Goal: Information Seeking & Learning: Find specific page/section

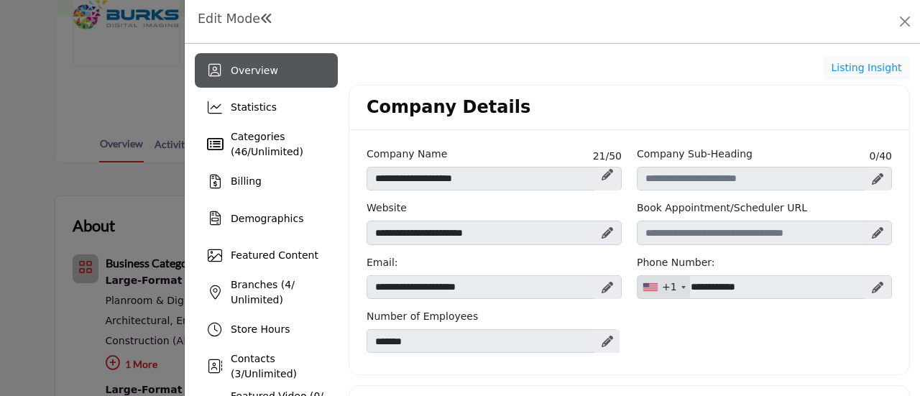
scroll to position [216, 0]
click at [872, 284] on icon at bounding box center [877, 287] width 11 height 11
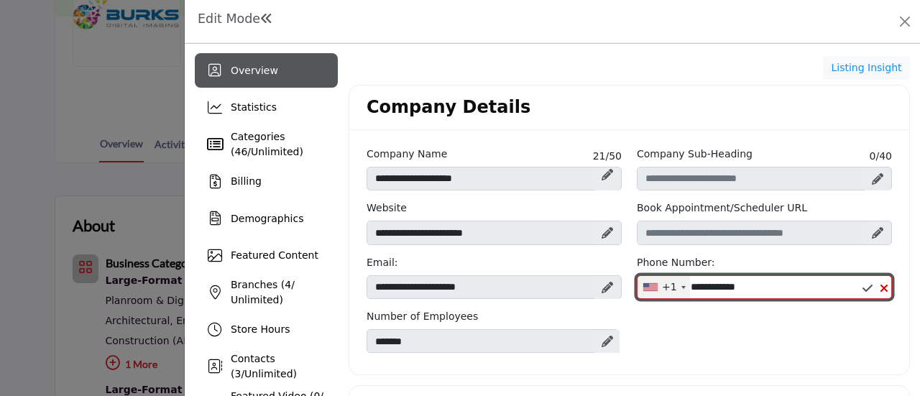
drag, startPoint x: 792, startPoint y: 285, endPoint x: 704, endPoint y: 282, distance: 87.7
click at [704, 282] on input "**********" at bounding box center [764, 287] width 255 height 24
type input "**********"
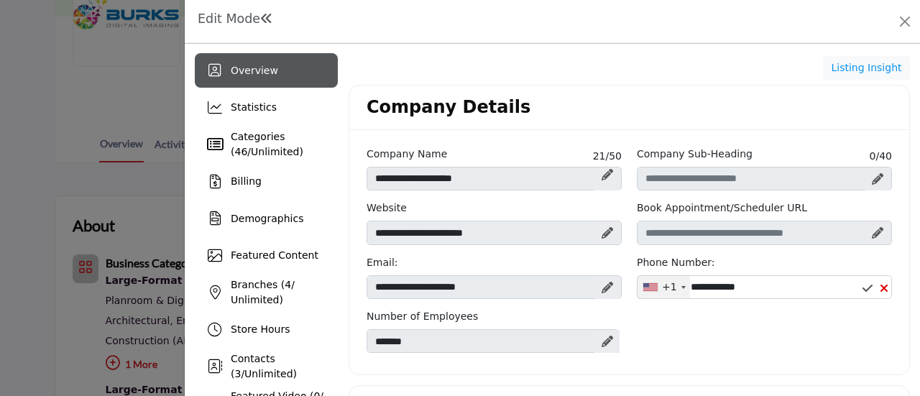
click at [862, 284] on icon at bounding box center [867, 287] width 10 height 11
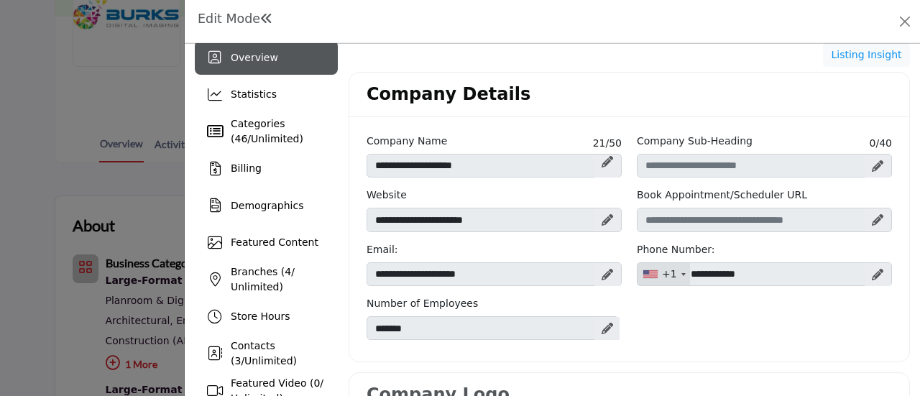
scroll to position [0, 0]
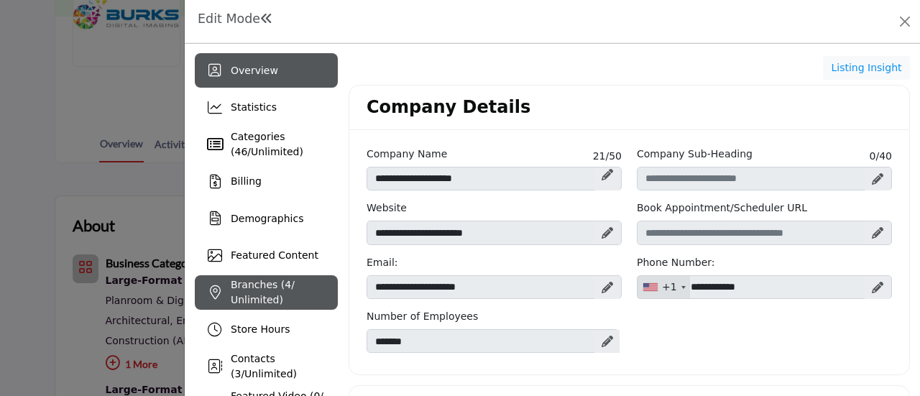
click at [260, 287] on span "Branches ( 4 / Unlimited)" at bounding box center [263, 292] width 64 height 27
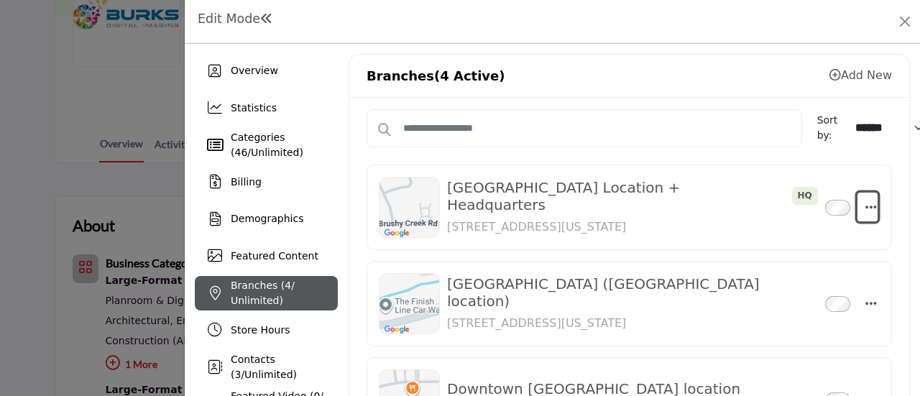
click at [865, 202] on icon "button" at bounding box center [870, 207] width 11 height 13
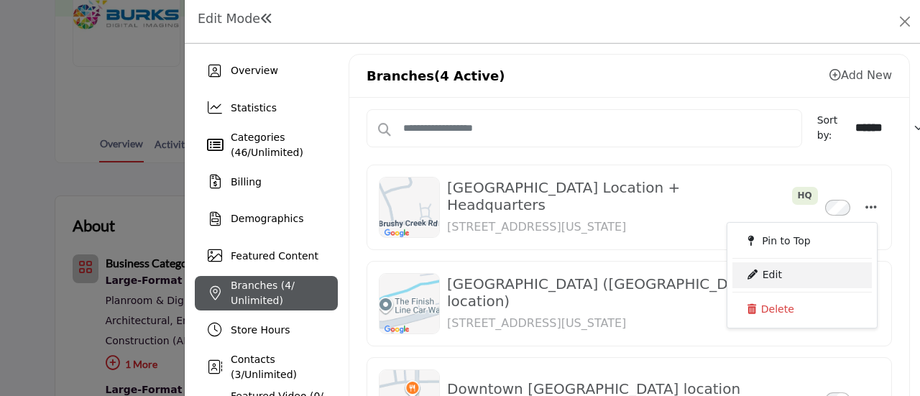
click at [763, 272] on link "Edit" at bounding box center [801, 275] width 139 height 26
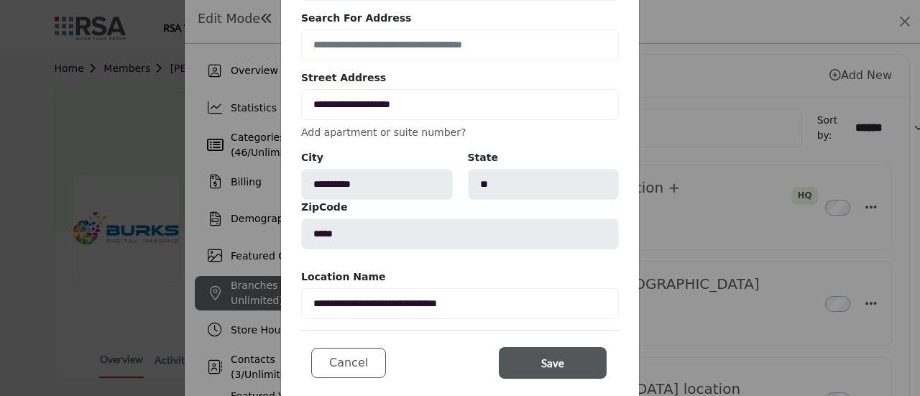
scroll to position [144, 0]
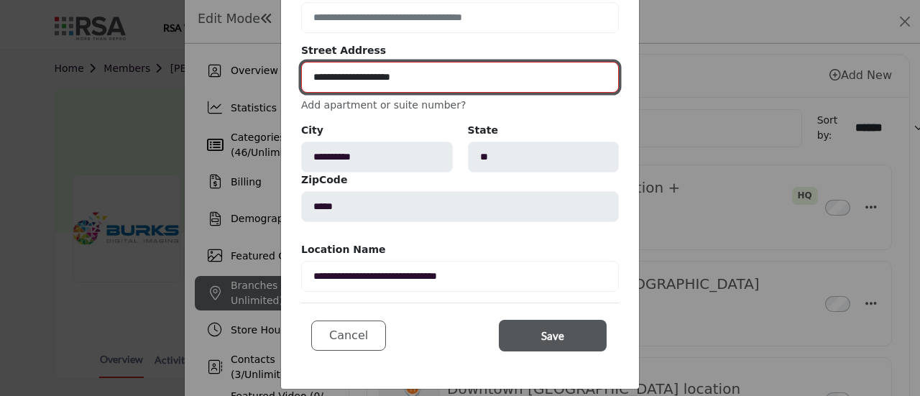
click at [469, 74] on input "**********" at bounding box center [460, 77] width 318 height 31
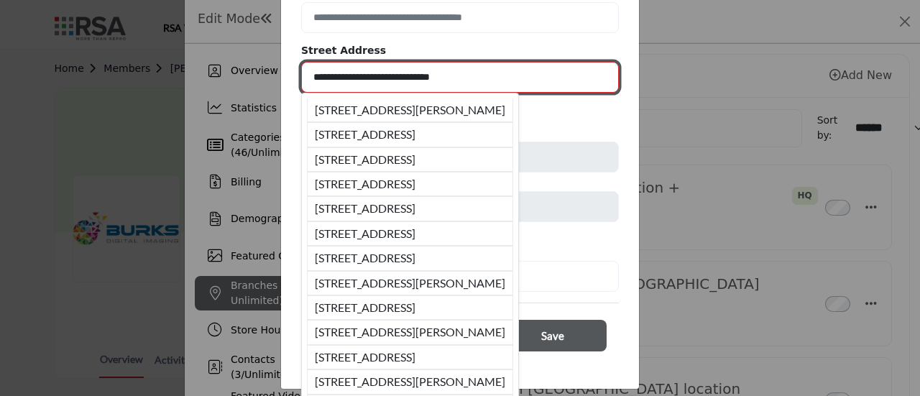
type input "**********"
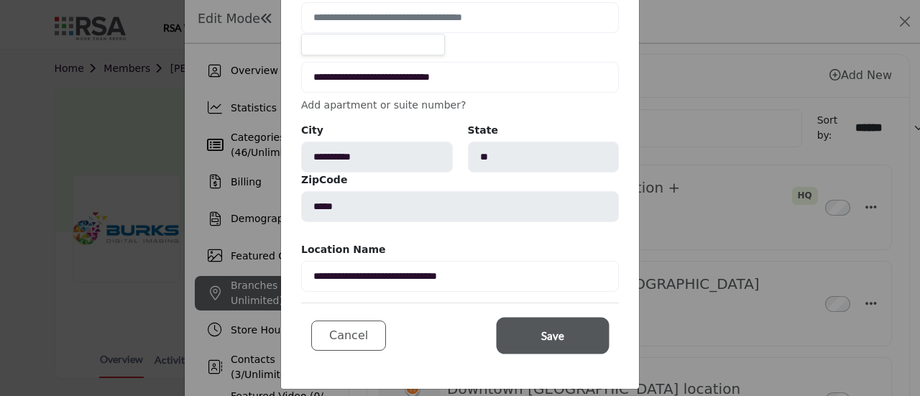
click at [514, 331] on button "Save" at bounding box center [553, 336] width 108 height 32
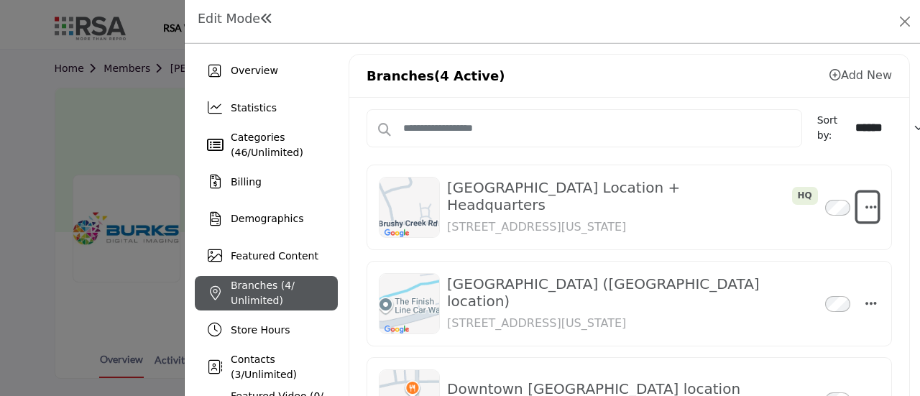
click at [865, 205] on icon "button" at bounding box center [870, 207] width 11 height 13
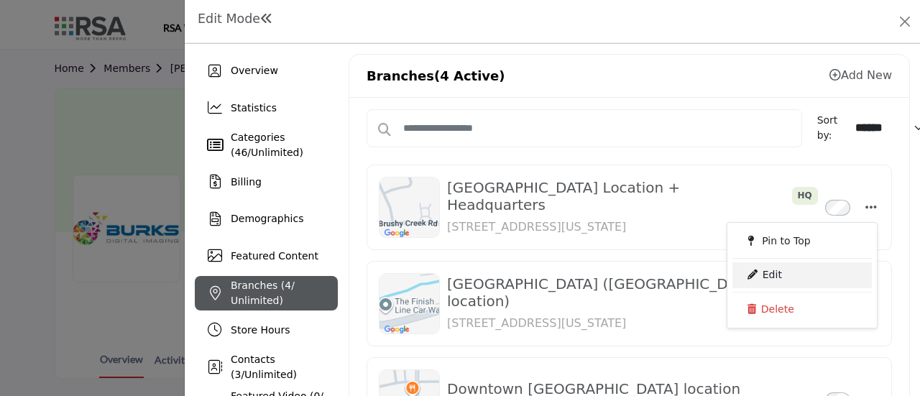
click at [763, 274] on link "Edit" at bounding box center [801, 275] width 139 height 26
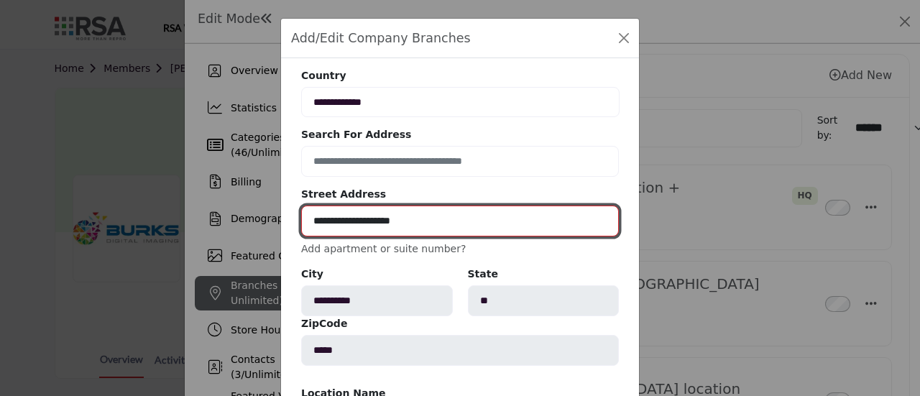
click at [427, 224] on input "**********" at bounding box center [460, 221] width 318 height 31
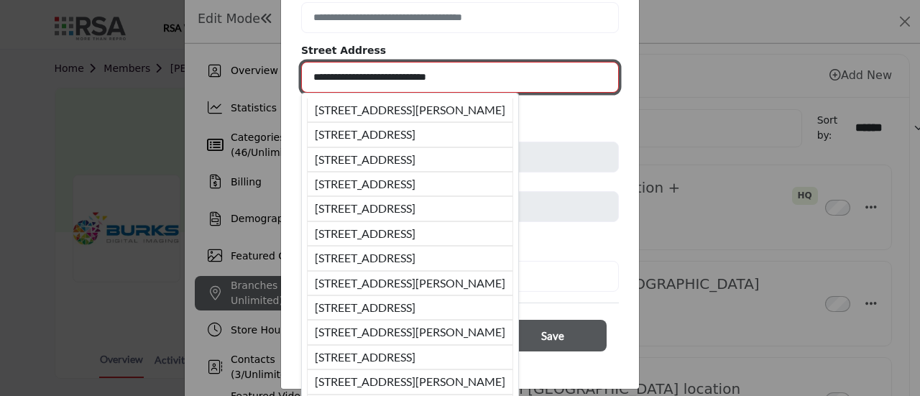
type input "**********"
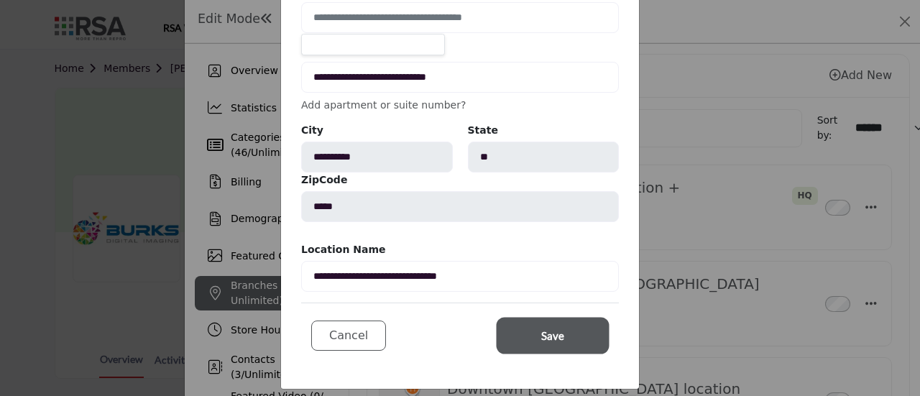
click at [541, 334] on span "Save" at bounding box center [552, 336] width 23 height 17
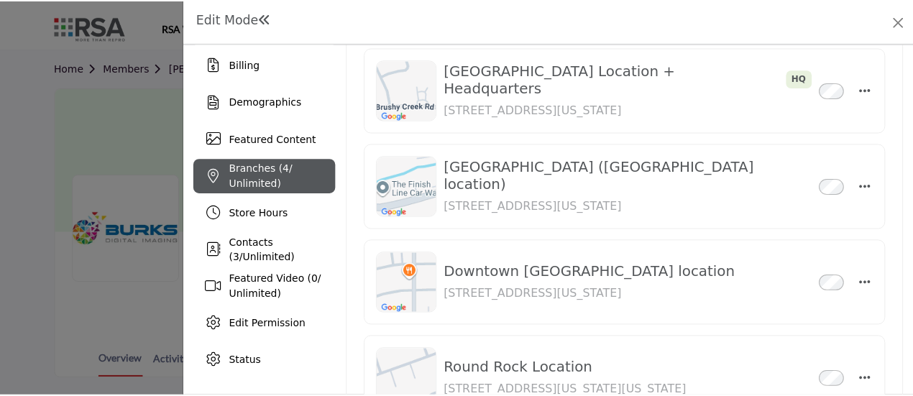
scroll to position [0, 0]
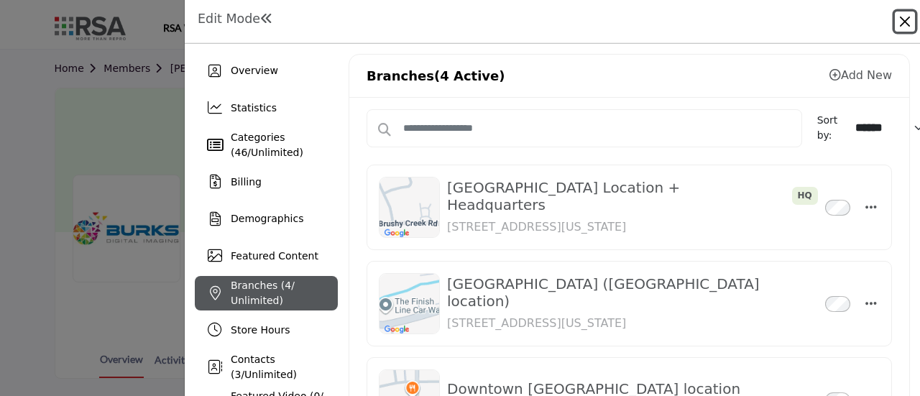
click at [903, 23] on button "Close" at bounding box center [905, 21] width 20 height 20
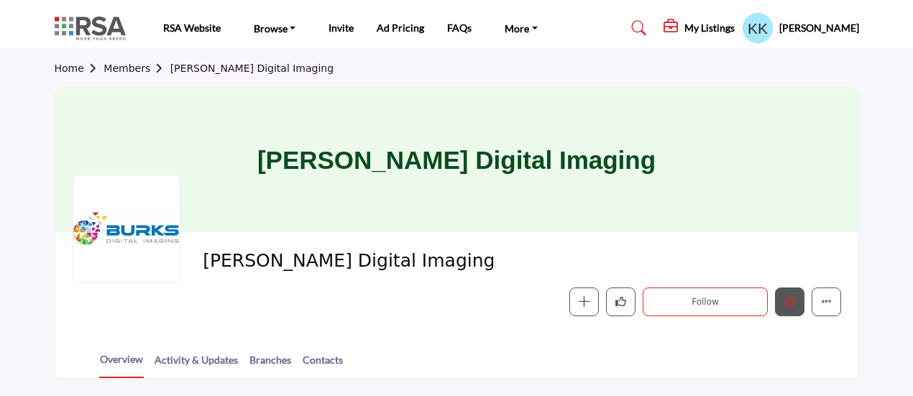
click at [786, 301] on icon "Edit company" at bounding box center [789, 301] width 11 height 11
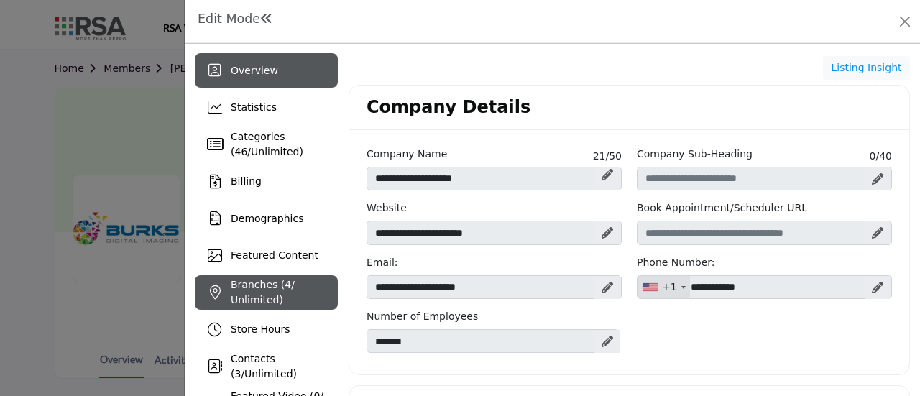
click at [249, 300] on span "Branches ( 4 / Unlimited)" at bounding box center [263, 292] width 64 height 27
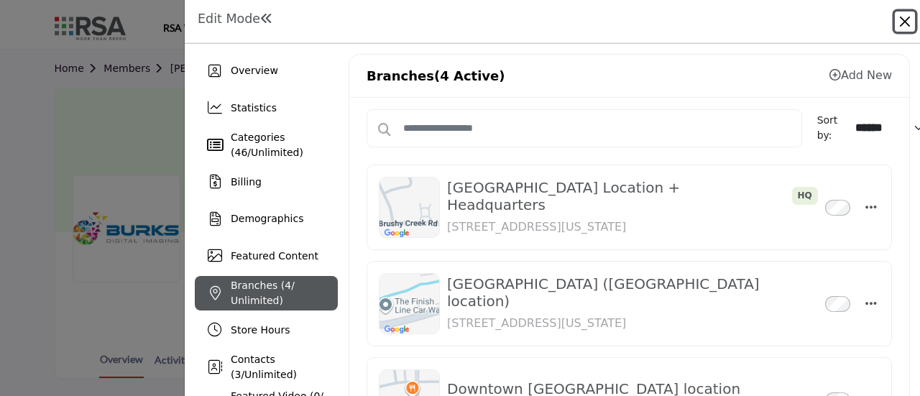
click at [904, 20] on button "Close" at bounding box center [905, 21] width 20 height 20
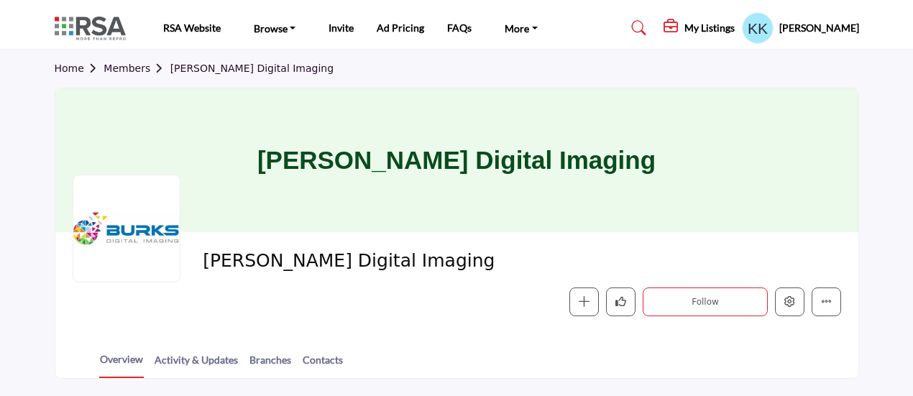
click at [773, 35] on profile-featured-9e94c16f-28f8-44a3-9dbe-171c9bf7efe5 "Show hide supplier dropdown" at bounding box center [758, 28] width 32 height 32
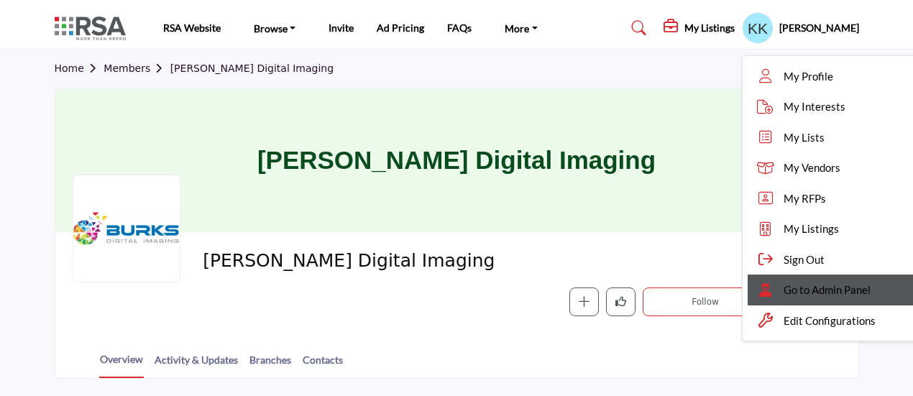
click at [806, 295] on span "Go to Admin Panel" at bounding box center [826, 290] width 87 height 17
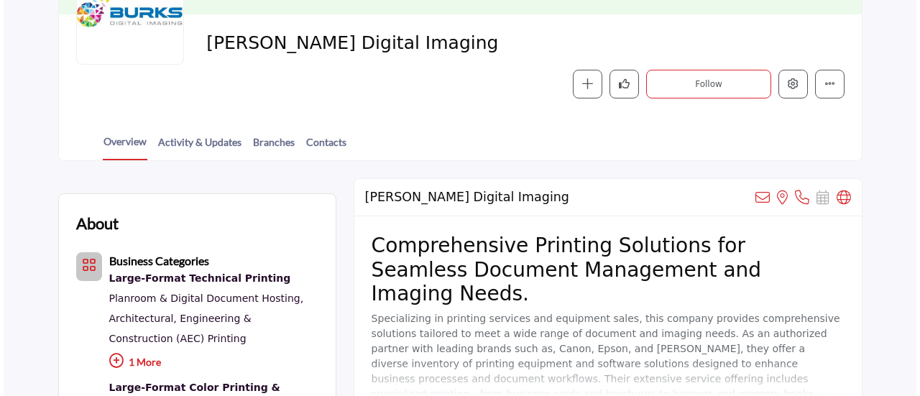
scroll to position [216, 0]
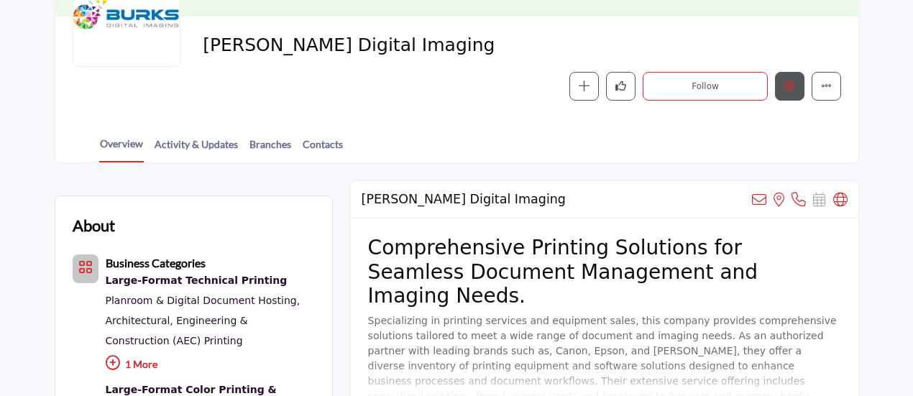
click at [793, 78] on button "Edit company" at bounding box center [789, 86] width 29 height 29
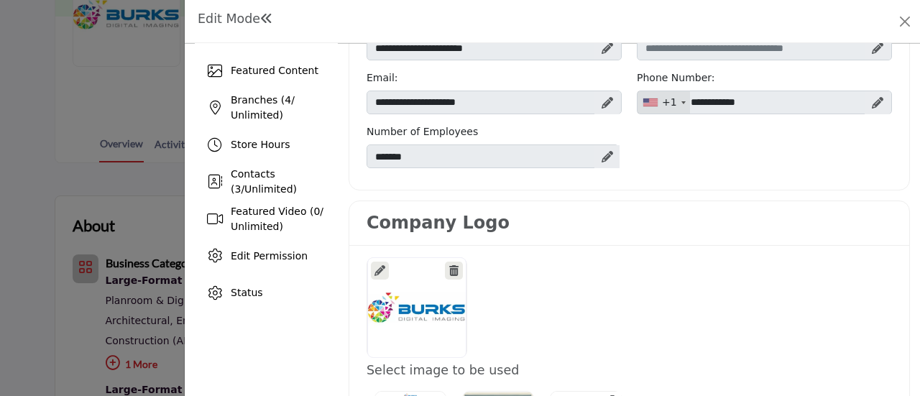
scroll to position [216, 0]
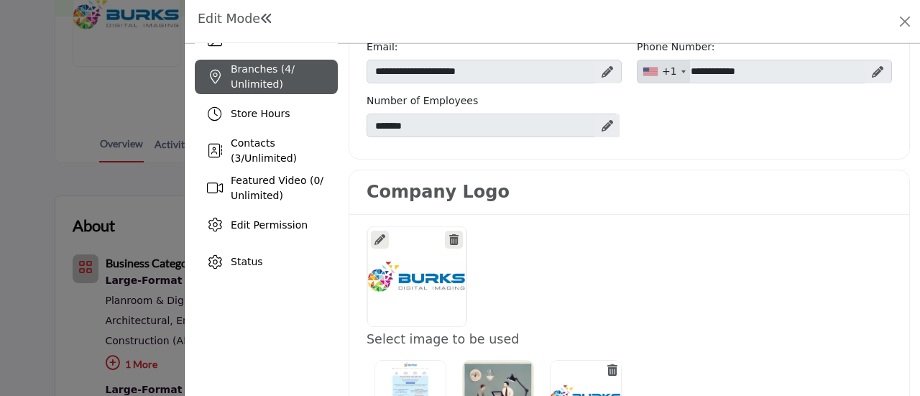
click at [247, 86] on span "Branches ( 4 / Unlimited)" at bounding box center [263, 76] width 64 height 27
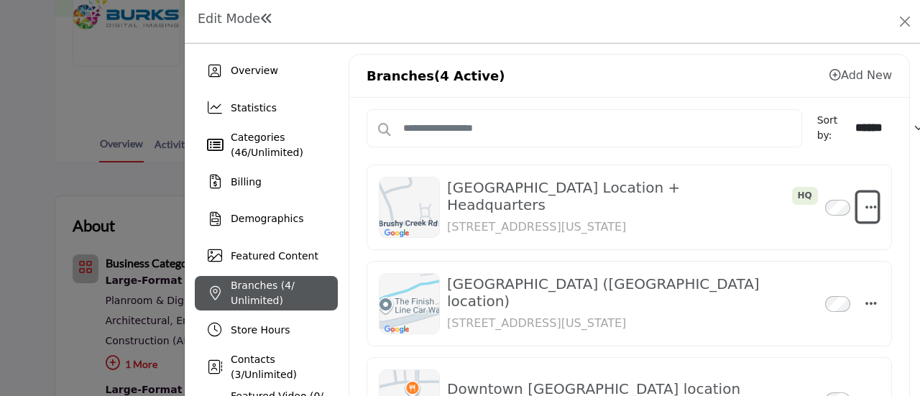
click at [865, 205] on icon "button" at bounding box center [870, 207] width 11 height 13
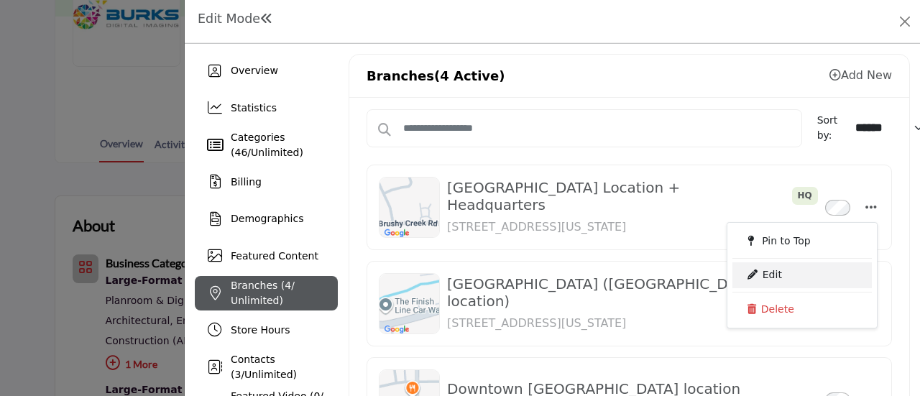
click at [778, 270] on link "Edit" at bounding box center [801, 275] width 139 height 26
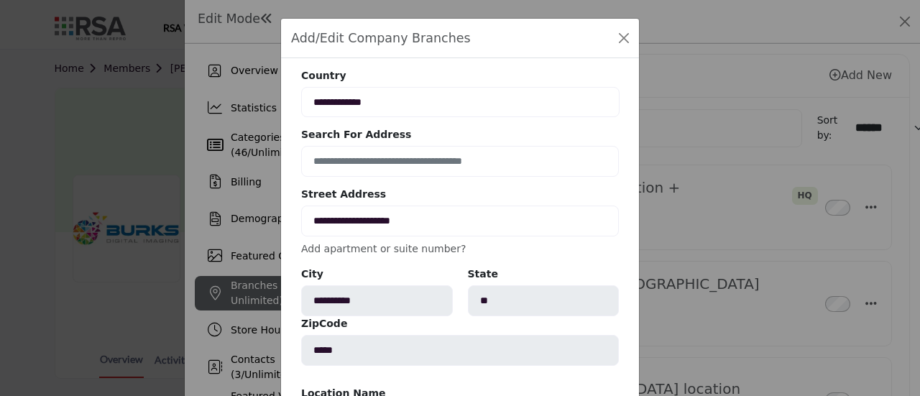
click at [343, 247] on link "Add apartment or suite number?" at bounding box center [383, 248] width 165 height 11
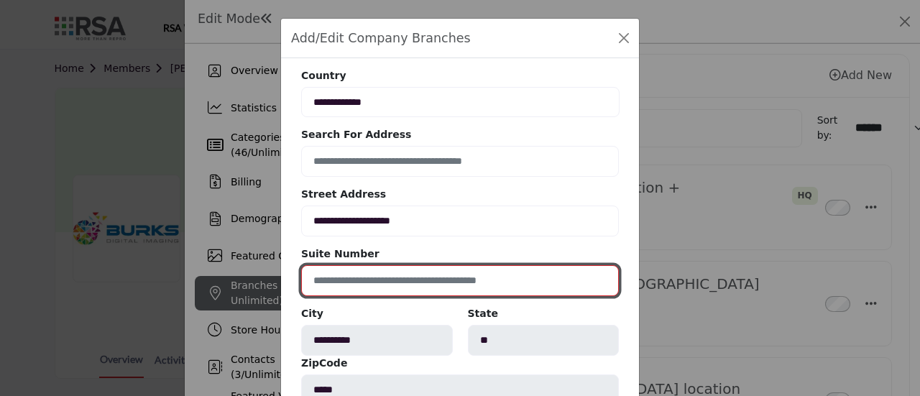
click at [379, 281] on input at bounding box center [460, 280] width 318 height 31
type input "*********"
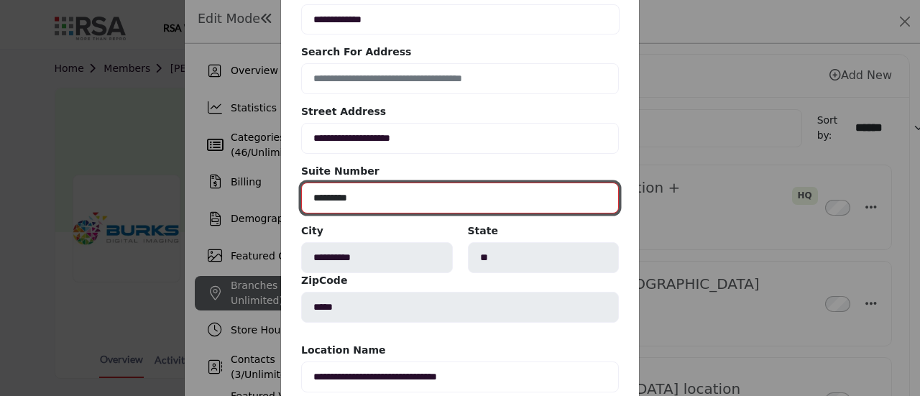
scroll to position [190, 0]
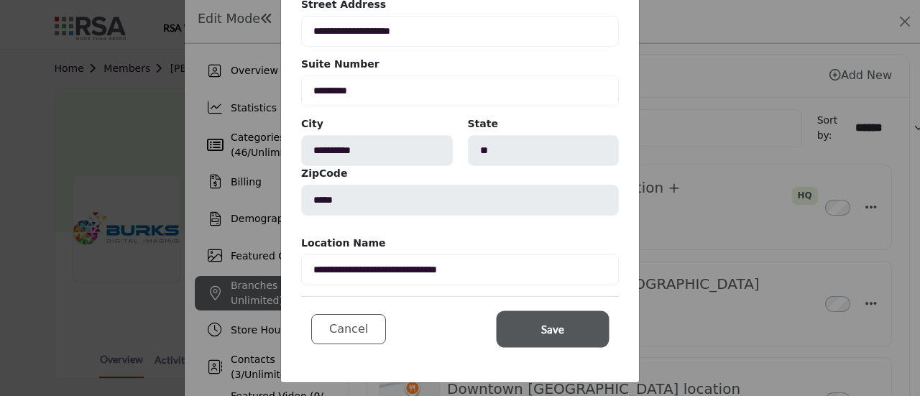
click at [534, 328] on button "Save" at bounding box center [553, 329] width 108 height 32
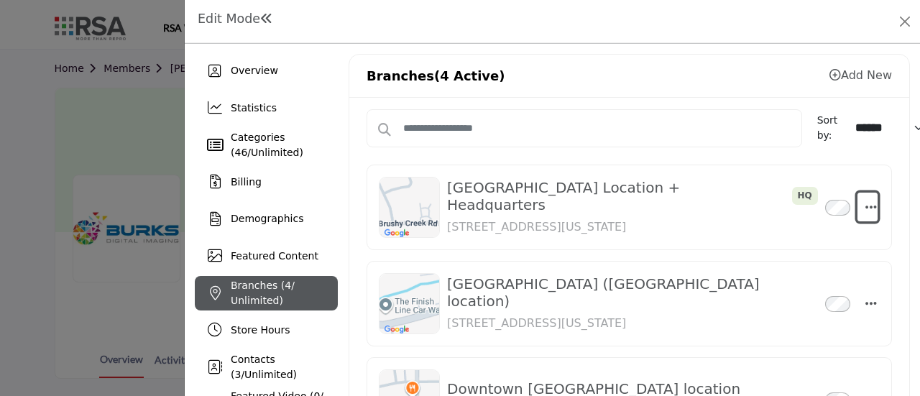
click at [865, 206] on icon "button" at bounding box center [870, 207] width 11 height 13
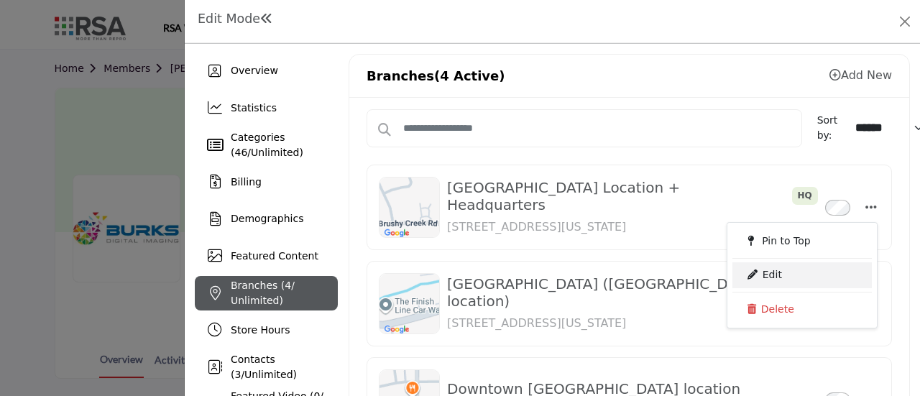
click at [749, 273] on icon at bounding box center [752, 275] width 10 height 10
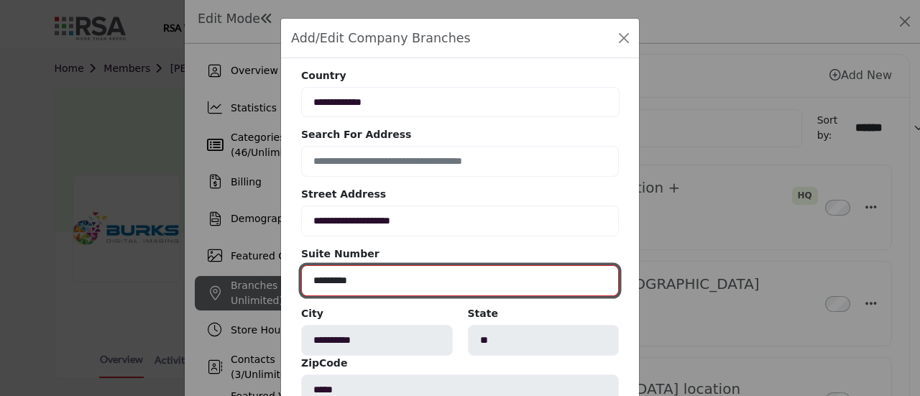
drag, startPoint x: 388, startPoint y: 278, endPoint x: 303, endPoint y: 274, distance: 85.6
click at [303, 274] on input "*********" at bounding box center [460, 280] width 318 height 31
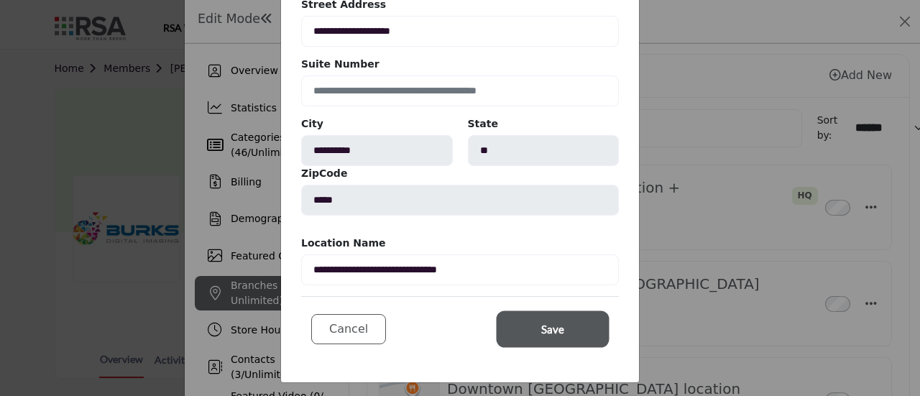
click at [559, 322] on span "Save" at bounding box center [552, 329] width 23 height 17
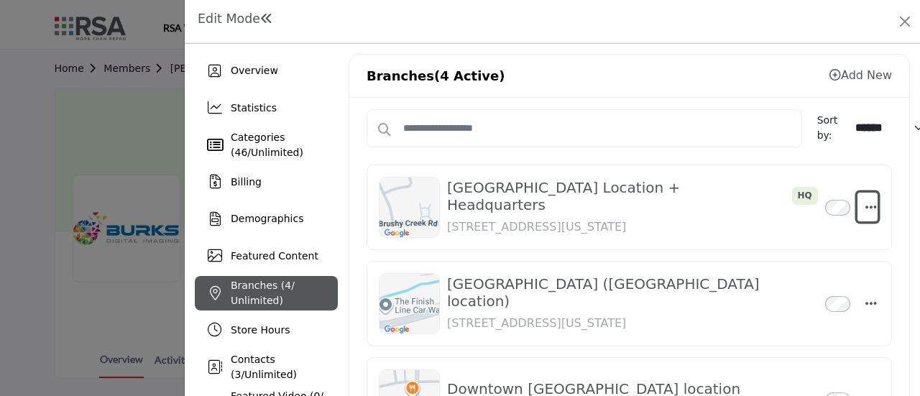
click at [865, 206] on icon "button" at bounding box center [870, 207] width 11 height 13
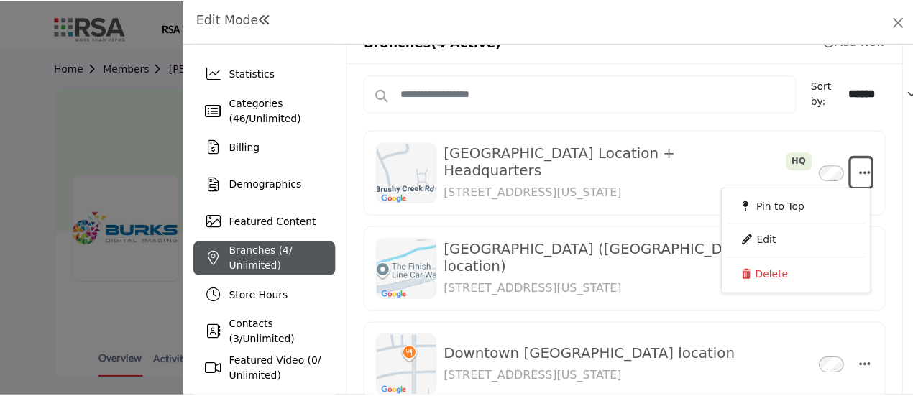
scroll to position [0, 0]
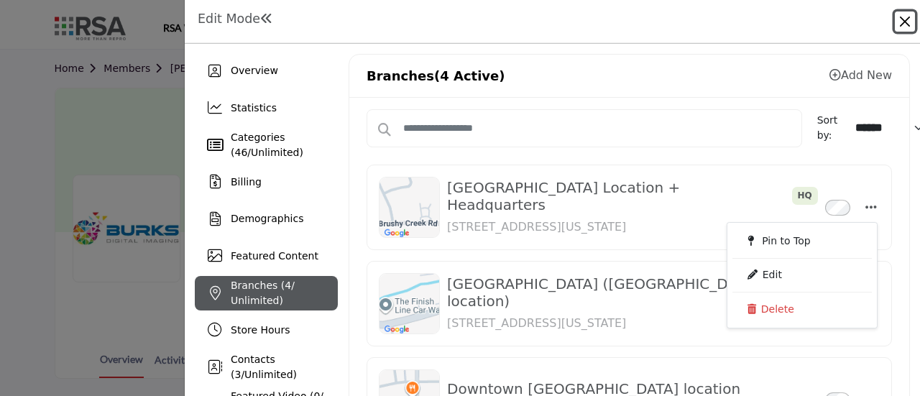
click at [906, 19] on button "Close" at bounding box center [905, 21] width 20 height 20
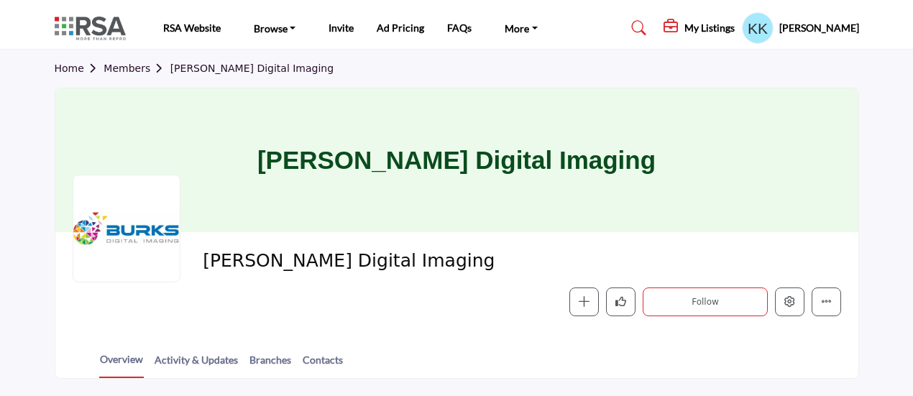
click at [131, 70] on link "Members" at bounding box center [136, 68] width 66 height 11
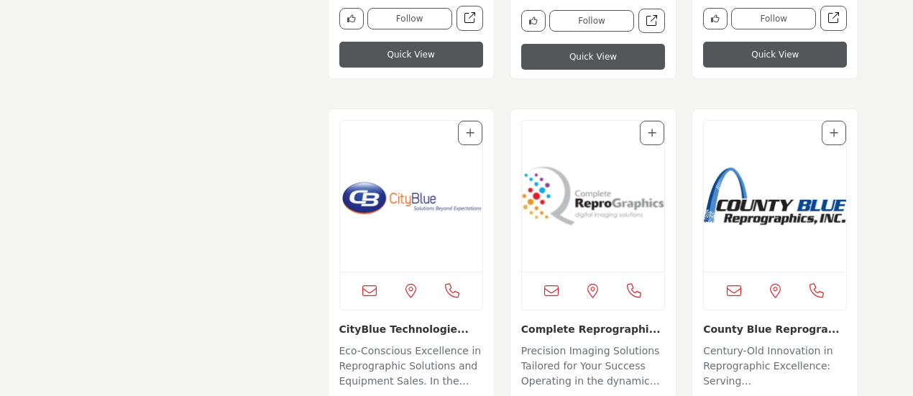
scroll to position [3306, 0]
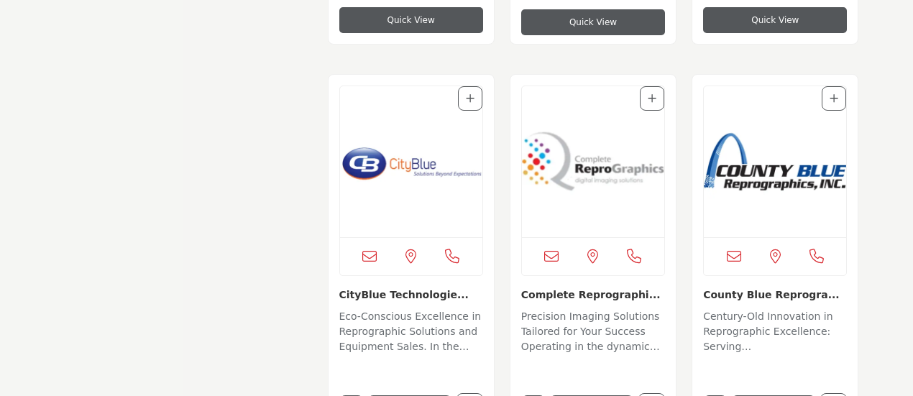
click at [776, 167] on img "Open Listing in new tab" at bounding box center [775, 161] width 142 height 151
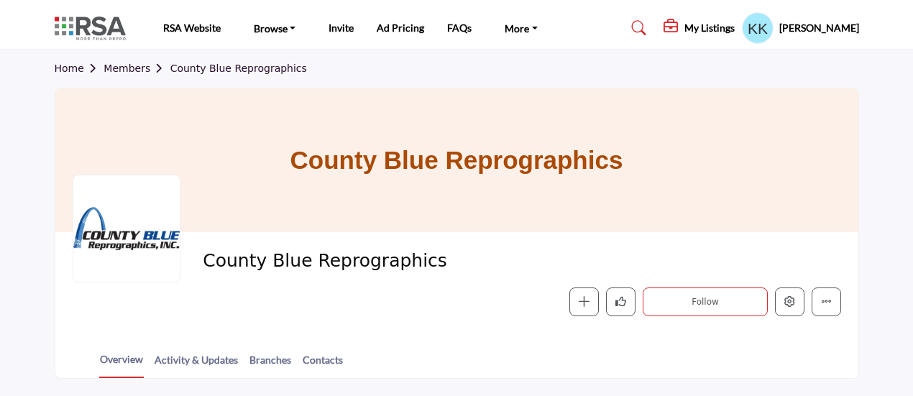
click at [121, 66] on link "Members" at bounding box center [136, 68] width 66 height 11
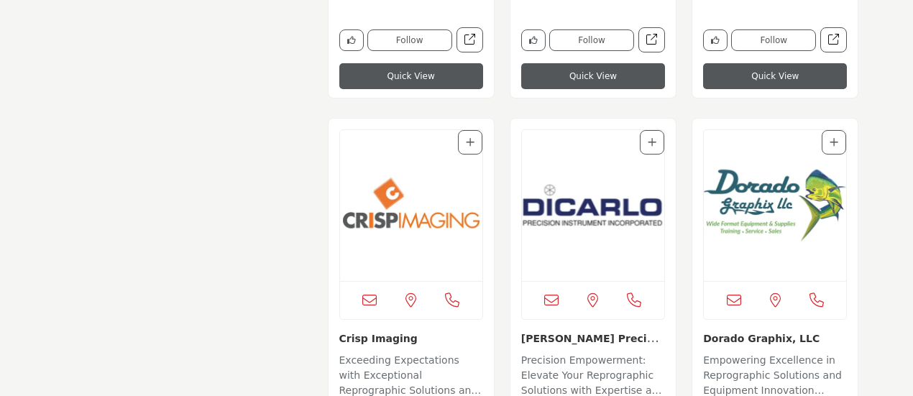
scroll to position [3676, 0]
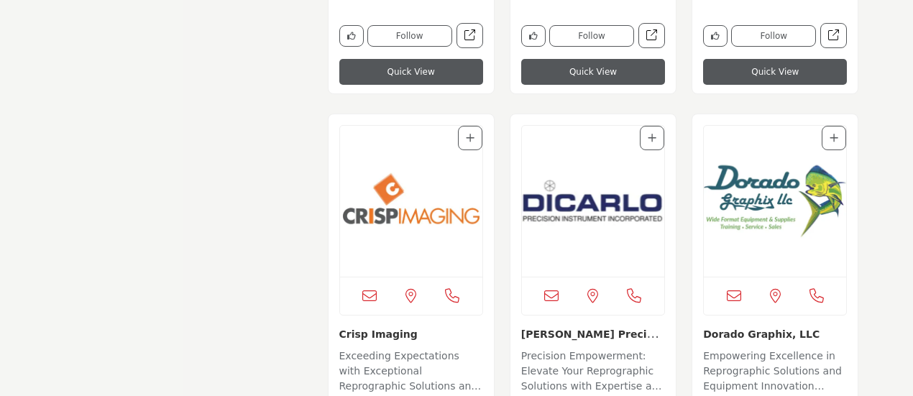
click at [602, 207] on img "Open Listing in new tab" at bounding box center [593, 201] width 142 height 151
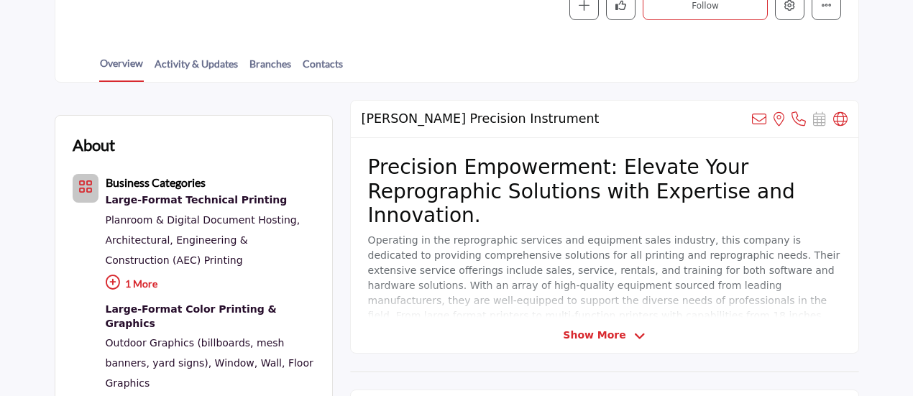
scroll to position [287, 0]
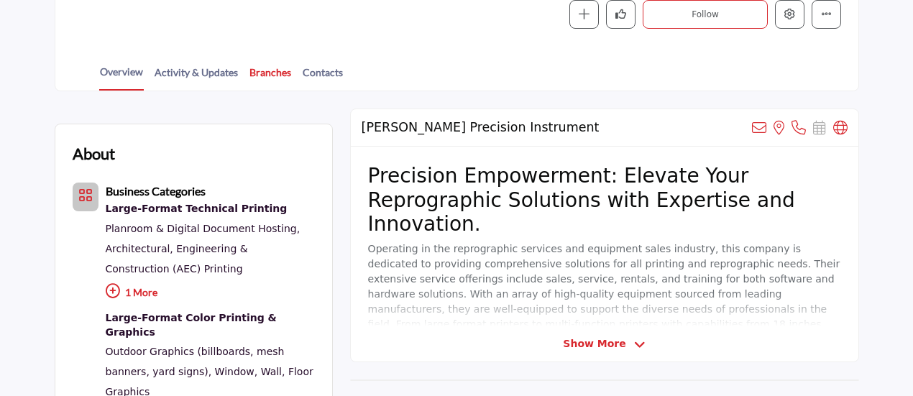
click at [277, 72] on link "Branches" at bounding box center [270, 77] width 43 height 25
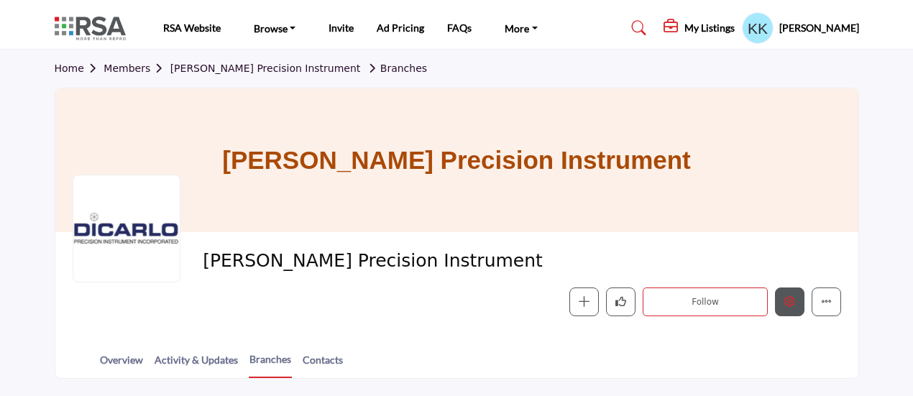
click at [794, 300] on icon "Edit company" at bounding box center [789, 301] width 11 height 11
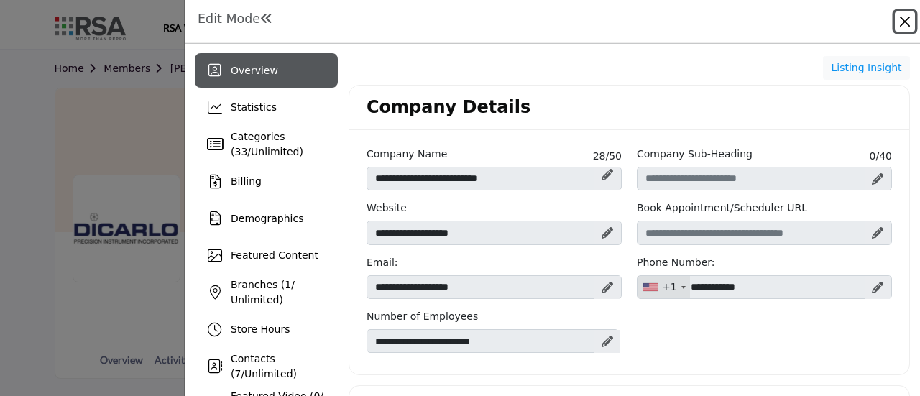
click at [906, 19] on button "Close" at bounding box center [905, 21] width 20 height 20
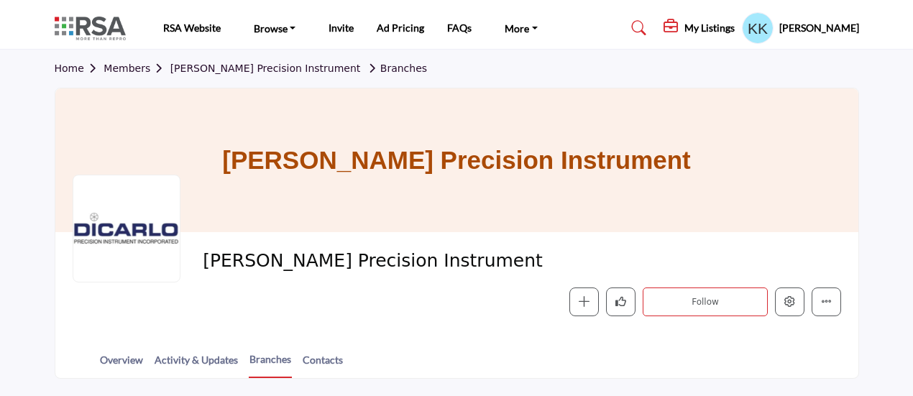
click at [122, 70] on link "Members" at bounding box center [136, 68] width 66 height 11
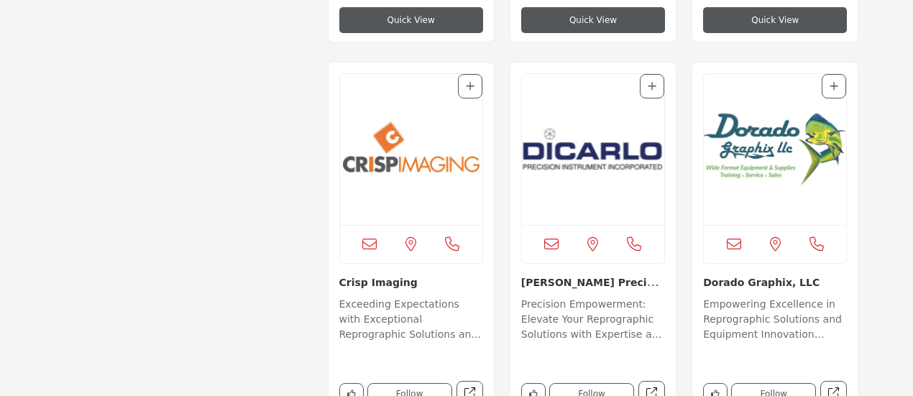
scroll to position [3748, 0]
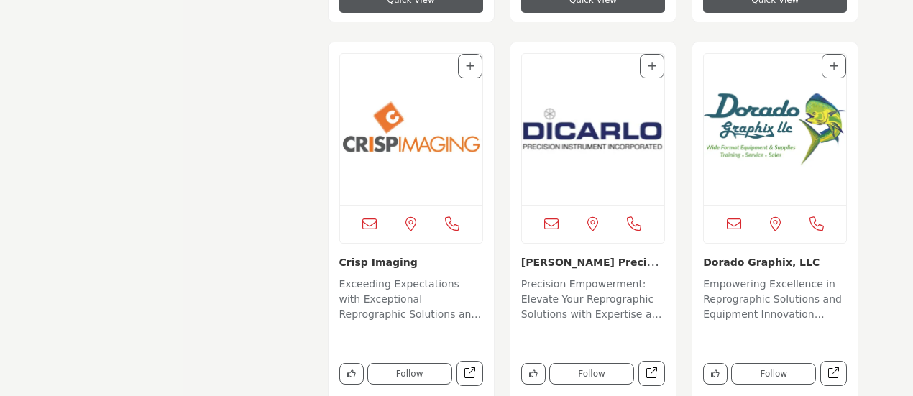
click at [766, 132] on img "Open Listing in new tab" at bounding box center [775, 129] width 142 height 151
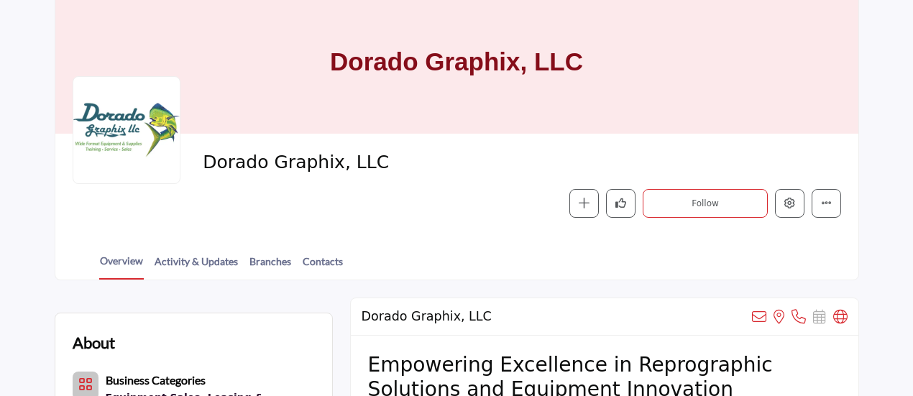
scroll to position [216, 0]
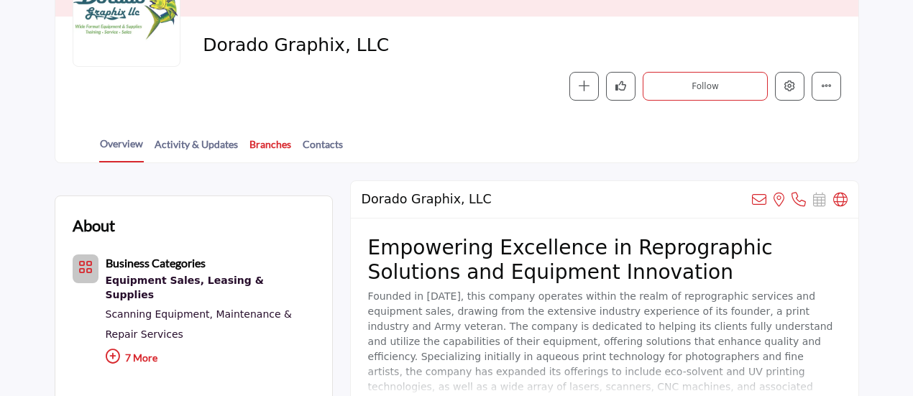
click at [266, 144] on link "Branches" at bounding box center [270, 149] width 43 height 25
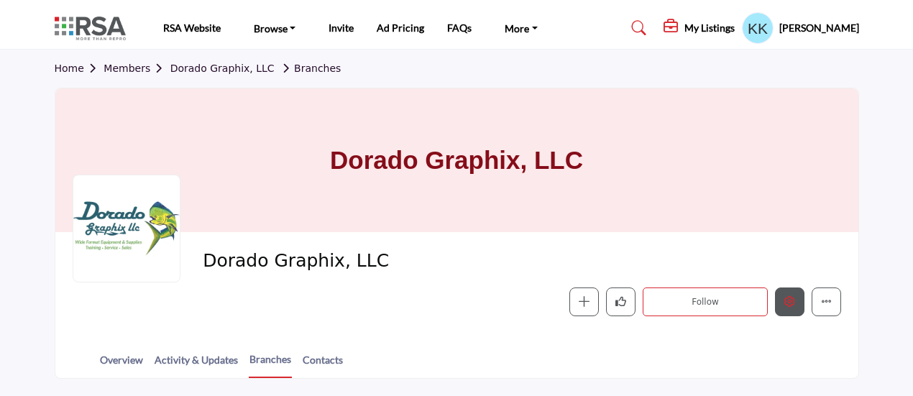
click at [799, 298] on button "Edit company" at bounding box center [789, 301] width 29 height 29
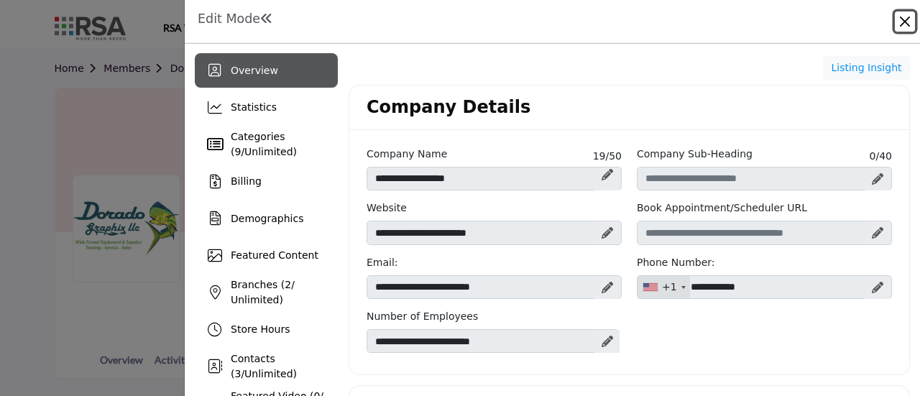
click at [906, 19] on button "Close" at bounding box center [905, 21] width 20 height 20
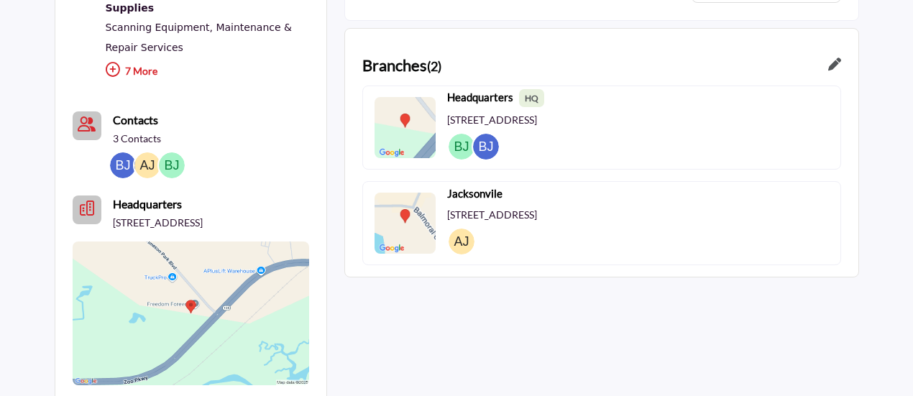
scroll to position [503, 0]
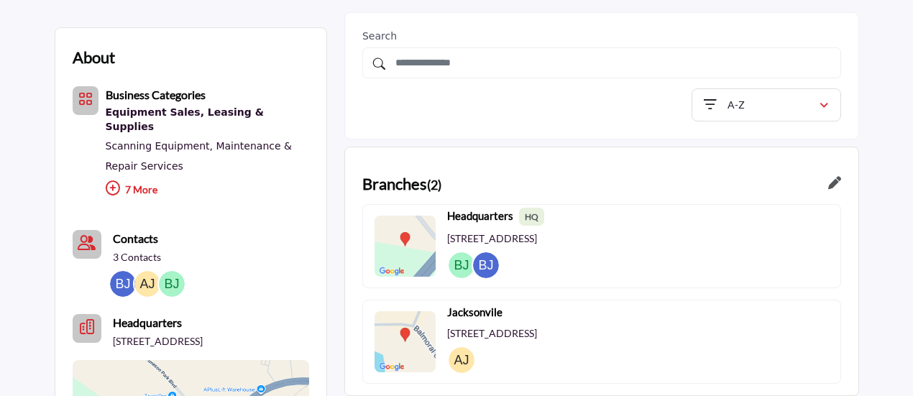
scroll to position [431, 0]
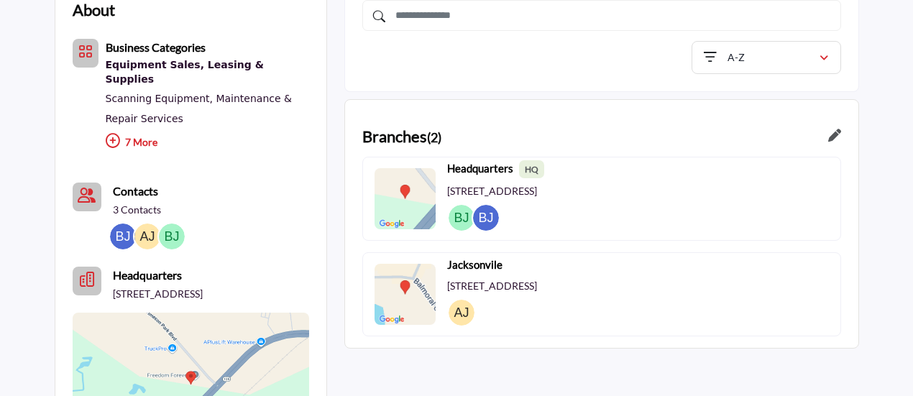
click at [834, 131] on icon at bounding box center [834, 135] width 13 height 13
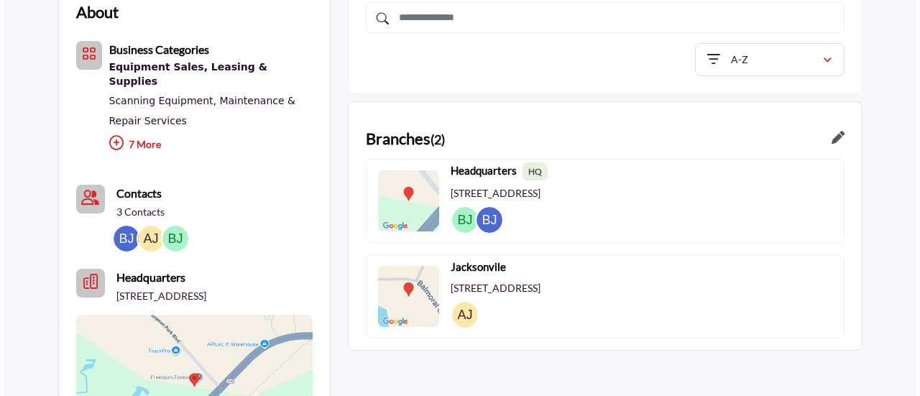
scroll to position [429, 0]
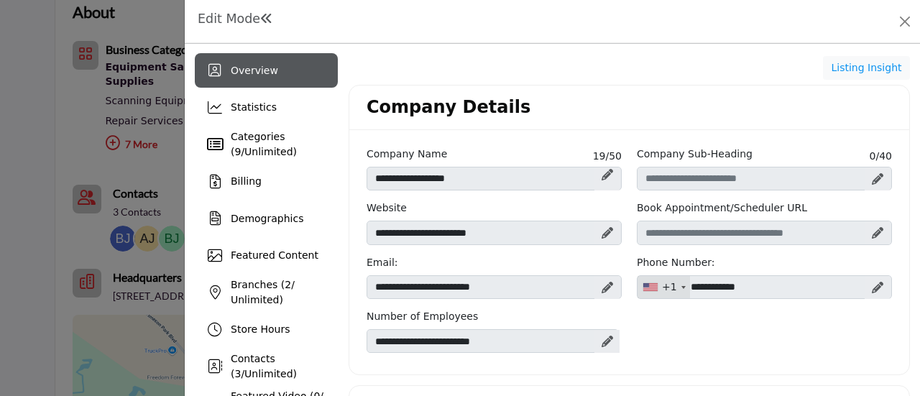
scroll to position [431, 0]
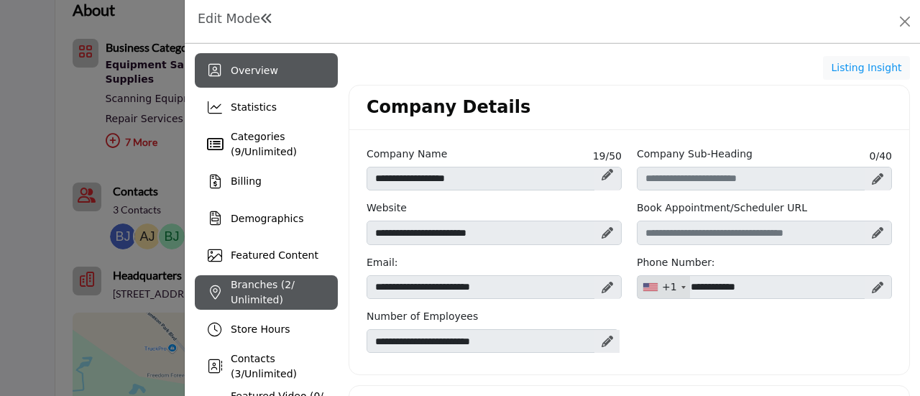
click at [285, 287] on span "2" at bounding box center [288, 284] width 6 height 11
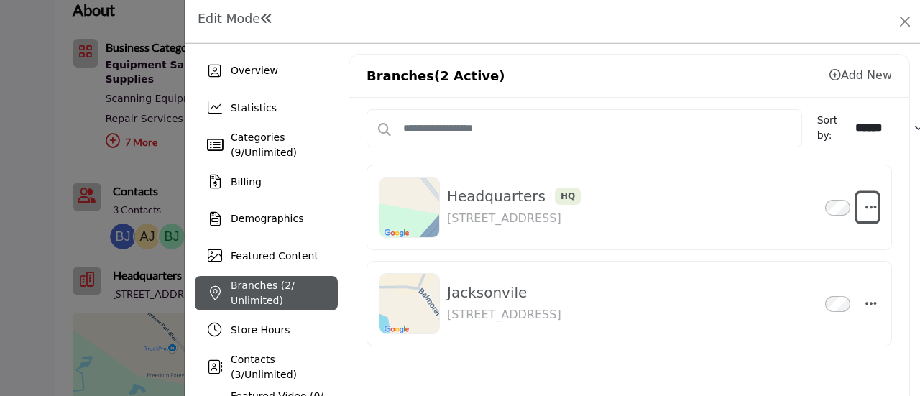
click at [868, 205] on icon "button" at bounding box center [870, 207] width 11 height 13
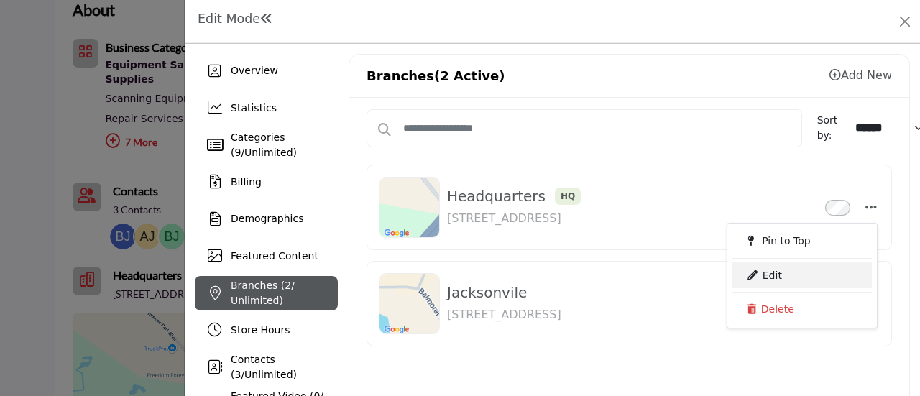
click at [785, 273] on link "Edit" at bounding box center [801, 275] width 139 height 26
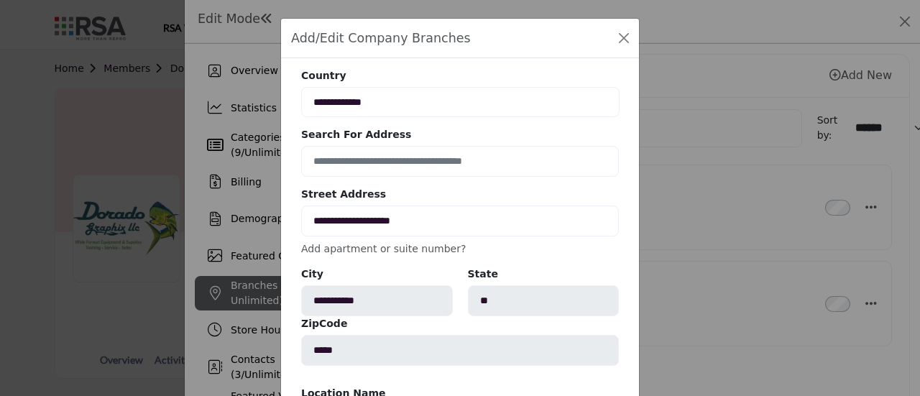
click at [398, 248] on link "Add apartment or suite number?" at bounding box center [383, 248] width 165 height 11
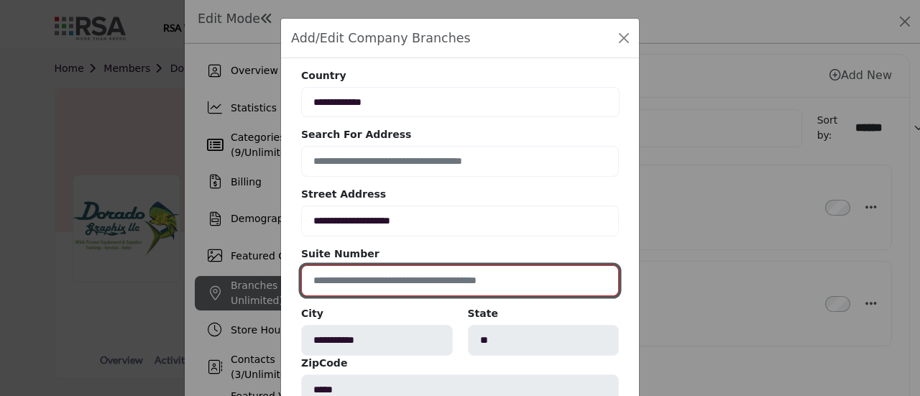
click at [379, 275] on input at bounding box center [460, 280] width 318 height 31
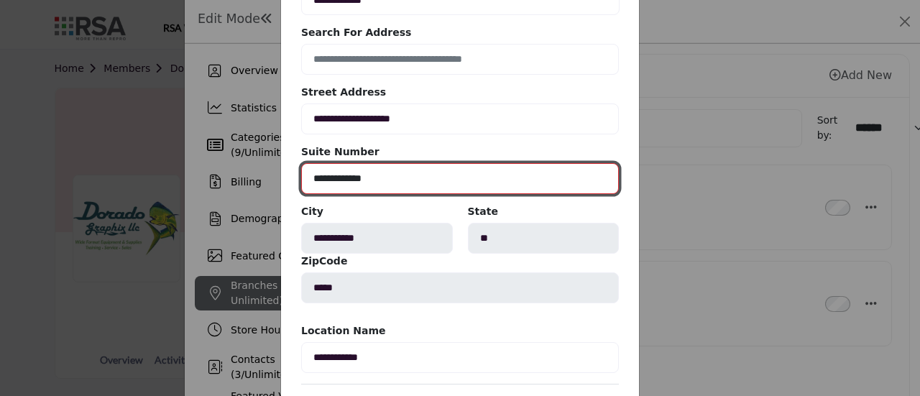
scroll to position [190, 0]
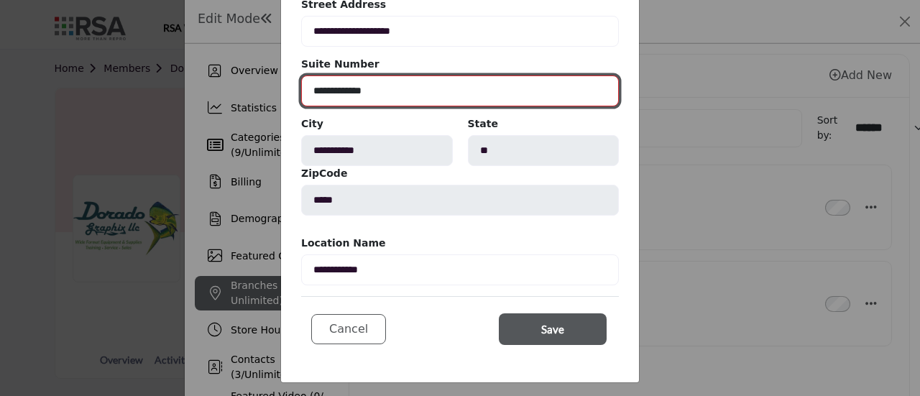
type input "**********"
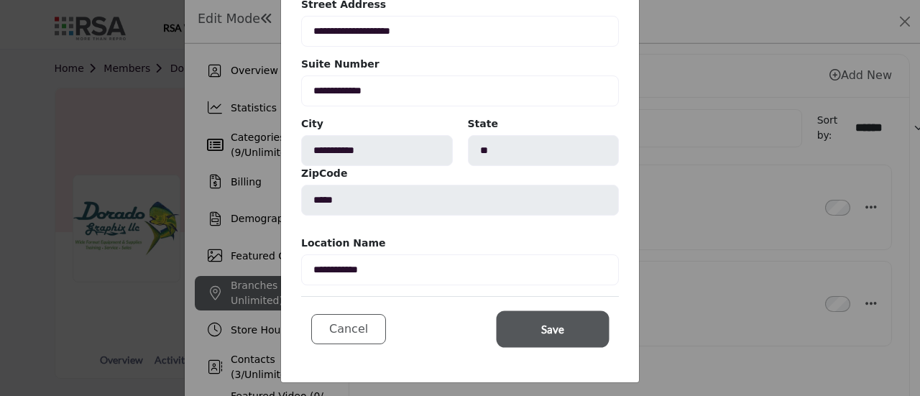
click at [541, 327] on span "Save" at bounding box center [552, 329] width 23 height 17
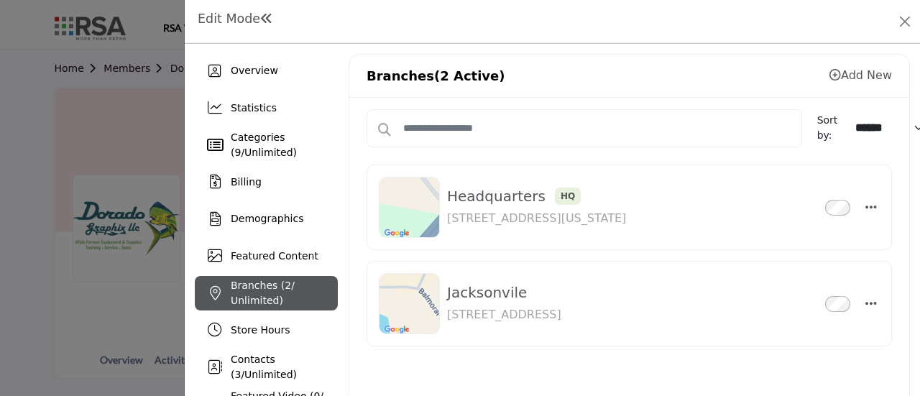
click at [626, 221] on p "1250 Imeson Park Blvd, Suite 304-305, Jacksonvile, Florida 32218, USA" at bounding box center [536, 218] width 179 height 17
click at [561, 289] on h3 "Jacksonvile Inactive" at bounding box center [504, 292] width 114 height 17
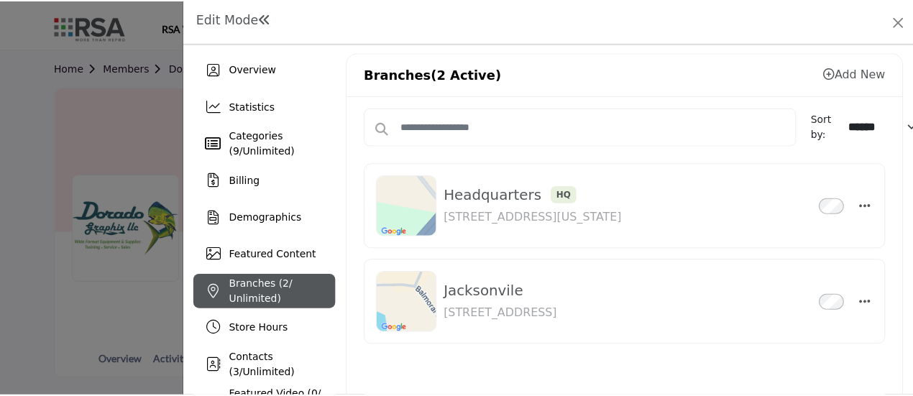
scroll to position [0, 0]
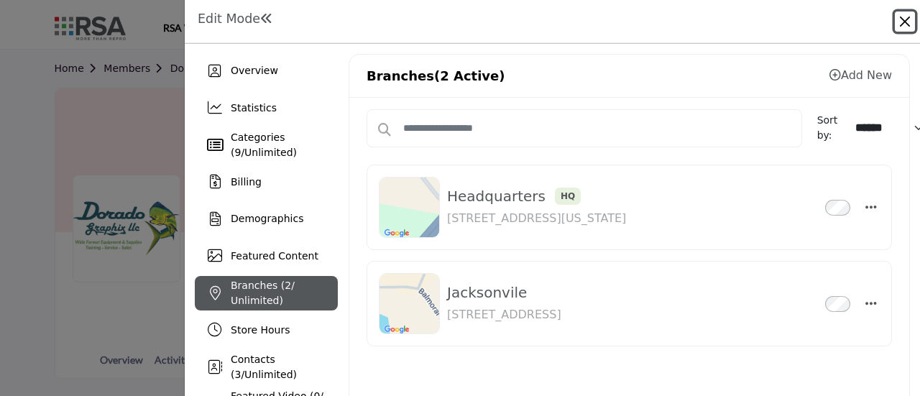
click at [902, 24] on button "Close" at bounding box center [905, 21] width 20 height 20
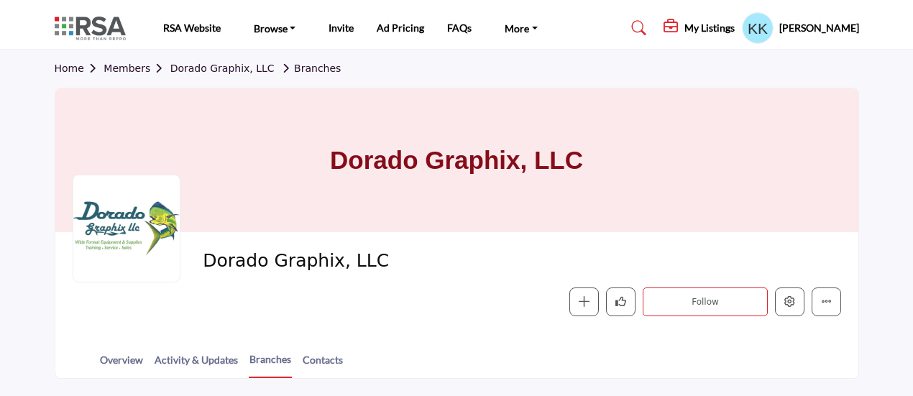
click at [126, 70] on link "Members" at bounding box center [136, 68] width 66 height 11
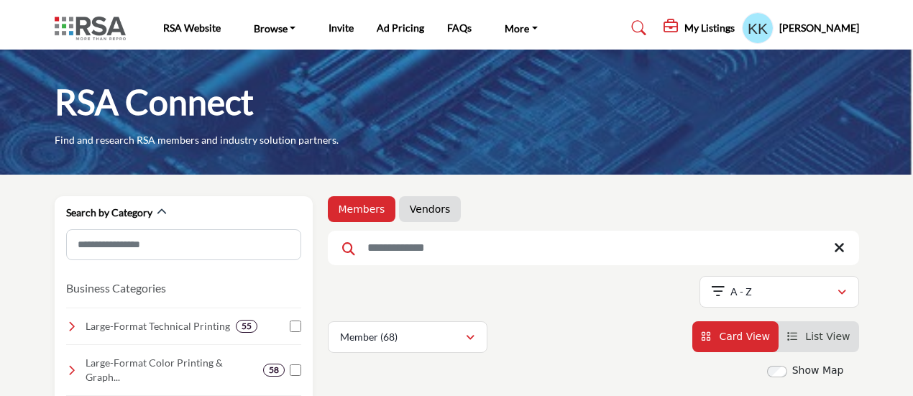
click at [450, 244] on input "Search Keyword" at bounding box center [593, 248] width 531 height 34
type input "********"
click at [351, 245] on icon at bounding box center [348, 248] width 13 height 13
click at [345, 249] on icon at bounding box center [348, 248] width 13 height 13
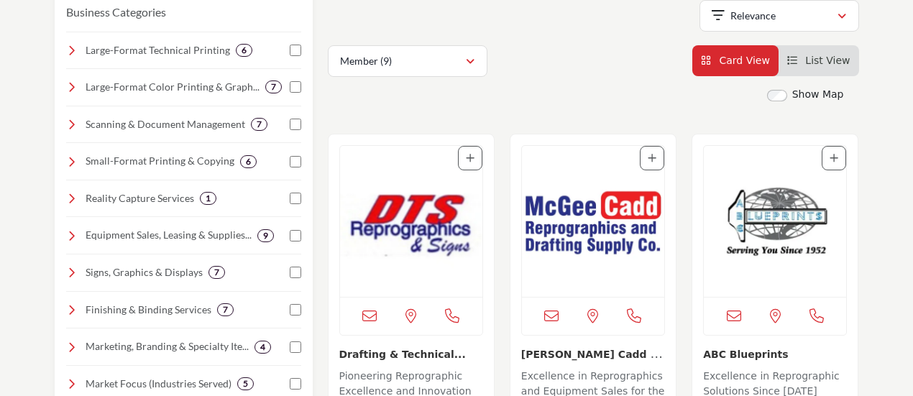
scroll to position [359, 0]
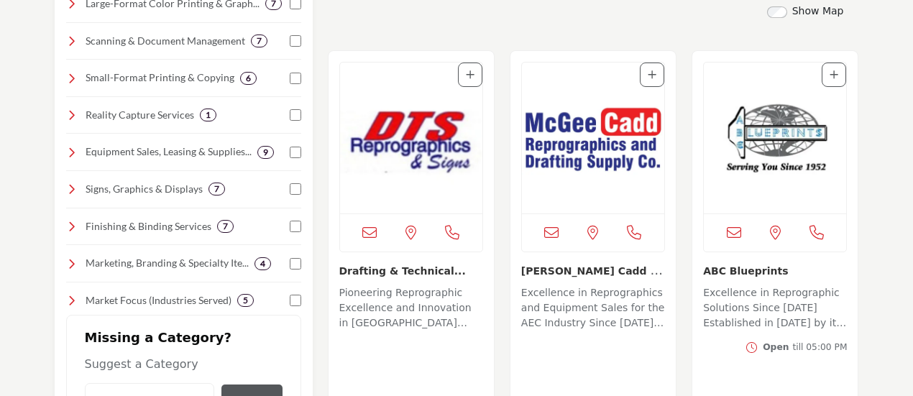
click at [397, 139] on img "Open Listing in new tab" at bounding box center [411, 138] width 142 height 151
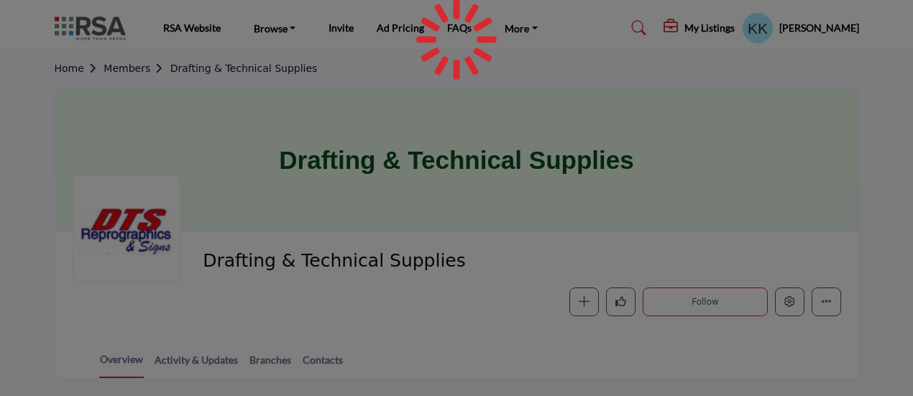
scroll to position [72, 0]
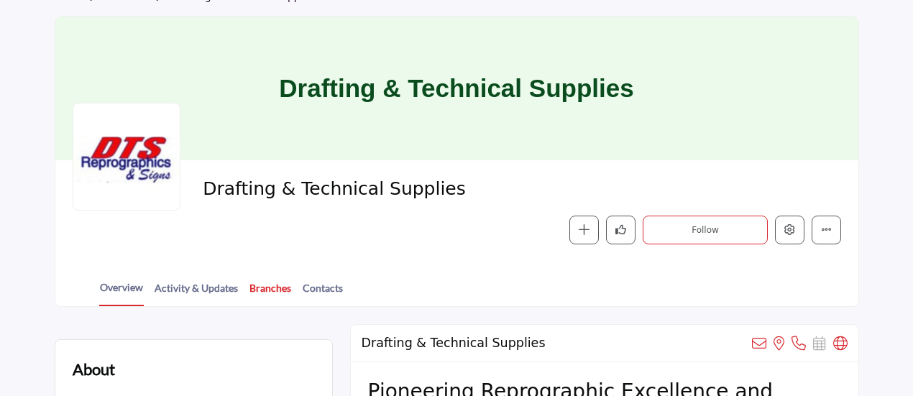
click at [266, 287] on link "Branches" at bounding box center [270, 292] width 43 height 25
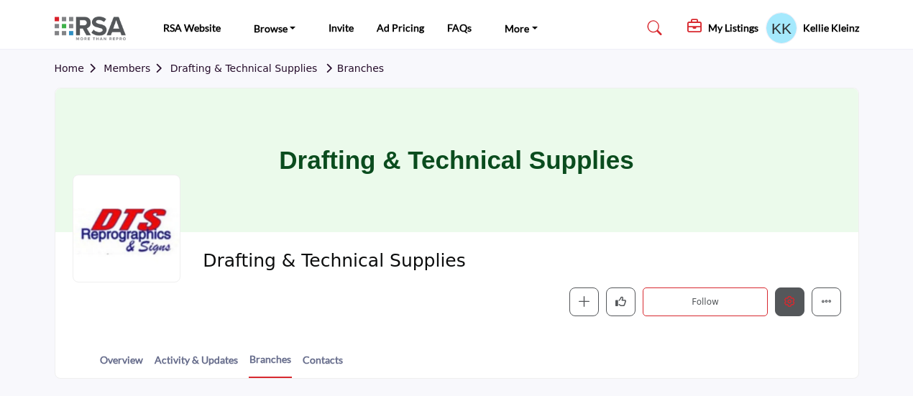
click at [789, 306] on icon "Edit company" at bounding box center [789, 301] width 11 height 11
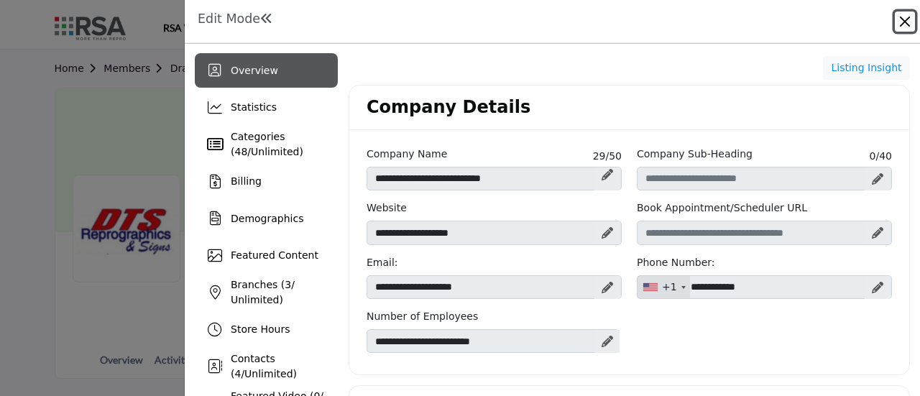
click at [904, 19] on button "Close" at bounding box center [905, 21] width 20 height 20
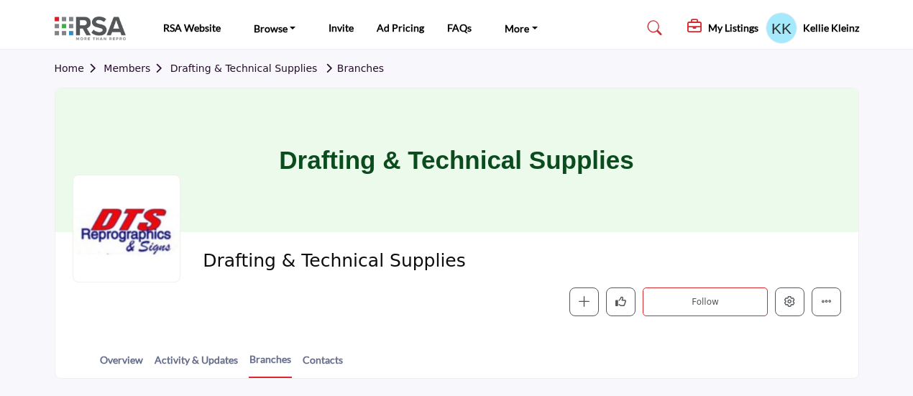
click at [657, 23] on icon at bounding box center [655, 28] width 14 height 14
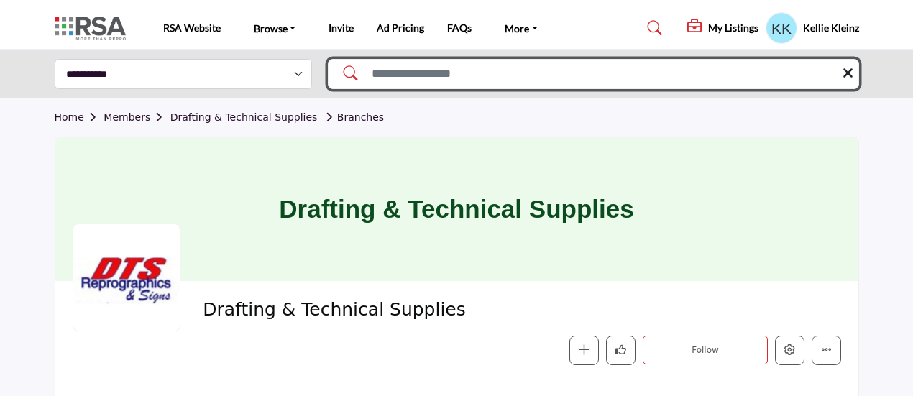
click at [418, 68] on input "Search Solutions" at bounding box center [593, 74] width 531 height 30
type input "******"
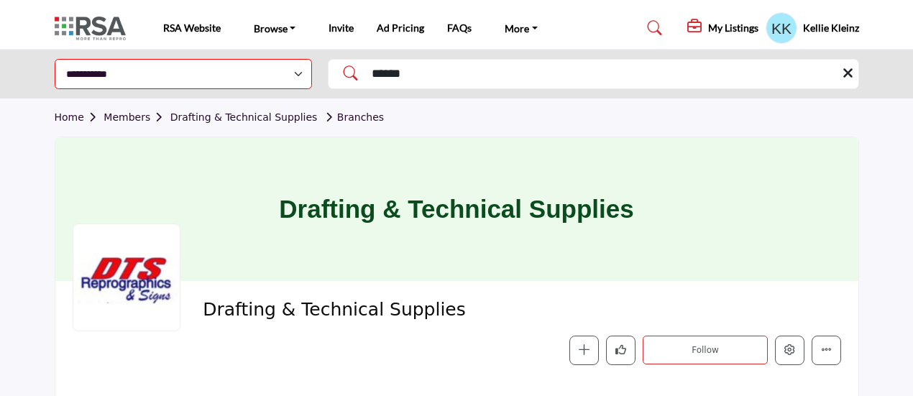
click at [347, 78] on icon at bounding box center [345, 70] width 25 height 22
click at [347, 73] on icon at bounding box center [345, 70] width 25 height 22
click at [347, 72] on icon at bounding box center [345, 70] width 25 height 22
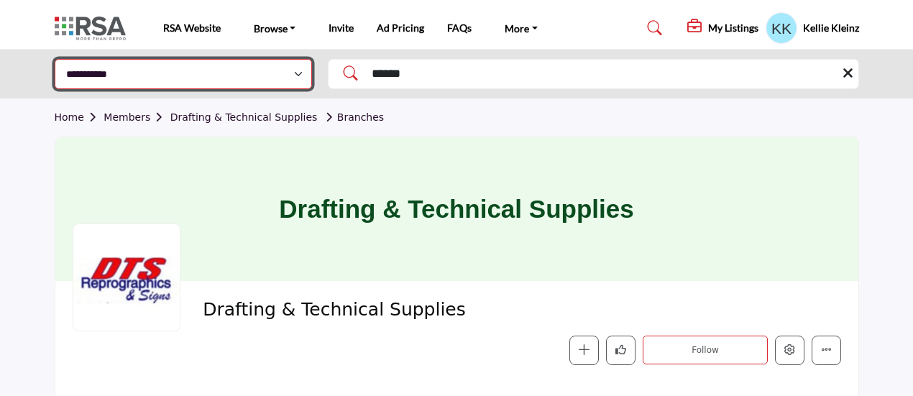
click at [298, 75] on select "**********" at bounding box center [184, 74] width 258 height 30
select select "**********"
click at [55, 59] on select "**********" at bounding box center [184, 74] width 258 height 30
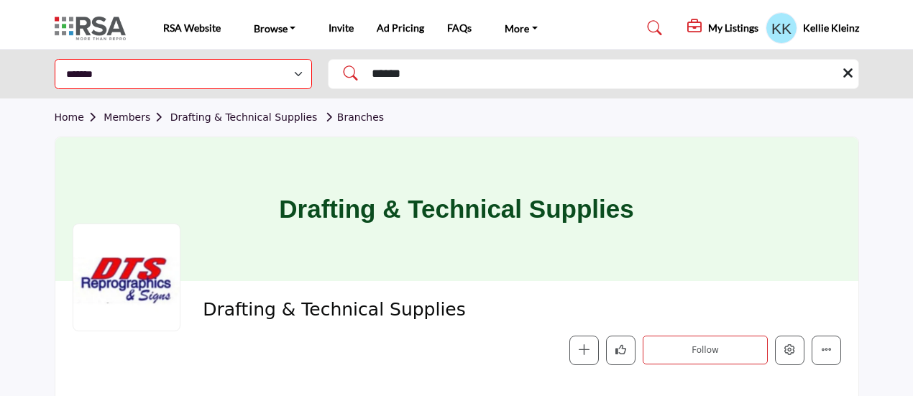
click at [346, 77] on icon at bounding box center [345, 70] width 25 height 22
click at [347, 70] on icon at bounding box center [345, 70] width 25 height 22
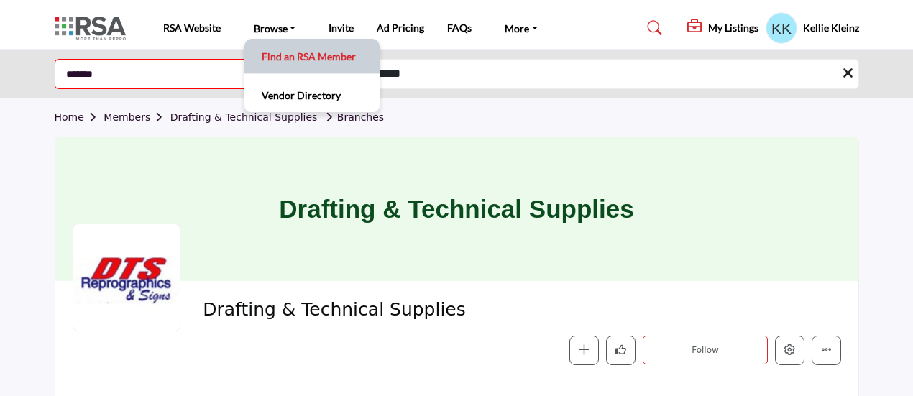
click at [298, 55] on link "Find an RSA Member" at bounding box center [312, 56] width 121 height 20
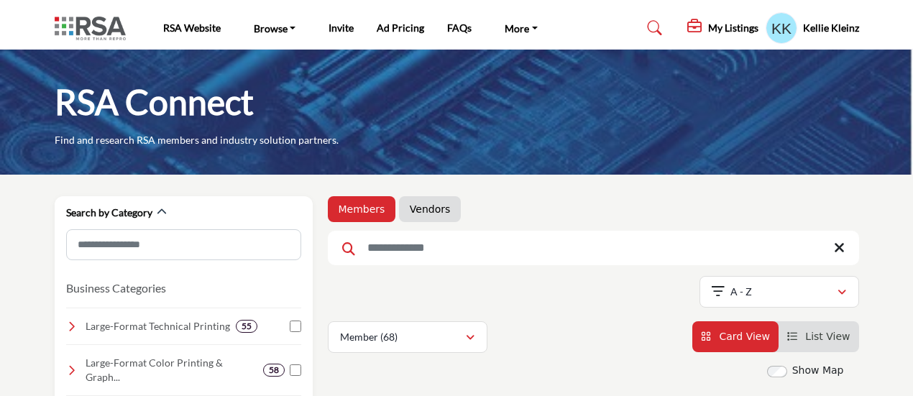
click at [395, 248] on input "Search Keyword" at bounding box center [593, 248] width 531 height 34
type input "******"
click at [345, 247] on icon at bounding box center [348, 248] width 13 height 13
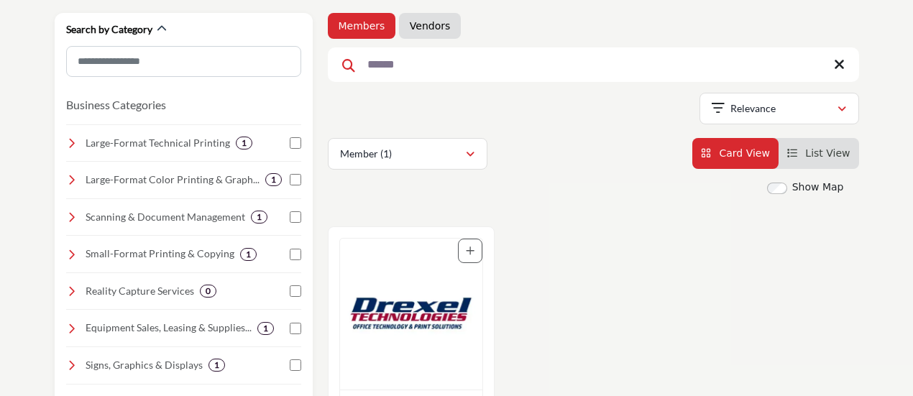
scroll to position [216, 0]
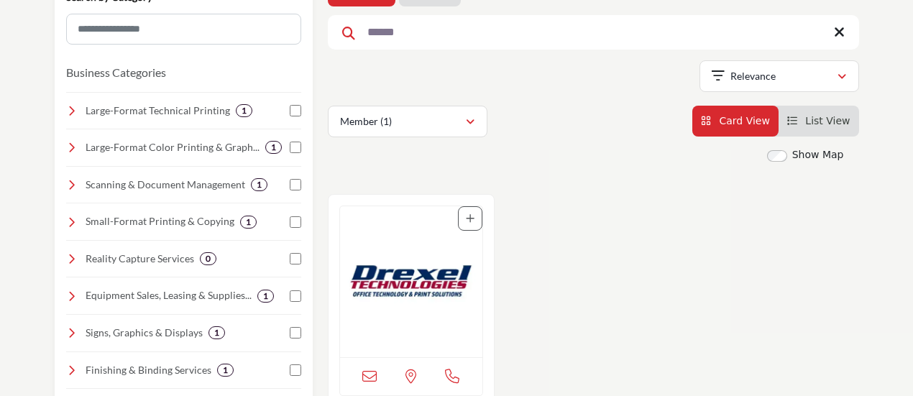
click at [428, 267] on img "Open Listing in new tab" at bounding box center [411, 281] width 142 height 151
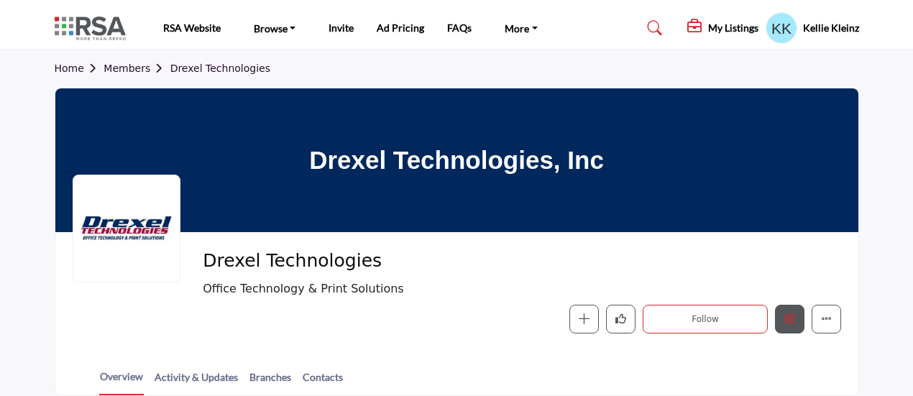
click at [799, 321] on button "Edit company" at bounding box center [789, 319] width 29 height 29
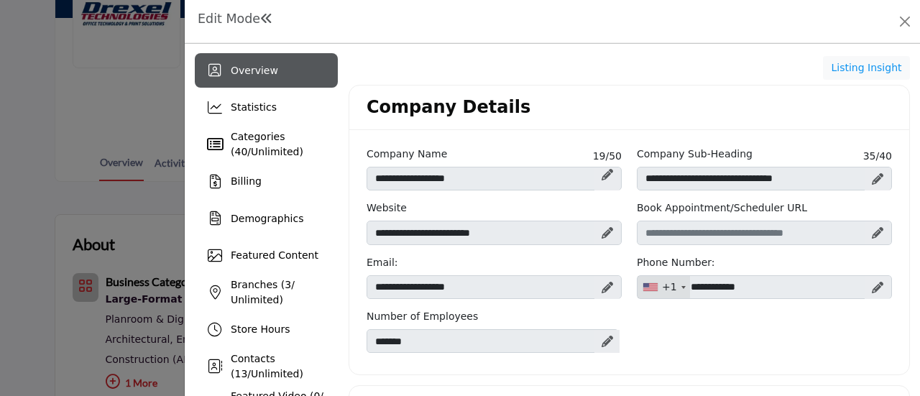
scroll to position [216, 0]
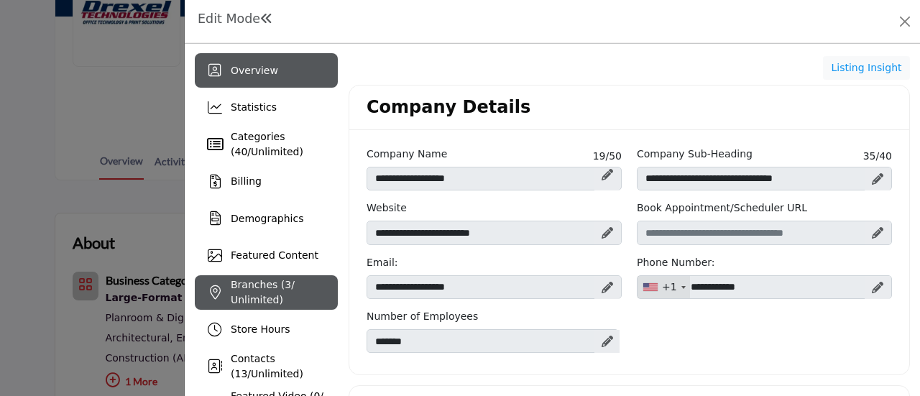
click at [228, 294] on div "Branches ( 3 / Unlimited)" at bounding box center [266, 292] width 143 height 34
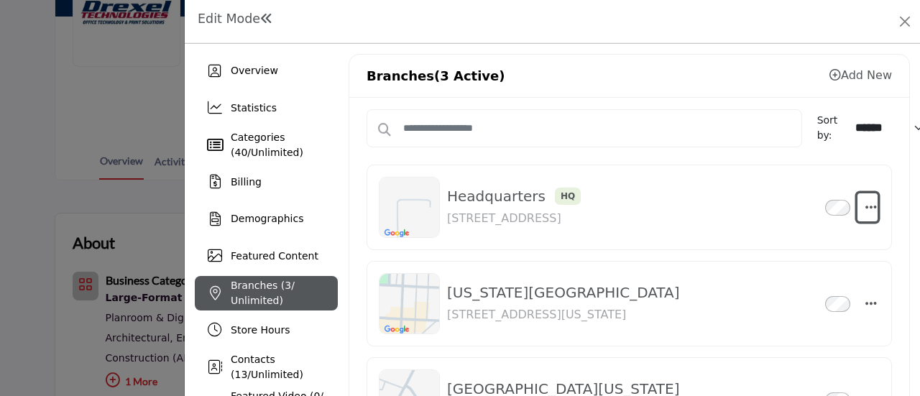
click at [869, 201] on icon "button" at bounding box center [870, 207] width 11 height 13
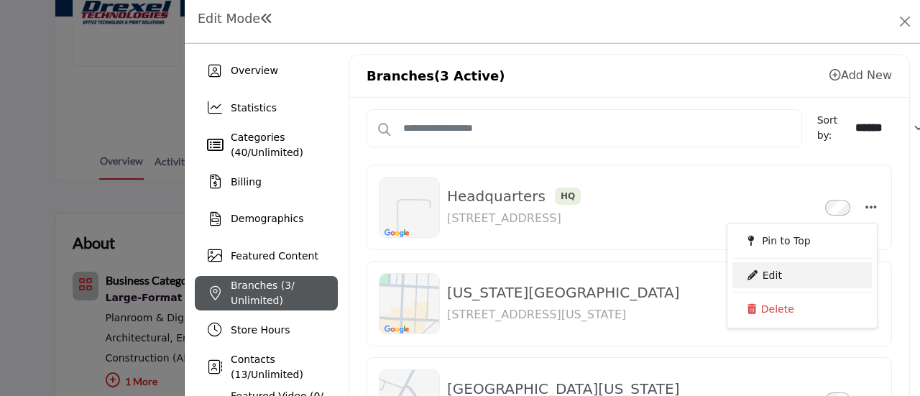
click at [781, 271] on link "Edit" at bounding box center [801, 275] width 139 height 26
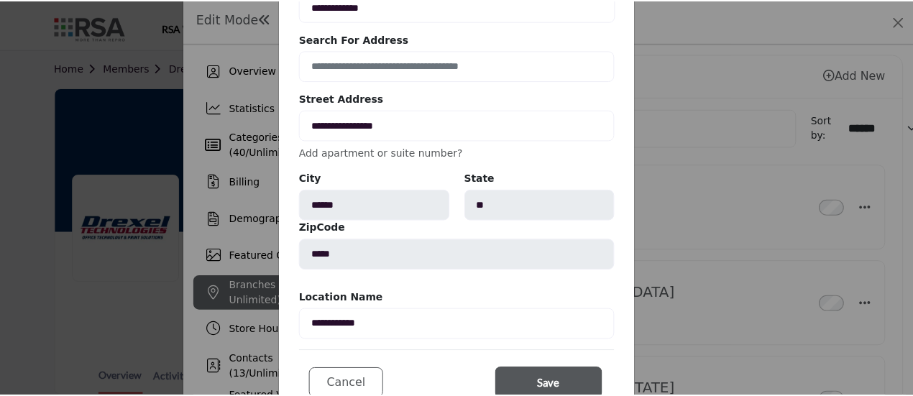
scroll to position [144, 0]
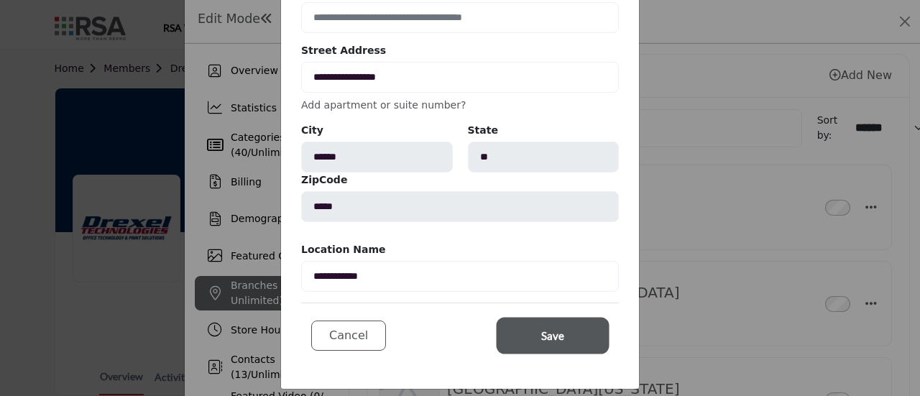
click at [525, 334] on button "Save" at bounding box center [553, 336] width 108 height 32
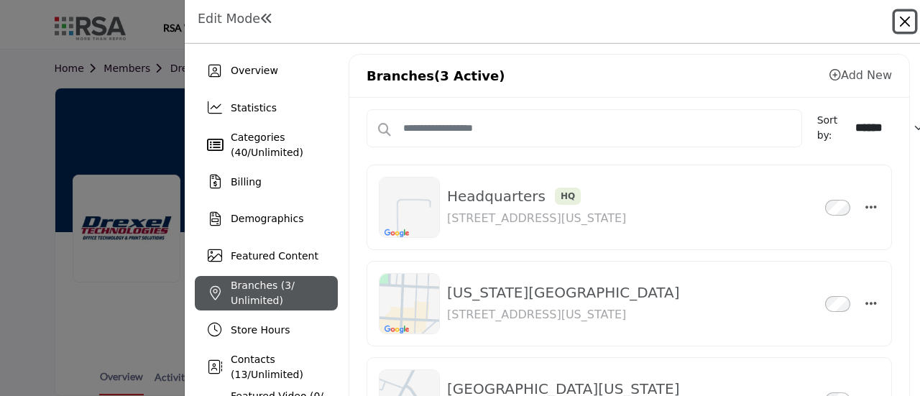
click at [903, 21] on button "Close" at bounding box center [905, 21] width 20 height 20
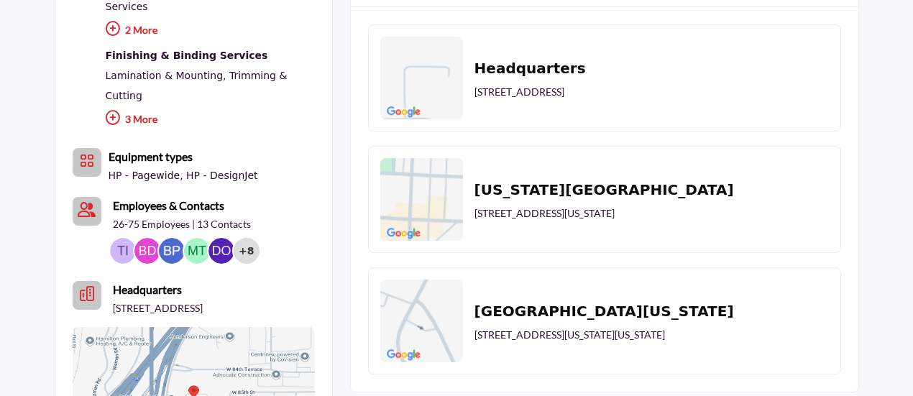
scroll to position [1078, 0]
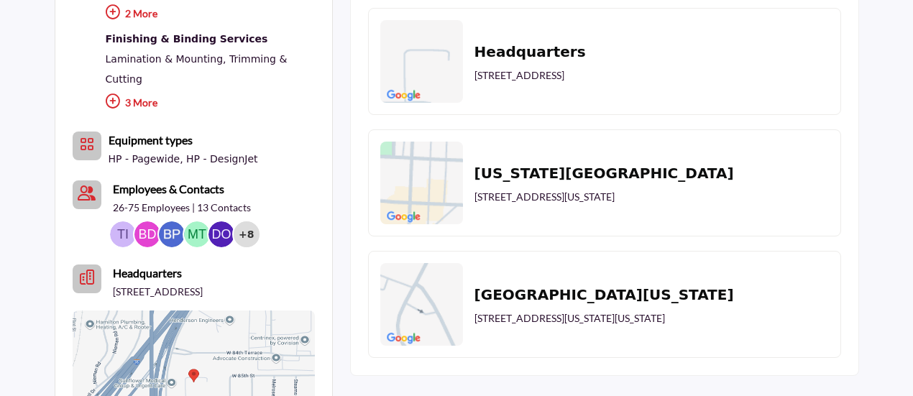
click at [88, 270] on icon "Headquarter icon" at bounding box center [87, 277] width 14 height 14
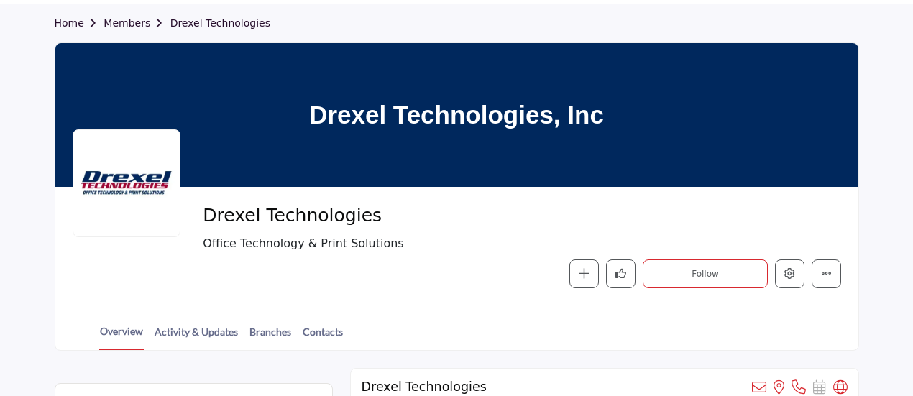
scroll to position [0, 0]
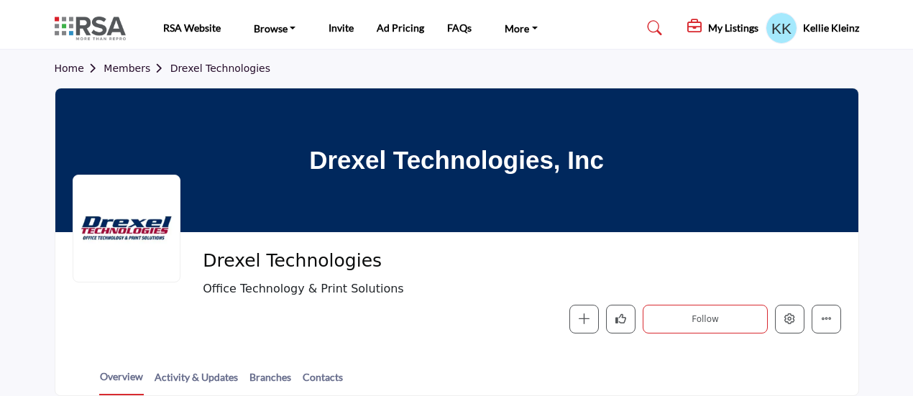
click at [116, 68] on link "Members" at bounding box center [136, 68] width 66 height 11
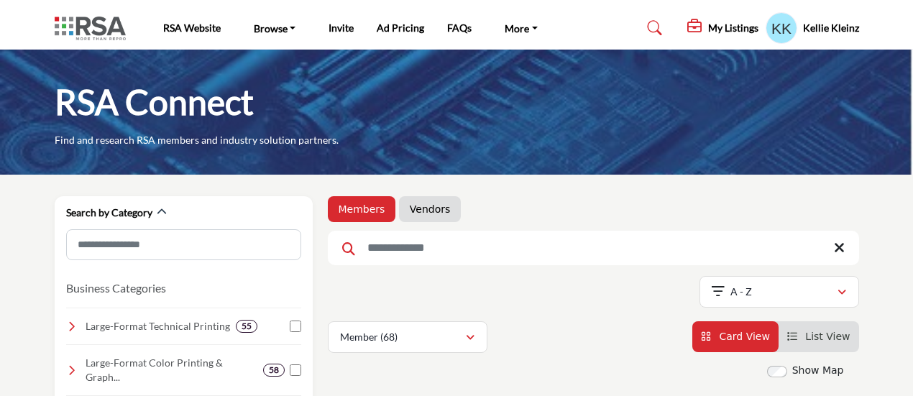
click at [433, 250] on input "Search Keyword" at bounding box center [593, 248] width 531 height 34
type input "********"
click at [345, 247] on icon at bounding box center [348, 248] width 13 height 13
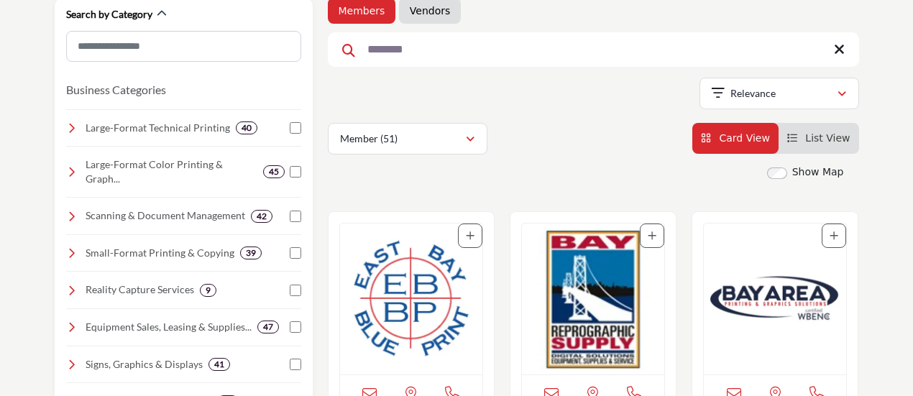
scroll to position [216, 0]
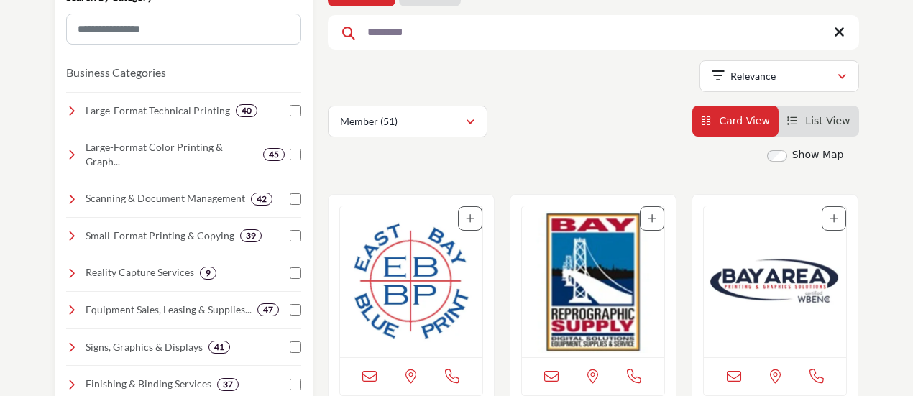
click at [414, 313] on img "Open Listing in new tab" at bounding box center [411, 281] width 142 height 151
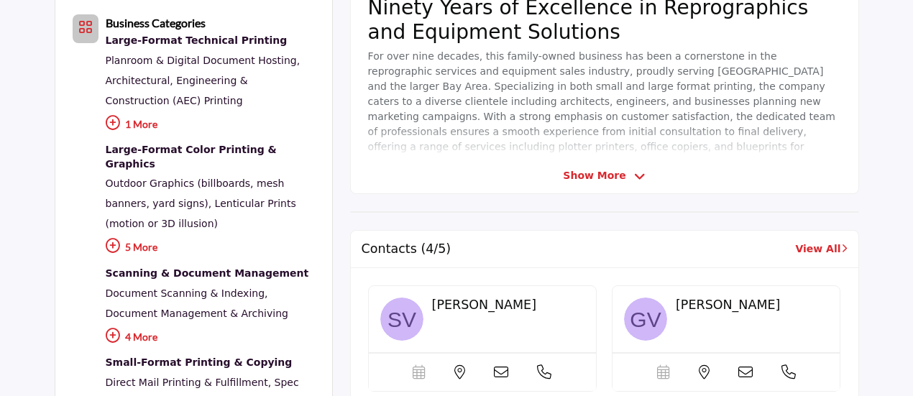
scroll to position [72, 0]
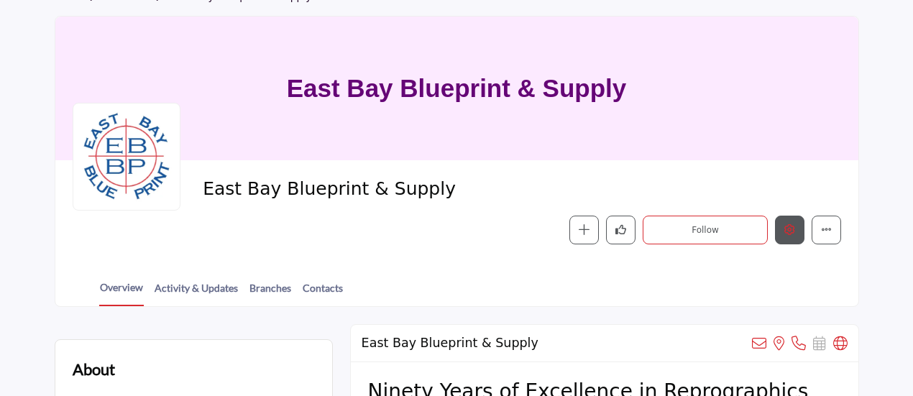
click at [789, 234] on icon "Edit company" at bounding box center [789, 229] width 11 height 11
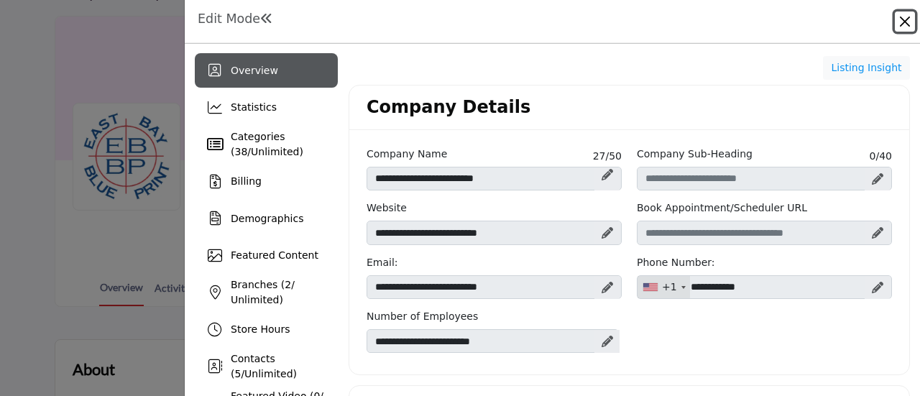
click at [906, 17] on button "Close" at bounding box center [905, 21] width 20 height 20
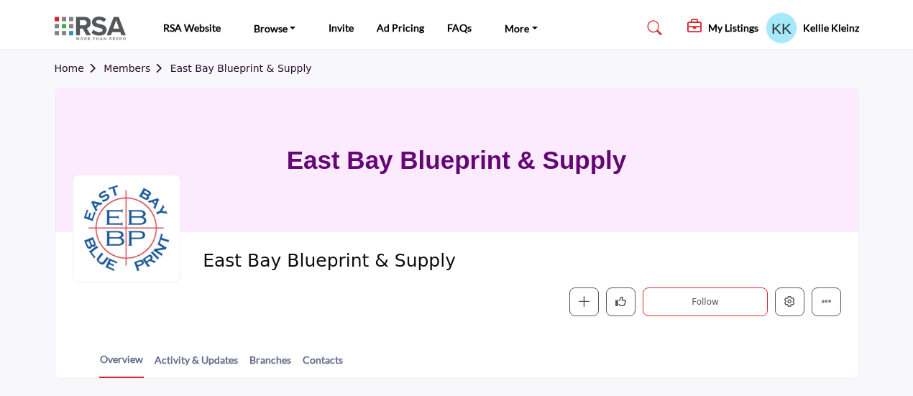
click at [135, 67] on link "Members" at bounding box center [136, 68] width 66 height 11
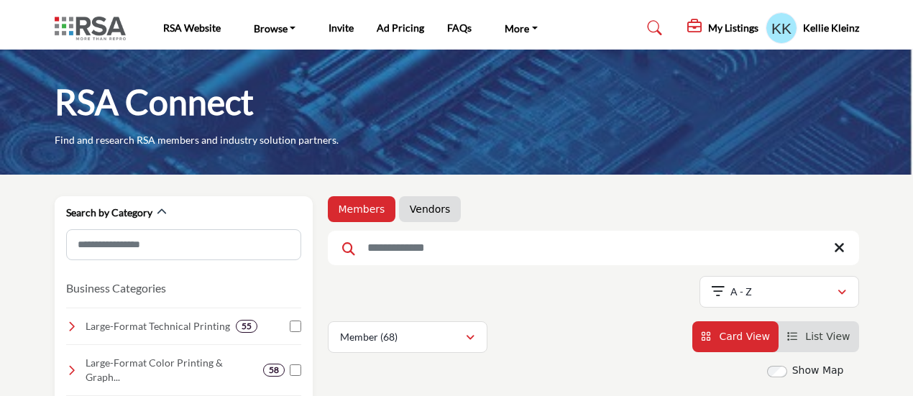
click at [454, 242] on input "Search Keyword" at bounding box center [593, 248] width 531 height 34
type input "*******"
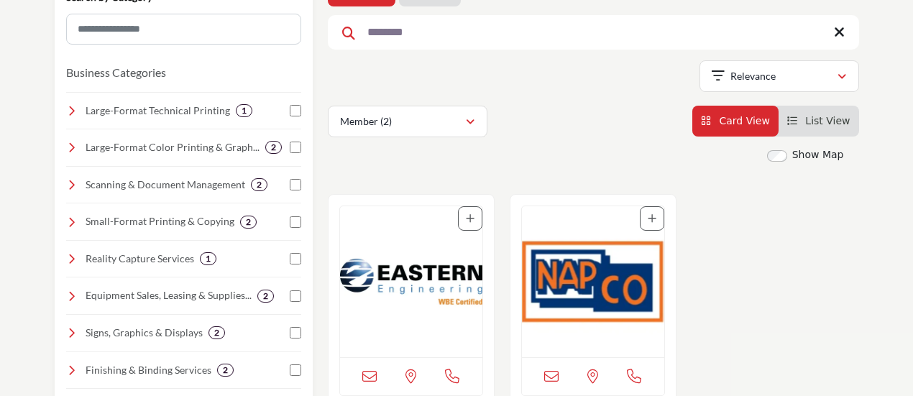
click at [413, 273] on img "Open Listing in new tab" at bounding box center [411, 281] width 142 height 151
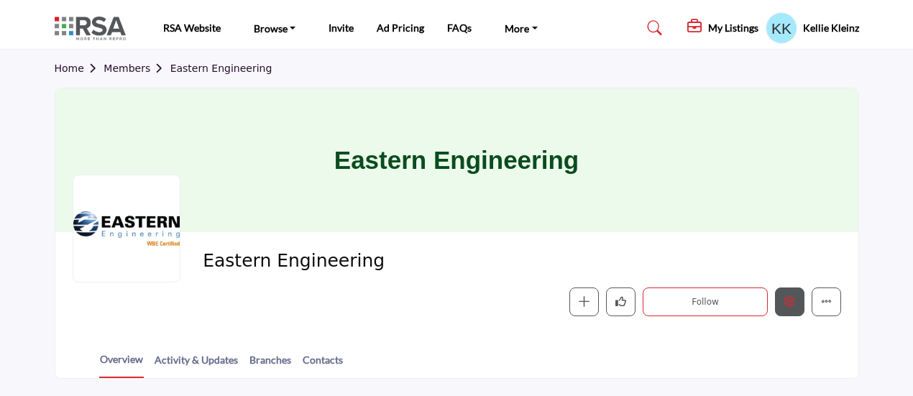
click at [793, 303] on icon "Edit company" at bounding box center [789, 301] width 11 height 11
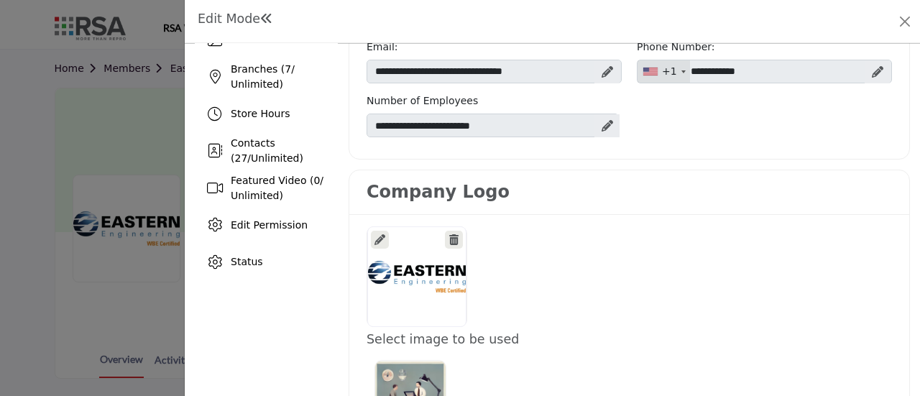
scroll to position [144, 0]
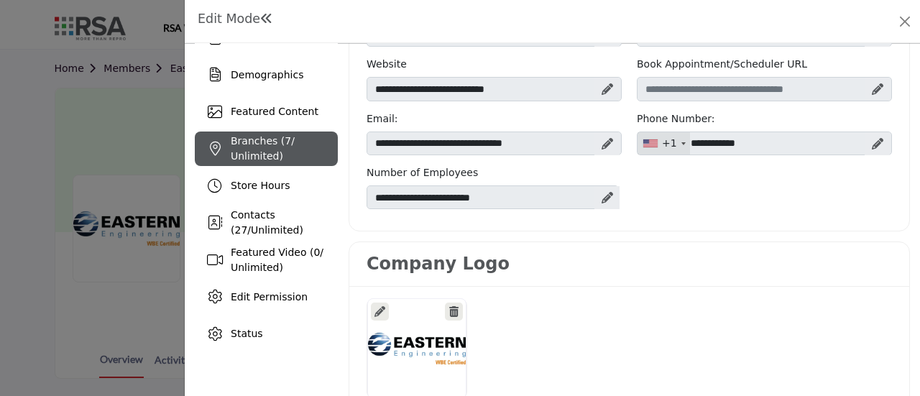
click at [239, 159] on span "Branches ( 7 / Unlimited)" at bounding box center [263, 148] width 64 height 27
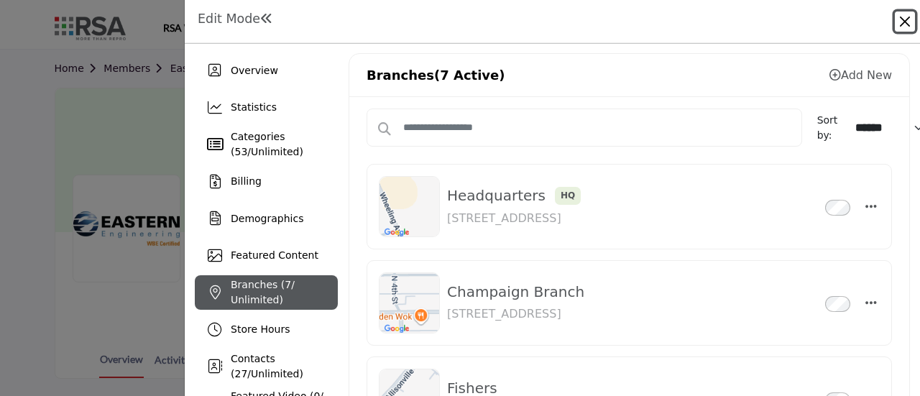
click at [906, 21] on button "Close" at bounding box center [905, 21] width 20 height 20
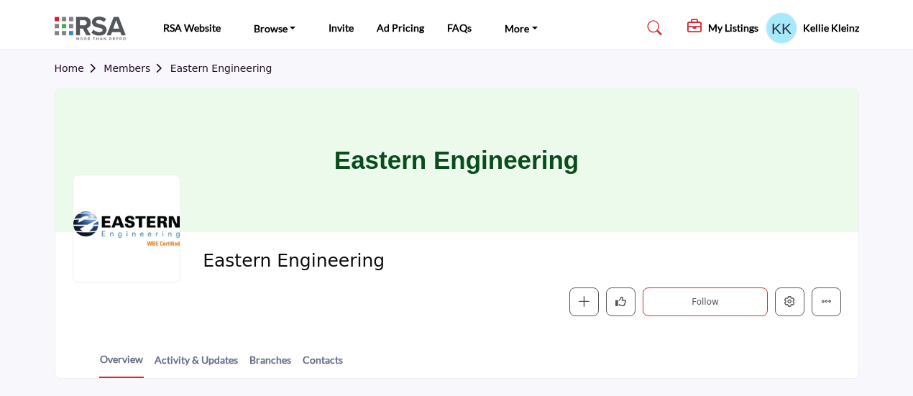
click at [126, 70] on link "Members" at bounding box center [136, 68] width 66 height 11
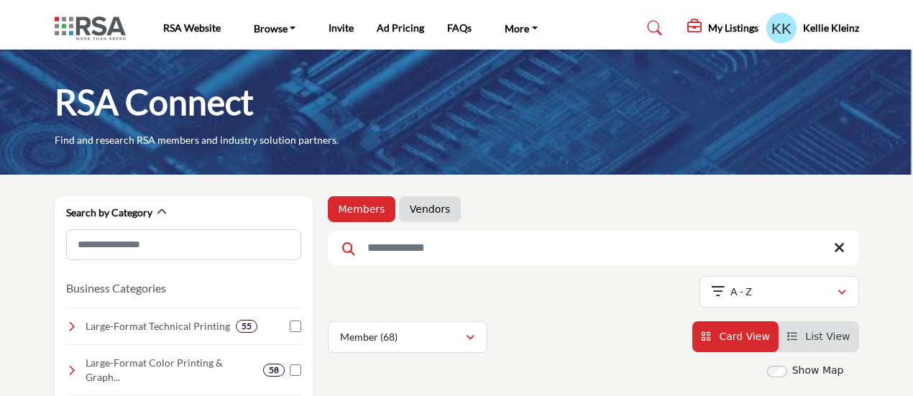
click at [412, 239] on input "Search Keyword" at bounding box center [593, 248] width 531 height 34
type input "**********"
click at [346, 252] on icon at bounding box center [348, 248] width 13 height 13
click at [346, 244] on icon at bounding box center [348, 248] width 13 height 13
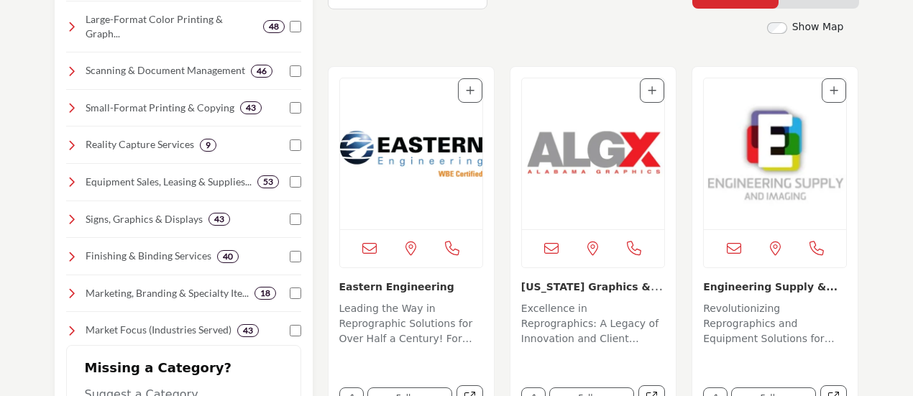
scroll to position [359, 0]
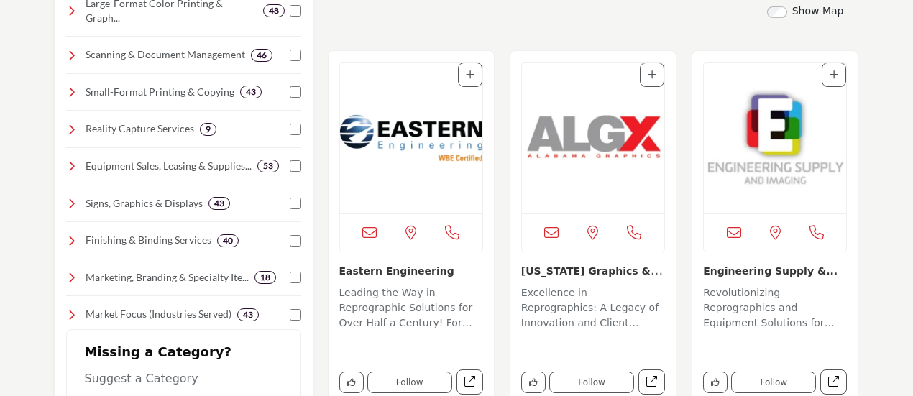
click at [782, 147] on img "Open Listing in new tab" at bounding box center [775, 138] width 142 height 151
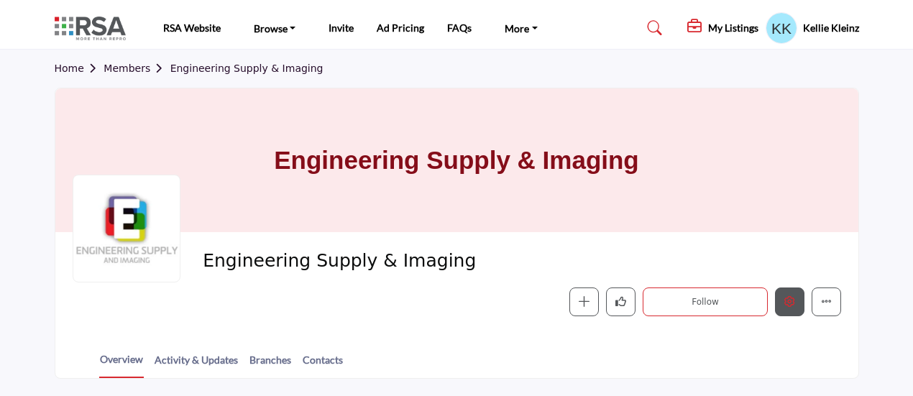
click at [785, 303] on icon "Edit company" at bounding box center [789, 301] width 11 height 11
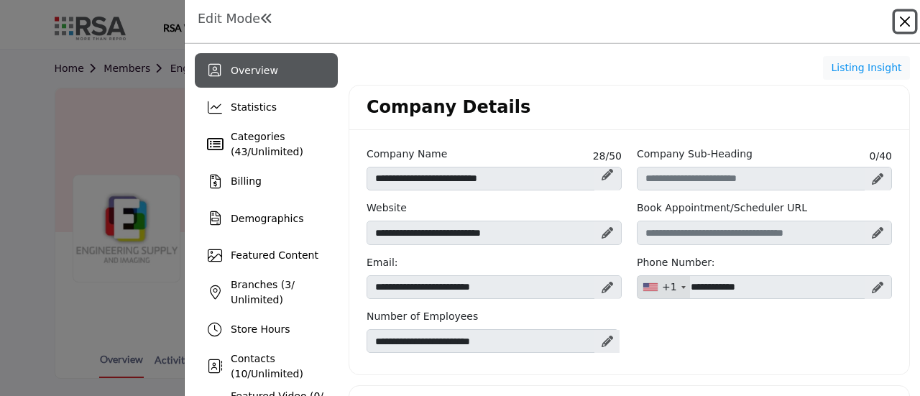
click at [900, 21] on button "Close" at bounding box center [905, 21] width 20 height 20
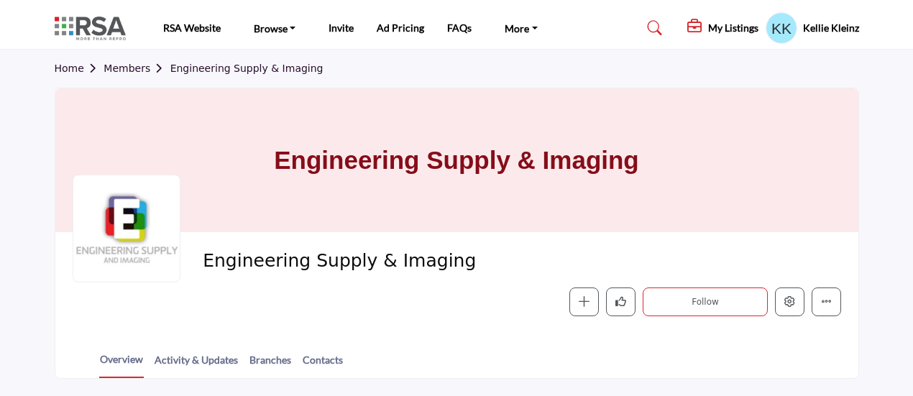
click at [129, 70] on link "Members" at bounding box center [136, 68] width 66 height 11
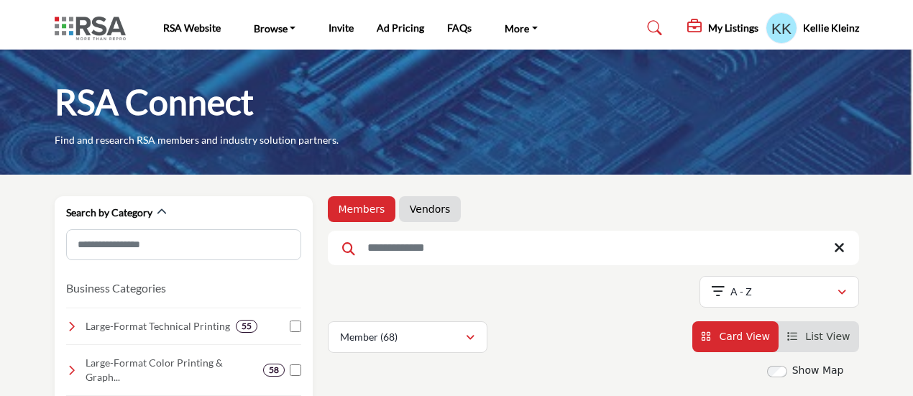
click at [443, 252] on input "Search Keyword" at bounding box center [593, 248] width 531 height 34
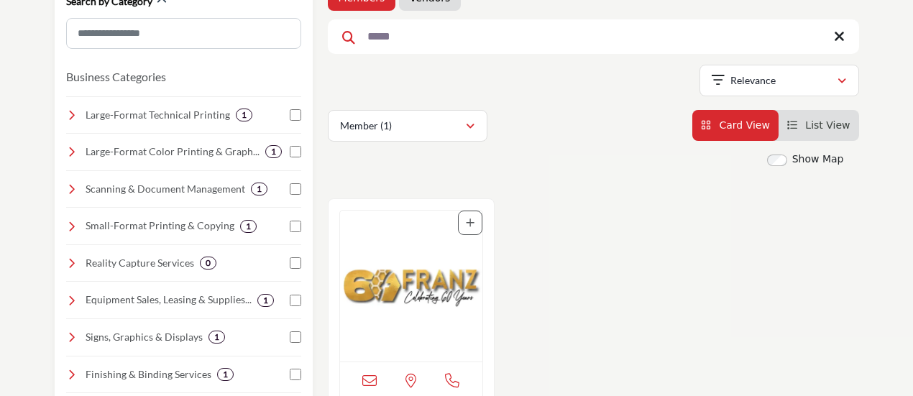
scroll to position [216, 0]
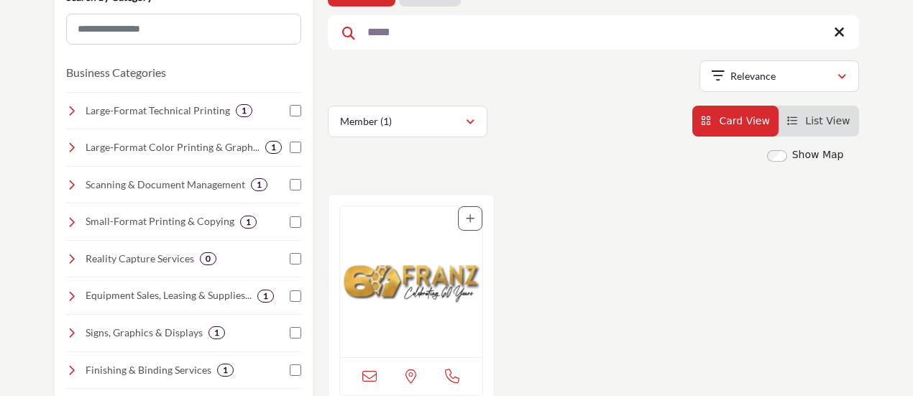
type input "*****"
click at [394, 288] on img "Open Listing in new tab" at bounding box center [411, 281] width 142 height 151
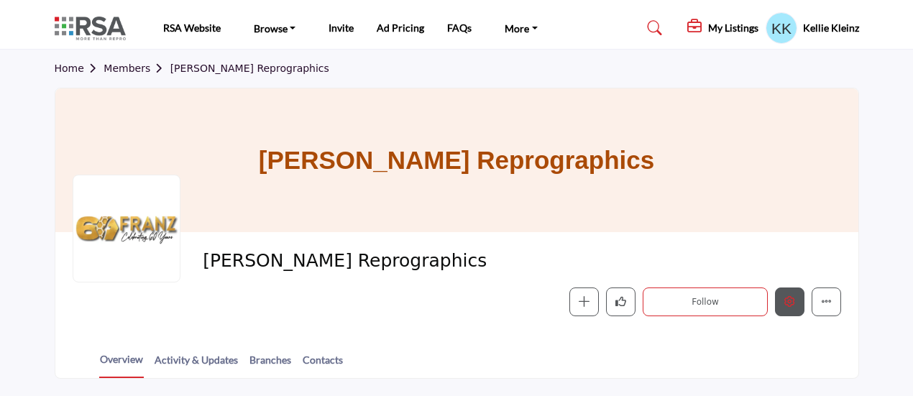
click at [791, 299] on icon "Edit company" at bounding box center [789, 301] width 11 height 11
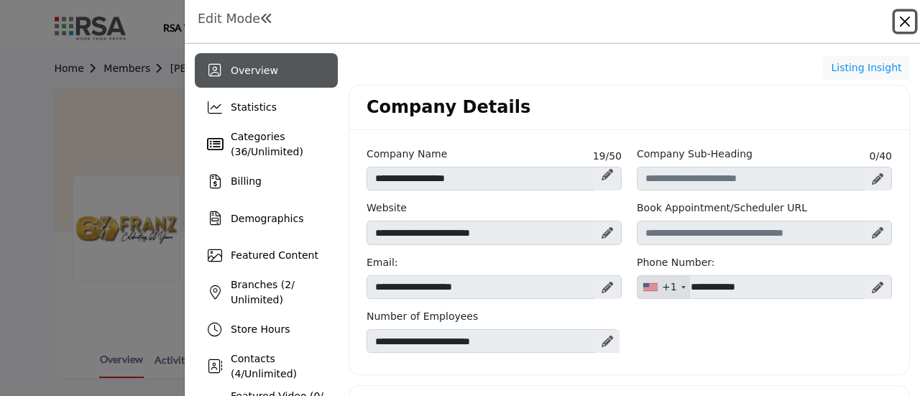
click at [907, 19] on button "Close" at bounding box center [905, 21] width 20 height 20
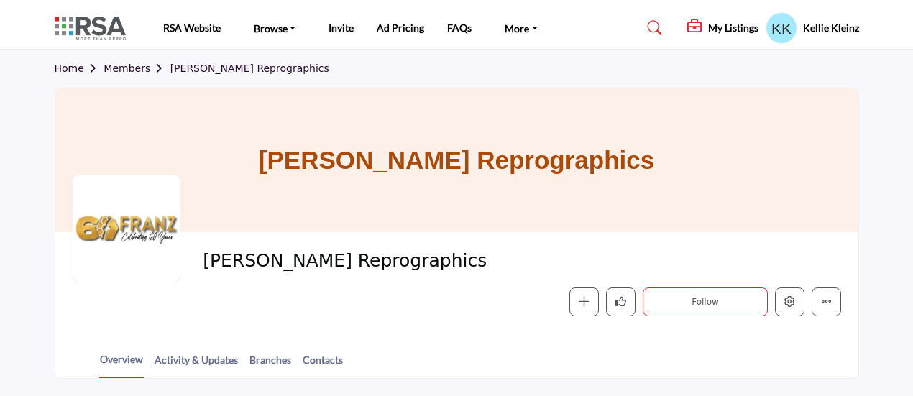
click at [132, 65] on link "Members" at bounding box center [136, 68] width 66 height 11
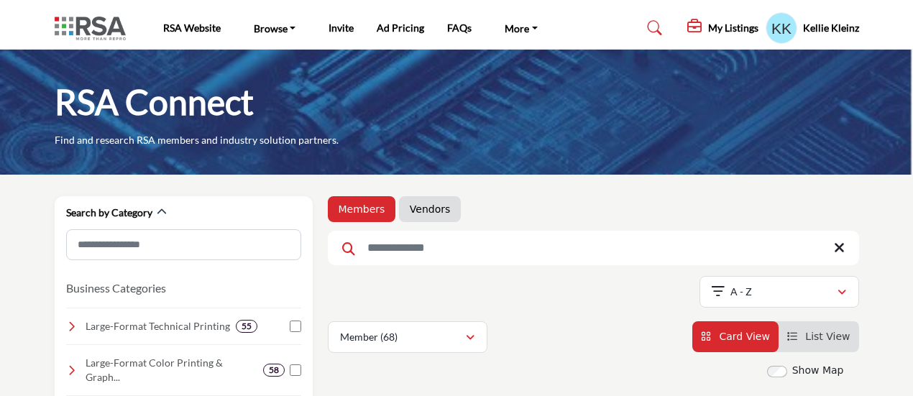
click at [430, 254] on input "Search Keyword" at bounding box center [593, 248] width 531 height 34
type input "******"
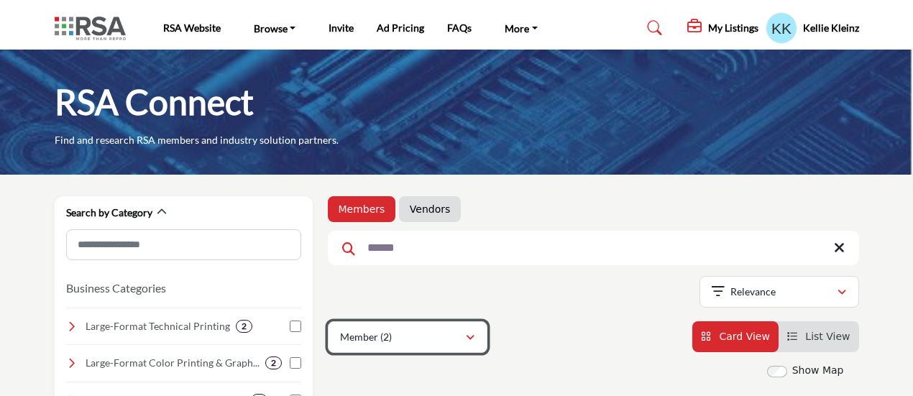
click at [364, 341] on p "Member (2)" at bounding box center [366, 337] width 52 height 14
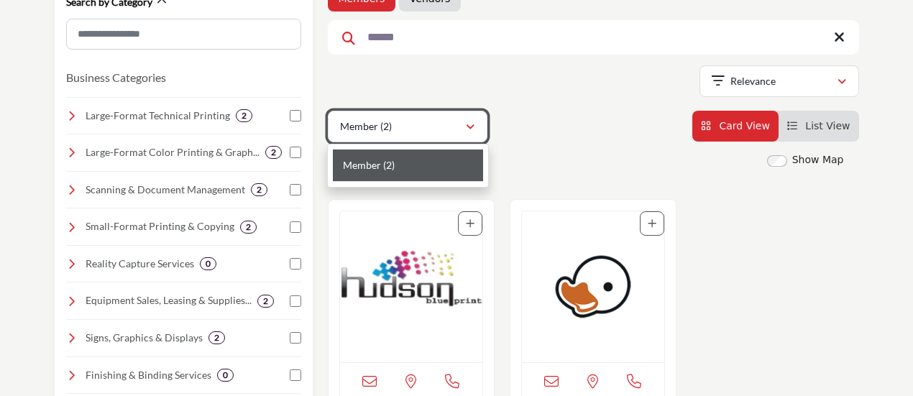
scroll to position [216, 0]
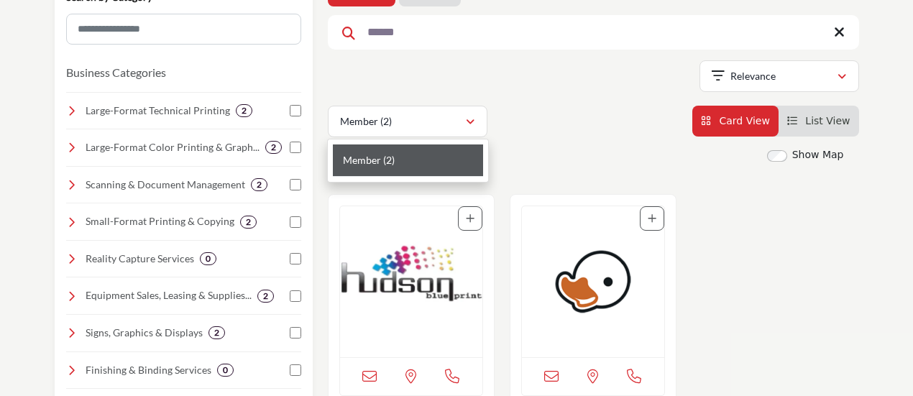
click at [399, 254] on img "Open Listing in new tab" at bounding box center [411, 281] width 142 height 151
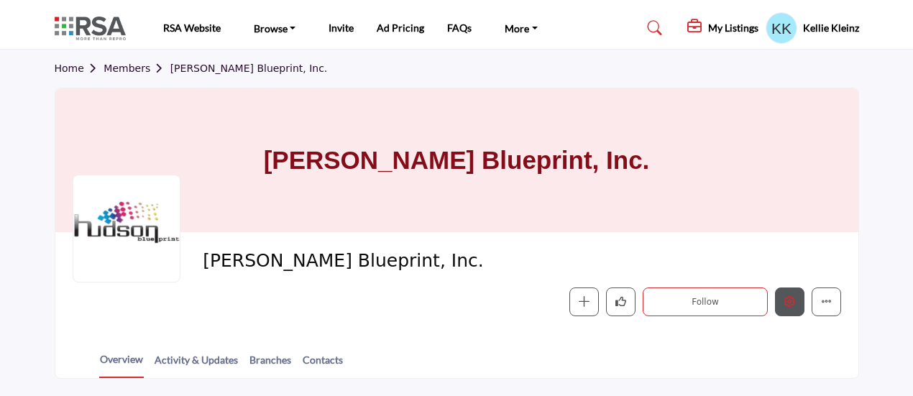
click at [789, 303] on icon "Edit company" at bounding box center [789, 301] width 11 height 11
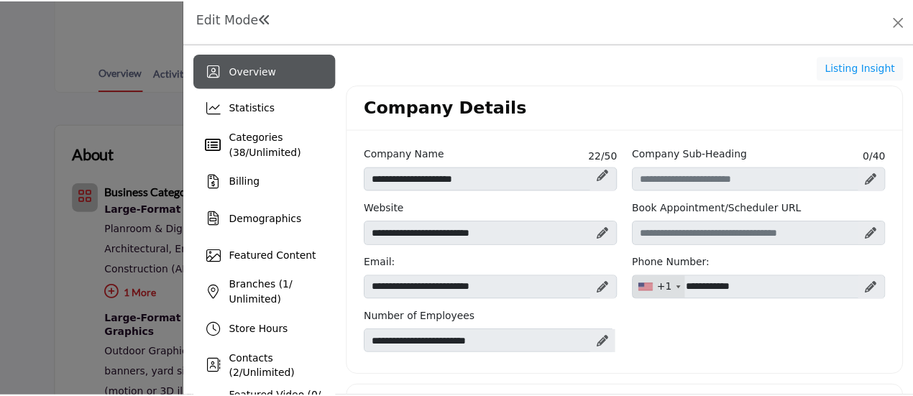
scroll to position [287, 0]
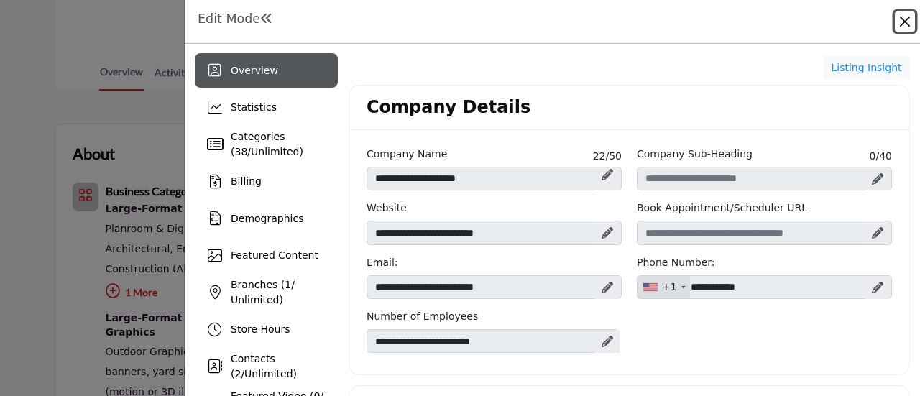
click at [907, 22] on button "Close" at bounding box center [905, 21] width 20 height 20
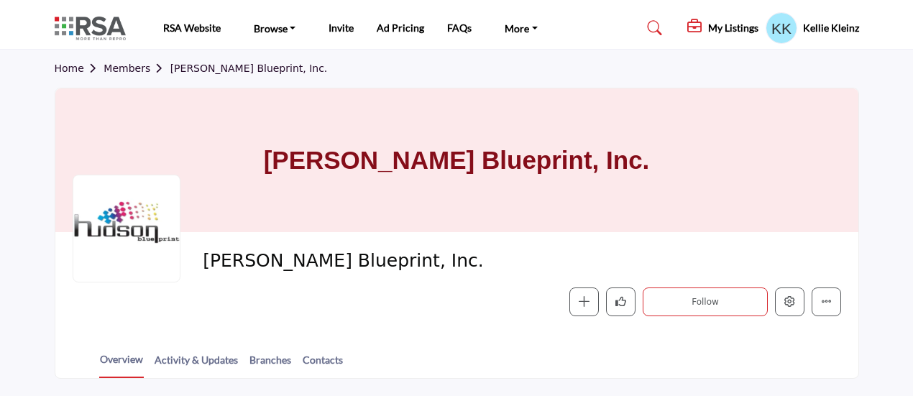
click at [126, 65] on link "Members" at bounding box center [136, 68] width 66 height 11
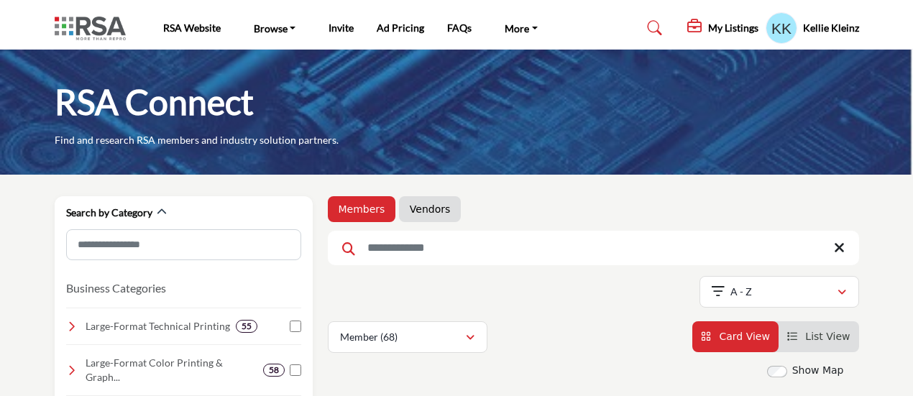
click at [441, 241] on input "Search Keyword" at bounding box center [593, 248] width 531 height 34
type input "*******"
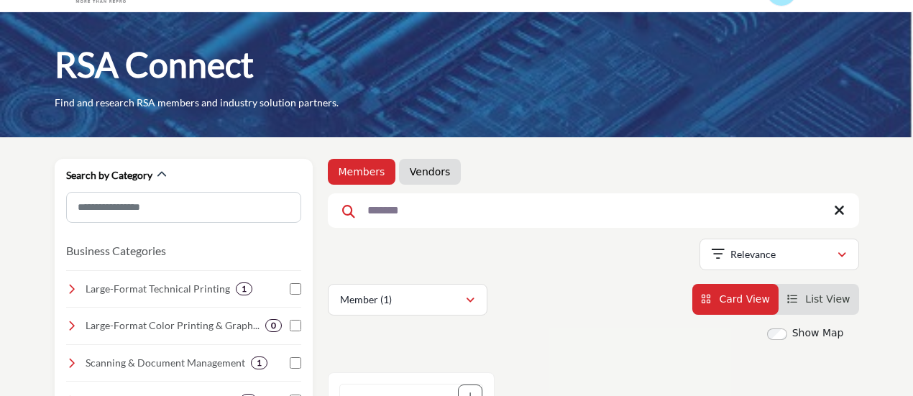
scroll to position [216, 0]
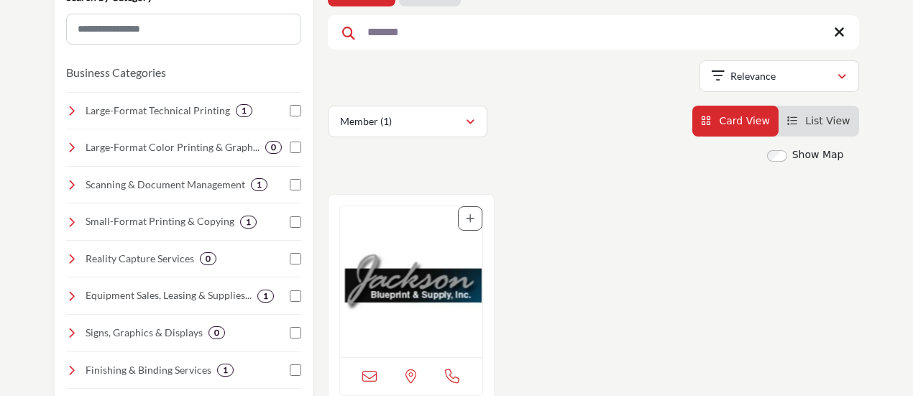
click at [409, 293] on img "Open Listing in new tab" at bounding box center [411, 281] width 142 height 151
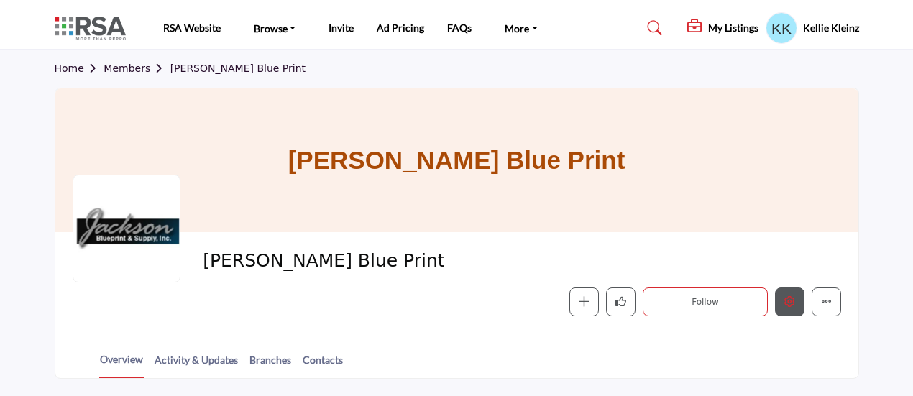
click at [796, 298] on button "Edit company" at bounding box center [789, 301] width 29 height 29
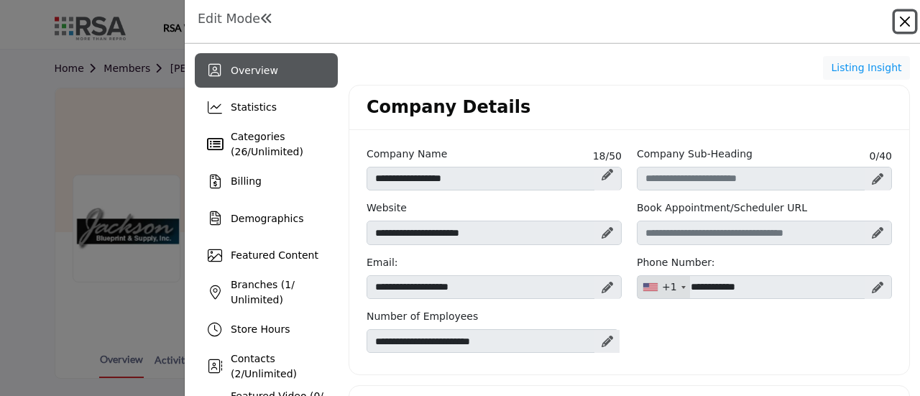
click at [908, 17] on button "Close" at bounding box center [905, 21] width 20 height 20
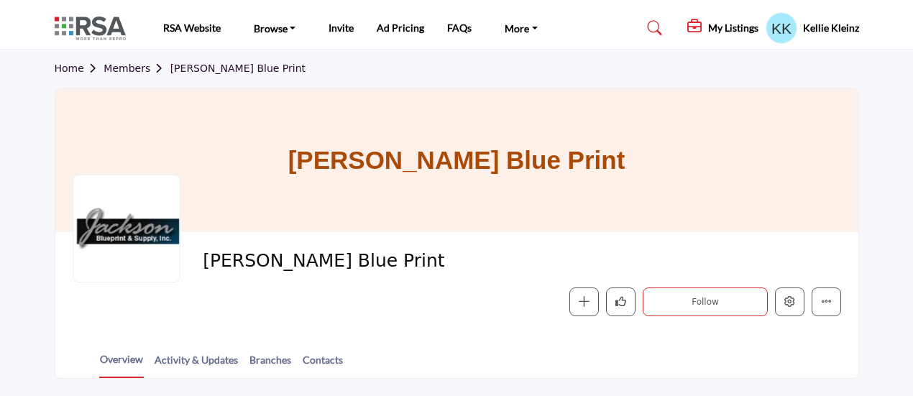
click at [121, 64] on link "Members" at bounding box center [136, 68] width 66 height 11
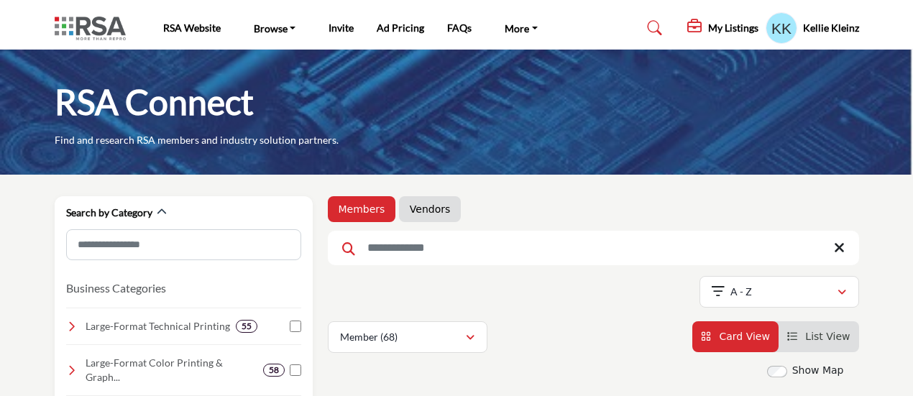
click at [407, 242] on input "Search Keyword" at bounding box center [593, 248] width 531 height 34
type input "****"
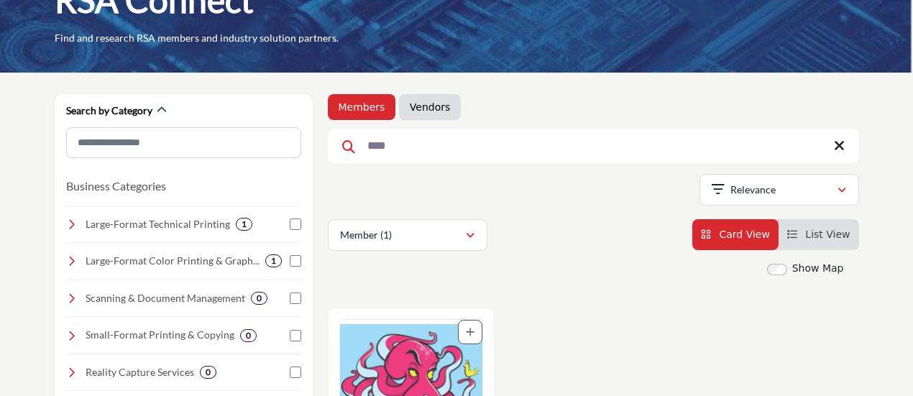
scroll to position [144, 0]
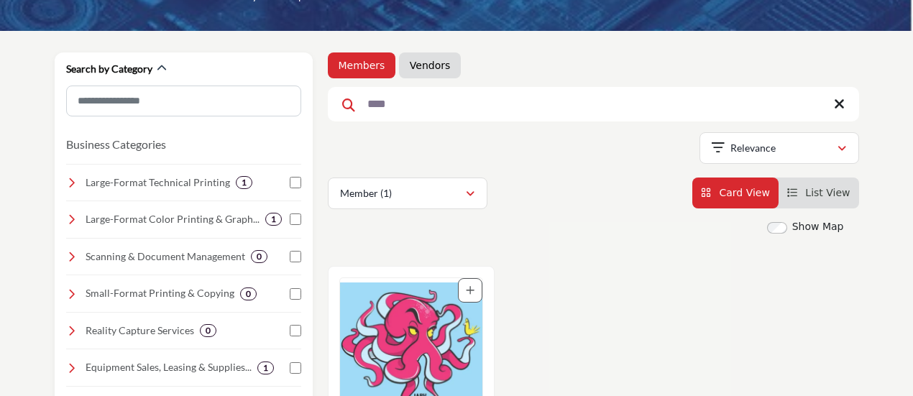
click at [420, 325] on img "Open Listing in new tab" at bounding box center [411, 353] width 142 height 151
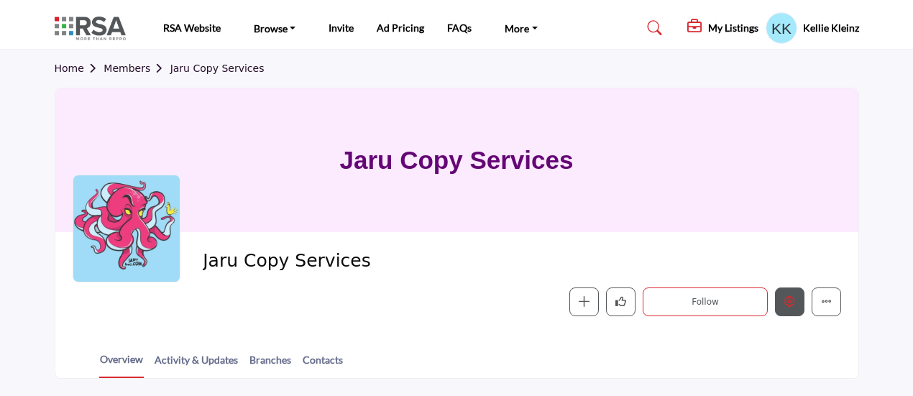
click at [799, 300] on button "Edit company" at bounding box center [789, 301] width 29 height 29
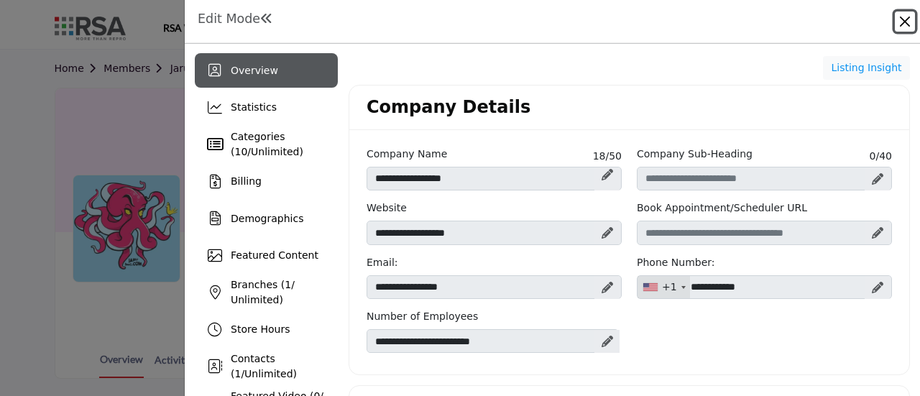
drag, startPoint x: 900, startPoint y: 22, endPoint x: 654, endPoint y: 22, distance: 245.8
click at [896, 19] on button "Close" at bounding box center [905, 21] width 20 height 20
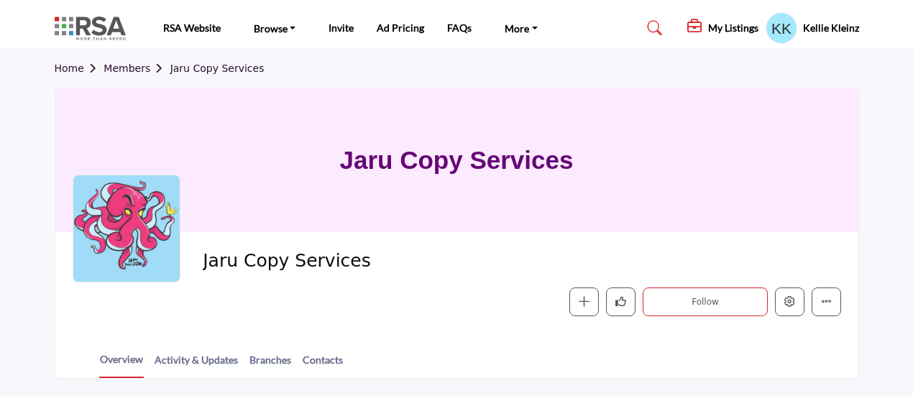
click at [126, 69] on link "Members" at bounding box center [136, 68] width 66 height 11
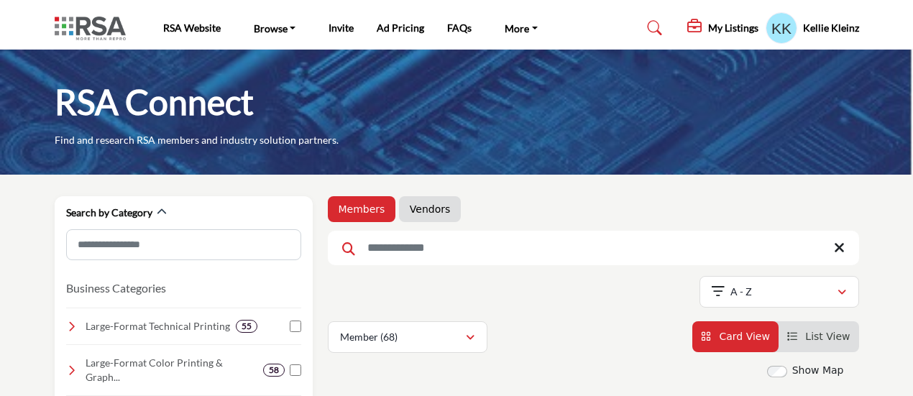
click at [442, 247] on input "Search Keyword" at bounding box center [593, 248] width 531 height 34
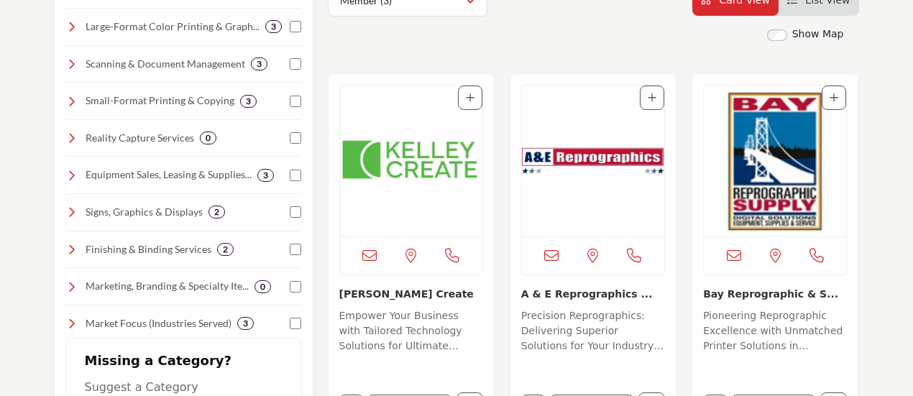
scroll to position [359, 0]
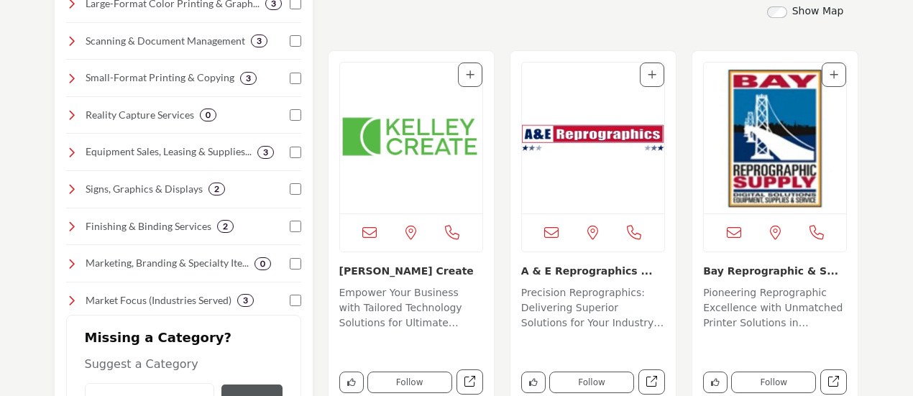
type input "******"
click at [421, 136] on img "Open Listing in new tab" at bounding box center [411, 138] width 142 height 151
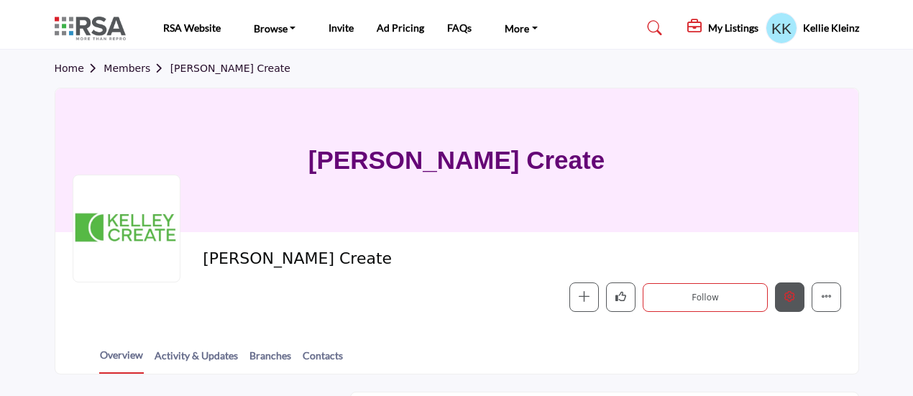
click at [793, 298] on icon "Edit company" at bounding box center [789, 296] width 11 height 11
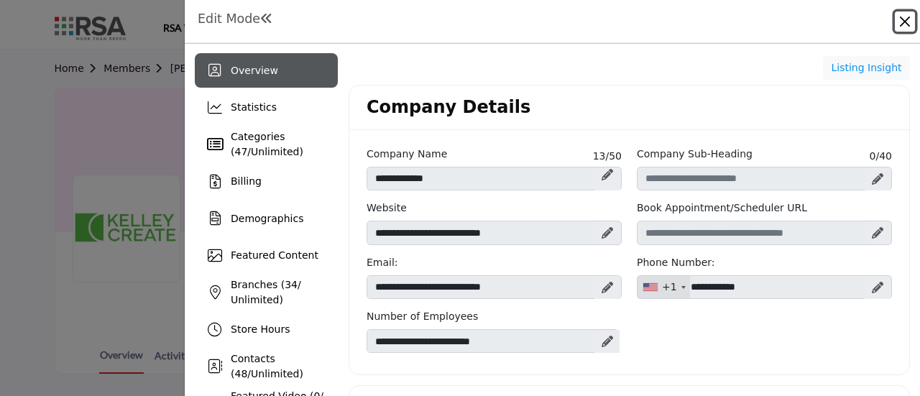
click at [904, 20] on button "Close" at bounding box center [905, 21] width 20 height 20
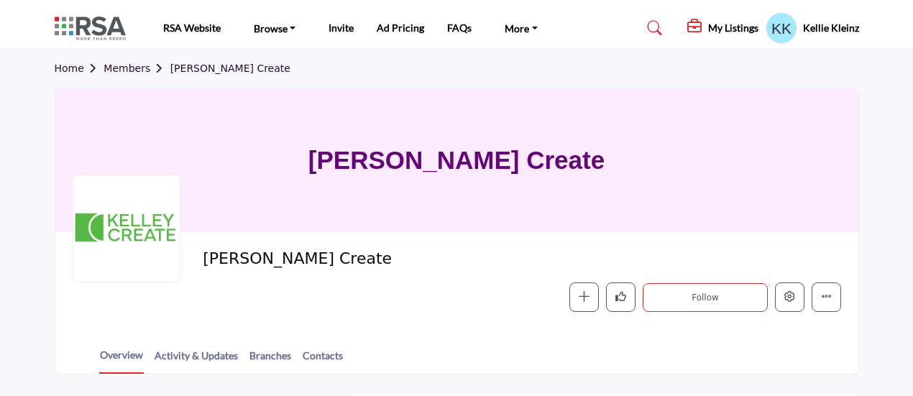
click at [131, 68] on link "Members" at bounding box center [136, 68] width 66 height 11
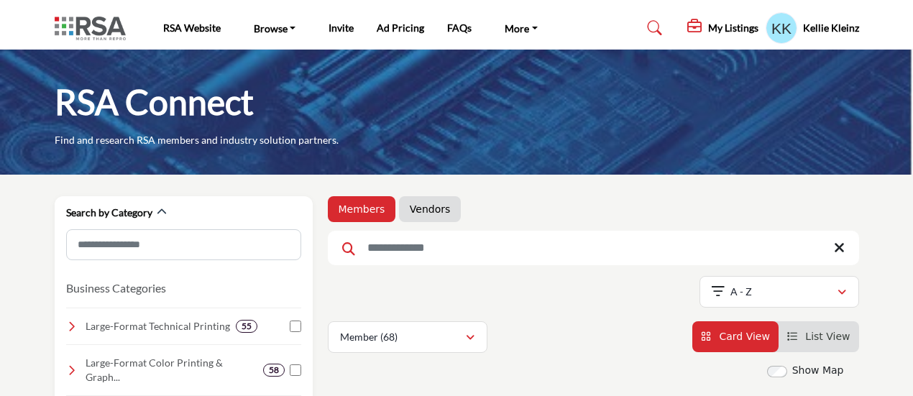
click at [436, 241] on input "Search Keyword" at bounding box center [593, 248] width 531 height 34
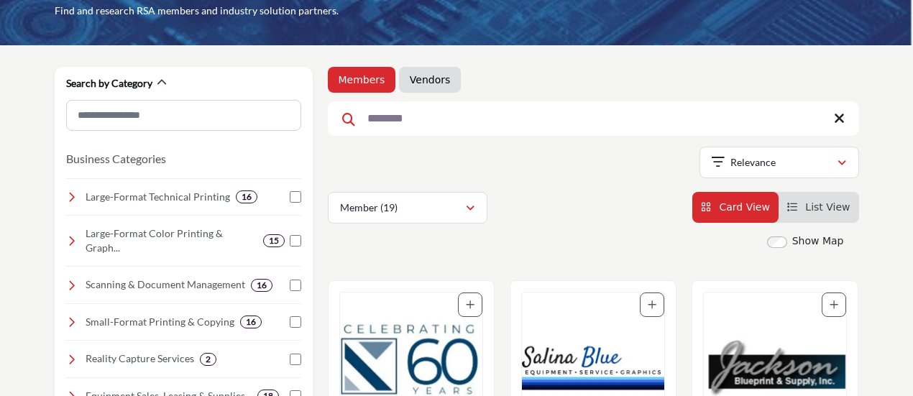
scroll to position [287, 0]
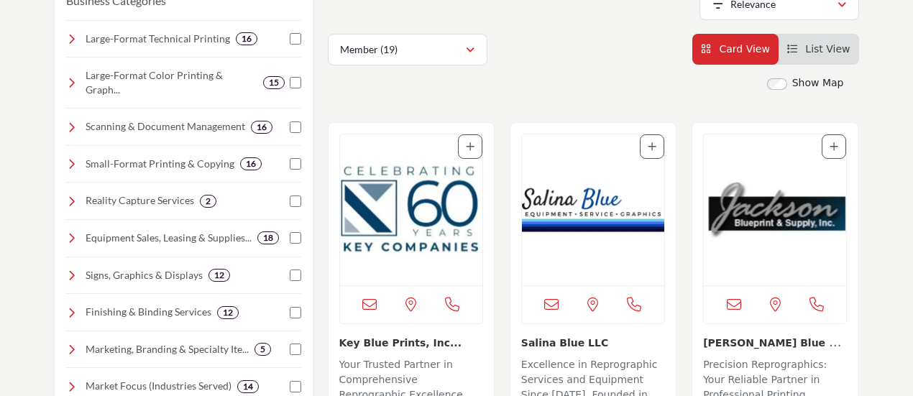
type input "********"
click at [423, 229] on img "Open Listing in new tab" at bounding box center [411, 209] width 142 height 151
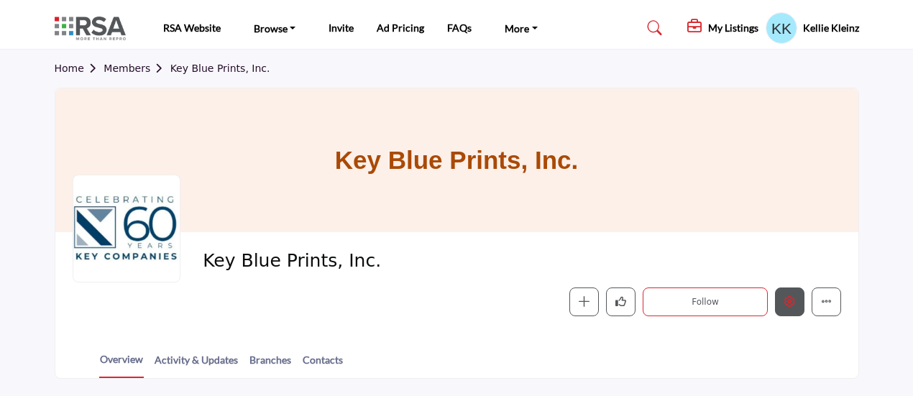
click at [793, 301] on icon "Edit company" at bounding box center [789, 301] width 11 height 11
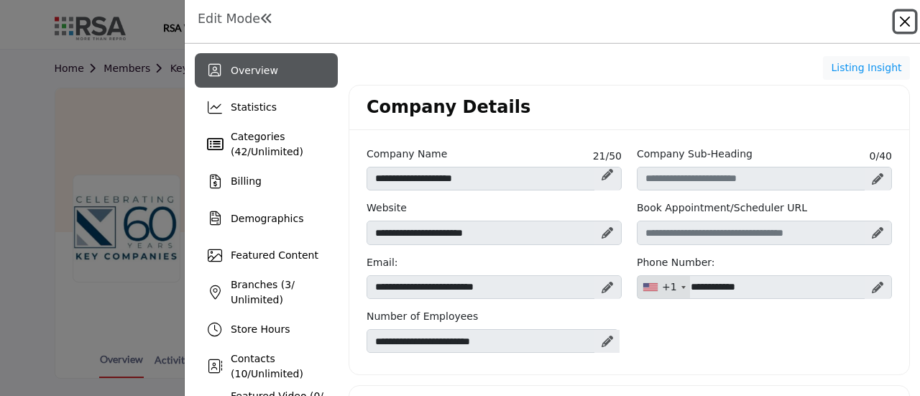
click at [906, 21] on button "Close" at bounding box center [905, 21] width 20 height 20
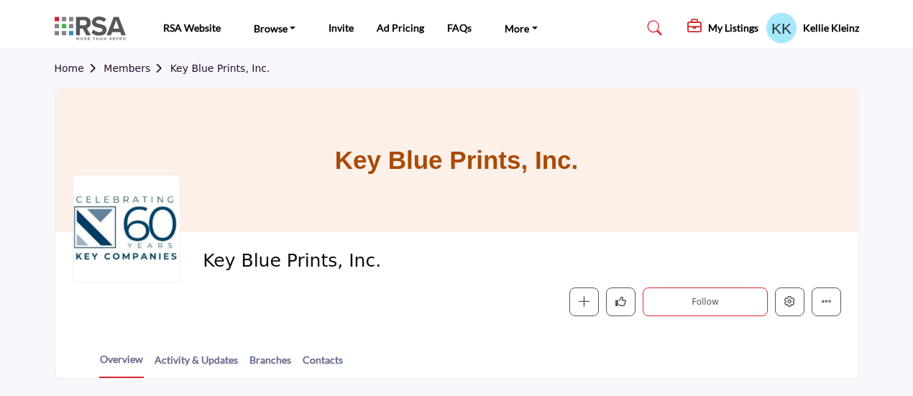
click at [126, 70] on link "Members" at bounding box center [136, 68] width 66 height 11
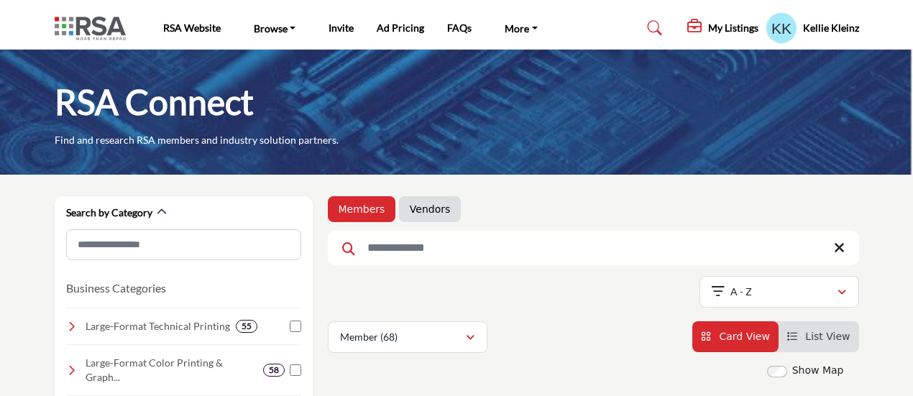
click at [440, 253] on input "Search Keyword" at bounding box center [593, 248] width 531 height 34
type input "******"
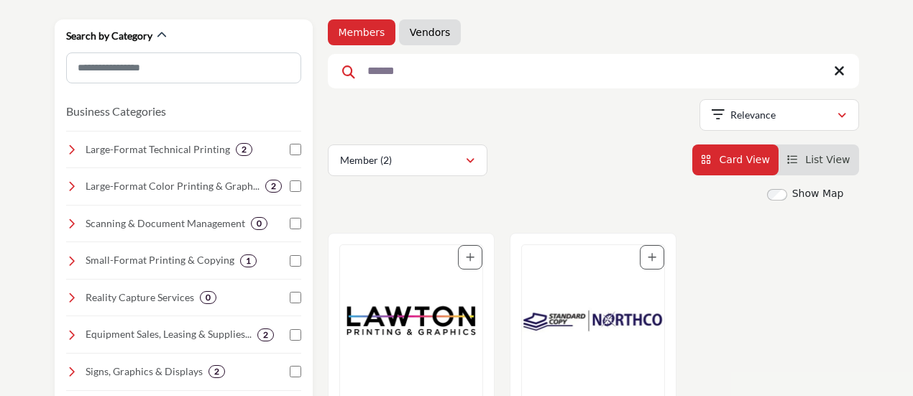
scroll to position [216, 0]
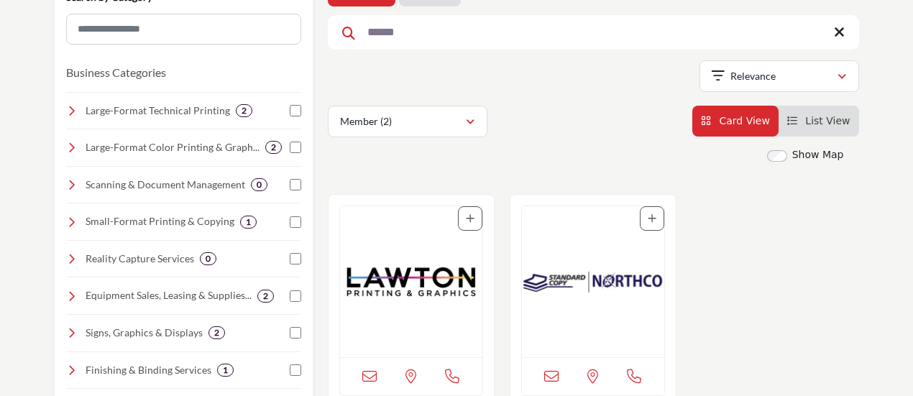
click at [431, 278] on img "Open Listing in new tab" at bounding box center [411, 281] width 142 height 151
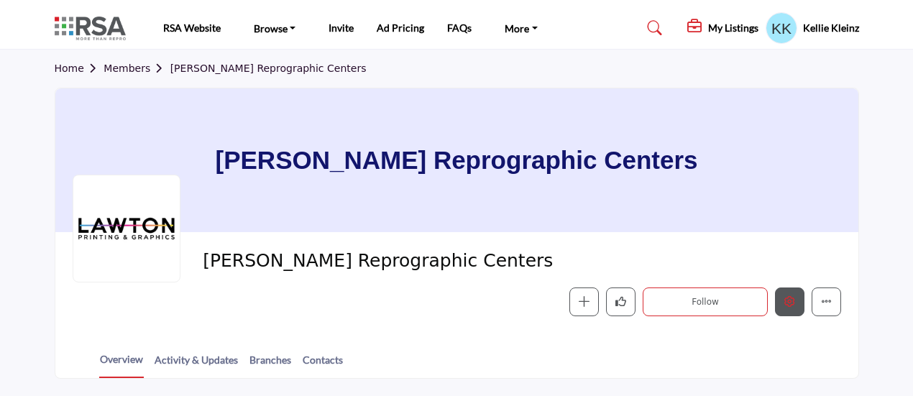
click at [788, 310] on button "Edit company" at bounding box center [789, 301] width 29 height 29
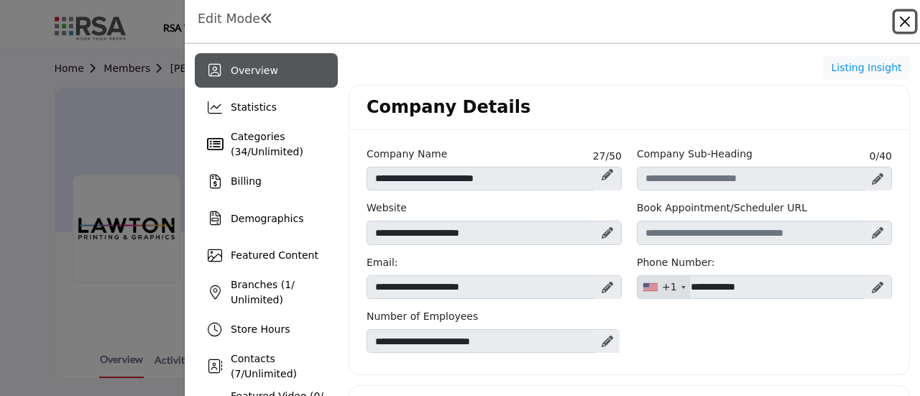
click at [906, 20] on button "Close" at bounding box center [905, 21] width 20 height 20
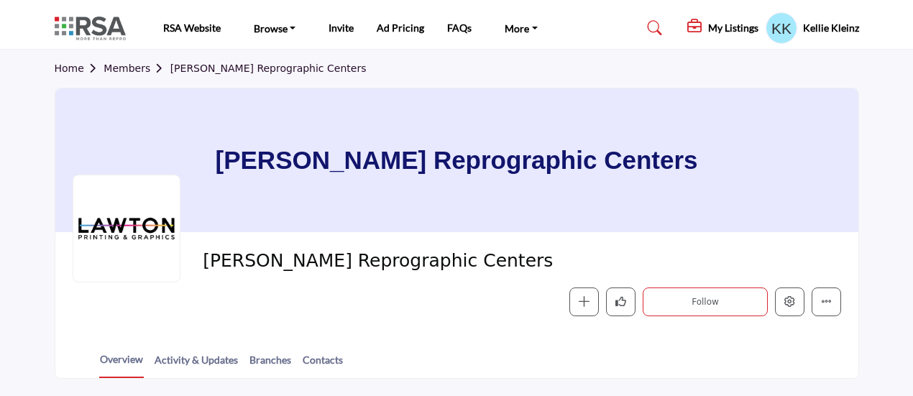
click at [132, 65] on link "Members" at bounding box center [136, 68] width 66 height 11
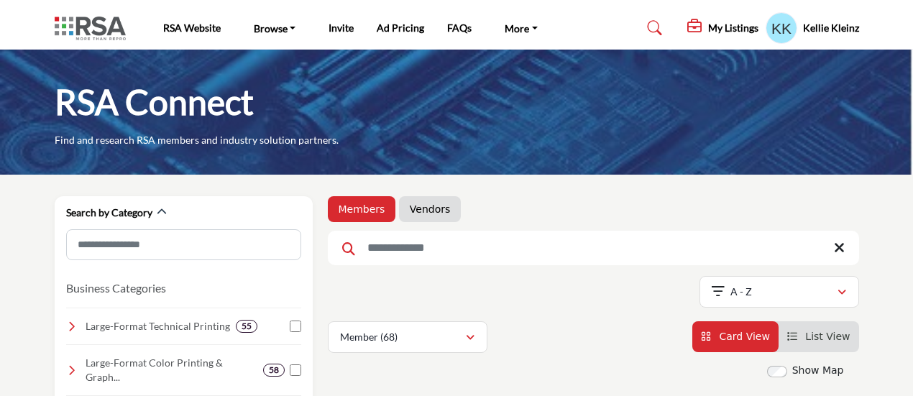
click at [414, 252] on input "Search Keyword" at bounding box center [593, 248] width 531 height 34
click at [384, 252] on input "********" at bounding box center [593, 248] width 531 height 34
click at [479, 254] on input "*********" at bounding box center [593, 248] width 531 height 34
type input "*********"
click at [344, 251] on icon at bounding box center [348, 248] width 13 height 13
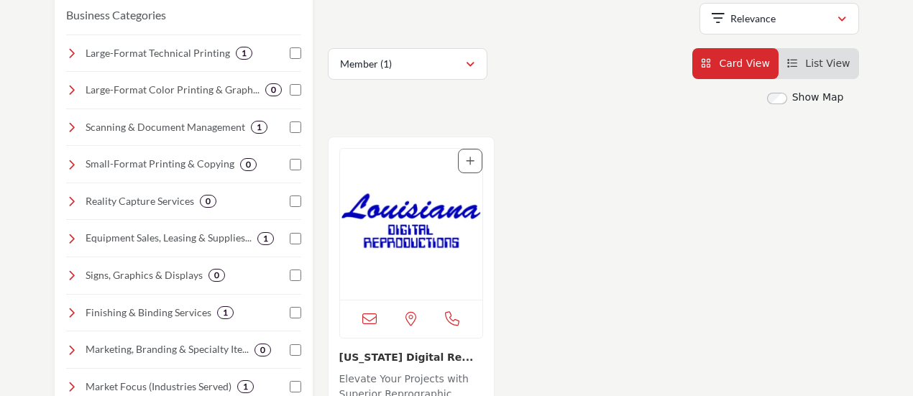
scroll to position [287, 0]
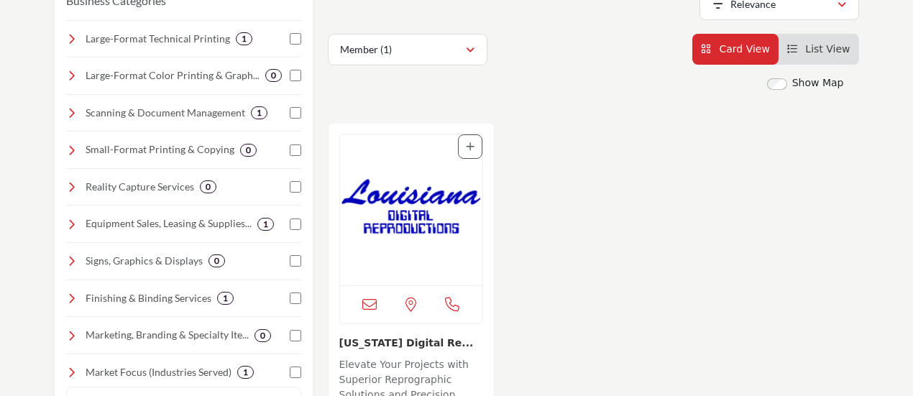
click at [404, 205] on img "Open Listing in new tab" at bounding box center [411, 209] width 142 height 151
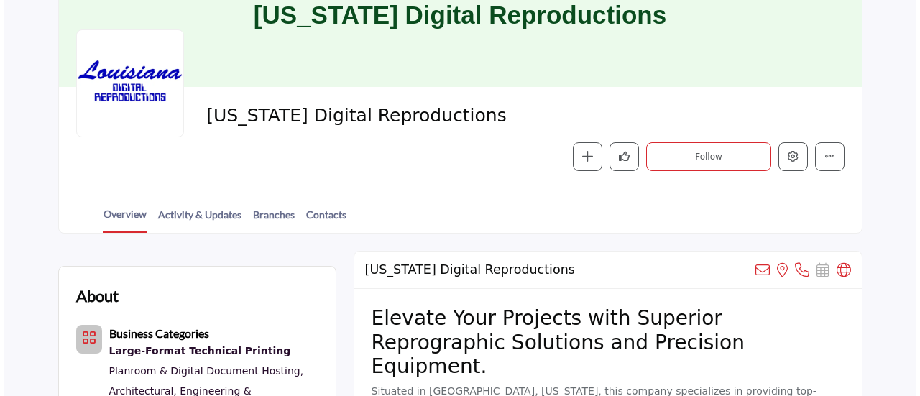
scroll to position [144, 0]
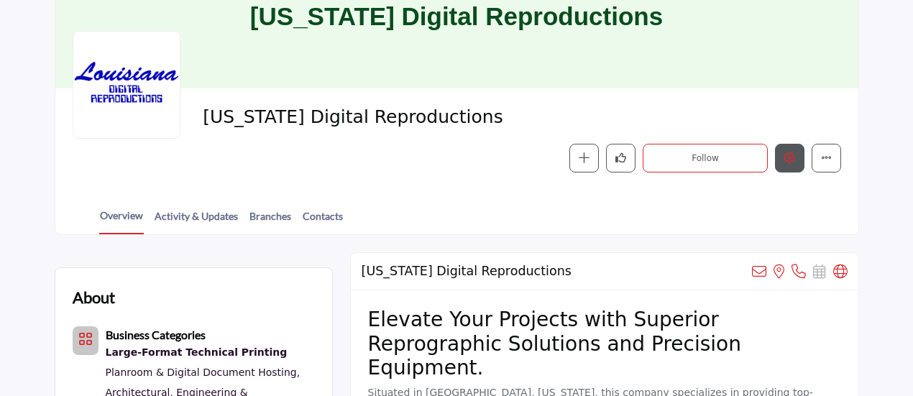
click at [792, 156] on icon "Edit company" at bounding box center [789, 157] width 11 height 11
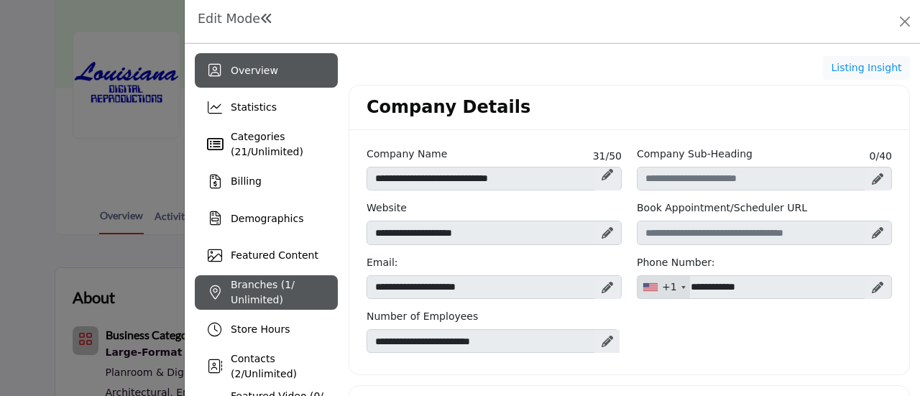
click at [273, 298] on span "Branches ( 1 / Unlimited)" at bounding box center [263, 292] width 64 height 27
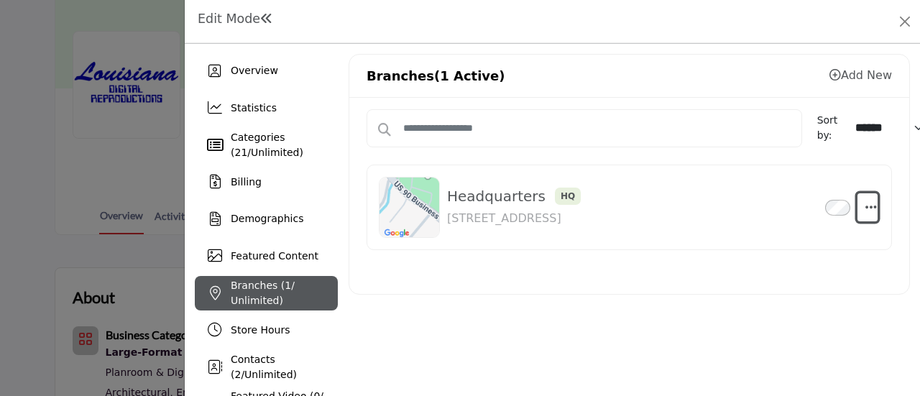
click at [868, 203] on icon "button" at bounding box center [870, 207] width 11 height 13
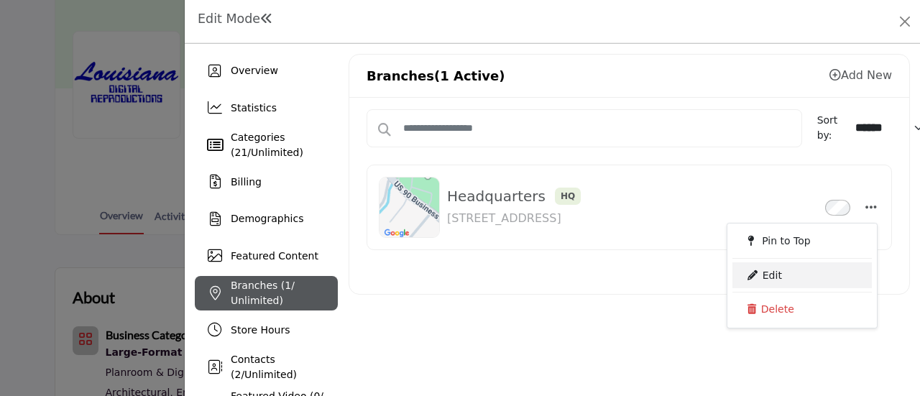
click at [776, 268] on link "Edit" at bounding box center [801, 275] width 139 height 26
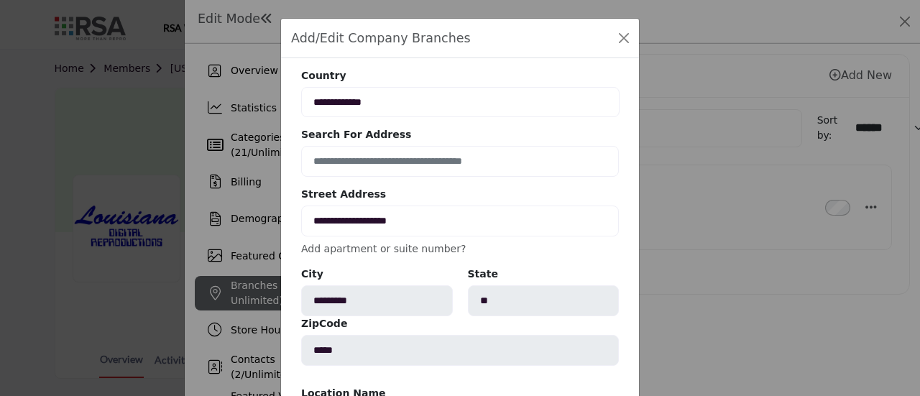
click at [441, 245] on link "Add apartment or suite number?" at bounding box center [383, 248] width 165 height 11
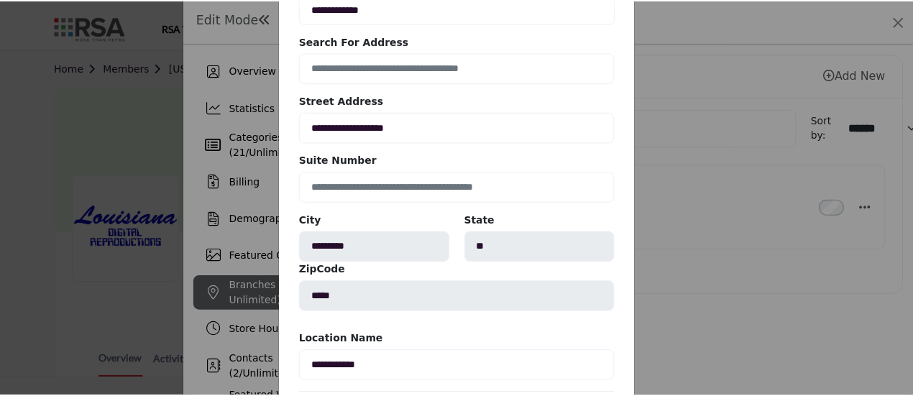
scroll to position [144, 0]
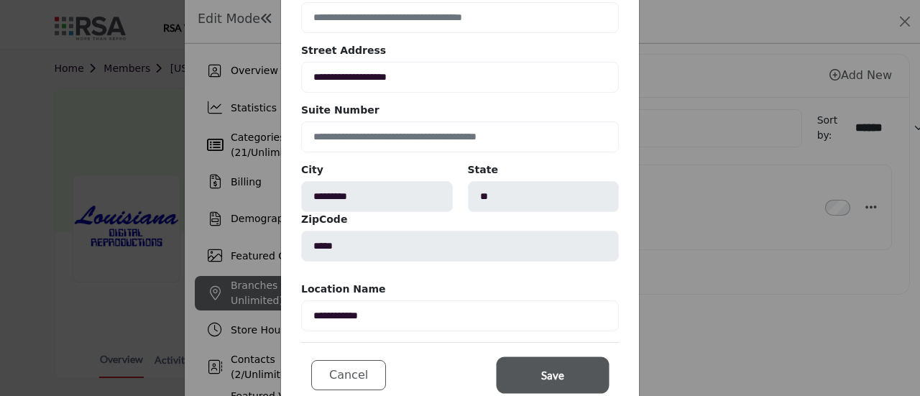
click at [575, 375] on button "Save" at bounding box center [553, 375] width 108 height 32
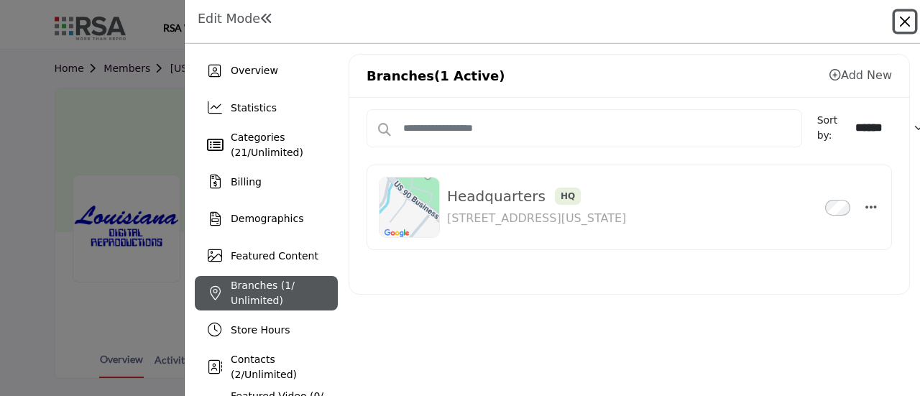
click at [906, 21] on button "Close" at bounding box center [905, 21] width 20 height 20
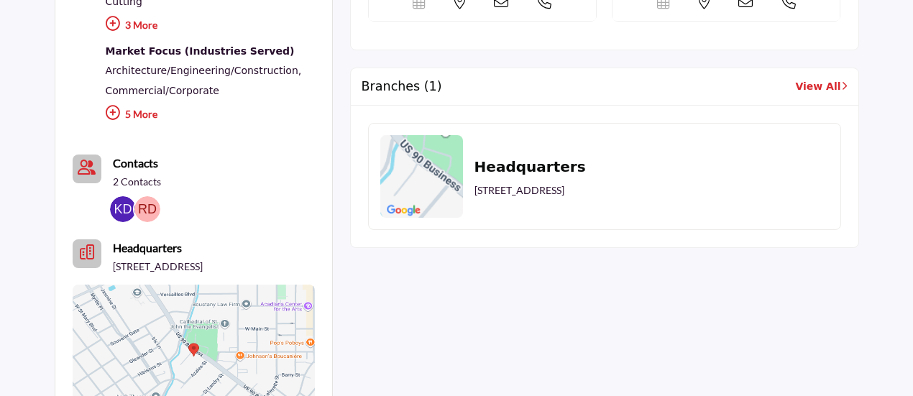
scroll to position [791, 0]
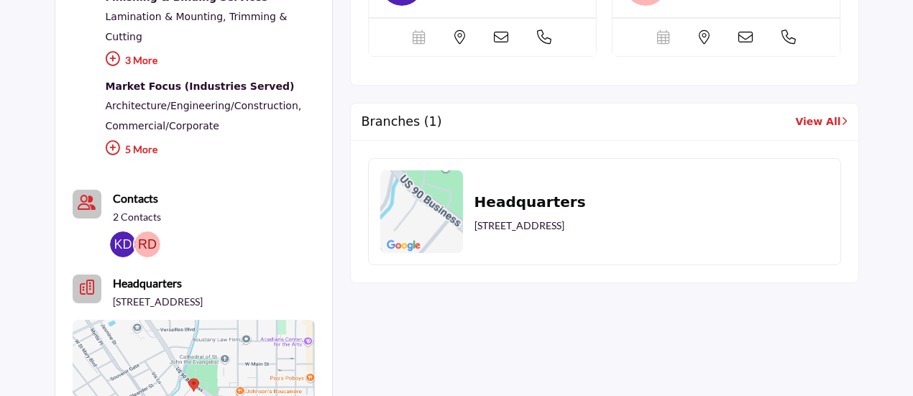
click at [816, 116] on link "View All" at bounding box center [821, 121] width 52 height 15
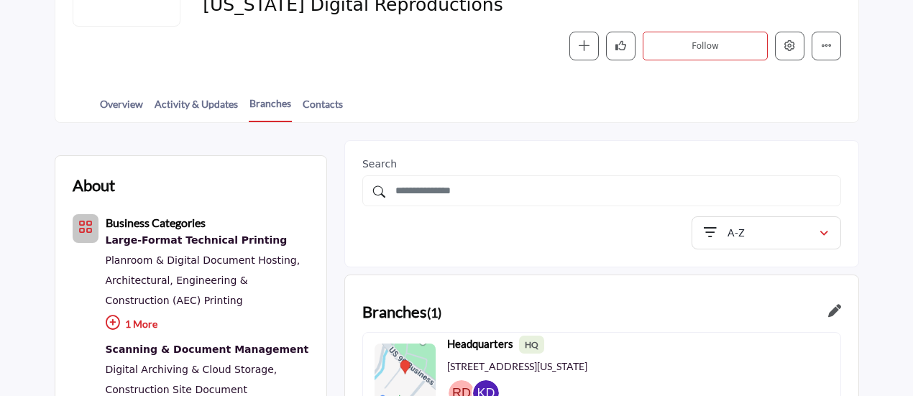
scroll to position [503, 0]
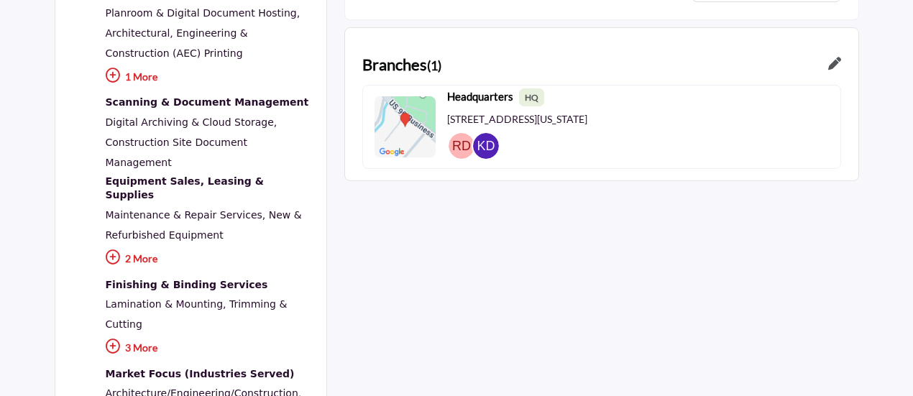
click at [837, 62] on icon at bounding box center [834, 63] width 13 height 13
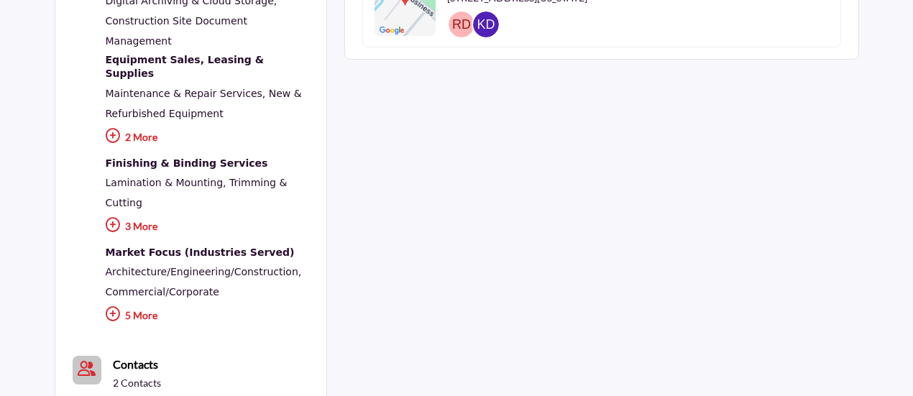
scroll to position [677, 0]
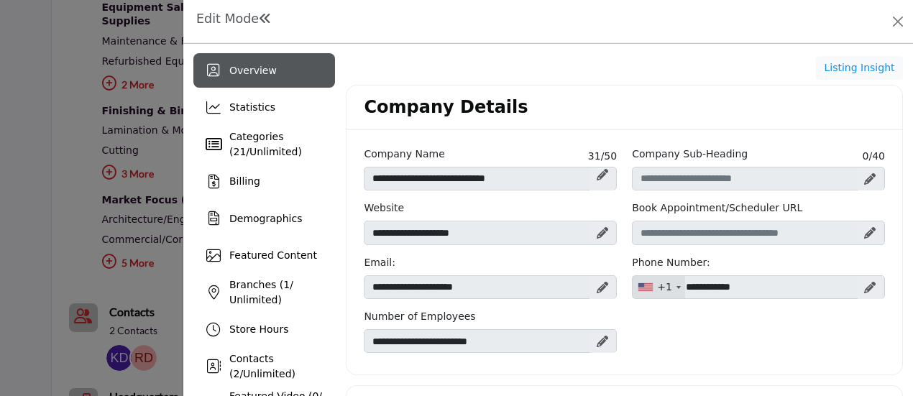
scroll to position [934, 0]
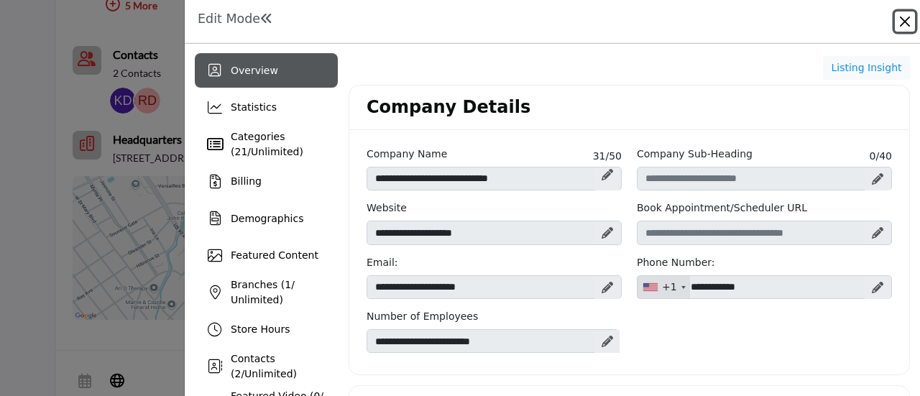
click at [908, 20] on button "Close" at bounding box center [905, 21] width 20 height 20
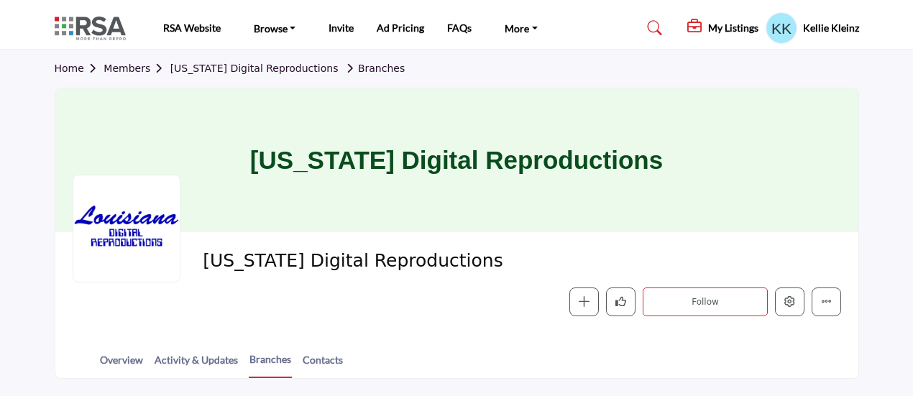
click at [124, 64] on link "Members" at bounding box center [136, 68] width 66 height 11
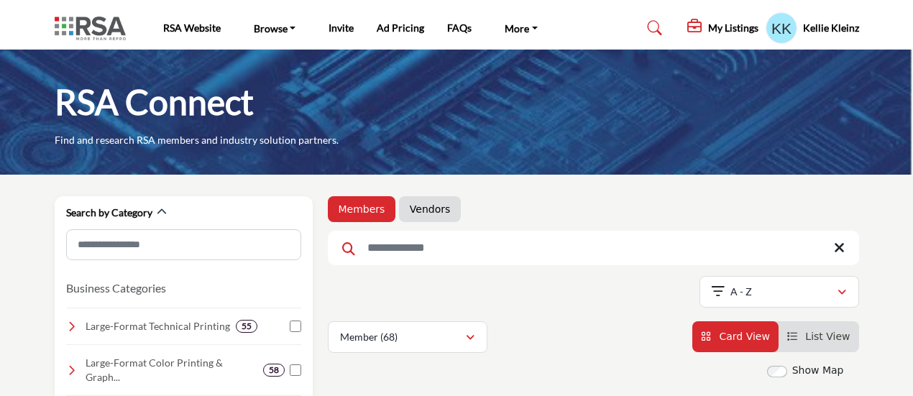
click at [499, 252] on input "Search Keyword" at bounding box center [593, 248] width 531 height 34
type input "****"
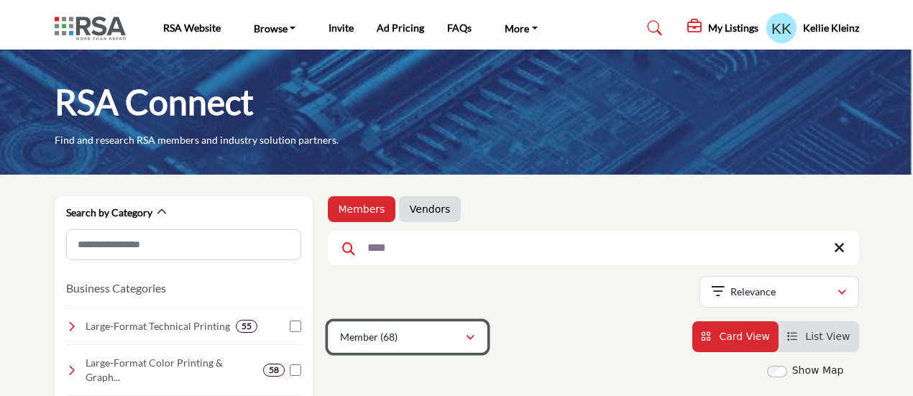
click at [402, 340] on div "Member (68)" at bounding box center [402, 336] width 125 height 17
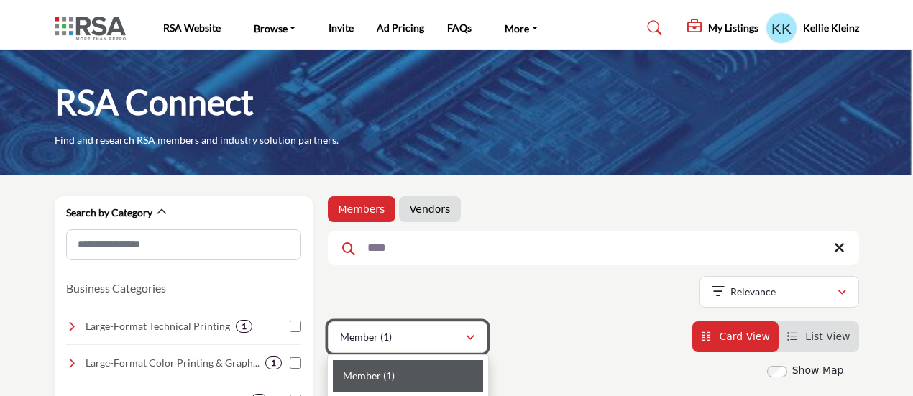
scroll to position [216, 0]
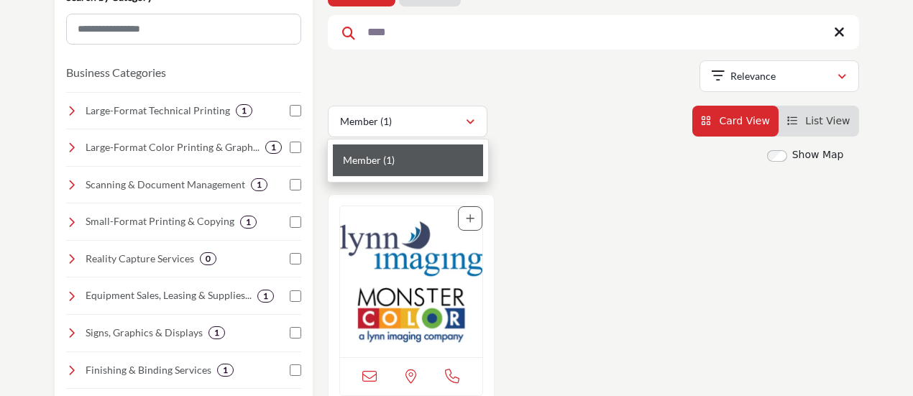
click at [431, 265] on img "Open Listing in new tab" at bounding box center [411, 281] width 142 height 151
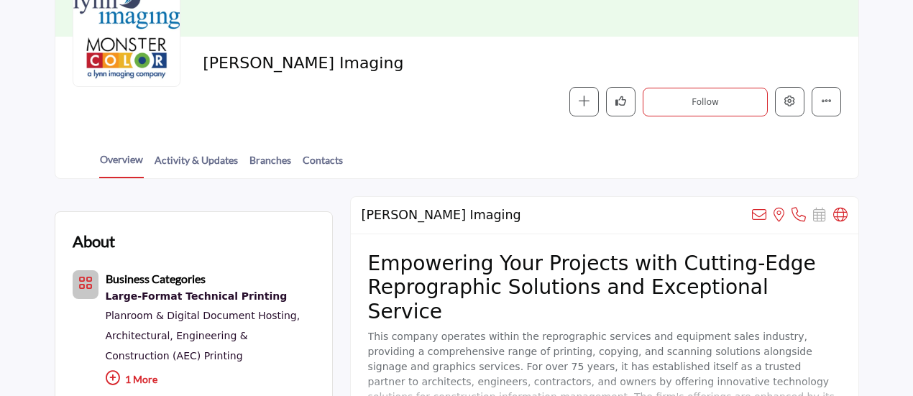
scroll to position [144, 0]
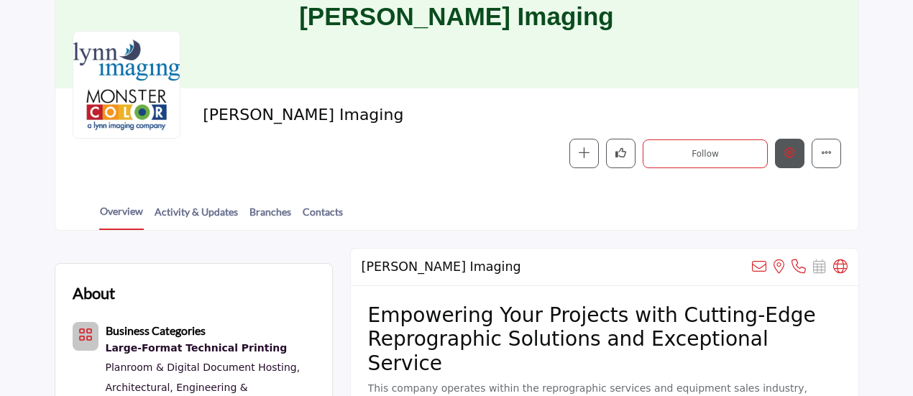
click at [791, 147] on button "Edit company" at bounding box center [789, 153] width 29 height 29
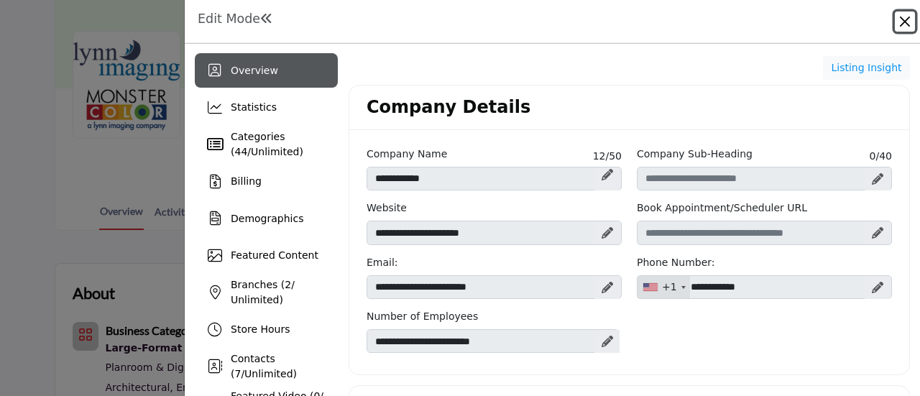
click at [900, 22] on button "Close" at bounding box center [905, 21] width 20 height 20
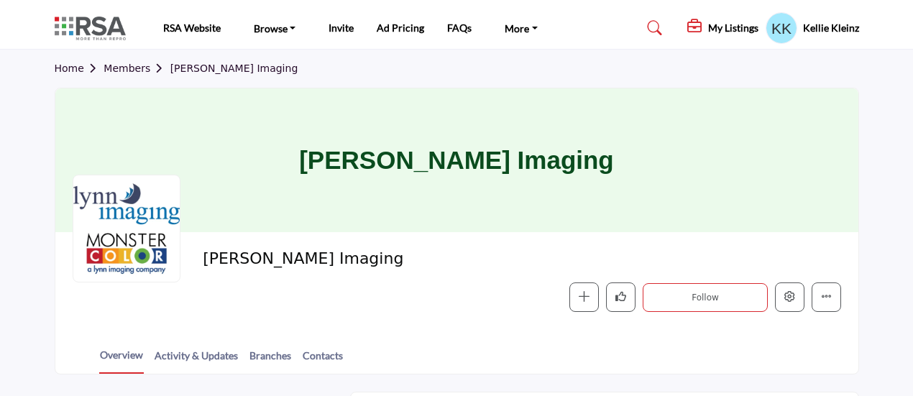
click at [137, 73] on link "Members" at bounding box center [136, 68] width 66 height 11
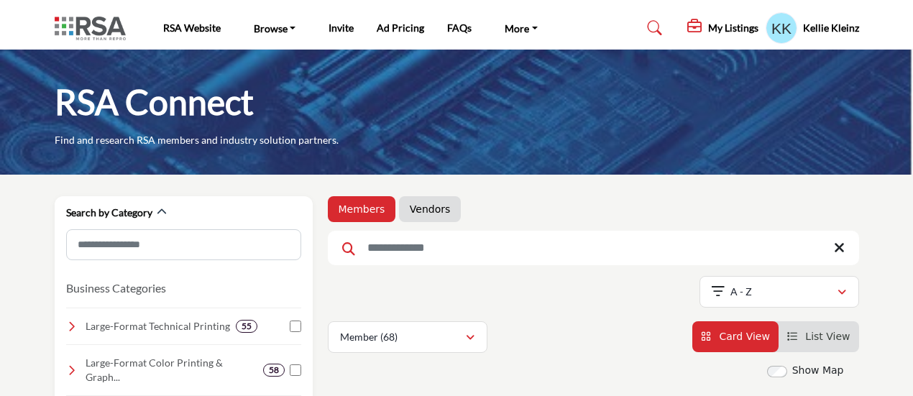
click at [450, 249] on input "Search Keyword" at bounding box center [593, 248] width 531 height 34
type input "*****"
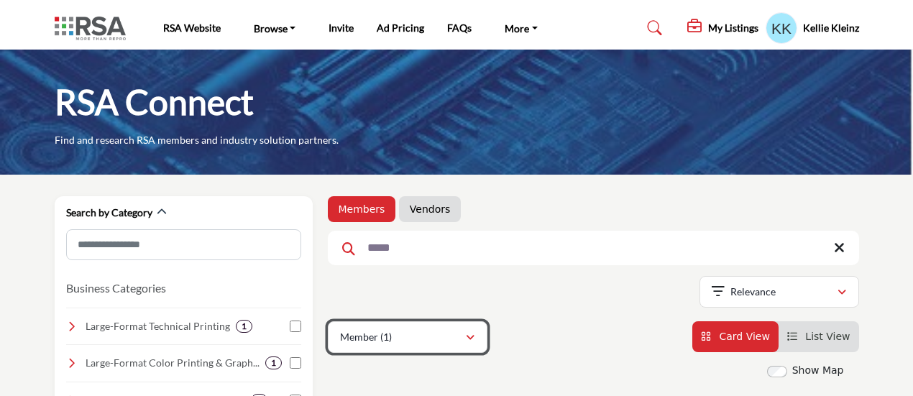
click at [423, 332] on div "Member (1)" at bounding box center [402, 336] width 125 height 17
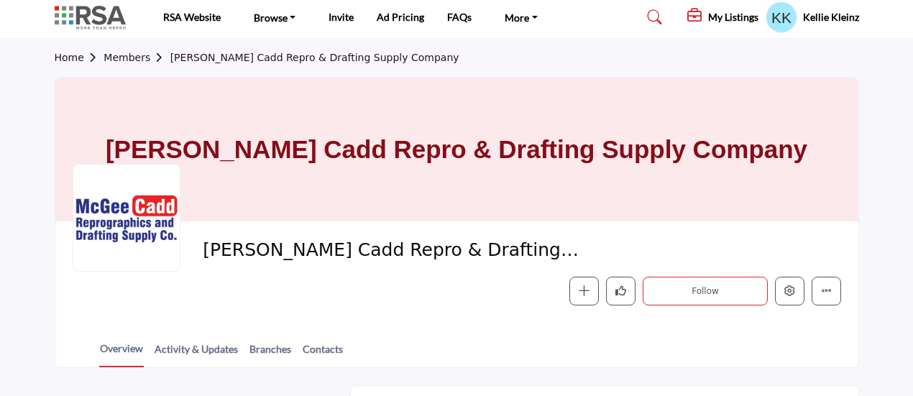
scroll to position [72, 0]
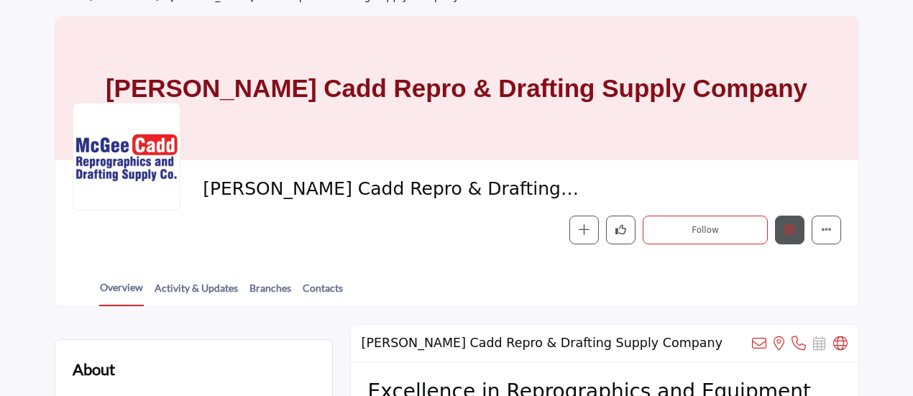
click at [791, 231] on icon "Edit company" at bounding box center [789, 229] width 11 height 11
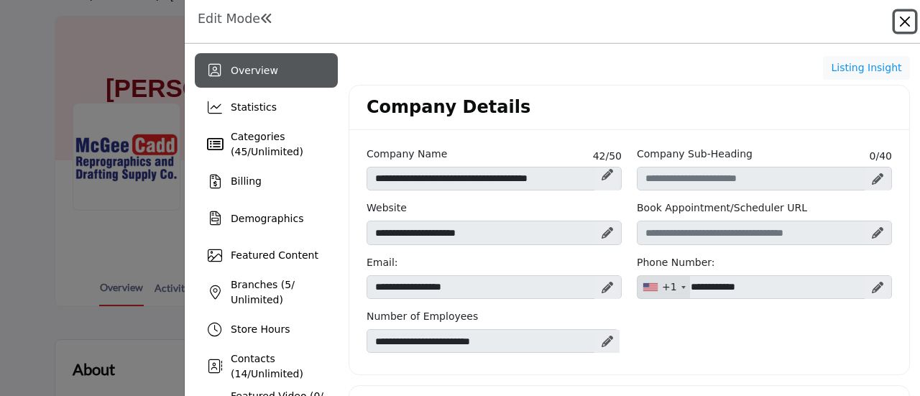
click at [903, 22] on button "Close" at bounding box center [905, 21] width 20 height 20
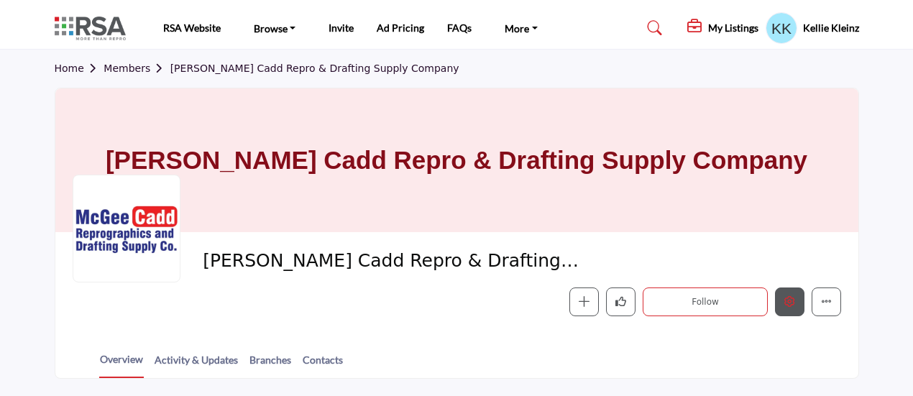
click at [791, 298] on icon "Edit company" at bounding box center [789, 301] width 11 height 11
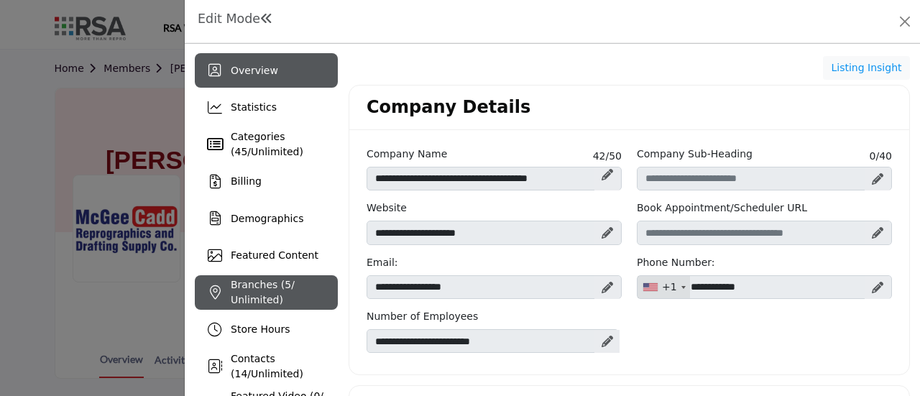
click at [270, 282] on span "Branches ( 5 / Unlimited)" at bounding box center [263, 292] width 64 height 27
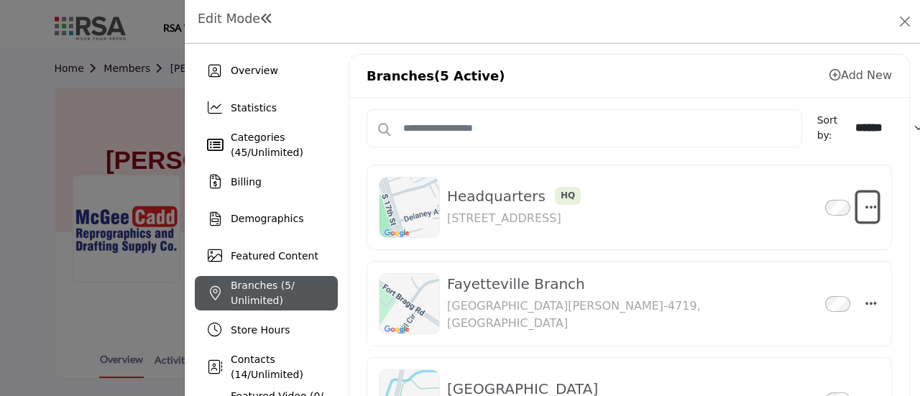
click at [865, 209] on icon "button" at bounding box center [870, 207] width 11 height 13
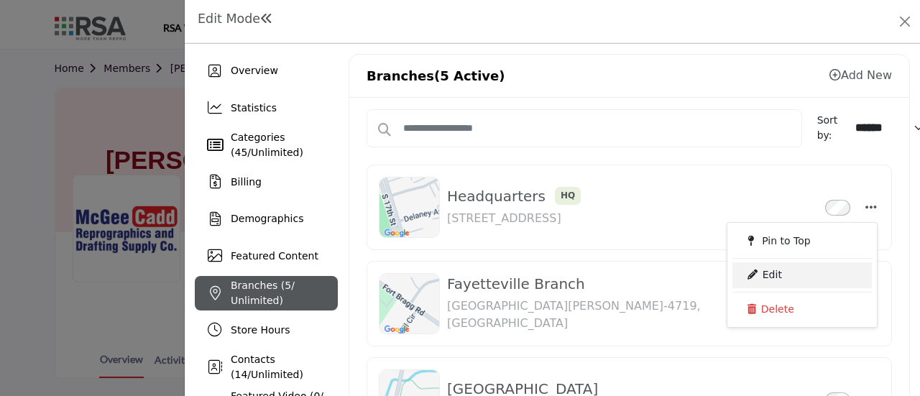
click at [763, 274] on link "Edit" at bounding box center [801, 275] width 139 height 26
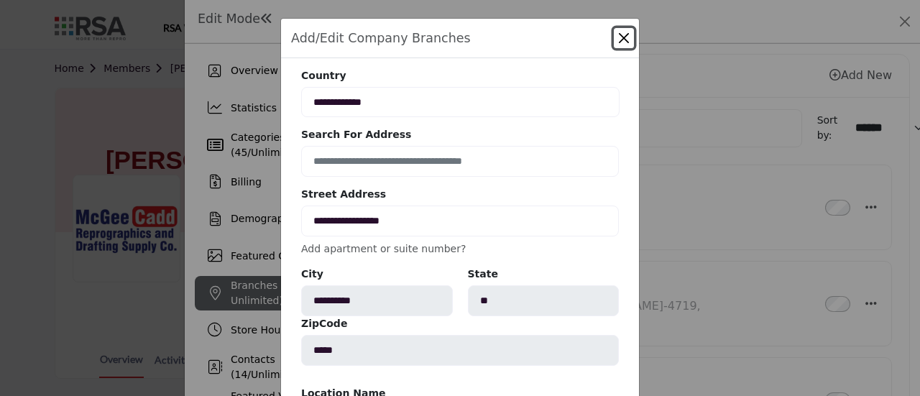
click at [620, 39] on button "Close" at bounding box center [624, 38] width 20 height 20
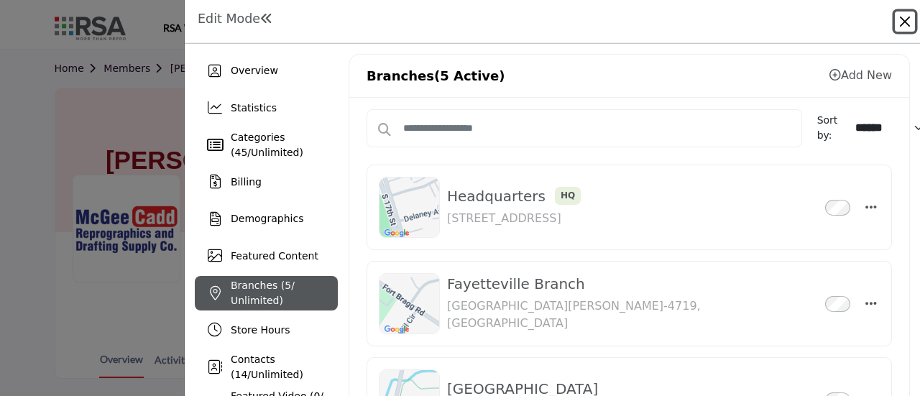
click at [904, 21] on button "Close" at bounding box center [905, 21] width 20 height 20
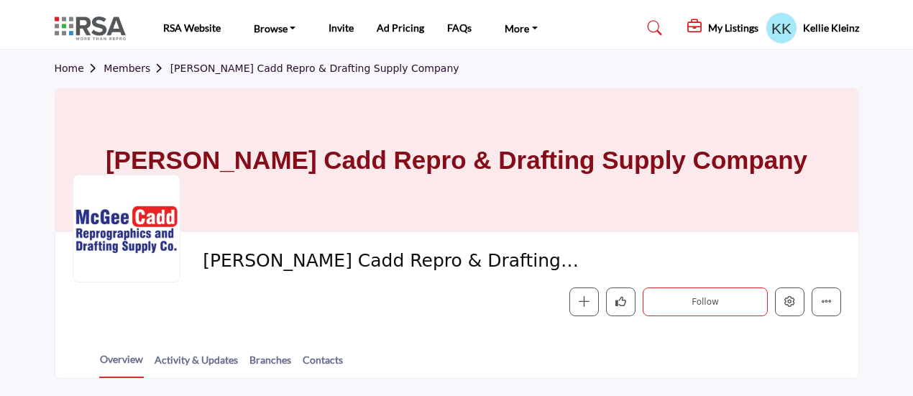
click at [134, 70] on link "Members" at bounding box center [136, 68] width 66 height 11
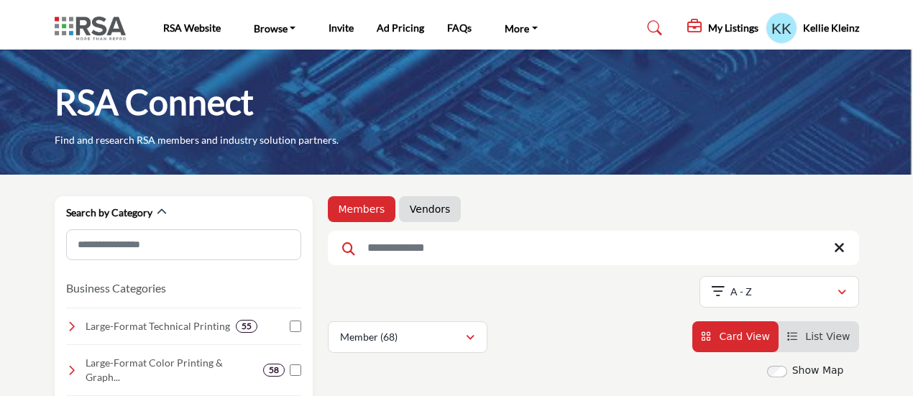
click at [408, 253] on input "Search Keyword" at bounding box center [593, 248] width 531 height 34
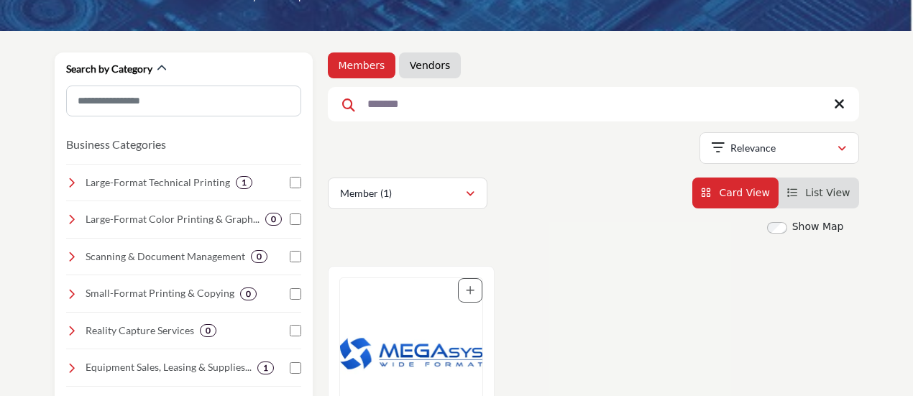
type input "*******"
click at [398, 328] on img "Open Listing in new tab" at bounding box center [411, 353] width 142 height 151
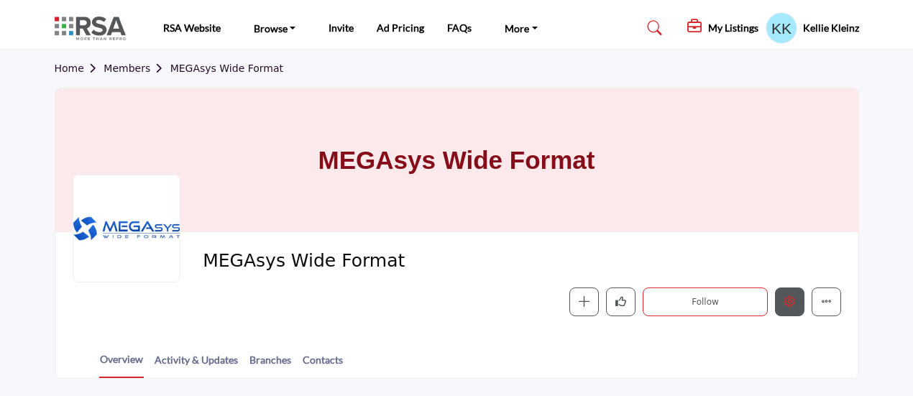
click at [794, 300] on icon "Edit company" at bounding box center [789, 301] width 11 height 11
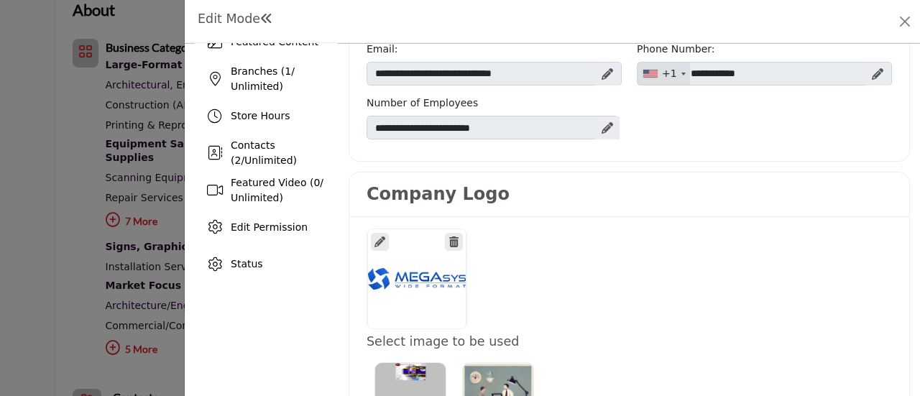
scroll to position [216, 0]
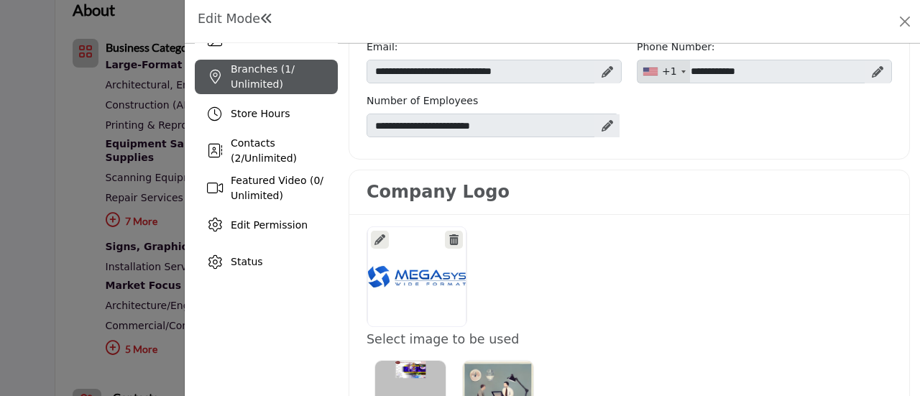
click at [276, 81] on span "Branches ( 1 / Unlimited)" at bounding box center [263, 76] width 64 height 27
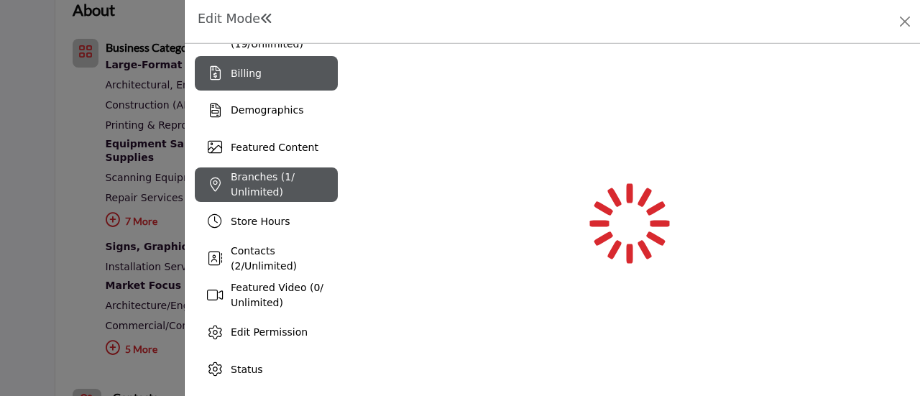
scroll to position [112, 0]
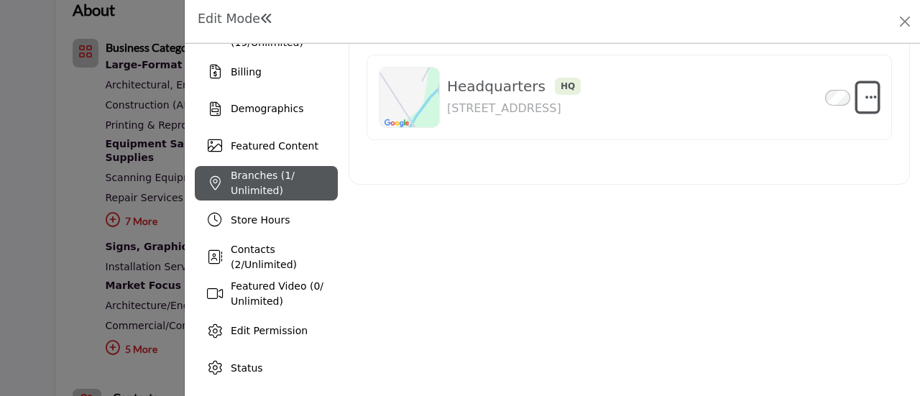
click at [865, 91] on icon "button" at bounding box center [870, 97] width 11 height 13
click at [778, 157] on link "Edit" at bounding box center [801, 165] width 139 height 26
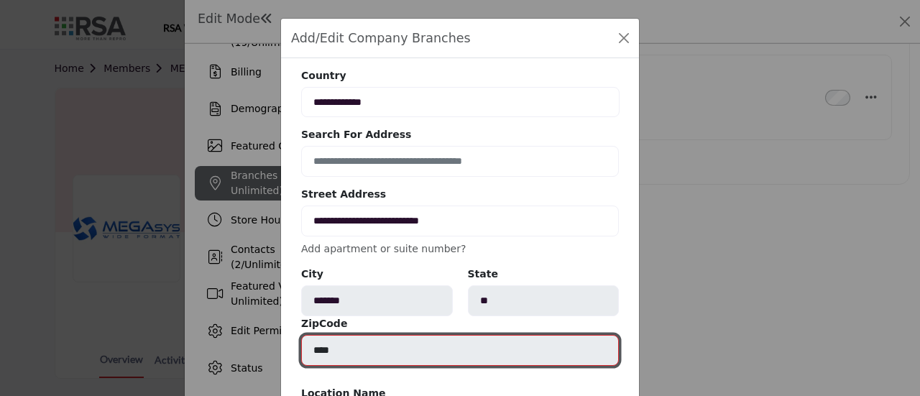
click at [310, 350] on input "****" at bounding box center [460, 350] width 318 height 31
click at [310, 351] on input "****" at bounding box center [460, 350] width 318 height 31
click at [340, 341] on input "****" at bounding box center [460, 350] width 318 height 31
click at [382, 347] on input "****" at bounding box center [460, 350] width 318 height 31
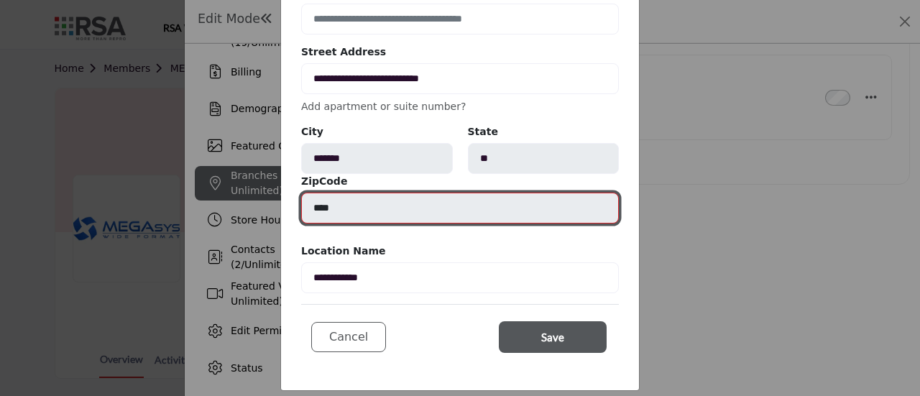
scroll to position [144, 0]
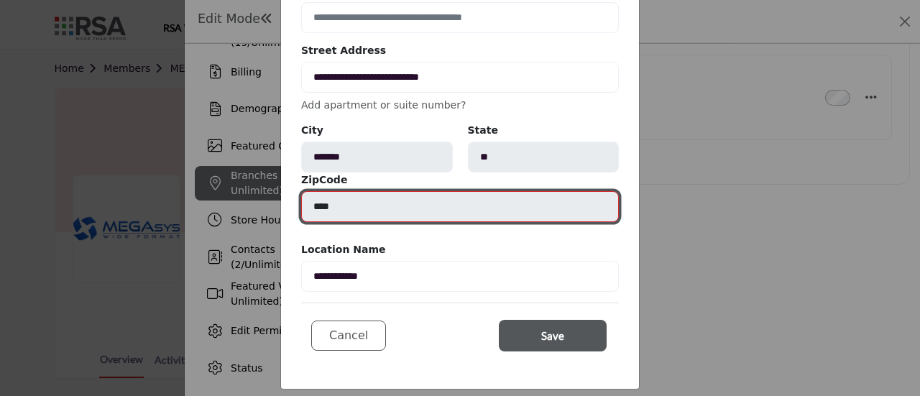
click at [356, 206] on input "****" at bounding box center [460, 206] width 318 height 31
drag, startPoint x: 339, startPoint y: 213, endPoint x: 311, endPoint y: 212, distance: 28.1
click at [311, 212] on input "****" at bounding box center [460, 206] width 318 height 31
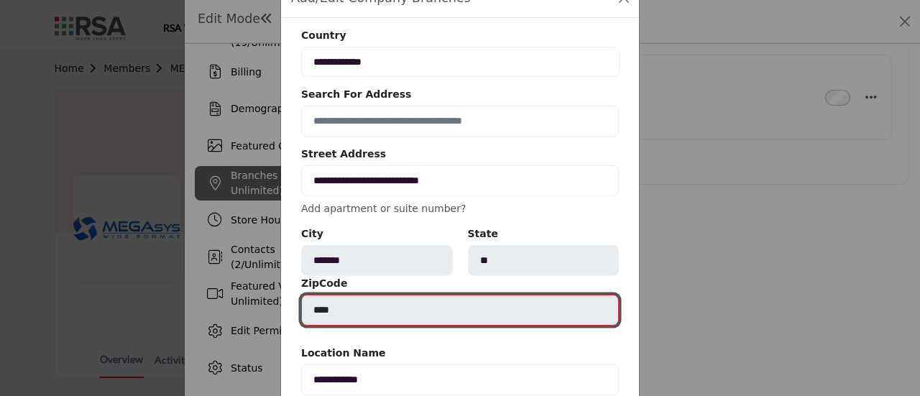
scroll to position [0, 0]
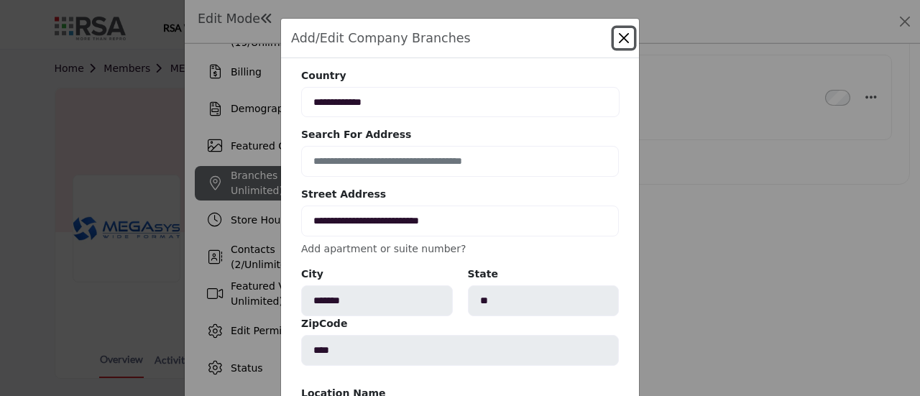
click at [620, 39] on button "Close" at bounding box center [624, 38] width 20 height 20
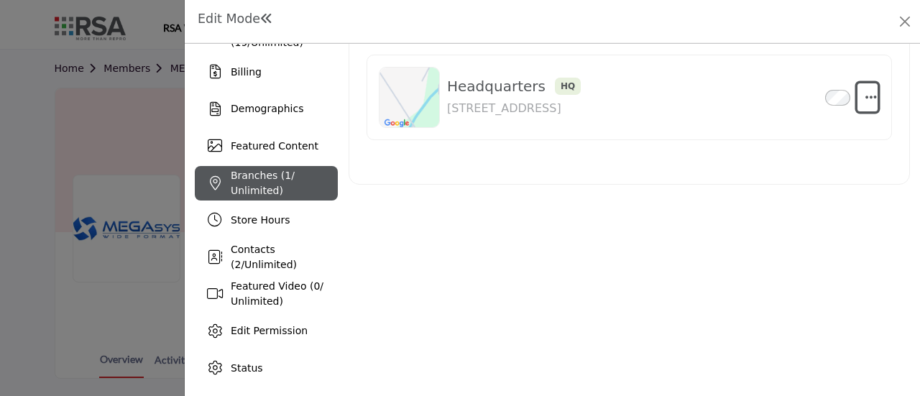
click at [865, 93] on icon "button" at bounding box center [870, 97] width 11 height 13
click at [769, 162] on link "Edit" at bounding box center [801, 165] width 139 height 26
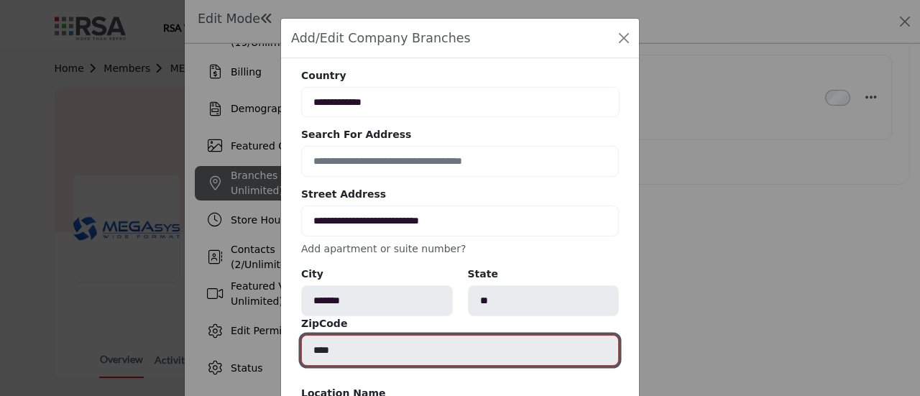
click at [310, 348] on input "****" at bounding box center [460, 350] width 318 height 31
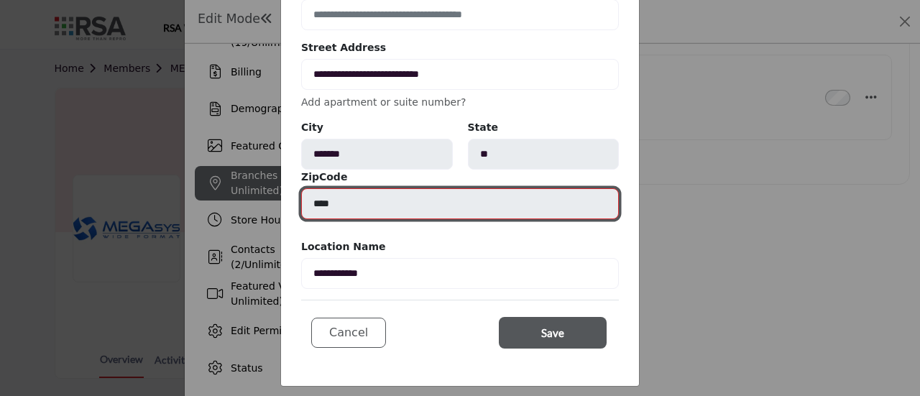
scroll to position [151, 0]
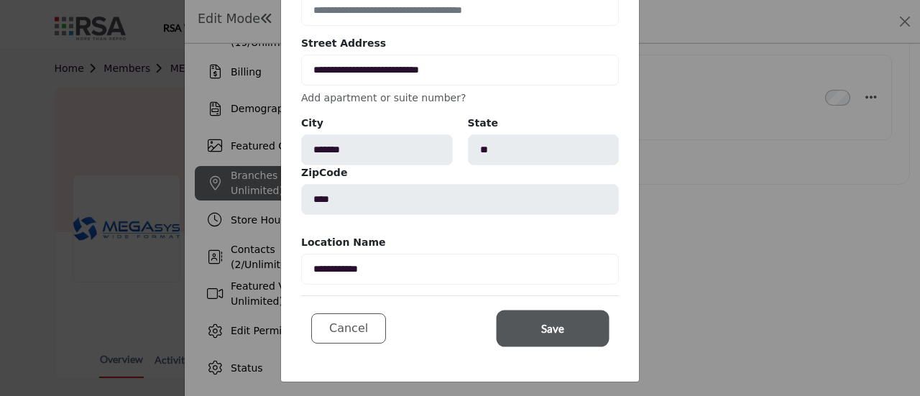
click at [553, 323] on span "Save" at bounding box center [552, 329] width 23 height 17
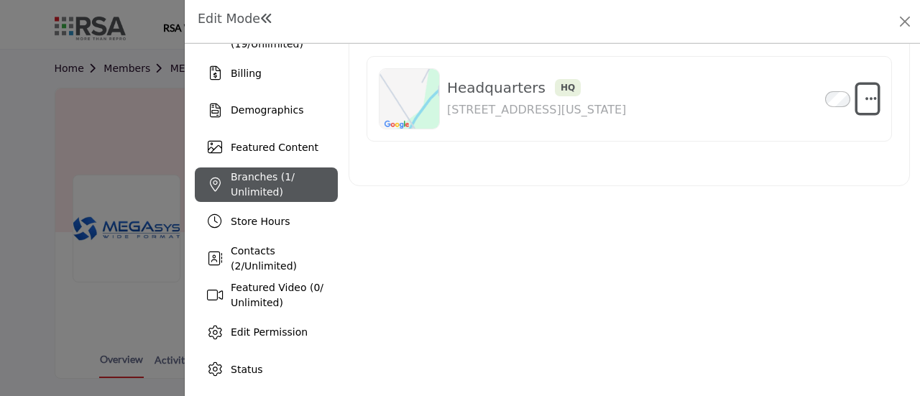
click at [870, 93] on icon "button" at bounding box center [870, 98] width 11 height 13
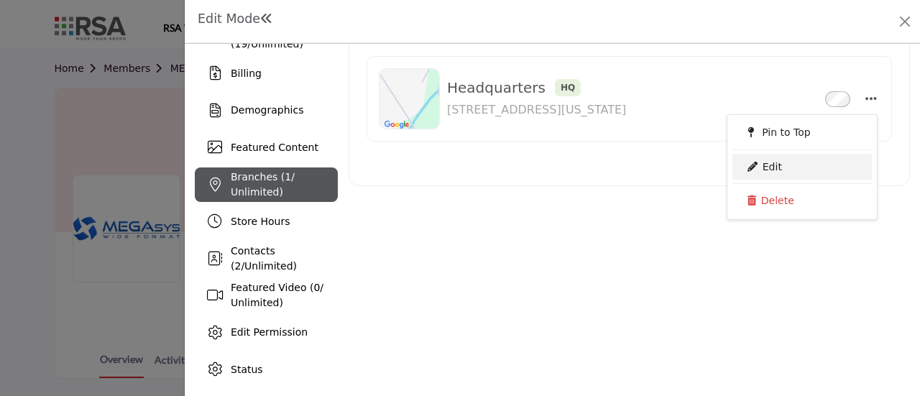
click at [780, 156] on link "Edit" at bounding box center [801, 167] width 139 height 26
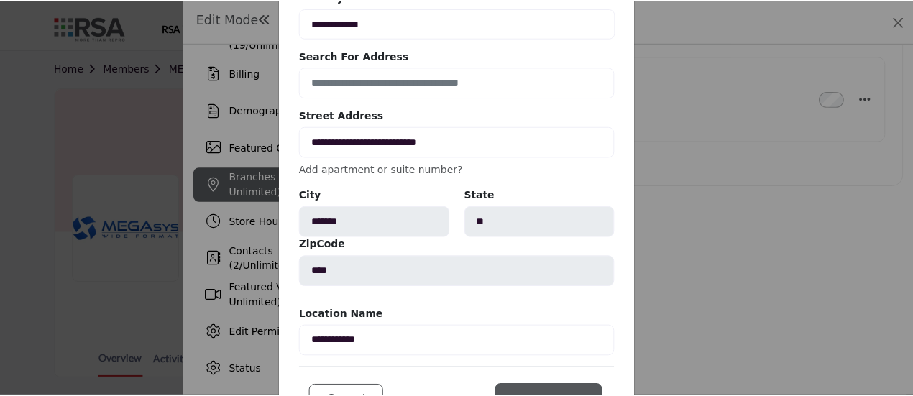
scroll to position [151, 0]
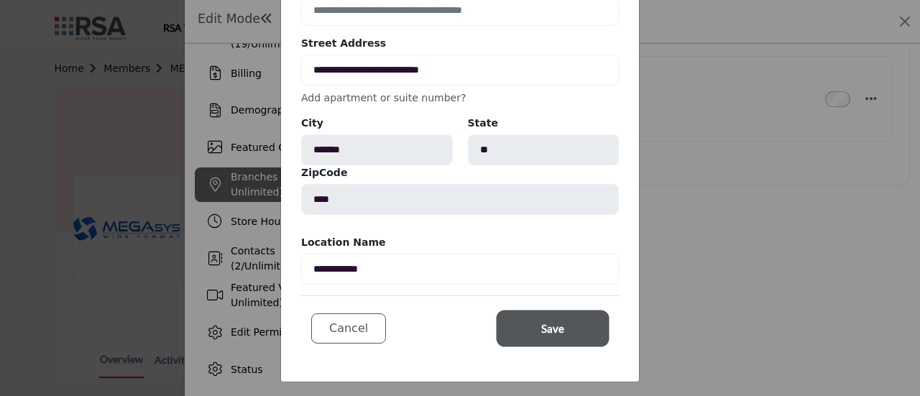
click at [595, 325] on button "Save" at bounding box center [553, 329] width 108 height 32
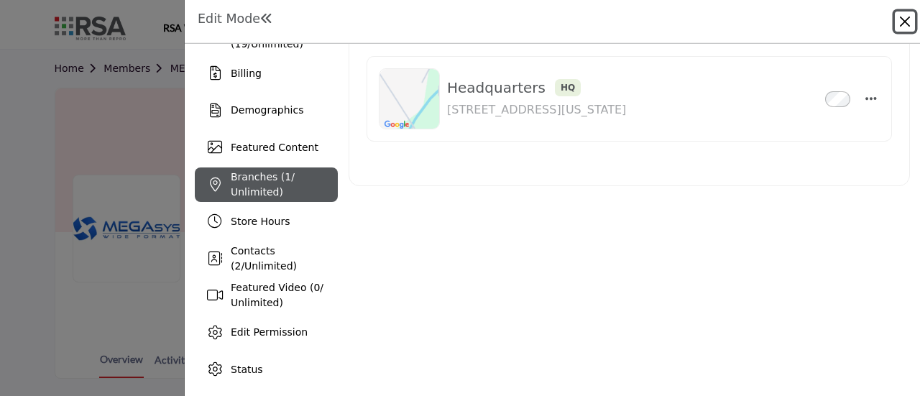
click at [907, 17] on button "Close" at bounding box center [905, 21] width 20 height 20
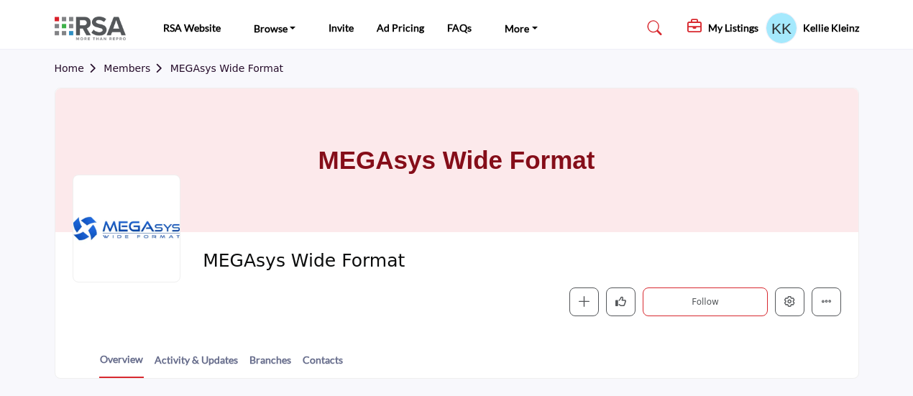
click at [115, 70] on link "Members" at bounding box center [136, 68] width 66 height 11
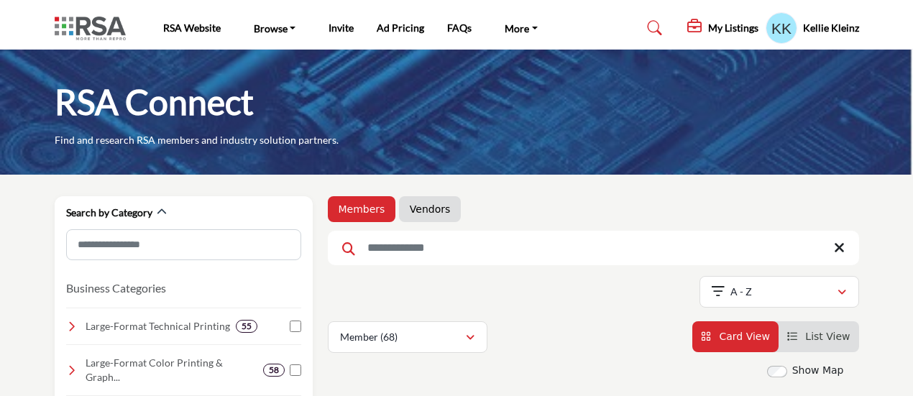
click at [410, 245] on input "Search Keyword" at bounding box center [593, 248] width 531 height 34
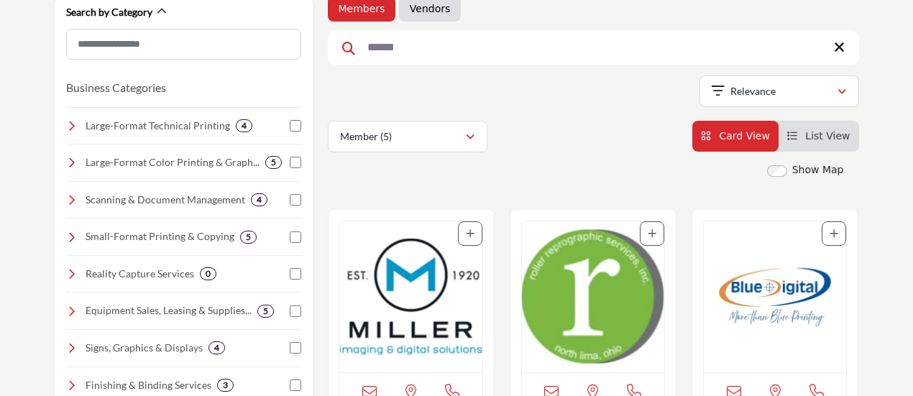
scroll to position [216, 0]
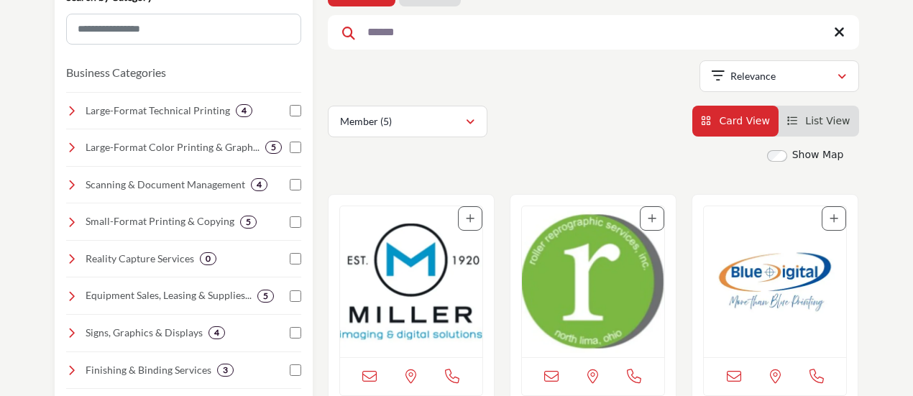
type input "******"
click at [394, 371] on div "View email address of this listing View the location of this listing" at bounding box center [411, 376] width 142 height 38
click at [396, 312] on img "Open Listing in new tab" at bounding box center [411, 281] width 142 height 151
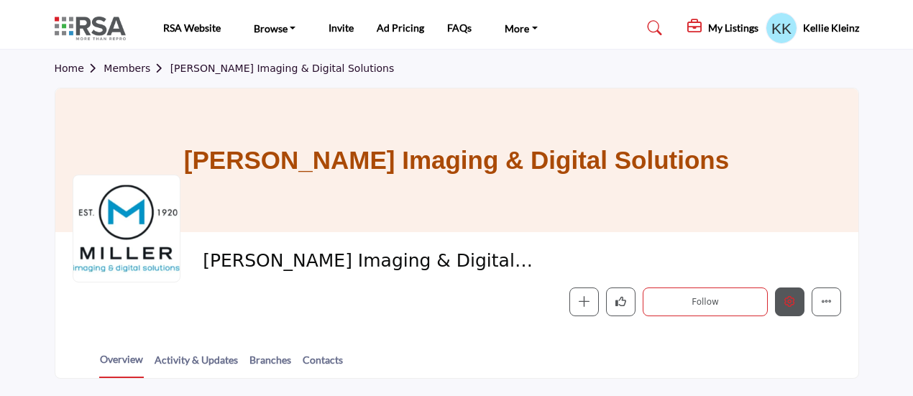
click at [793, 293] on button "Edit company" at bounding box center [789, 301] width 29 height 29
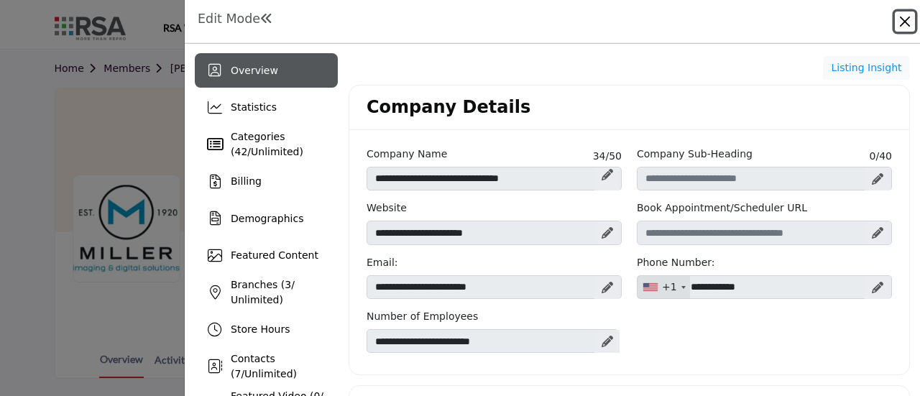
click at [906, 22] on button "Close" at bounding box center [905, 21] width 20 height 20
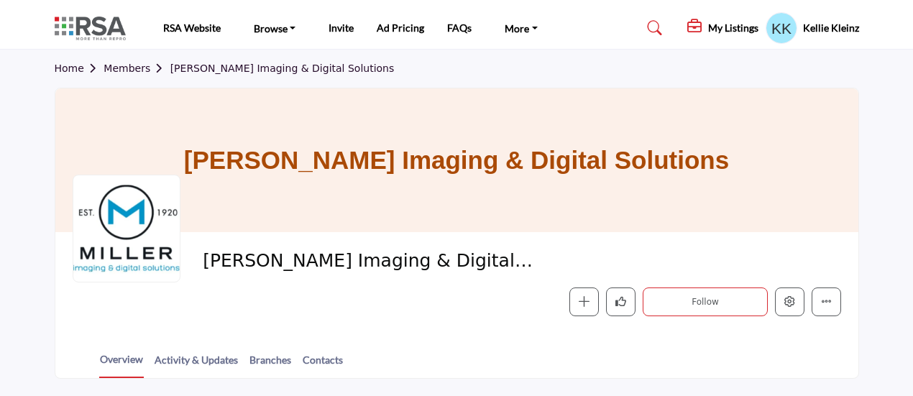
click at [128, 71] on link "Members" at bounding box center [136, 68] width 66 height 11
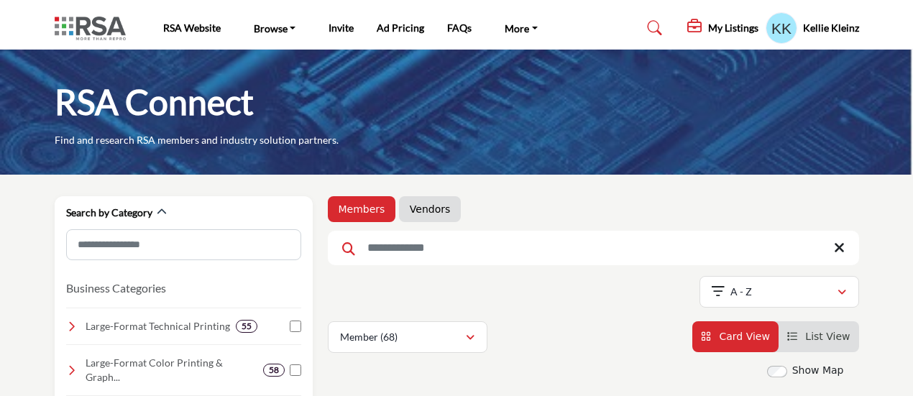
click at [436, 251] on input "Search Keyword" at bounding box center [593, 248] width 531 height 34
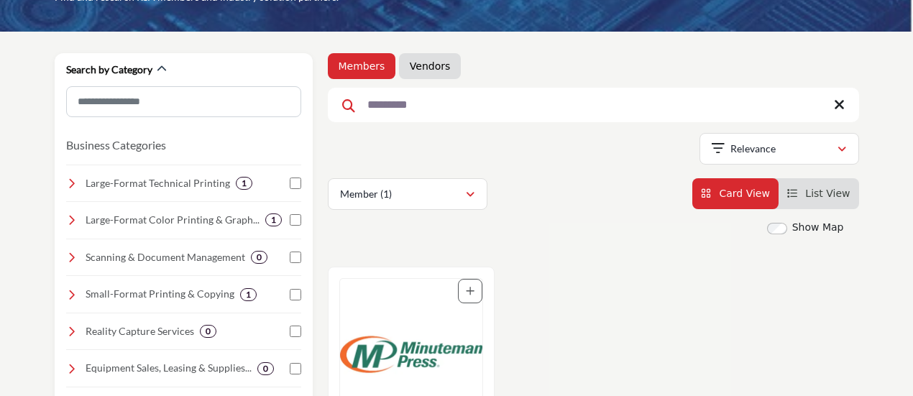
scroll to position [144, 0]
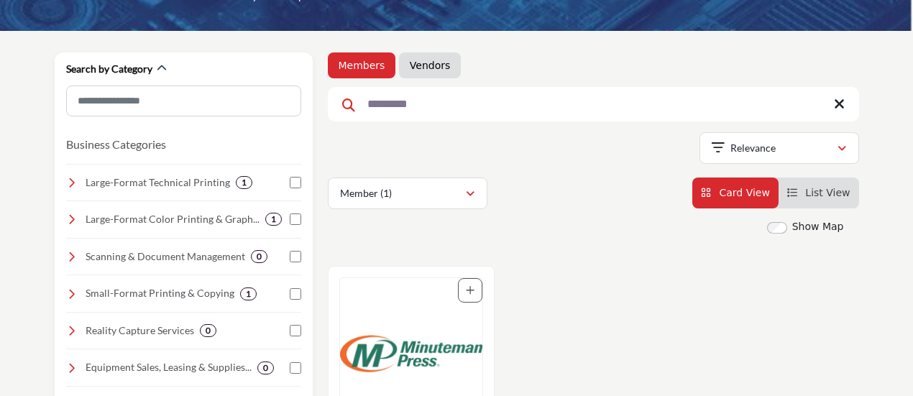
type input "*********"
click at [418, 328] on img "Open Listing in new tab" at bounding box center [411, 353] width 142 height 151
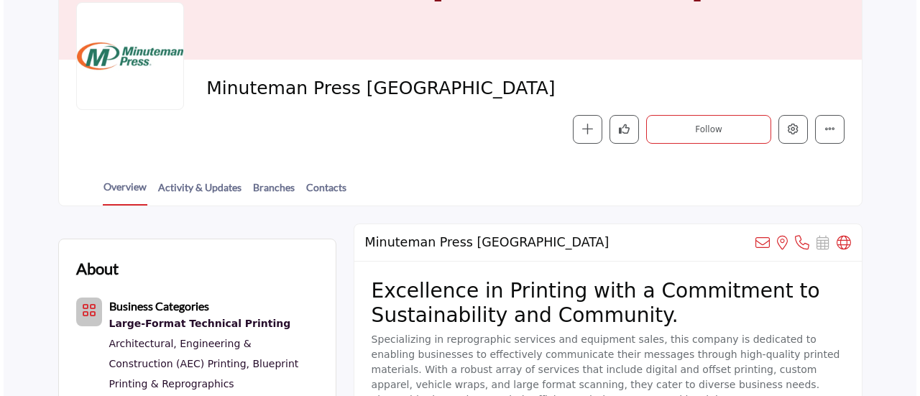
scroll to position [144, 0]
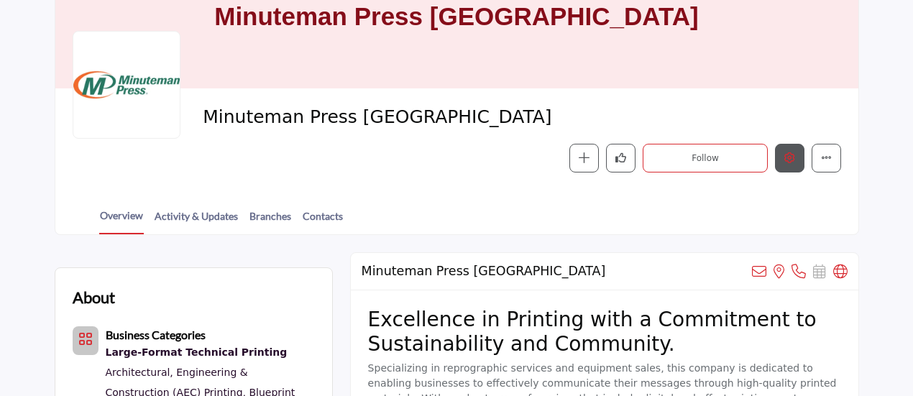
click at [787, 156] on icon "Edit company" at bounding box center [789, 157] width 11 height 11
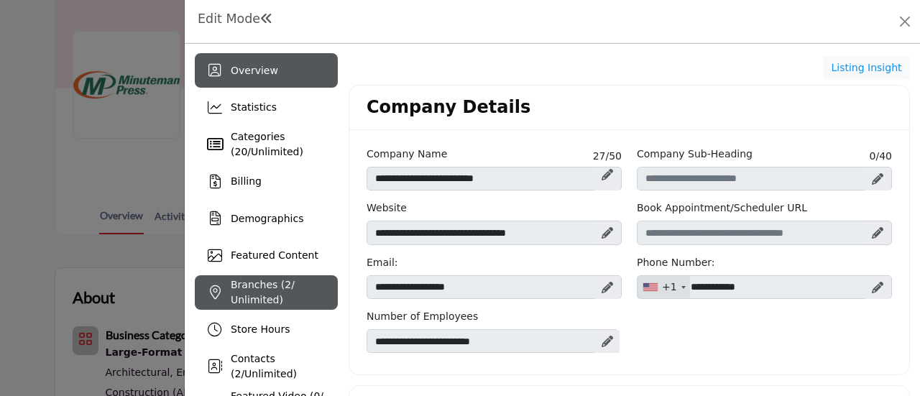
click at [282, 285] on span "Branches ( 2 / Unlimited)" at bounding box center [263, 292] width 64 height 27
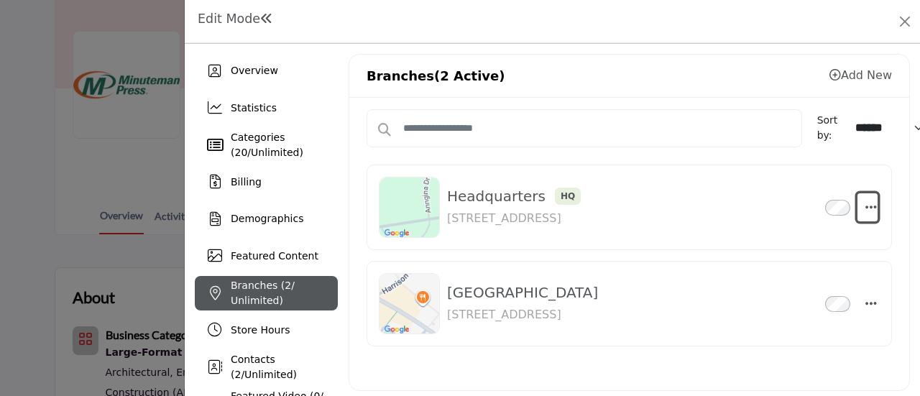
click at [868, 201] on icon "button" at bounding box center [870, 207] width 11 height 13
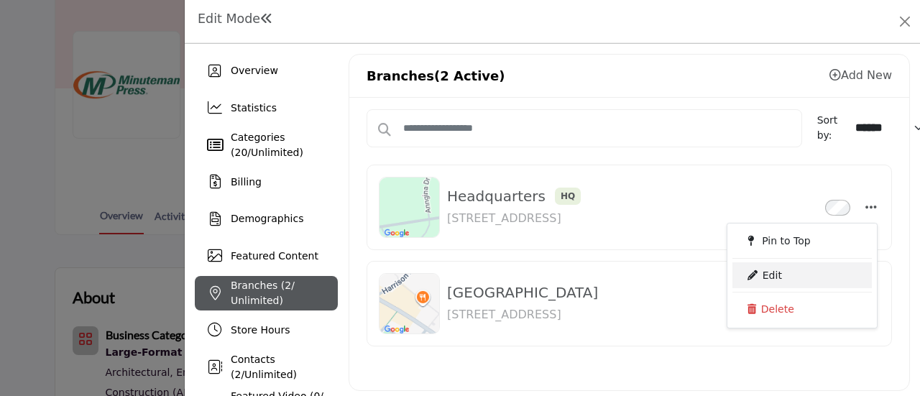
click at [761, 275] on link "Edit" at bounding box center [801, 275] width 139 height 26
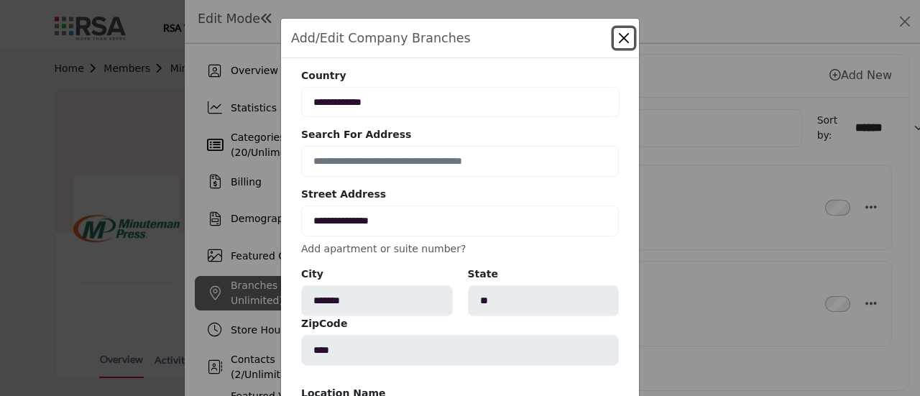
click at [620, 40] on button "Close" at bounding box center [624, 38] width 20 height 20
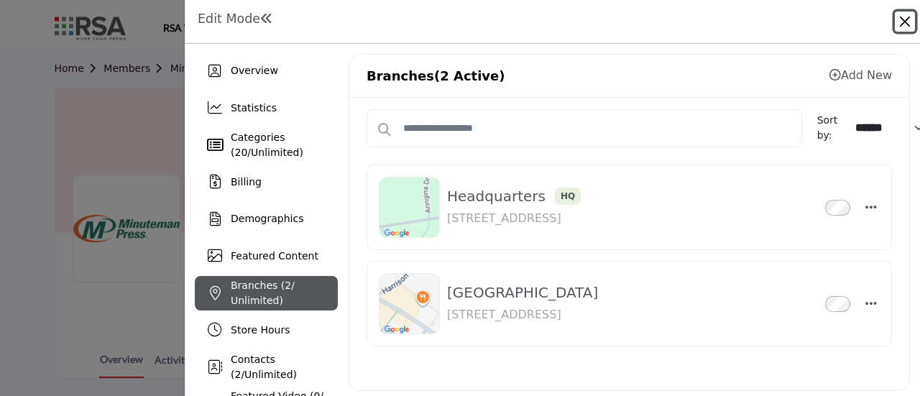
click at [906, 24] on button "Close" at bounding box center [905, 21] width 20 height 20
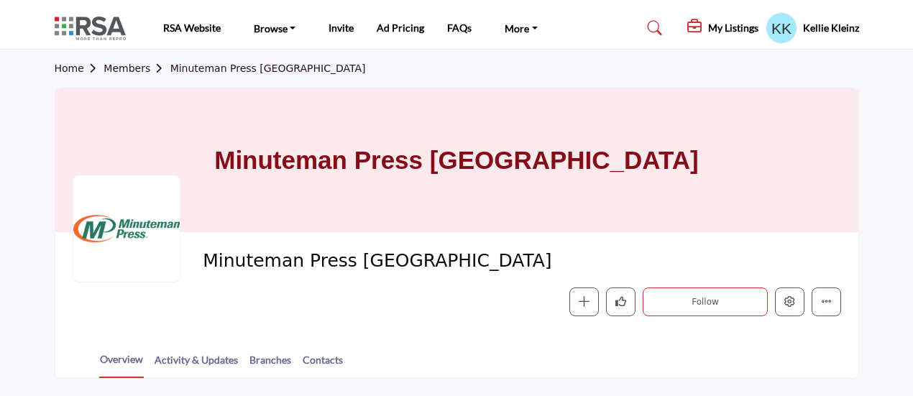
click at [119, 71] on link "Members" at bounding box center [136, 68] width 66 height 11
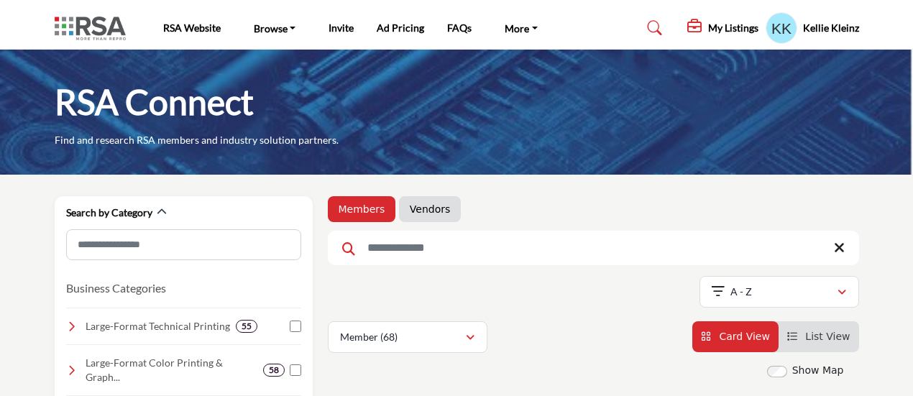
click at [404, 244] on input "Search Keyword" at bounding box center [593, 248] width 531 height 34
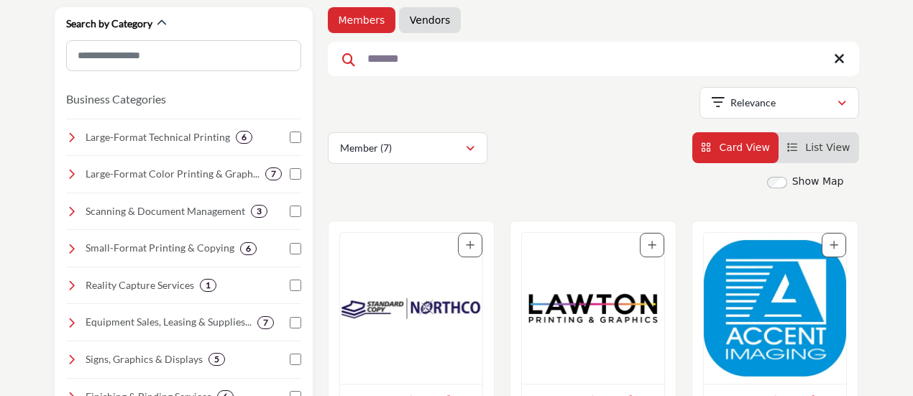
scroll to position [216, 0]
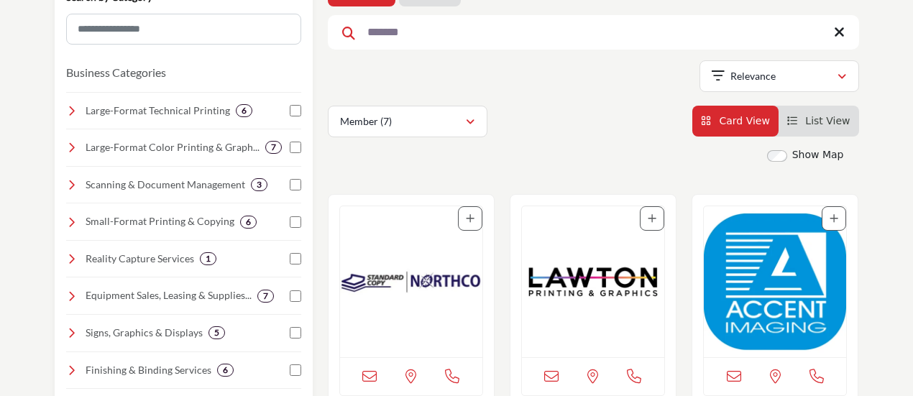
type input "*******"
click at [427, 284] on img "Open Listing in new tab" at bounding box center [411, 281] width 142 height 151
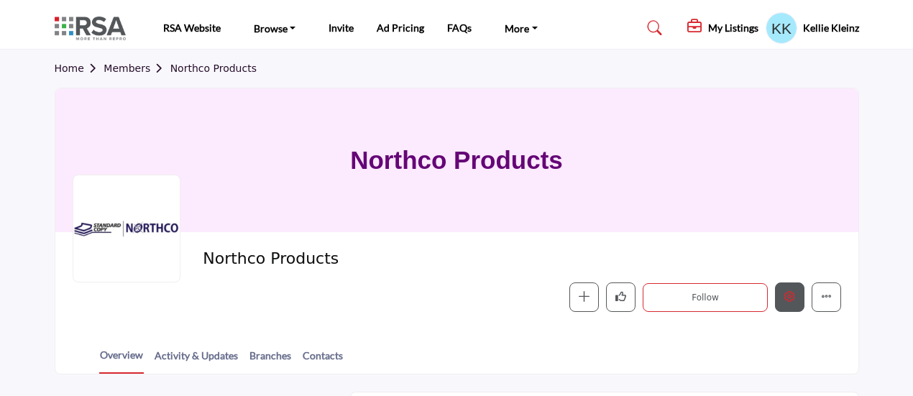
click at [791, 293] on icon "Edit company" at bounding box center [789, 296] width 11 height 11
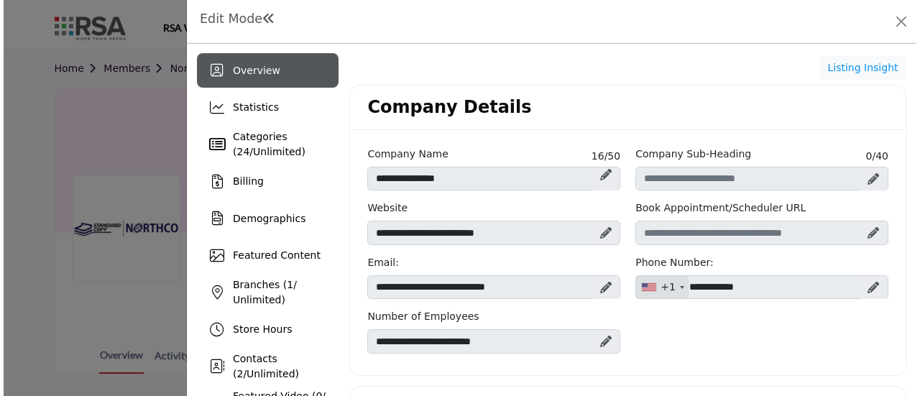
scroll to position [287, 0]
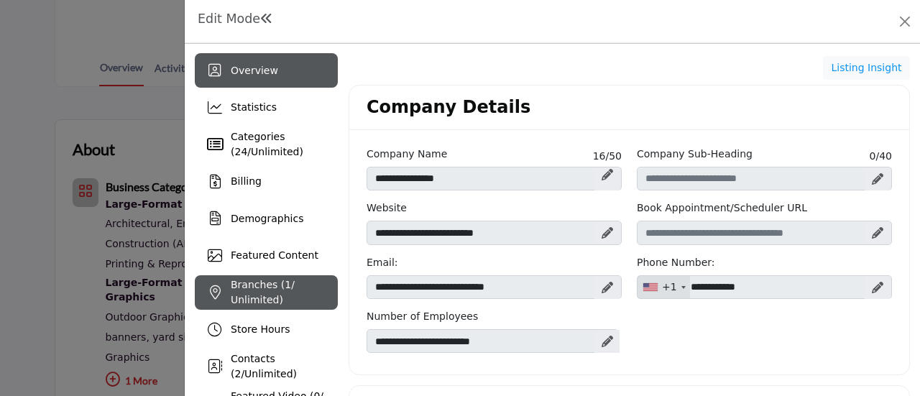
click at [300, 281] on div "Branches ( 1 / Unlimited)" at bounding box center [284, 292] width 107 height 30
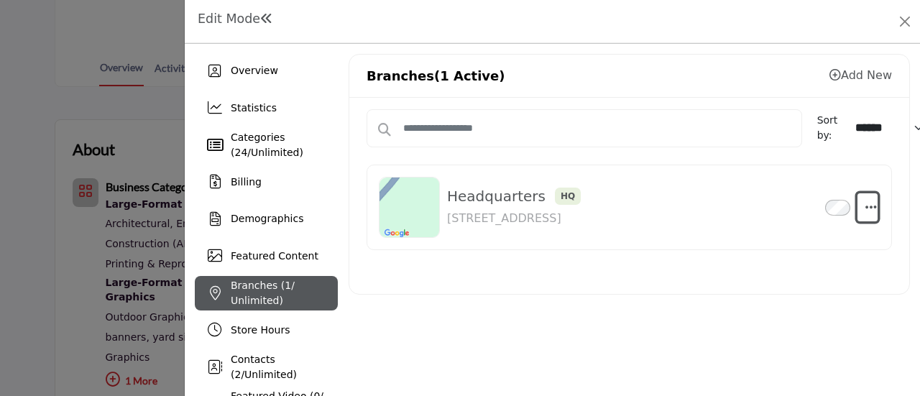
click at [865, 203] on icon "button" at bounding box center [870, 207] width 11 height 13
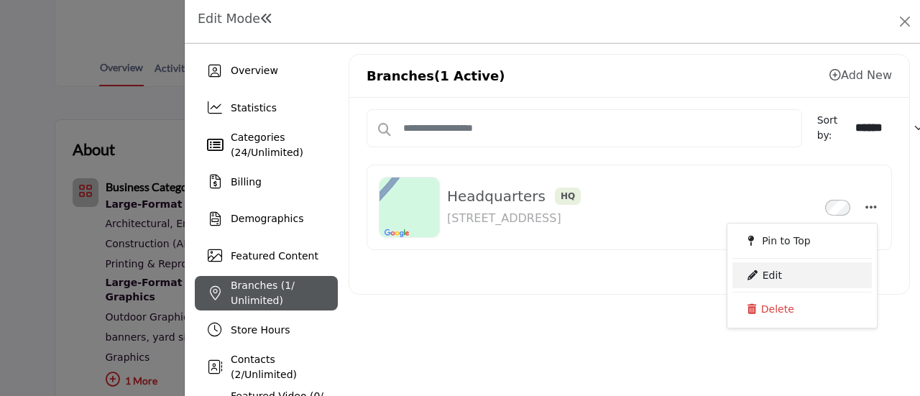
click at [770, 278] on link "Edit" at bounding box center [801, 275] width 139 height 26
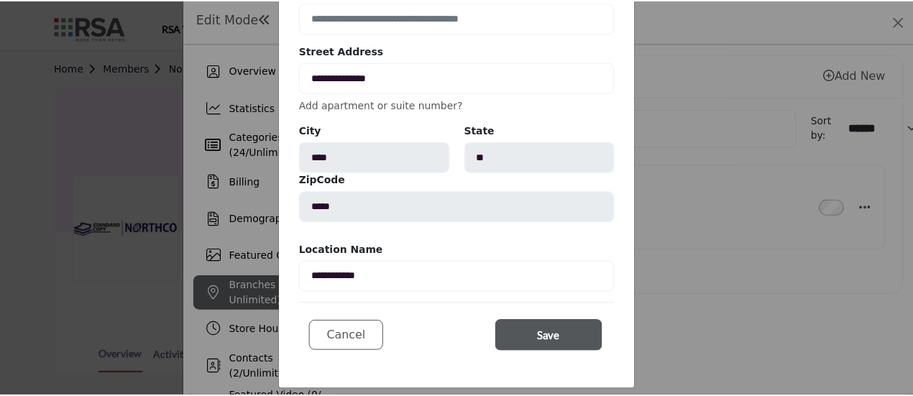
scroll to position [151, 0]
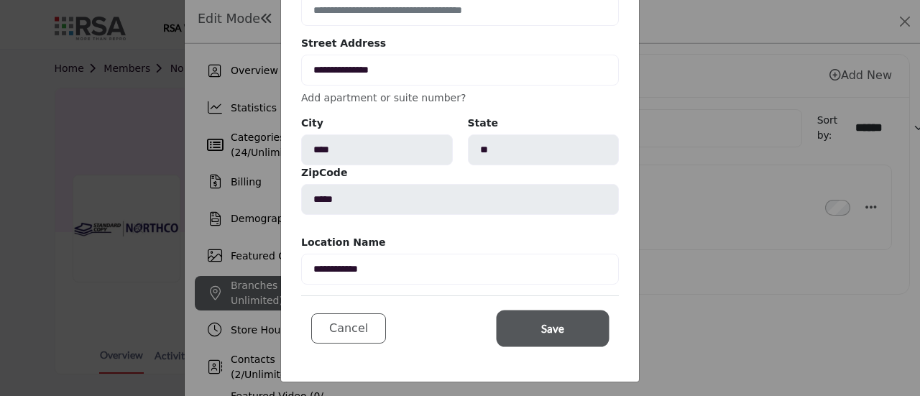
click at [552, 322] on span "Save" at bounding box center [552, 329] width 23 height 17
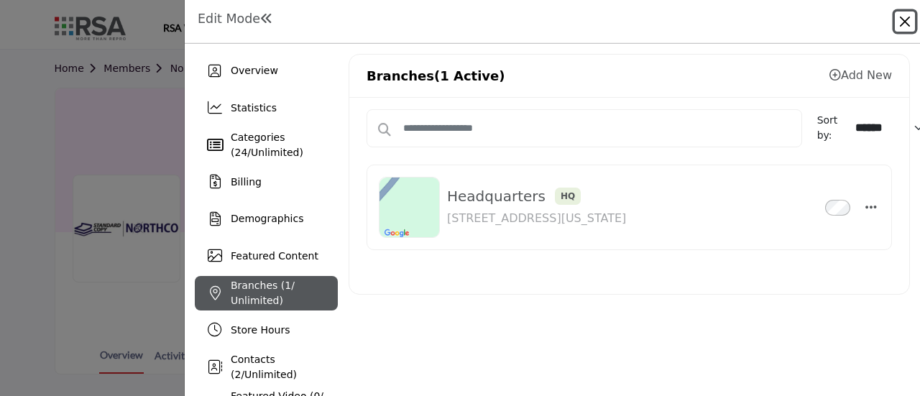
click at [903, 23] on button "Close" at bounding box center [905, 21] width 20 height 20
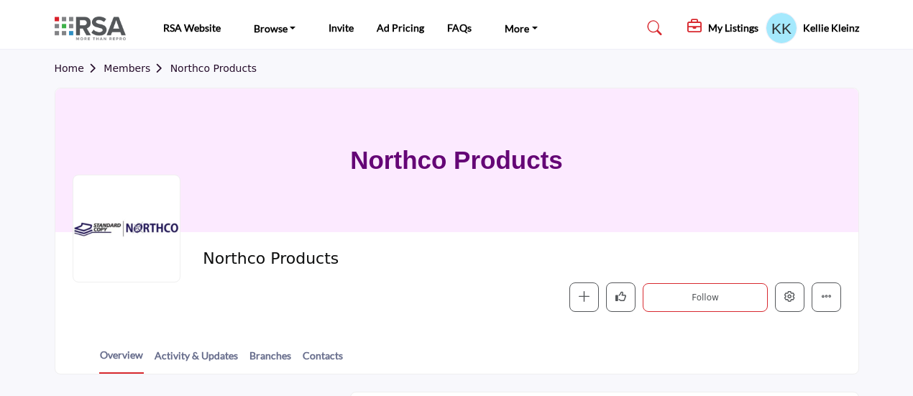
click at [114, 70] on link "Members" at bounding box center [136, 68] width 66 height 11
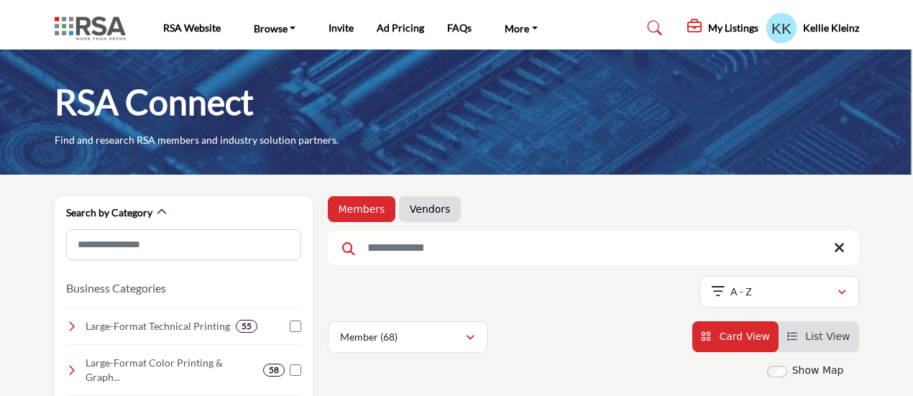
click at [464, 253] on input "Search Keyword" at bounding box center [593, 248] width 531 height 34
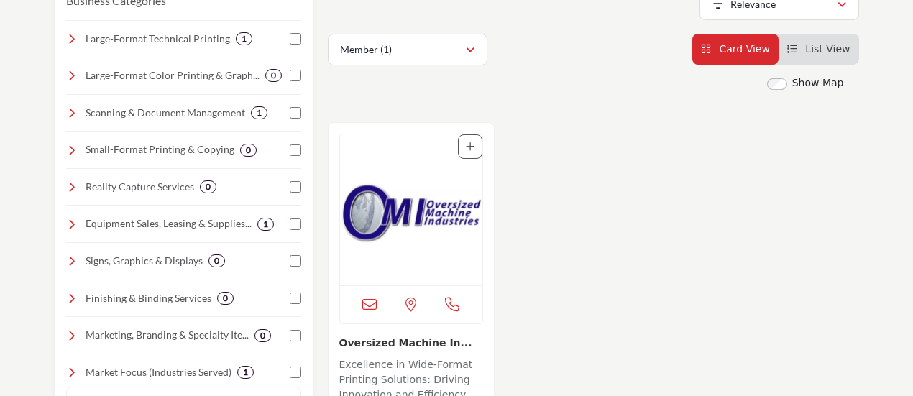
type input "*********"
click at [432, 202] on img "Open Listing in new tab" at bounding box center [411, 209] width 142 height 151
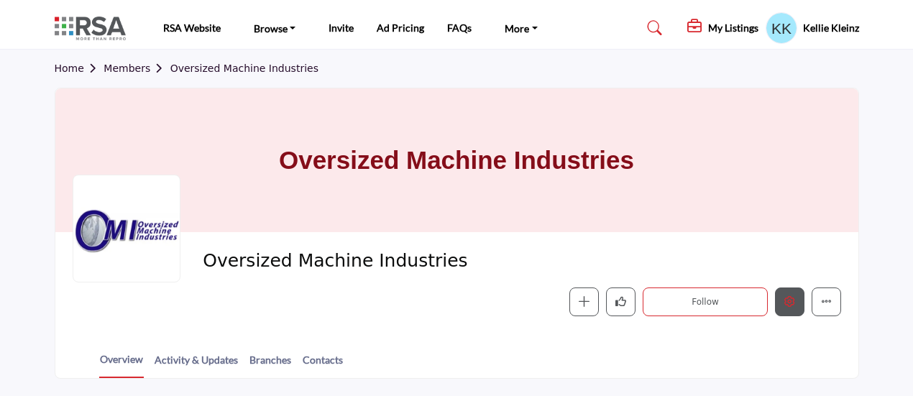
click at [795, 298] on icon "Edit company" at bounding box center [789, 301] width 11 height 11
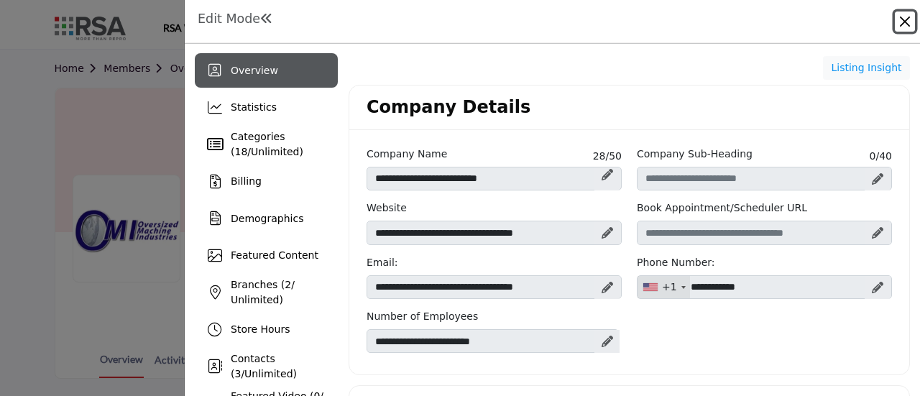
click at [908, 24] on button "Close" at bounding box center [905, 21] width 20 height 20
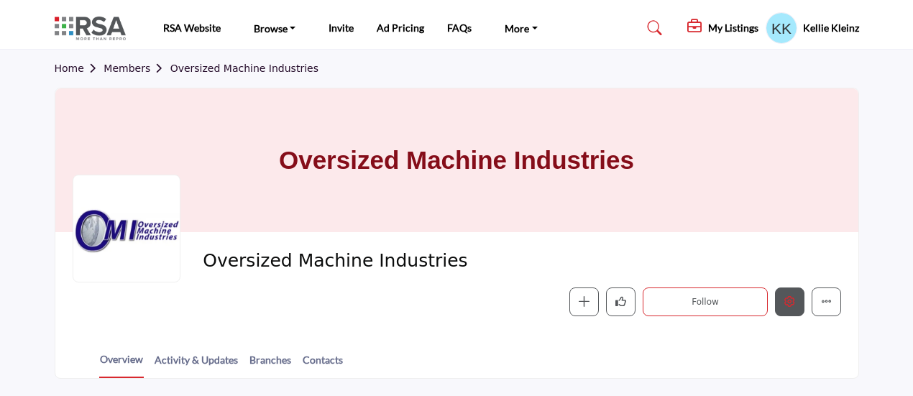
click at [789, 294] on button "Edit company" at bounding box center [789, 301] width 29 height 29
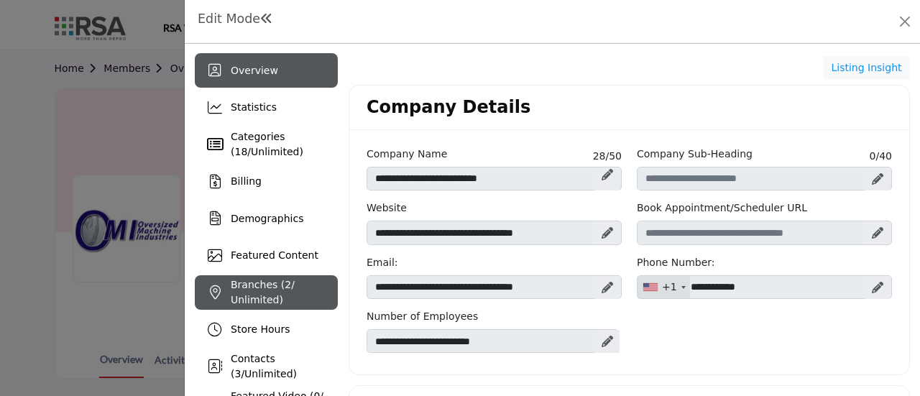
click at [249, 295] on span "Branches ( 2 / Unlimited)" at bounding box center [263, 292] width 64 height 27
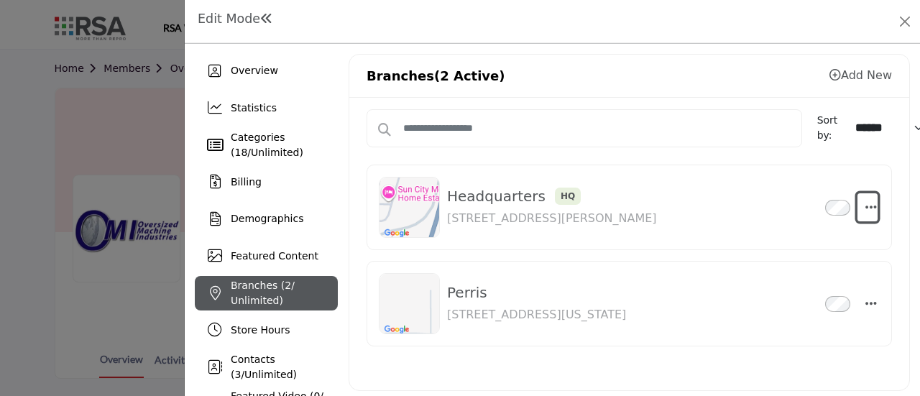
click at [865, 202] on icon "button" at bounding box center [870, 207] width 11 height 13
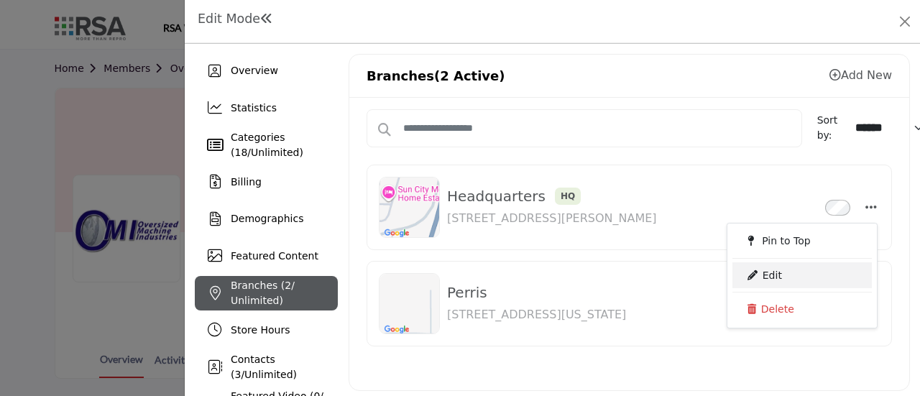
click at [775, 273] on link "Edit" at bounding box center [801, 275] width 139 height 26
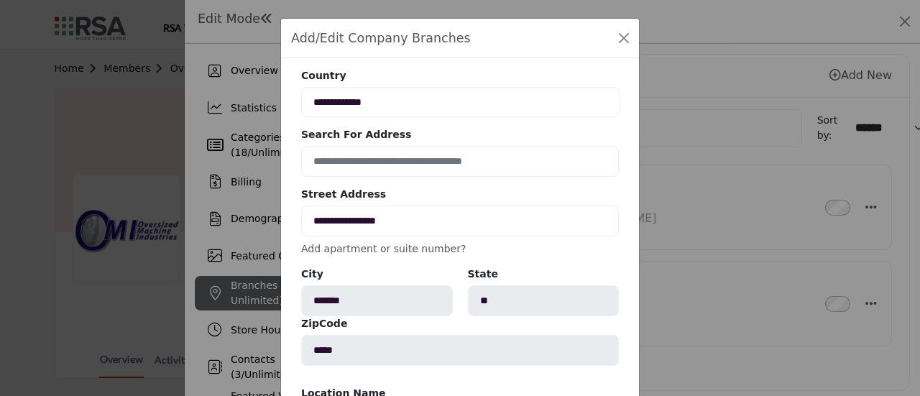
click at [364, 249] on link "Add apartment or suite number?" at bounding box center [383, 248] width 165 height 11
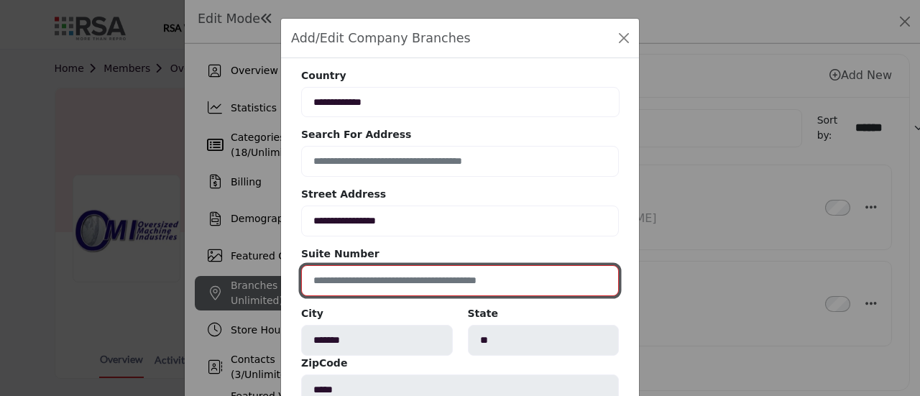
click at [356, 274] on input at bounding box center [460, 280] width 318 height 31
type input "*"
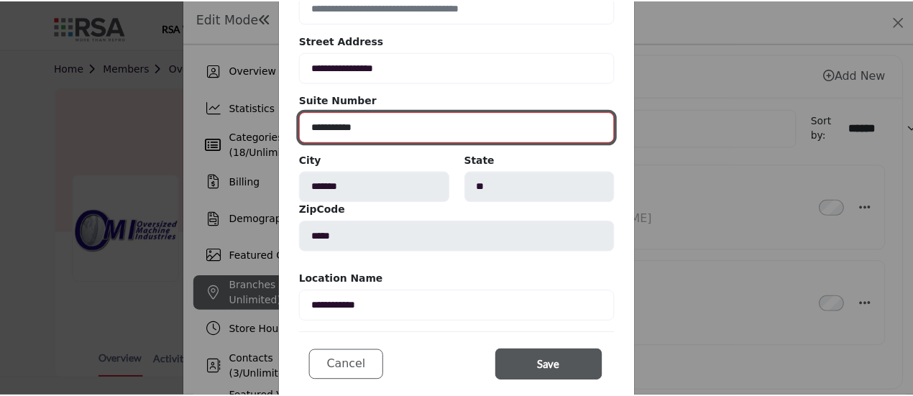
scroll to position [190, 0]
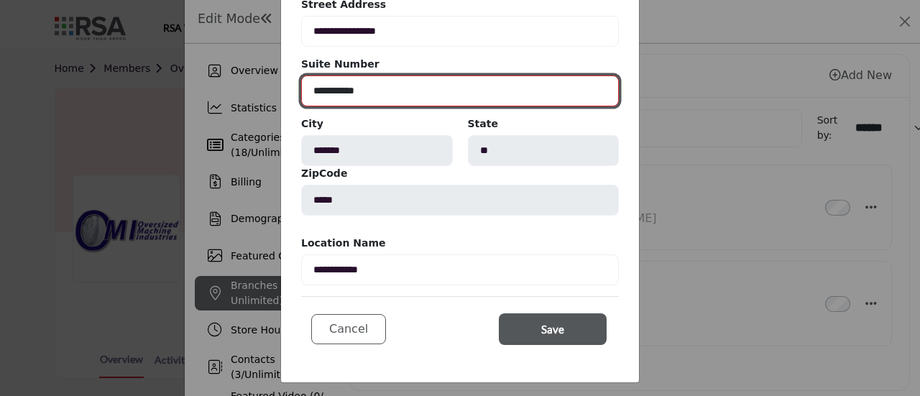
type input "**********"
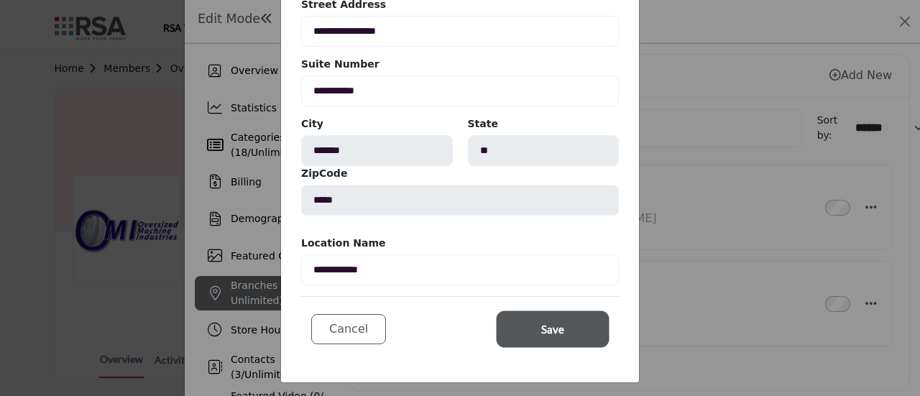
click at [569, 323] on button "Save" at bounding box center [553, 329] width 108 height 32
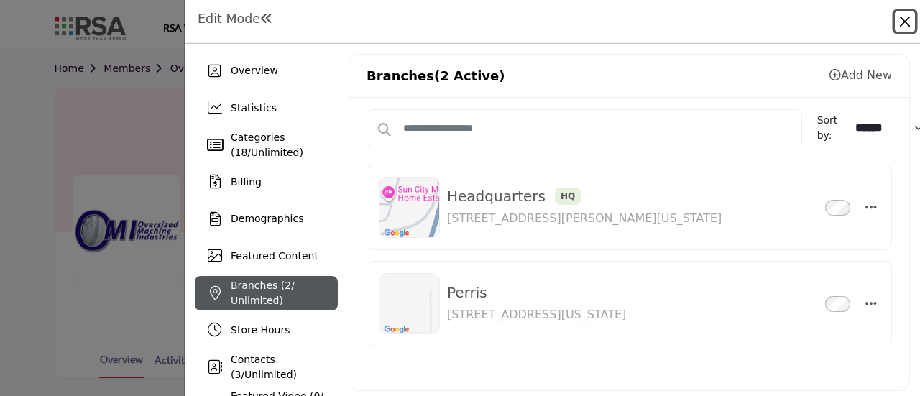
click at [905, 22] on button "Close" at bounding box center [905, 21] width 20 height 20
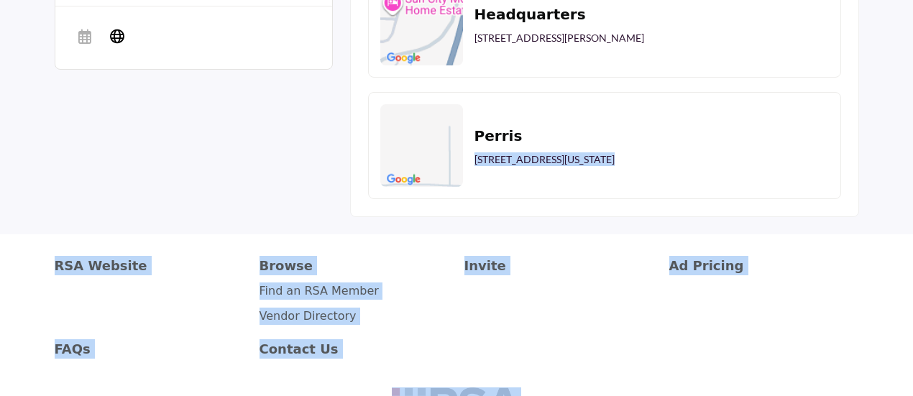
scroll to position [1176, 0]
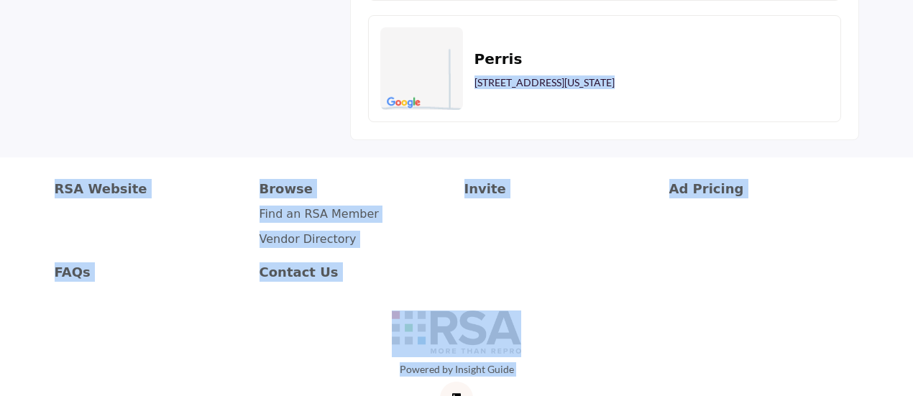
drag, startPoint x: 476, startPoint y: 387, endPoint x: 599, endPoint y: 156, distance: 262.4
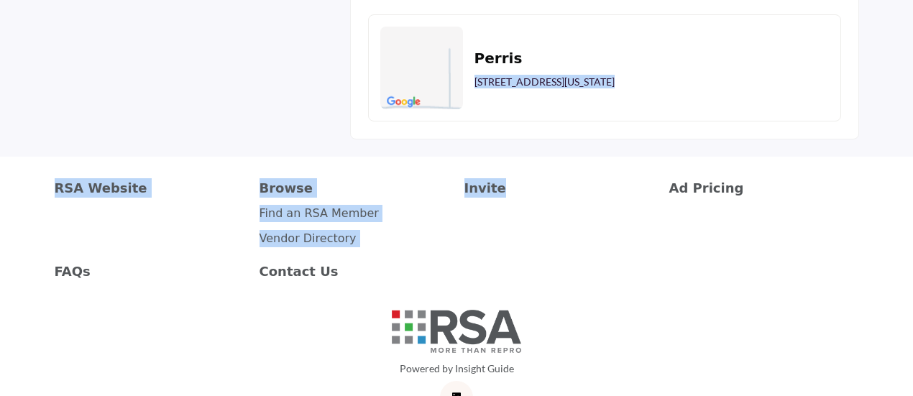
drag, startPoint x: 730, startPoint y: 107, endPoint x: 693, endPoint y: 107, distance: 37.4
click at [729, 106] on div "Perris 1680 Illinois Ave, Suite 16, Perris, CA 92571-9379, USA" at bounding box center [604, 67] width 473 height 107
click at [723, 71] on div "Perris 1680 Illinois Ave, Suite 16, Perris, CA 92571-9379, USA" at bounding box center [604, 67] width 473 height 107
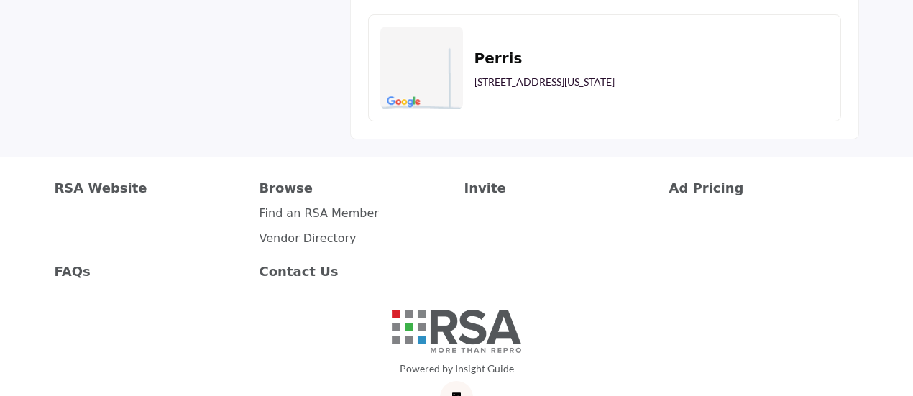
drag, startPoint x: 723, startPoint y: 71, endPoint x: 474, endPoint y: 67, distance: 248.7
click at [474, 67] on div "Perris 1680 Illinois Ave, Suite 16, Perris, CA 92571-9379, USA" at bounding box center [604, 67] width 473 height 107
copy p "1680 Illinois Ave, Suite 16, Perris, CA 92571-9379, USA"
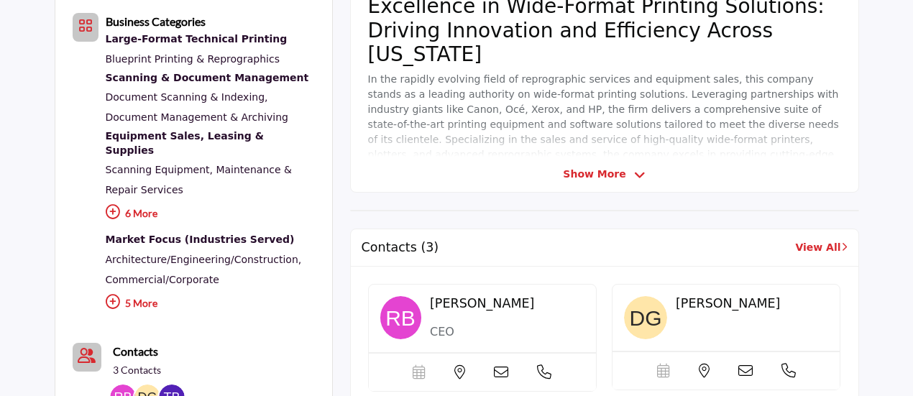
scroll to position [0, 0]
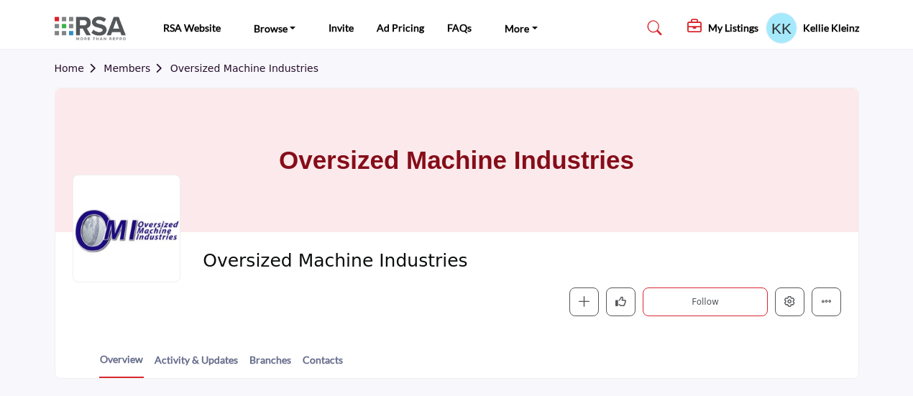
click at [138, 68] on link "Members" at bounding box center [136, 68] width 66 height 11
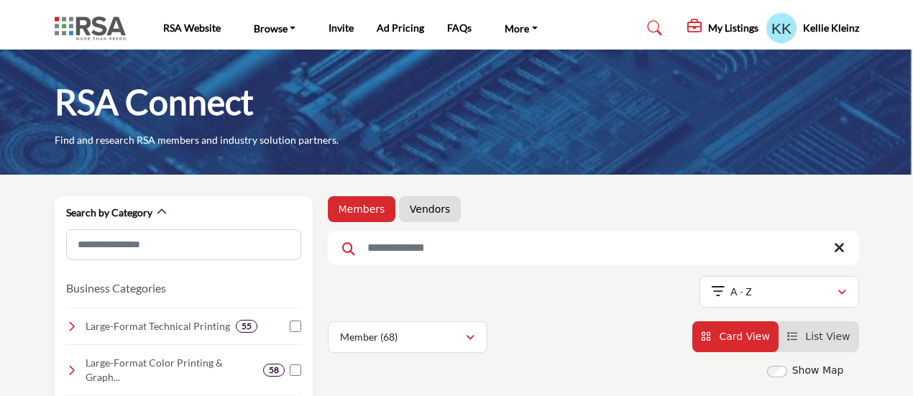
click at [404, 247] on input "Search Keyword" at bounding box center [593, 248] width 531 height 34
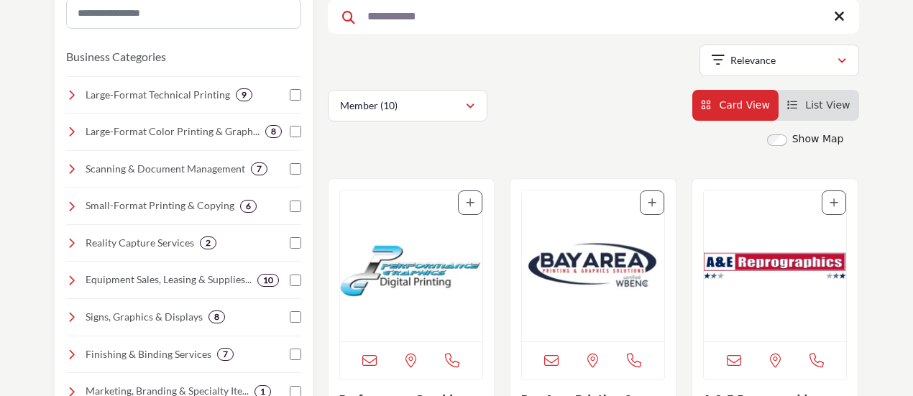
scroll to position [287, 0]
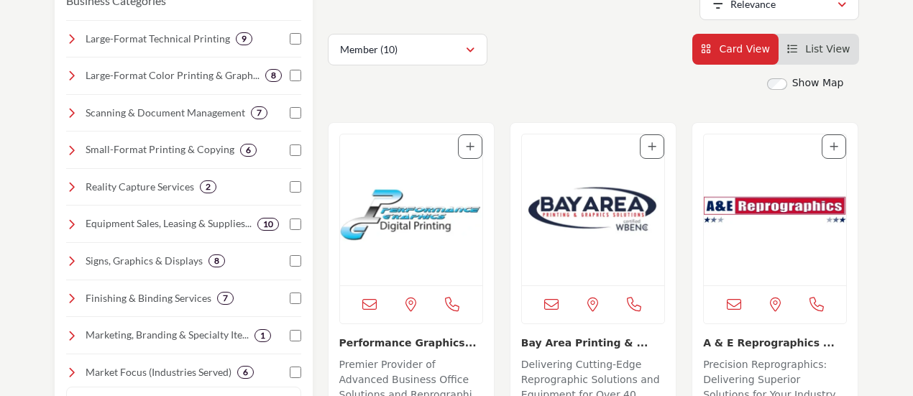
type input "**********"
click at [395, 202] on img "Open Listing in new tab" at bounding box center [411, 209] width 142 height 151
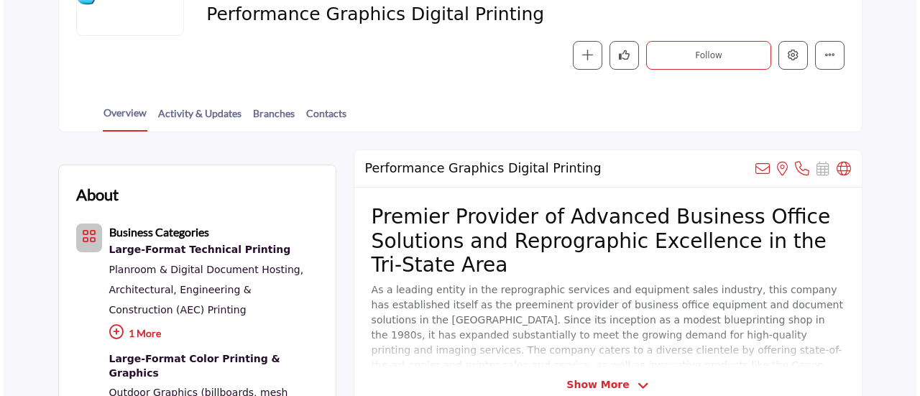
scroll to position [72, 0]
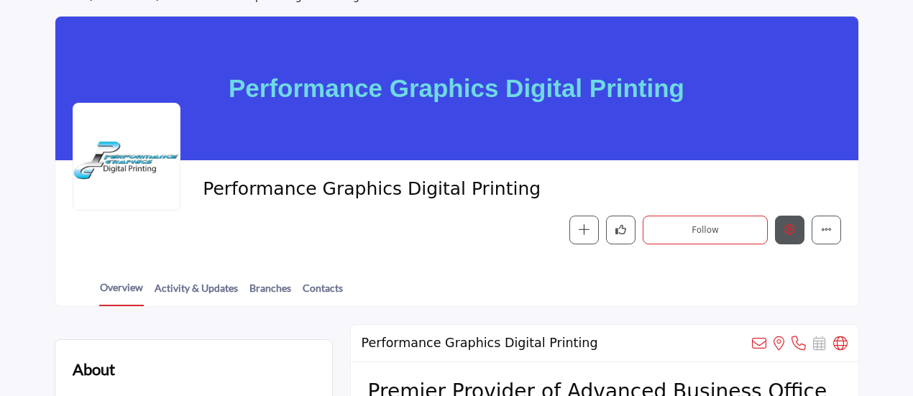
click at [793, 228] on icon "Edit company" at bounding box center [789, 229] width 11 height 11
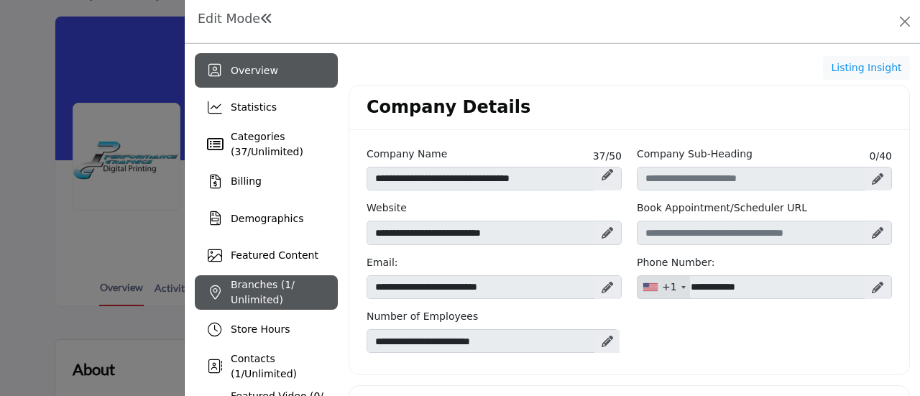
click at [298, 281] on div "Branches ( 1 / Unlimited)" at bounding box center [284, 292] width 107 height 30
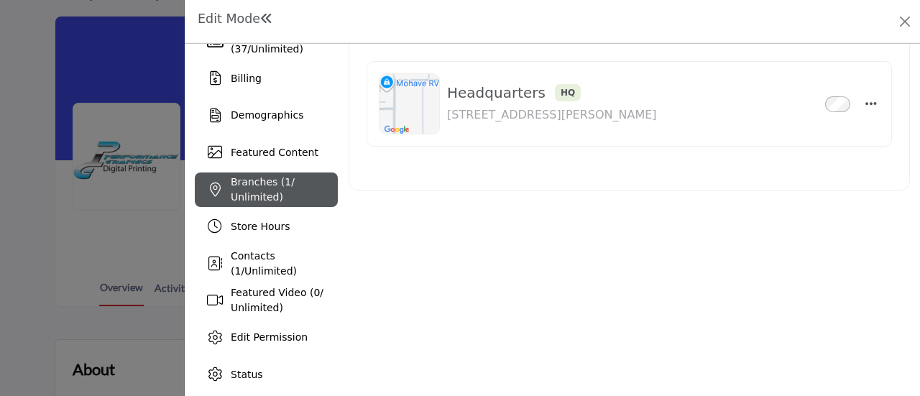
scroll to position [112, 0]
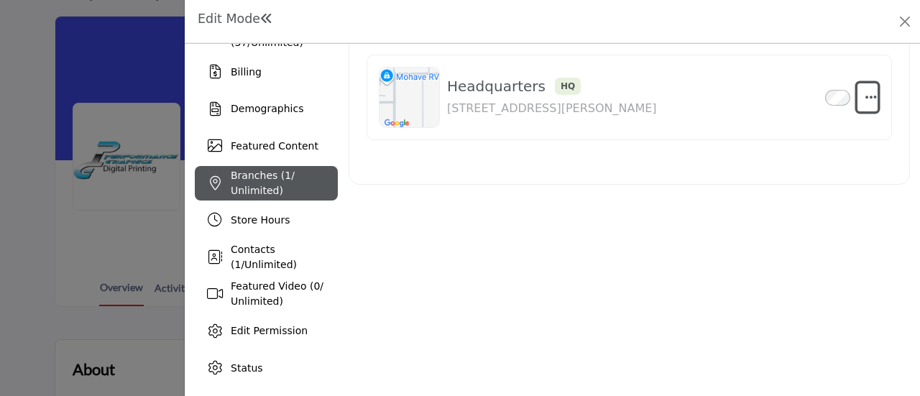
click at [865, 94] on icon "button" at bounding box center [870, 97] width 11 height 13
click at [795, 157] on link "Edit" at bounding box center [801, 165] width 139 height 26
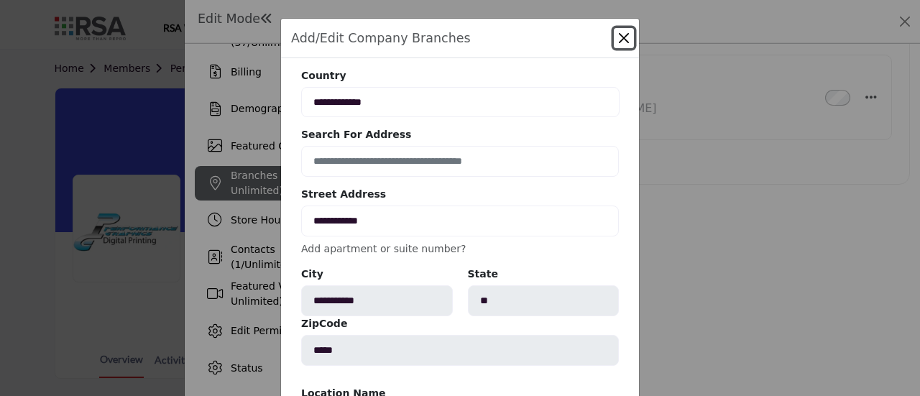
click at [377, 166] on div "**********" at bounding box center [460, 251] width 318 height 367
click at [344, 251] on link "Add apartment or suite number?" at bounding box center [383, 248] width 165 height 11
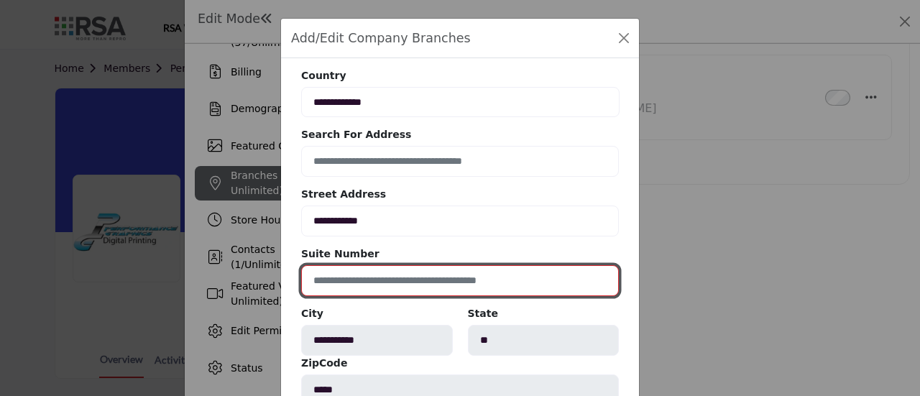
click at [351, 284] on input at bounding box center [460, 280] width 318 height 31
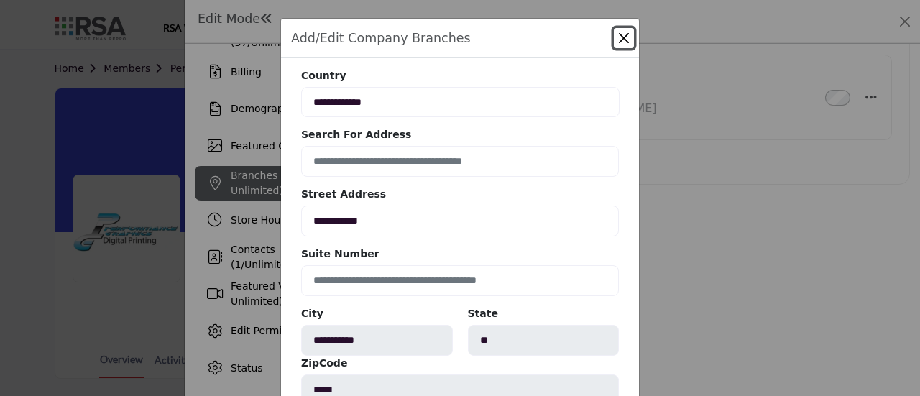
click at [623, 39] on button "Close" at bounding box center [624, 38] width 20 height 20
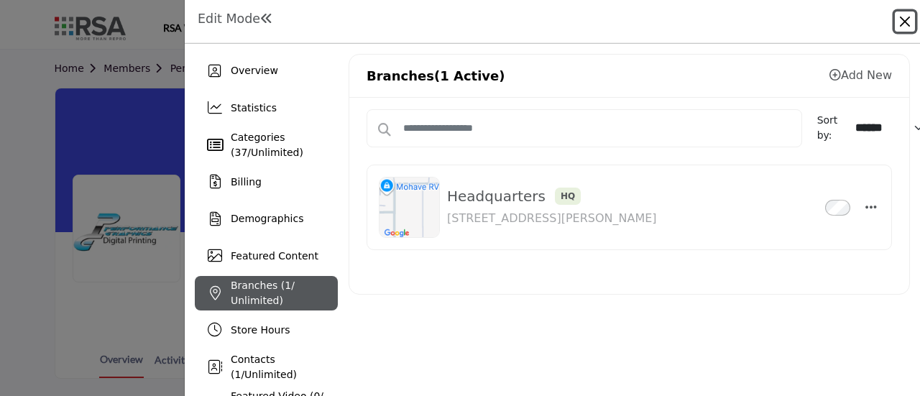
click at [900, 26] on button "Close" at bounding box center [905, 21] width 20 height 20
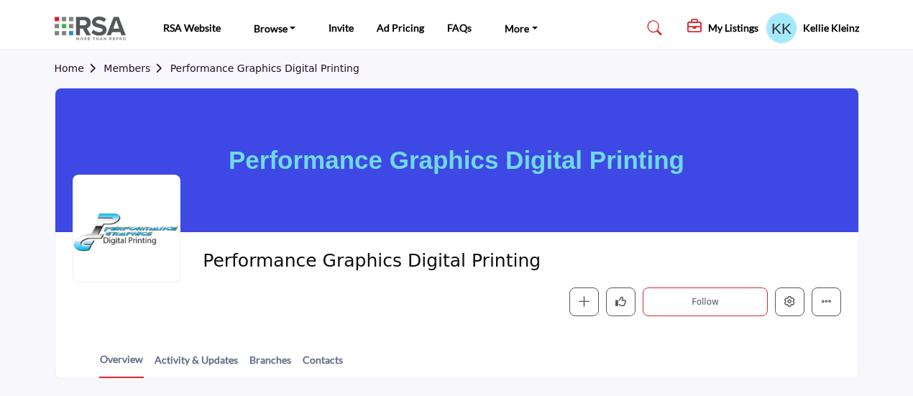
click at [112, 64] on link "Members" at bounding box center [136, 68] width 66 height 11
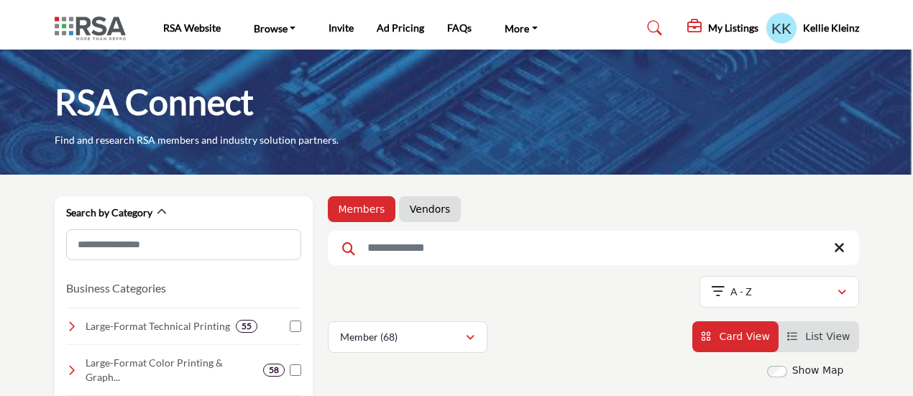
click at [388, 246] on input "Search Keyword" at bounding box center [593, 248] width 531 height 34
type input "**********"
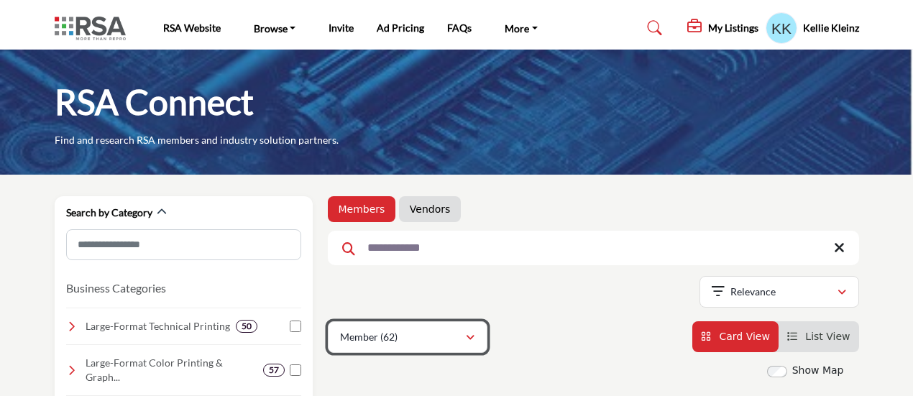
click at [377, 336] on p "Member (62)" at bounding box center [368, 337] width 57 height 14
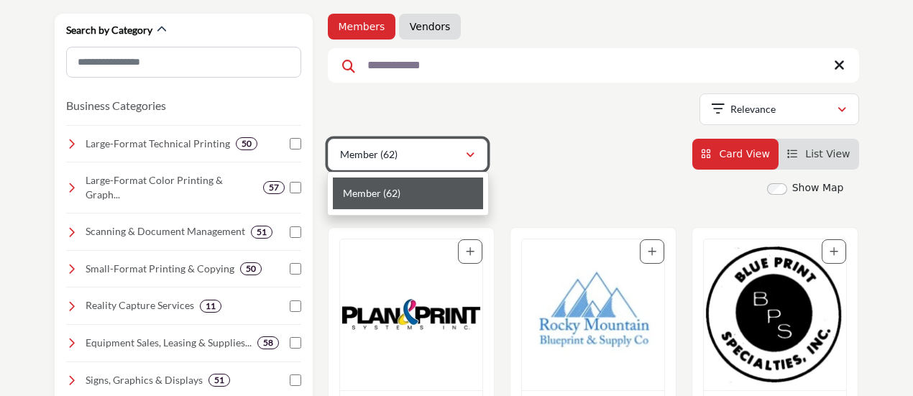
scroll to position [216, 0]
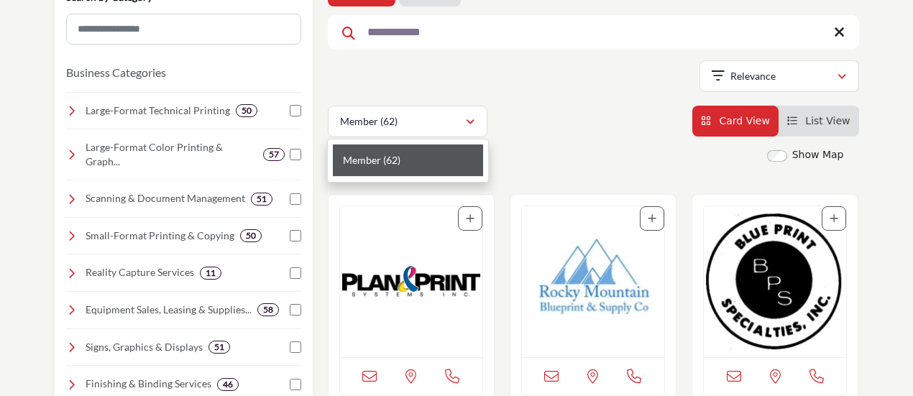
click at [414, 281] on img "Open Listing in new tab" at bounding box center [411, 281] width 142 height 151
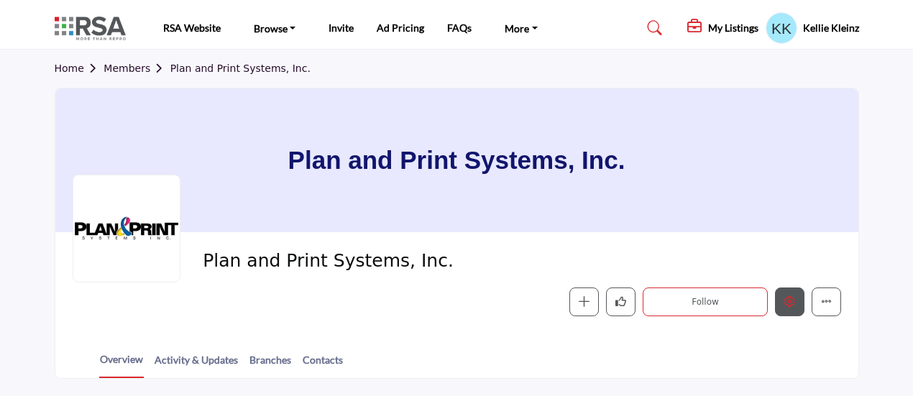
click at [794, 303] on icon "Edit company" at bounding box center [789, 301] width 11 height 11
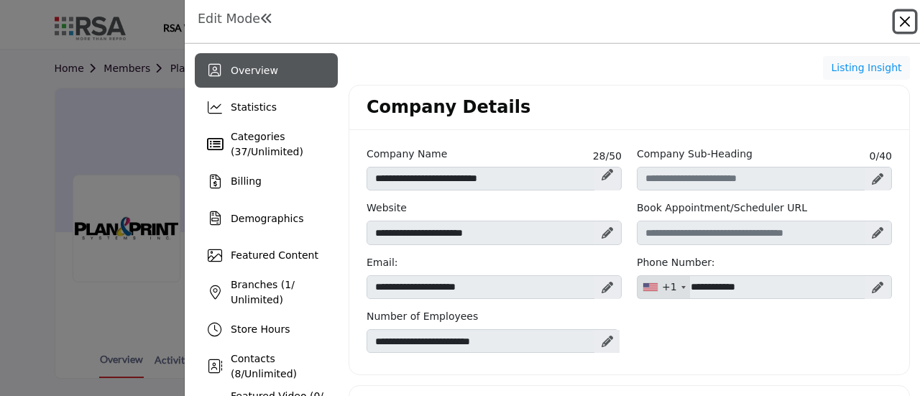
click at [910, 19] on button "Close" at bounding box center [905, 21] width 20 height 20
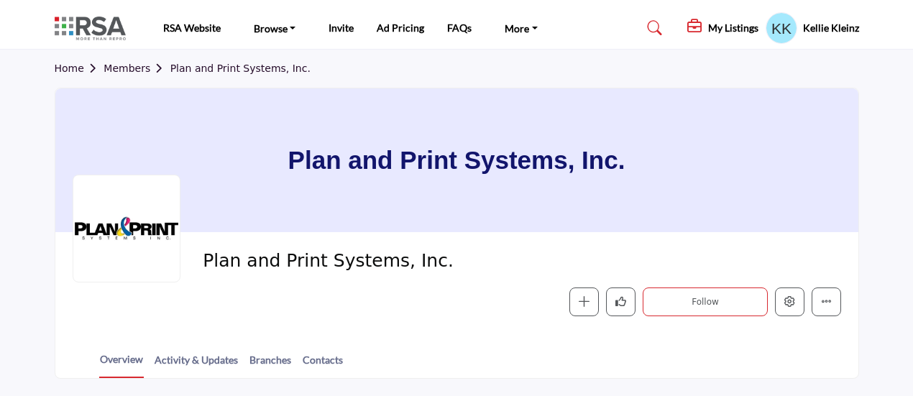
click at [124, 65] on link "Members" at bounding box center [136, 68] width 66 height 11
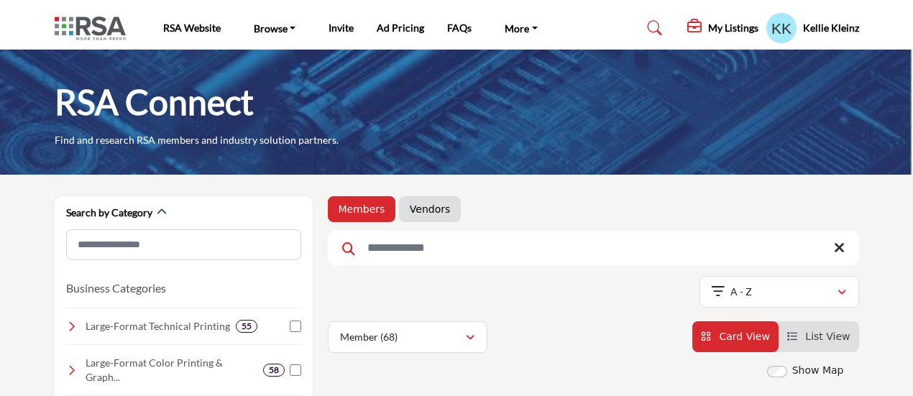
click at [431, 241] on input "Search Keyword" at bounding box center [593, 248] width 531 height 34
type input "********"
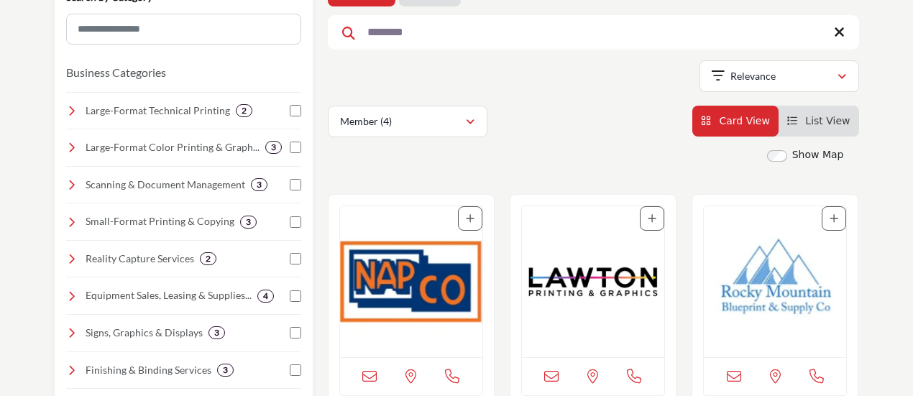
click at [392, 293] on img "Open Listing in new tab" at bounding box center [411, 281] width 142 height 151
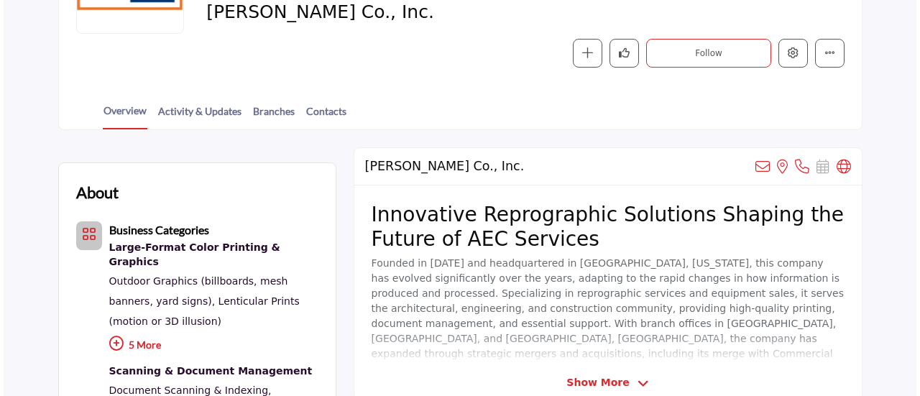
scroll to position [216, 0]
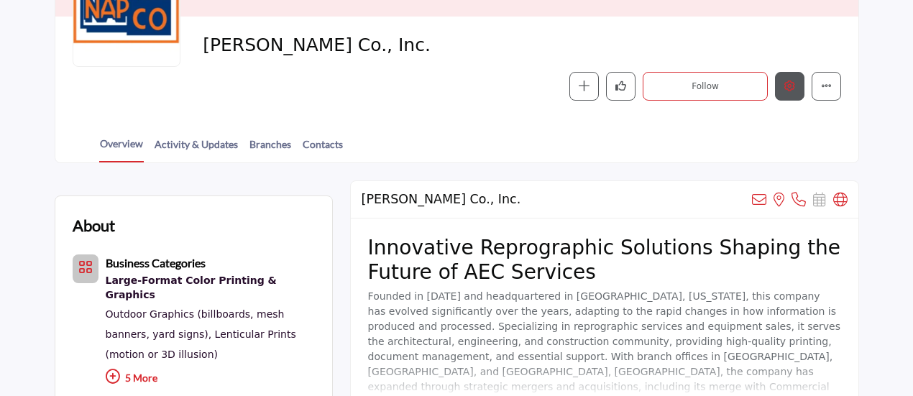
click at [788, 83] on icon "Edit company" at bounding box center [789, 85] width 11 height 11
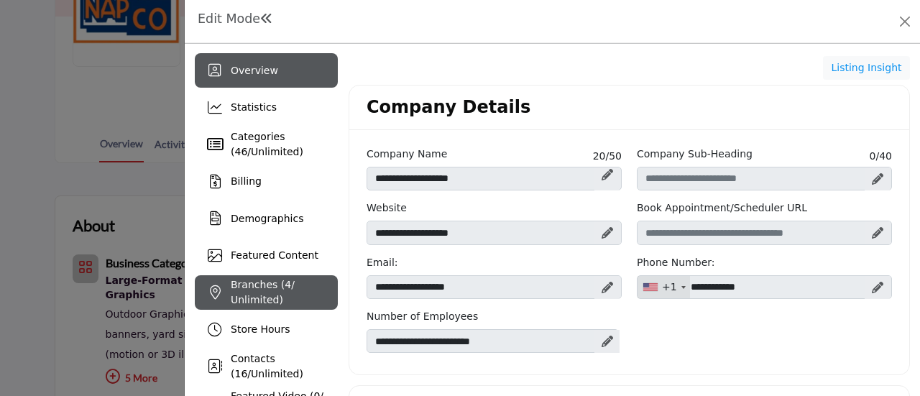
click at [270, 295] on span "Branches ( 4 / Unlimited)" at bounding box center [263, 292] width 64 height 27
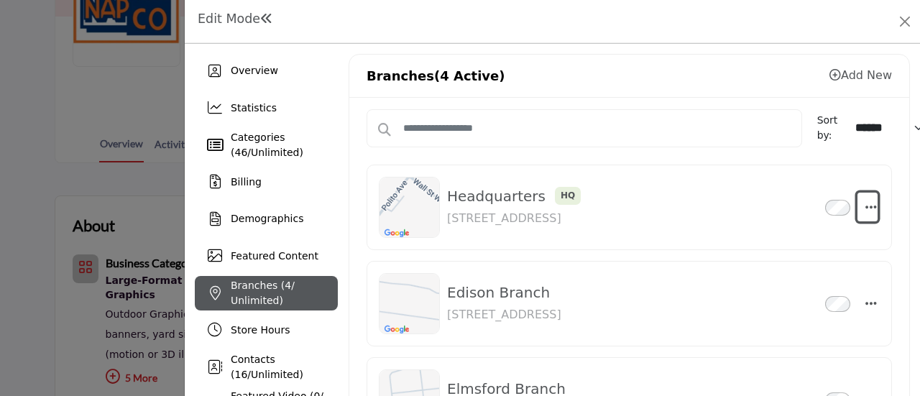
click at [865, 203] on icon "button" at bounding box center [870, 207] width 11 height 13
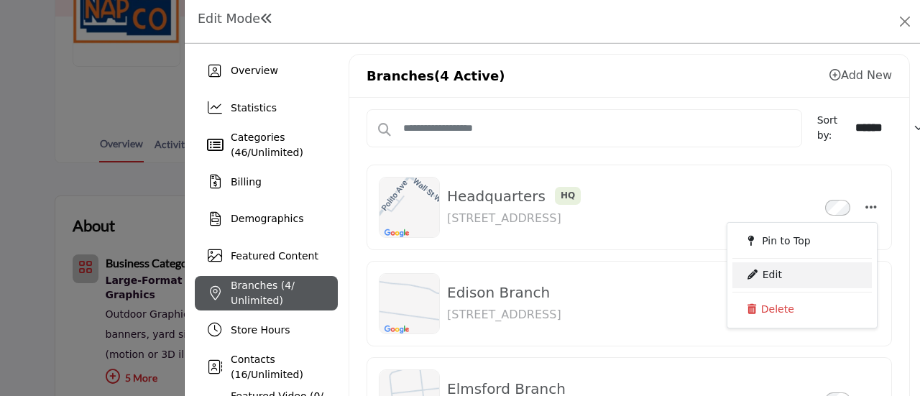
click at [776, 277] on link "Edit" at bounding box center [801, 275] width 139 height 26
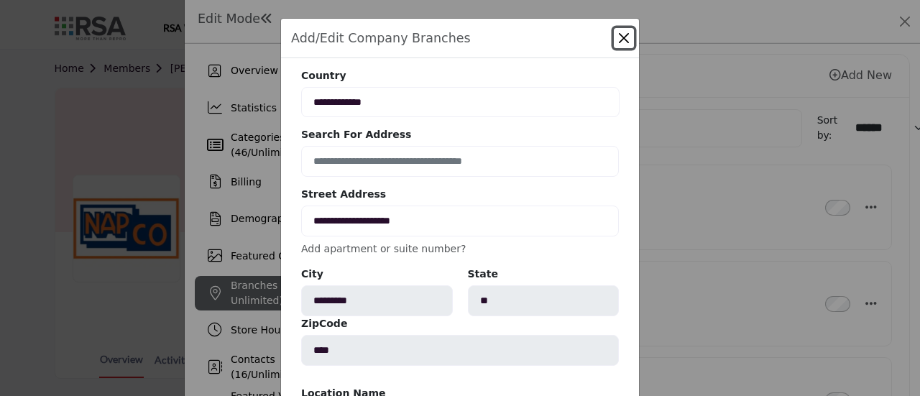
click at [622, 39] on button "Close" at bounding box center [624, 38] width 20 height 20
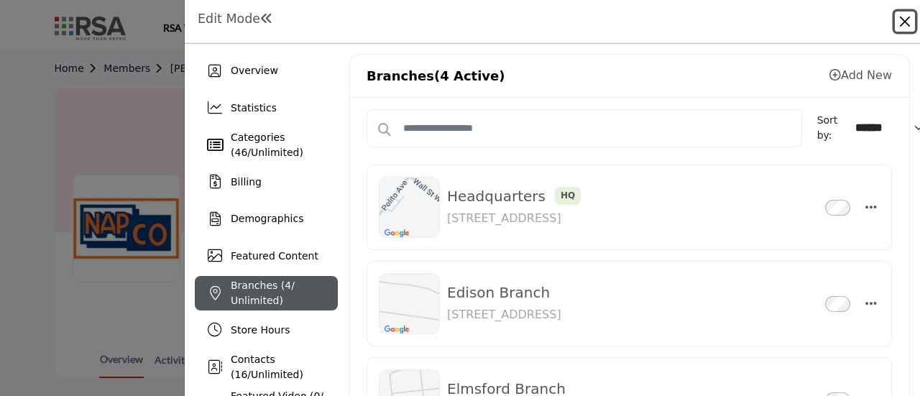
click at [902, 17] on button "Close" at bounding box center [905, 21] width 20 height 20
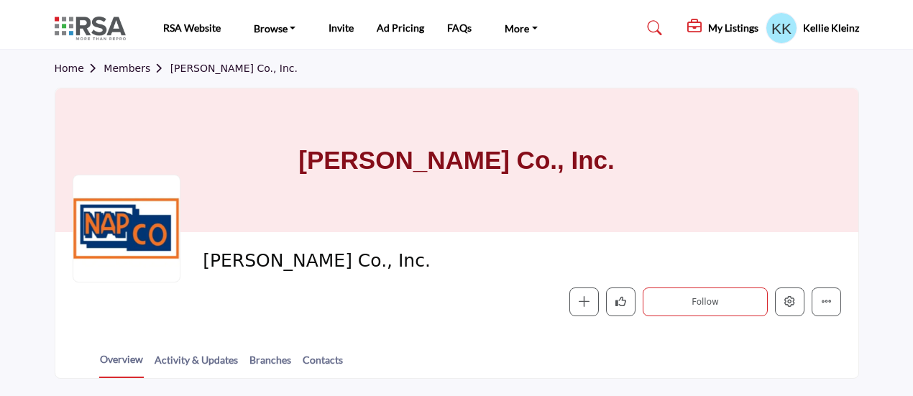
click at [128, 64] on link "Members" at bounding box center [136, 68] width 66 height 11
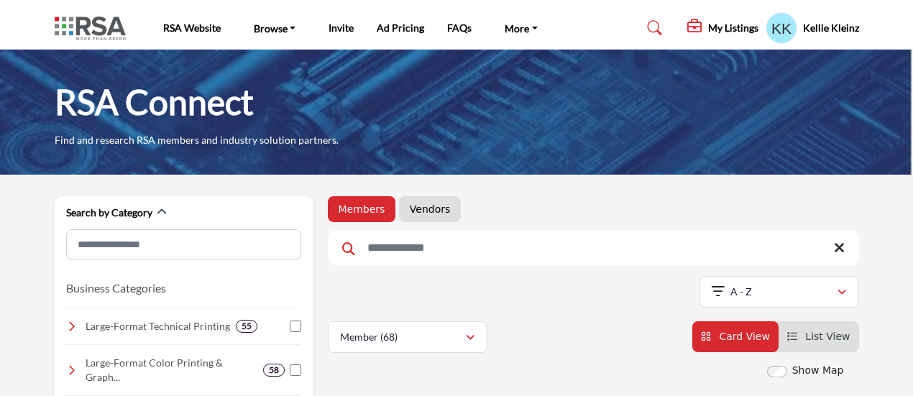
click at [378, 257] on input "Search Keyword" at bounding box center [593, 248] width 531 height 34
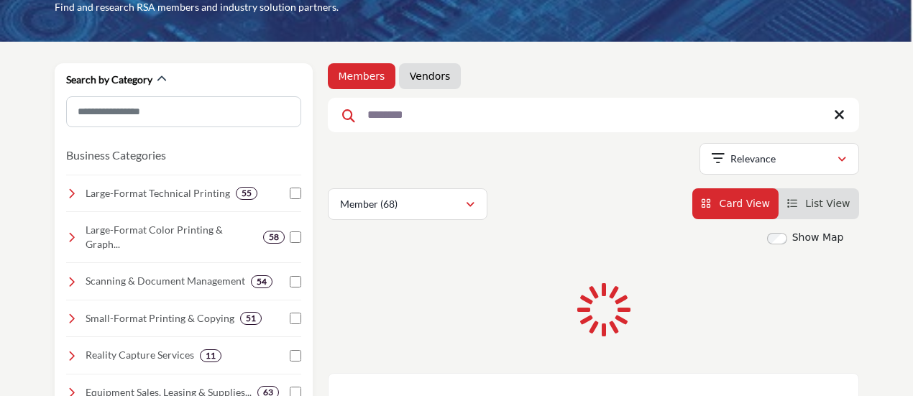
scroll to position [144, 0]
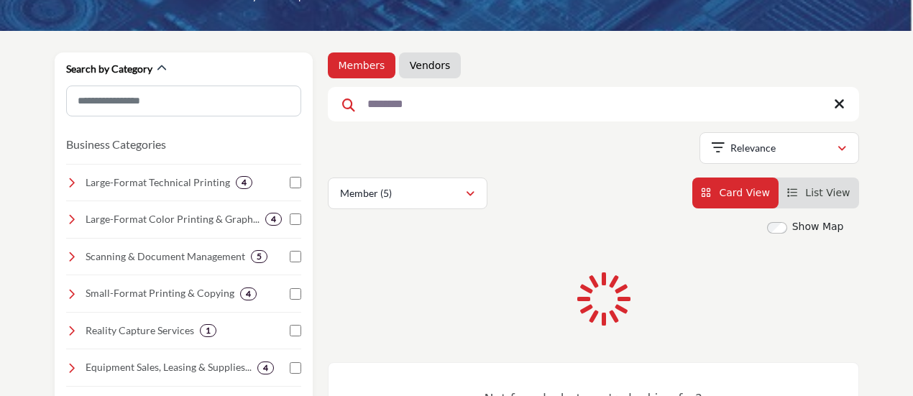
type input "********"
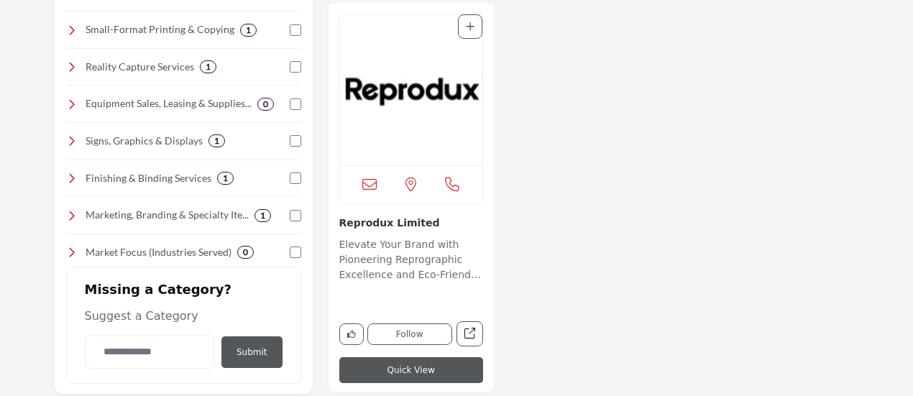
scroll to position [359, 0]
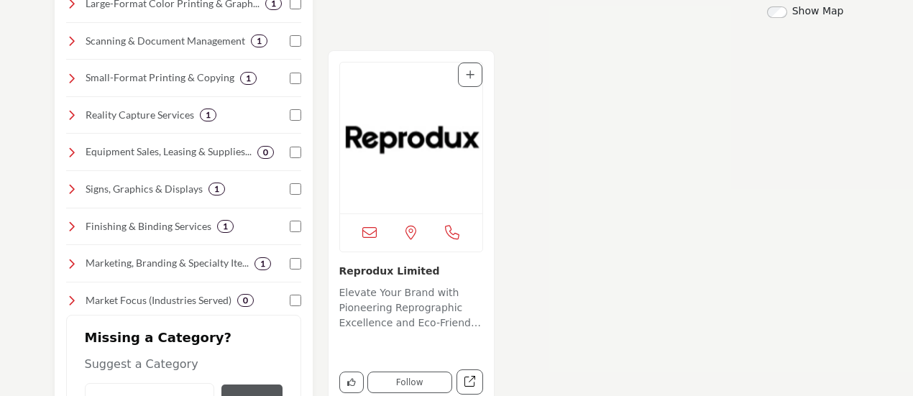
click at [404, 140] on img "Open Listing in new tab" at bounding box center [411, 138] width 142 height 151
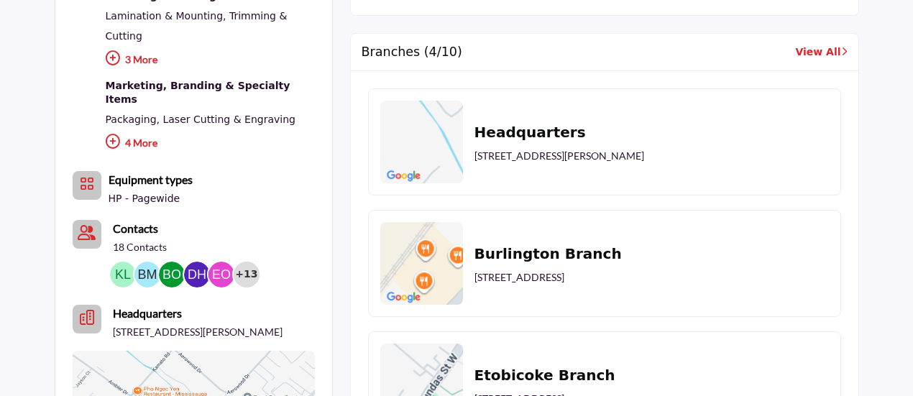
scroll to position [1006, 0]
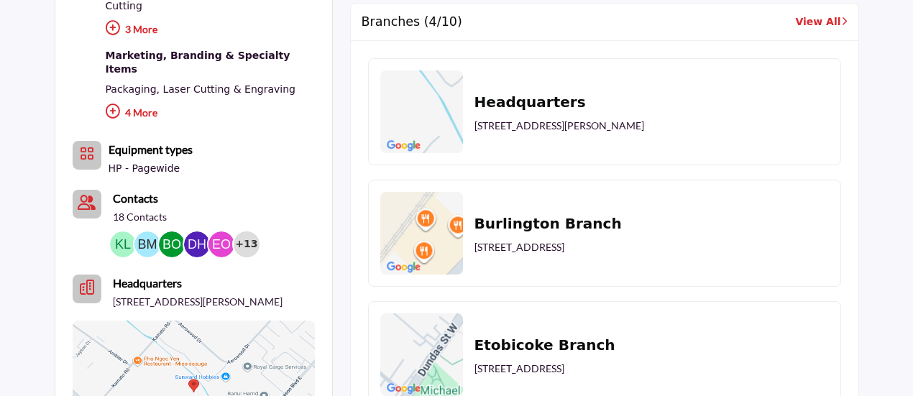
click at [191, 344] on img at bounding box center [194, 393] width 242 height 144
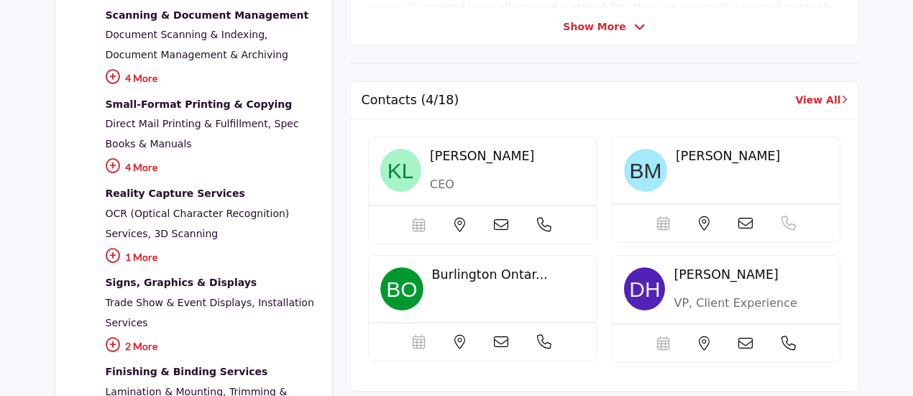
scroll to position [144, 0]
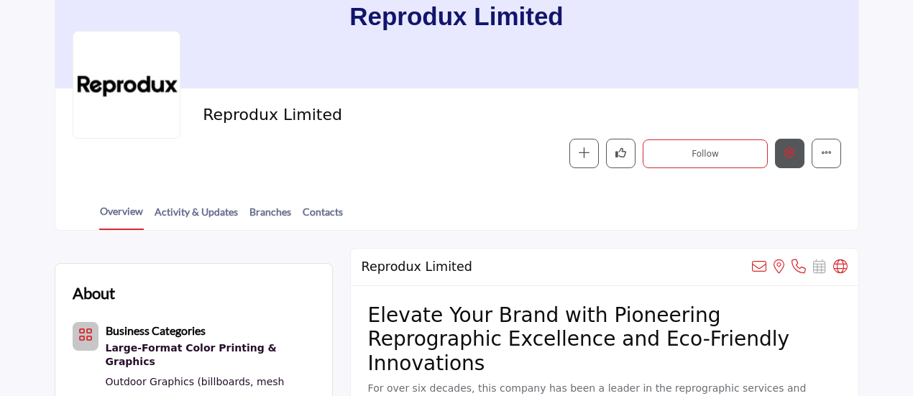
click at [797, 155] on button "Edit company" at bounding box center [789, 153] width 29 height 29
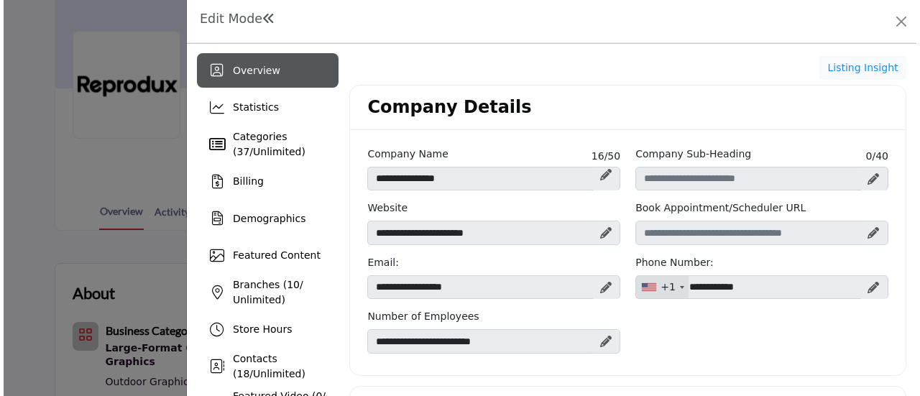
scroll to position [719, 0]
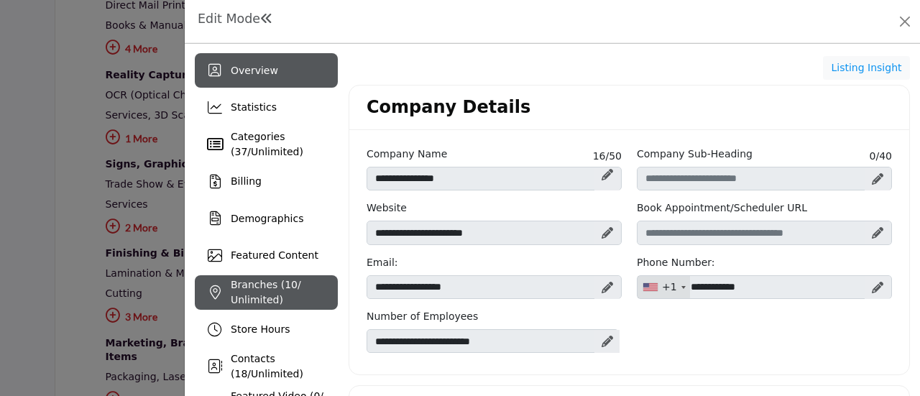
click at [285, 288] on span "10" at bounding box center [291, 284] width 13 height 11
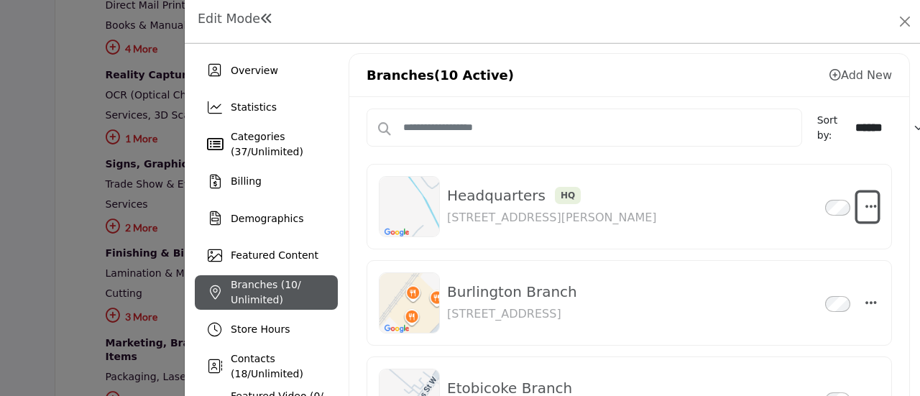
click at [867, 208] on icon "button" at bounding box center [870, 206] width 11 height 13
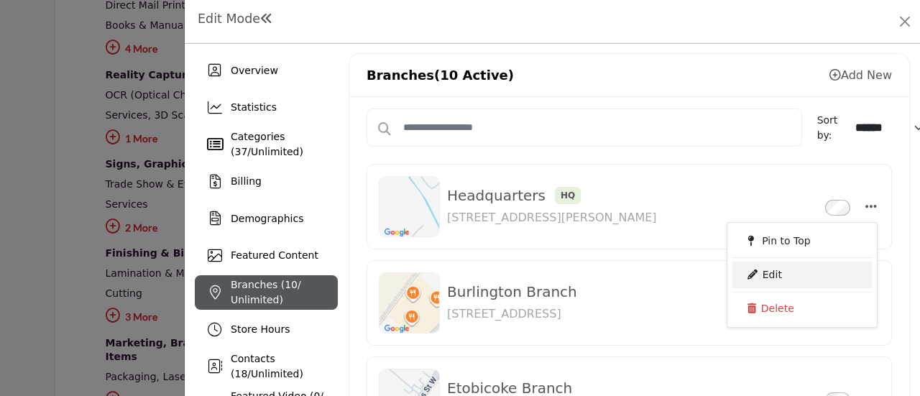
click at [765, 274] on link "Edit" at bounding box center [801, 275] width 139 height 26
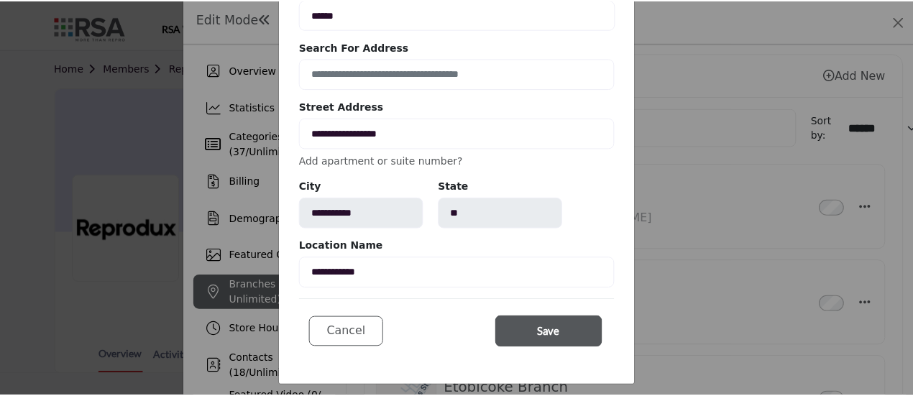
scroll to position [91, 0]
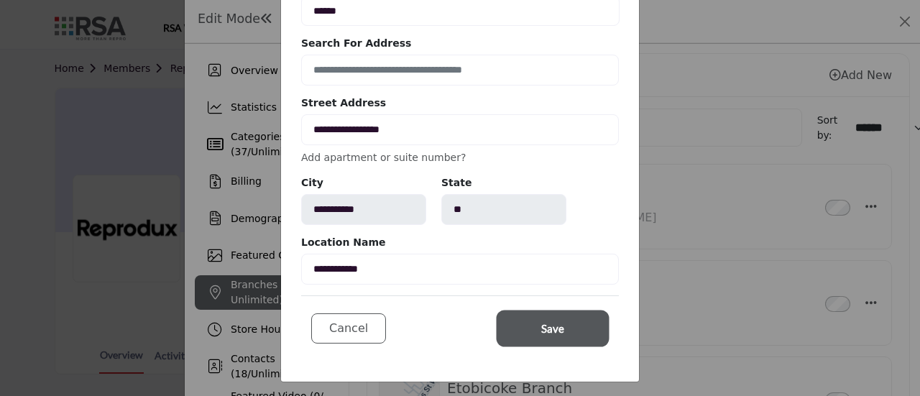
click at [553, 323] on span "Save" at bounding box center [552, 329] width 23 height 17
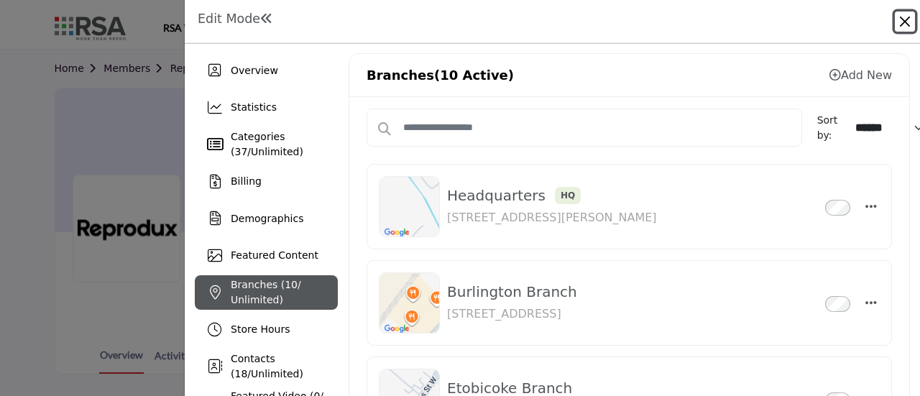
click at [899, 21] on button "Close" at bounding box center [905, 21] width 20 height 20
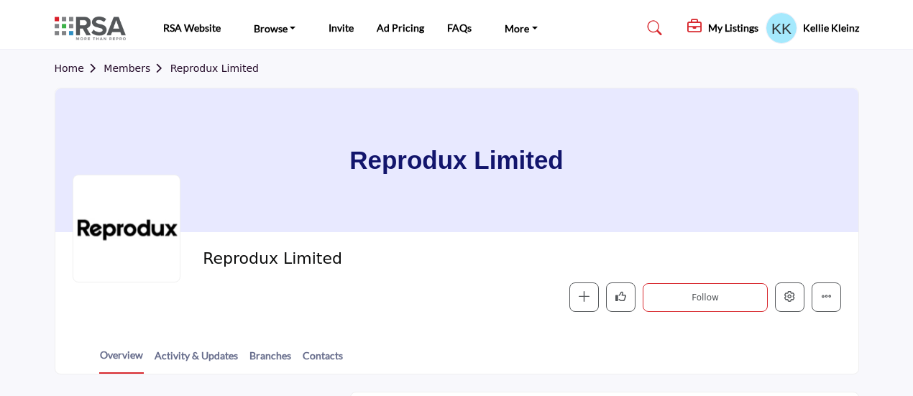
click at [126, 65] on link "Members" at bounding box center [136, 68] width 66 height 11
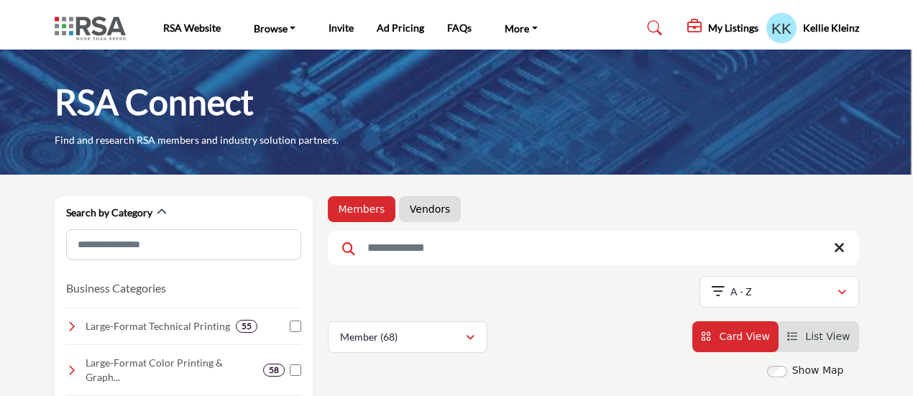
click at [474, 241] on input "Search Keyword" at bounding box center [593, 248] width 531 height 34
type input "*******"
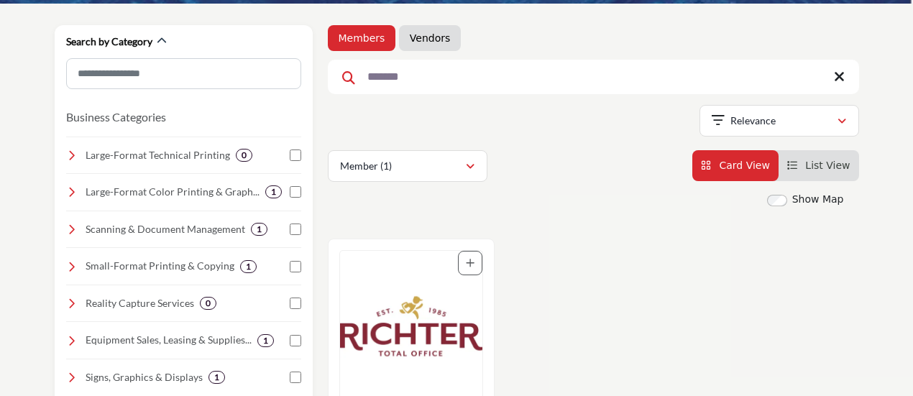
scroll to position [216, 0]
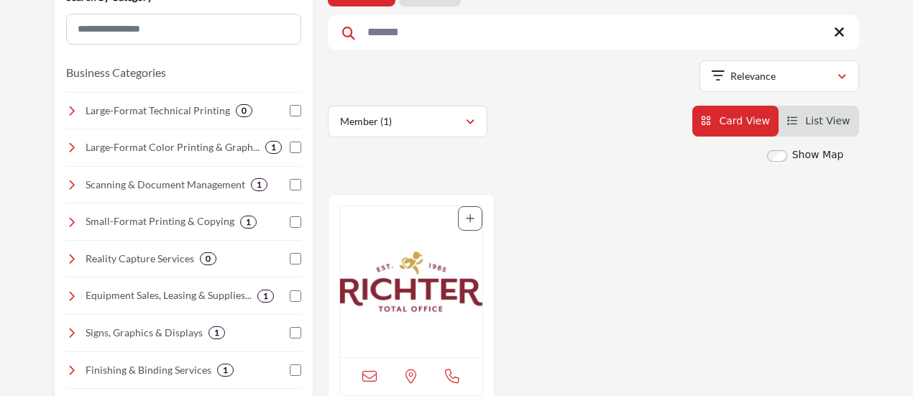
click at [407, 293] on img "Open Listing in new tab" at bounding box center [411, 281] width 142 height 151
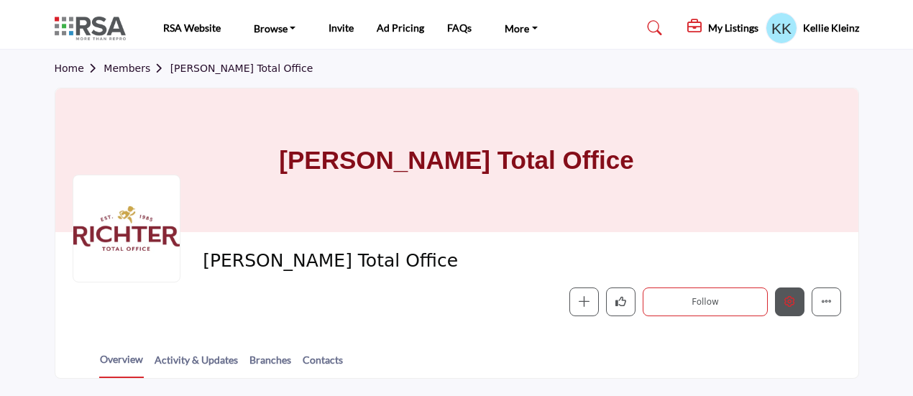
click at [793, 300] on icon "Edit company" at bounding box center [789, 301] width 11 height 11
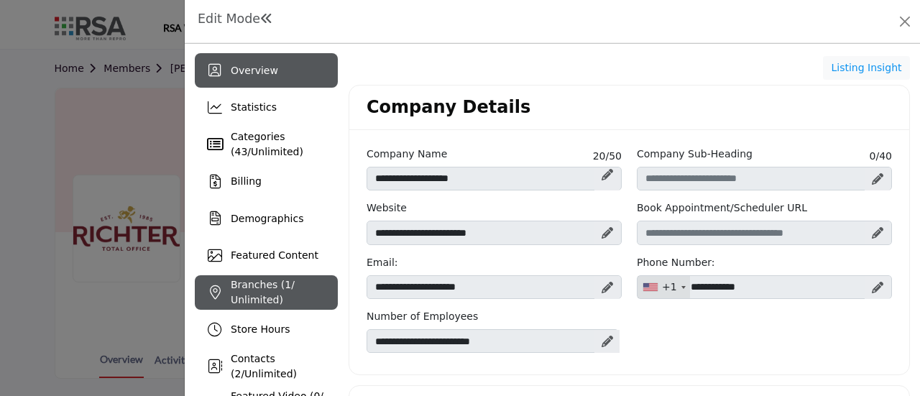
click at [249, 300] on span "Branches ( 1 / Unlimited)" at bounding box center [263, 292] width 64 height 27
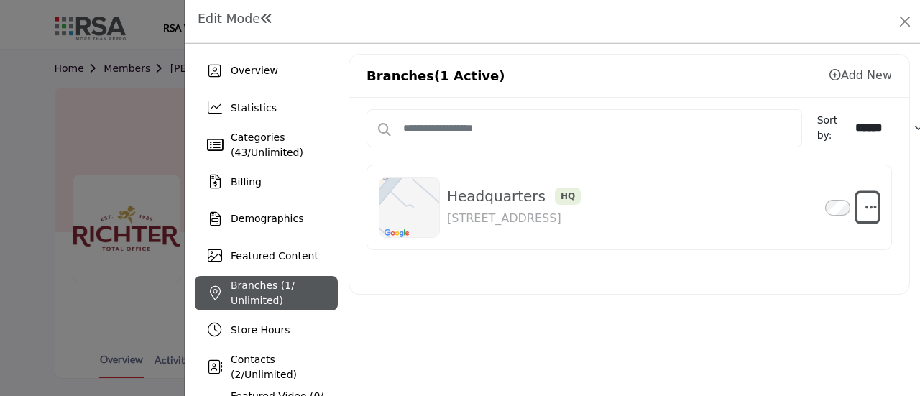
click at [867, 203] on icon "button" at bounding box center [870, 207] width 11 height 13
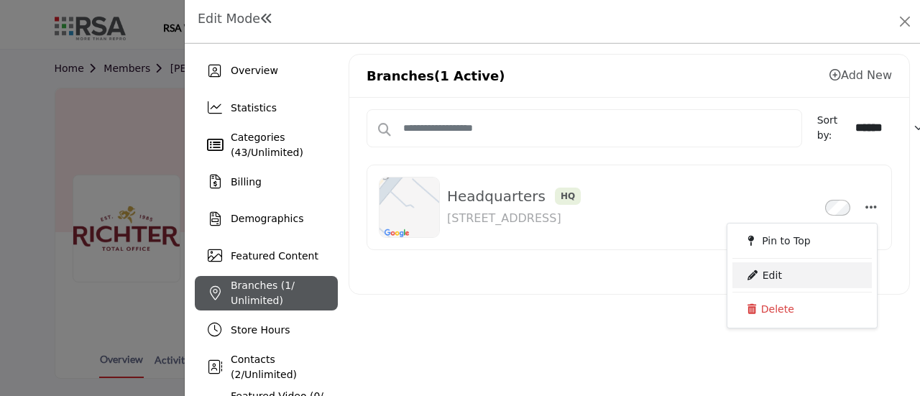
click at [760, 274] on link "Edit" at bounding box center [801, 275] width 139 height 26
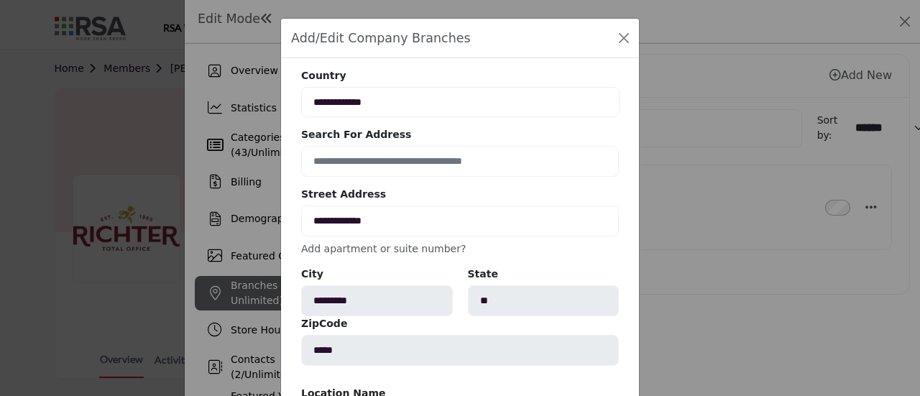
click at [423, 249] on link "Add apartment or suite number?" at bounding box center [383, 248] width 165 height 11
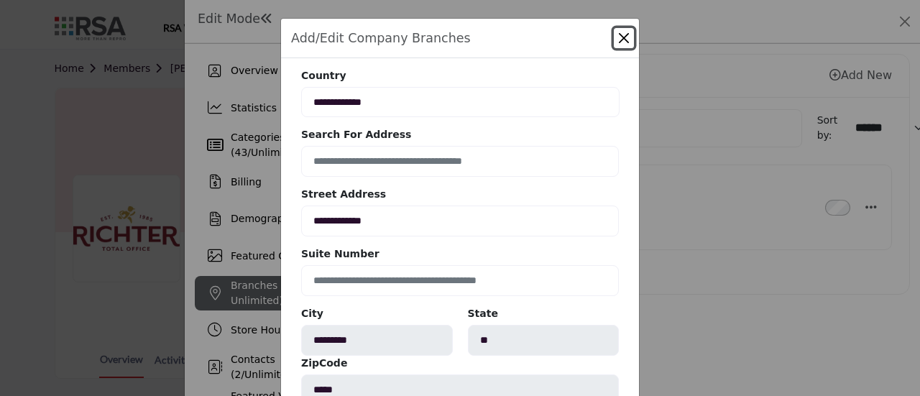
click at [617, 34] on button "Close" at bounding box center [624, 38] width 20 height 20
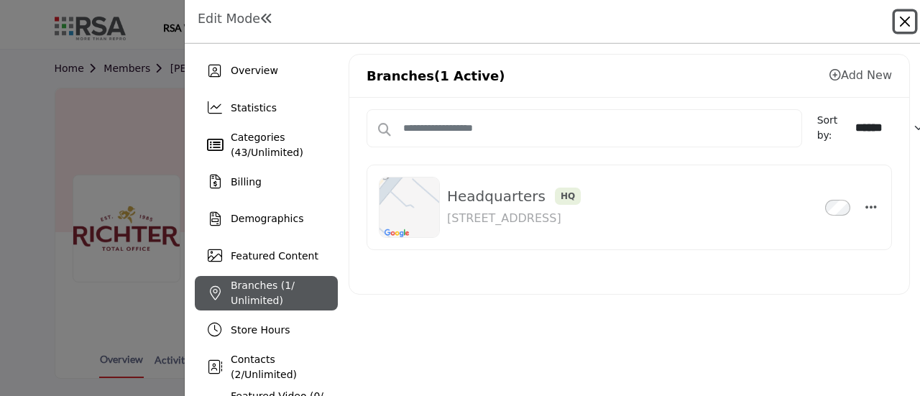
click at [904, 23] on button "Close" at bounding box center [905, 21] width 20 height 20
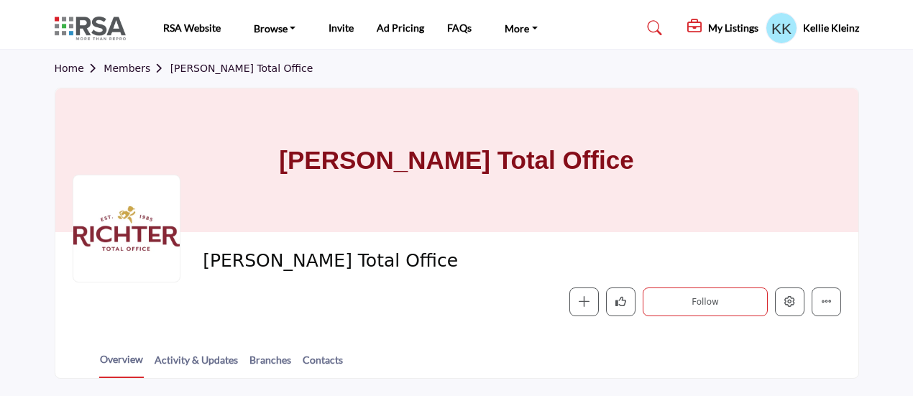
click at [124, 70] on link "Members" at bounding box center [136, 68] width 66 height 11
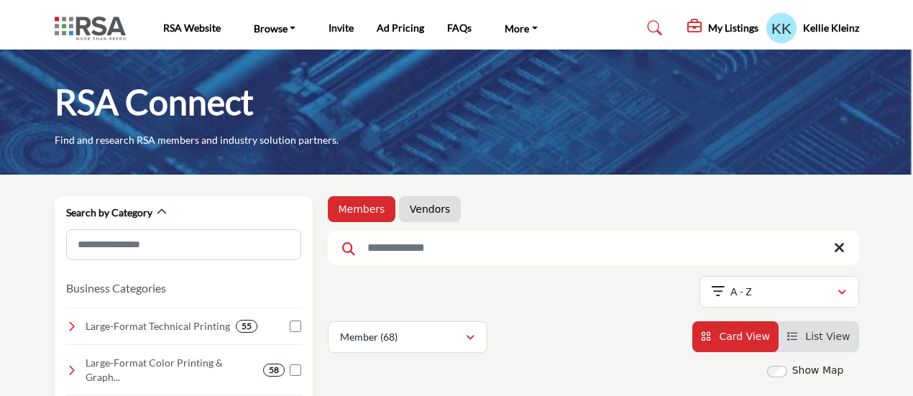
click at [388, 257] on input "Search Keyword" at bounding box center [593, 248] width 531 height 34
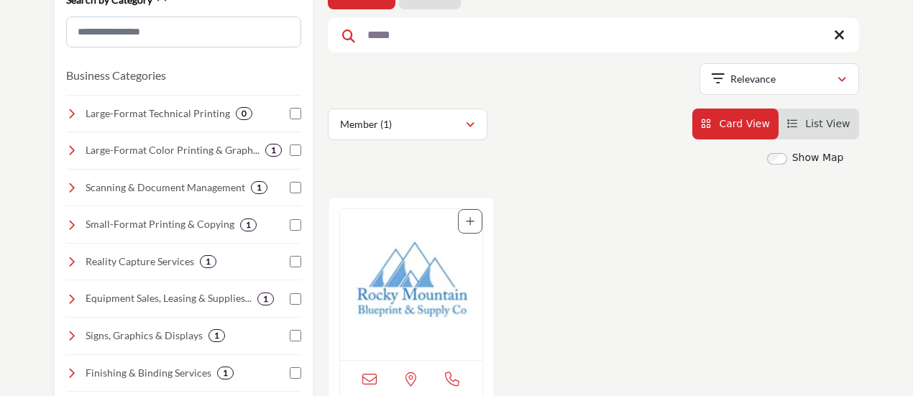
scroll to position [216, 0]
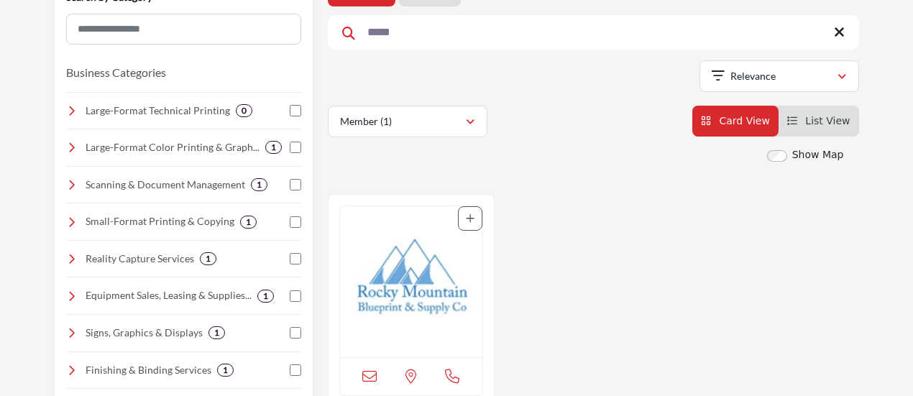
type input "*****"
click at [405, 275] on img "Open Listing in new tab" at bounding box center [411, 281] width 142 height 151
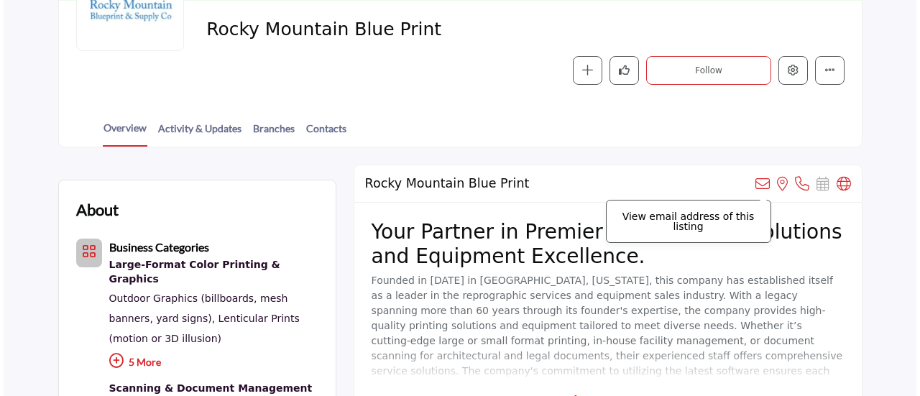
scroll to position [216, 0]
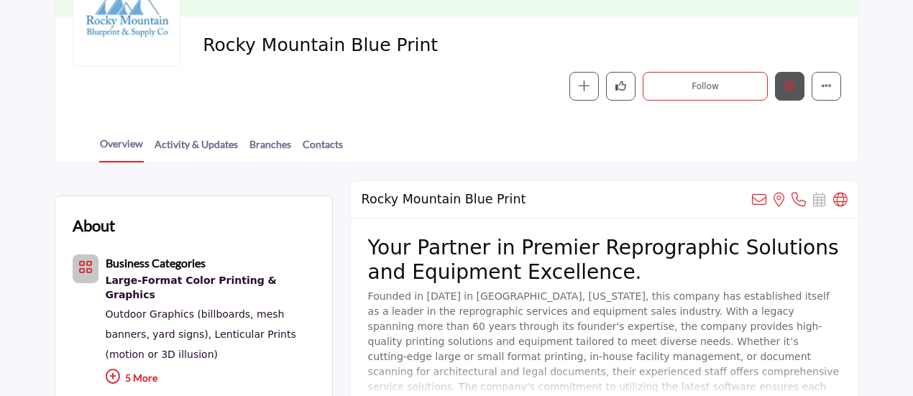
click at [789, 95] on button "Edit company" at bounding box center [789, 86] width 29 height 29
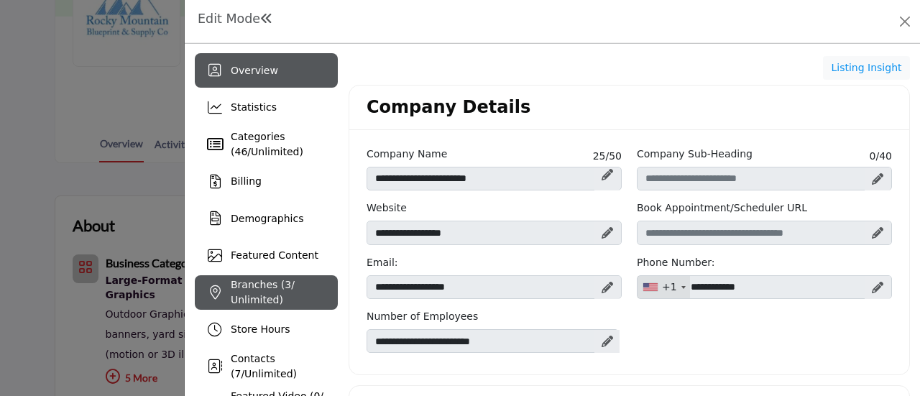
click at [254, 289] on span "Branches ( 3 / Unlimited)" at bounding box center [263, 292] width 64 height 27
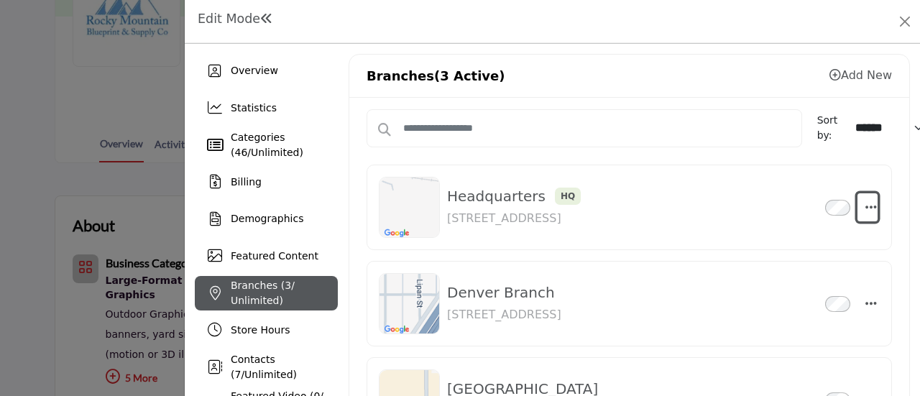
click at [865, 206] on icon "button" at bounding box center [870, 207] width 11 height 13
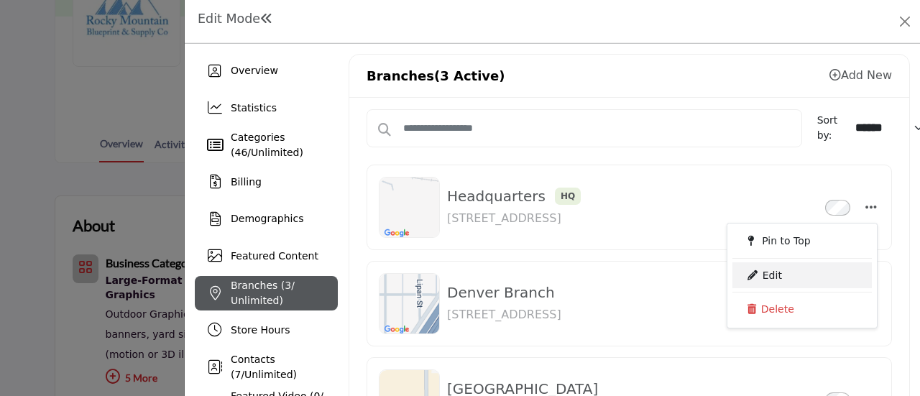
click at [753, 274] on link "Edit" at bounding box center [801, 275] width 139 height 26
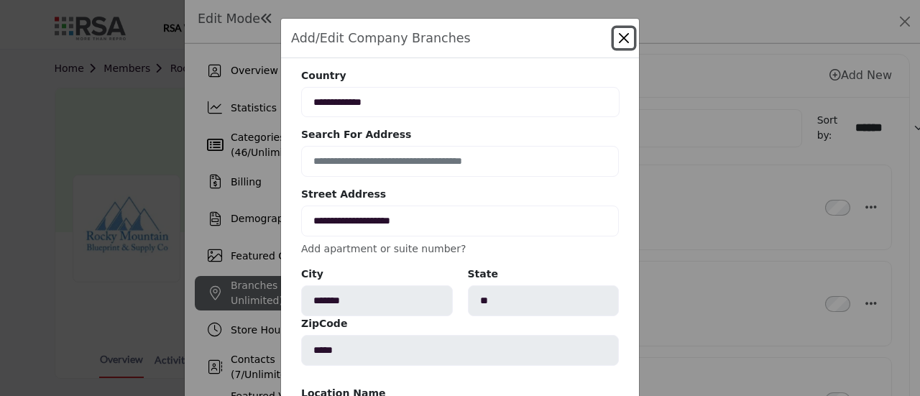
click at [621, 37] on button "Close" at bounding box center [624, 38] width 20 height 20
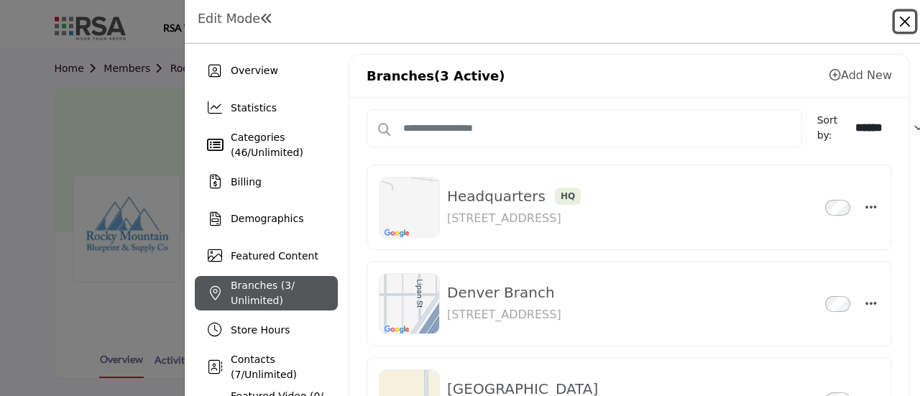
click at [907, 13] on button "Close" at bounding box center [905, 21] width 20 height 20
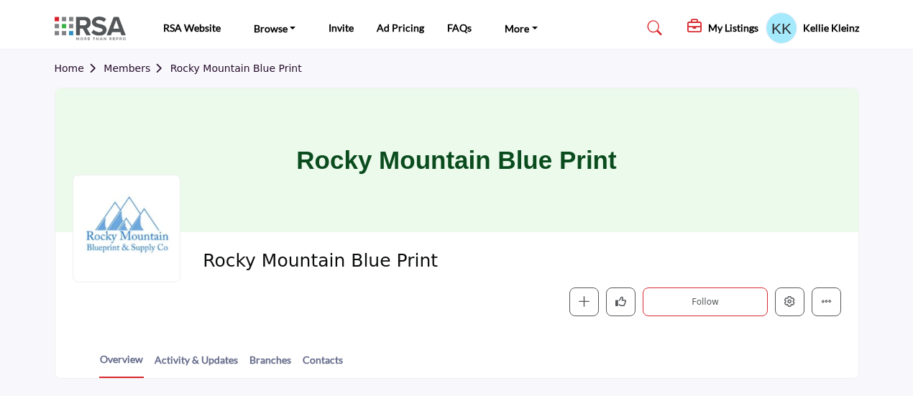
click at [121, 65] on link "Members" at bounding box center [136, 68] width 66 height 11
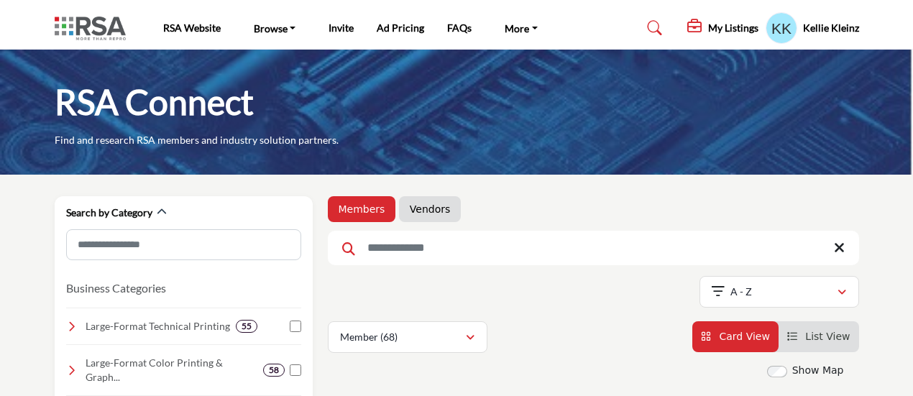
click at [395, 252] on input "Search Keyword" at bounding box center [593, 248] width 531 height 34
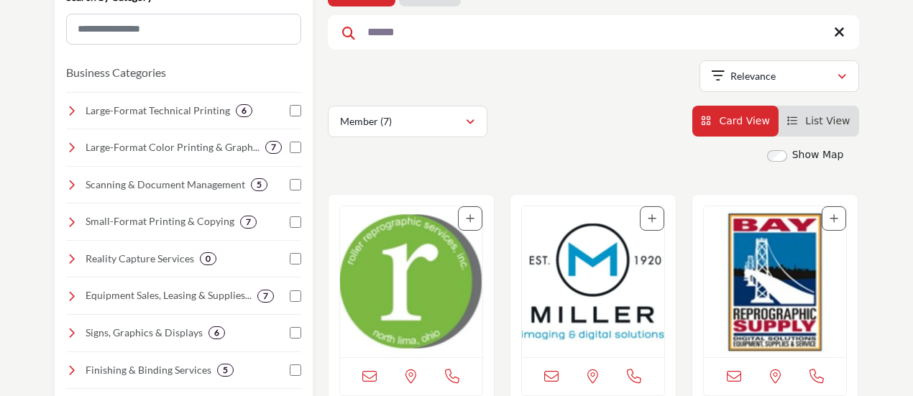
type input "******"
click at [395, 252] on img "Open Listing in new tab" at bounding box center [411, 281] width 142 height 151
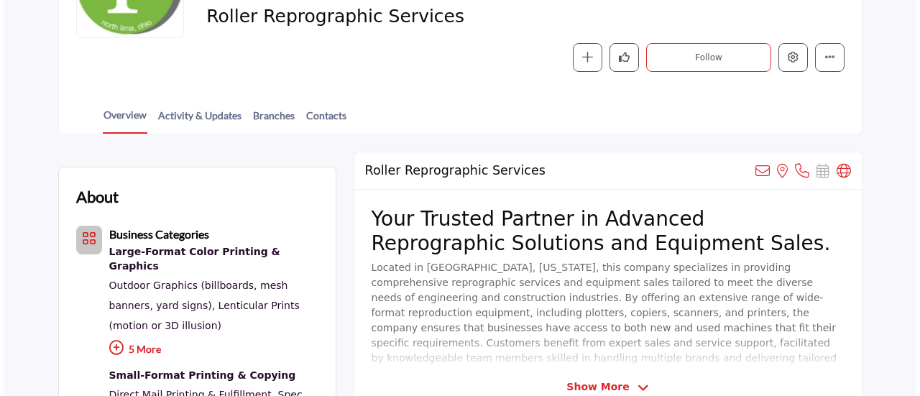
scroll to position [231, 0]
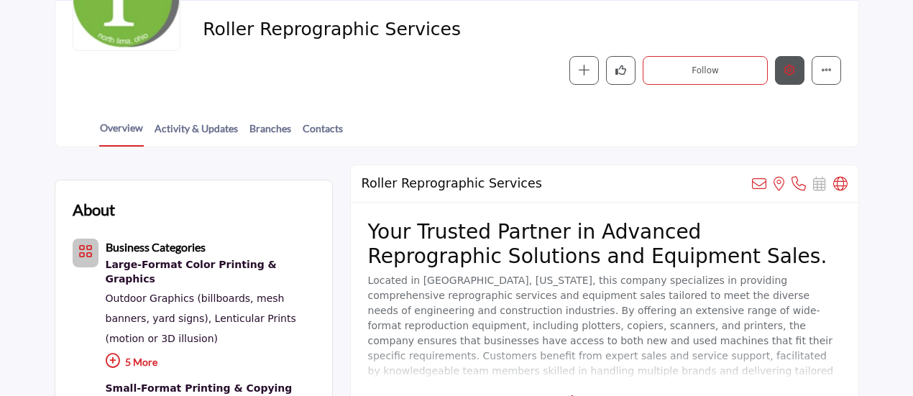
click at [791, 70] on icon "Edit company" at bounding box center [789, 70] width 11 height 11
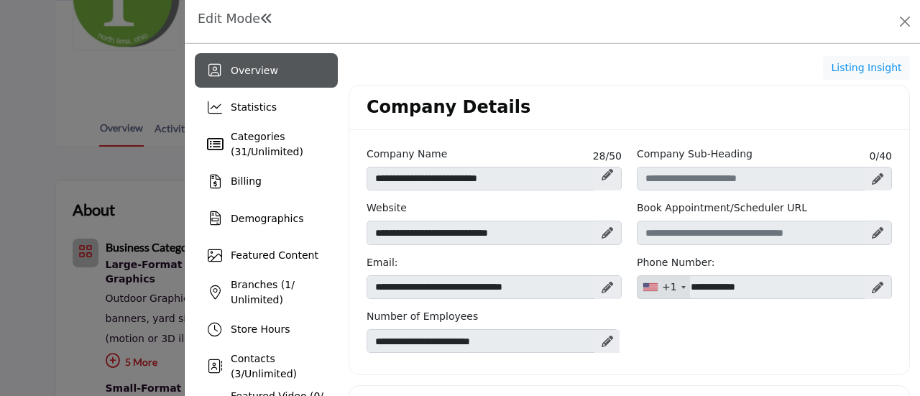
scroll to position [72, 0]
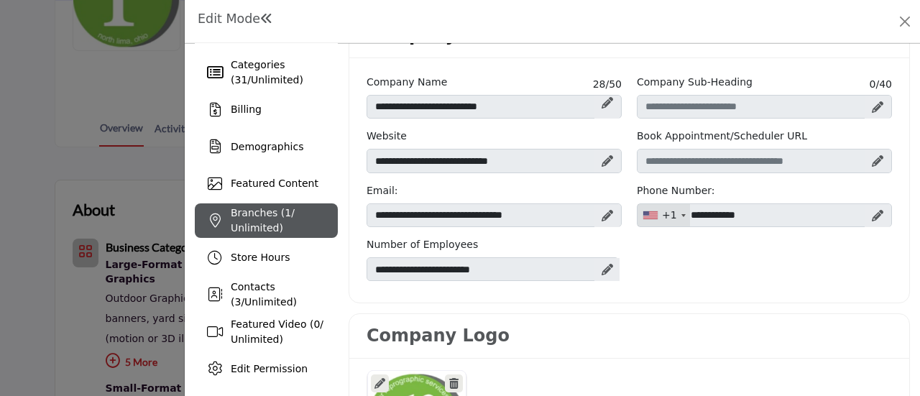
click at [241, 225] on span "Branches ( 1 / Unlimited)" at bounding box center [263, 220] width 64 height 27
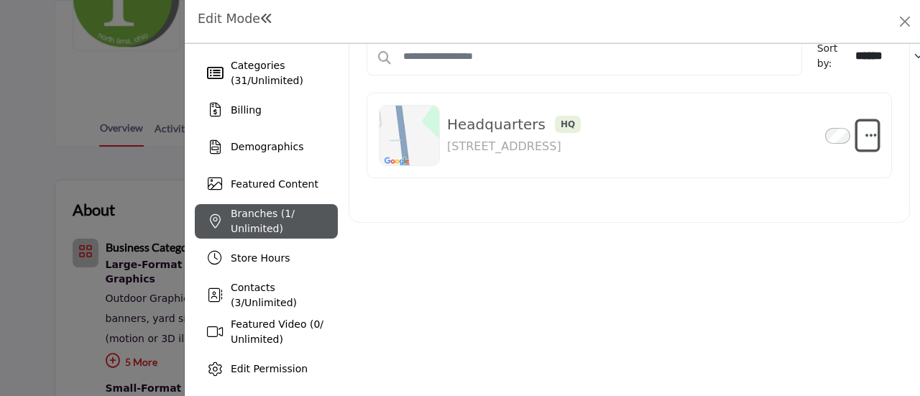
click at [865, 134] on icon "button" at bounding box center [870, 135] width 11 height 13
click at [764, 201] on link "Edit" at bounding box center [801, 203] width 139 height 26
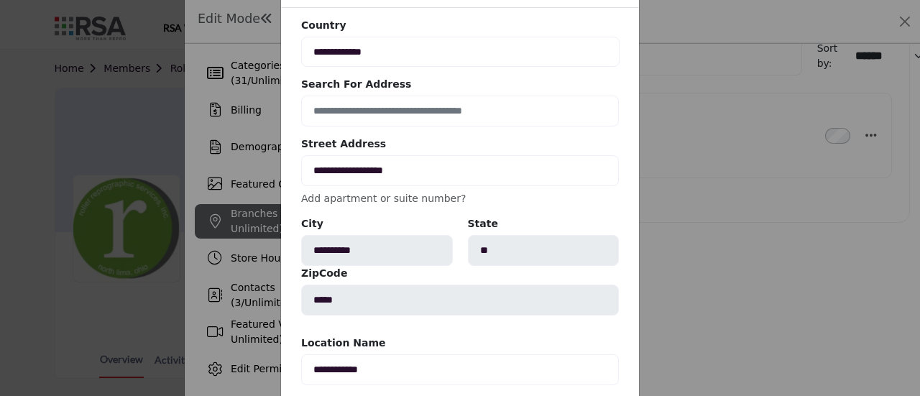
scroll to position [72, 0]
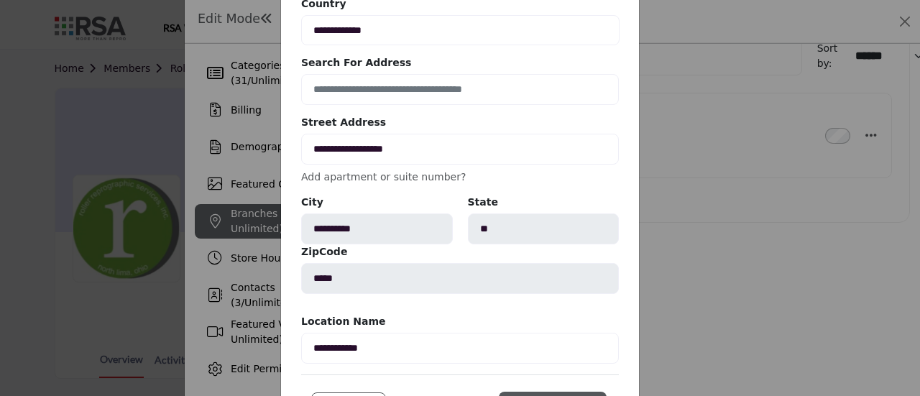
click at [429, 180] on link "Add apartment or suite number?" at bounding box center [383, 176] width 165 height 11
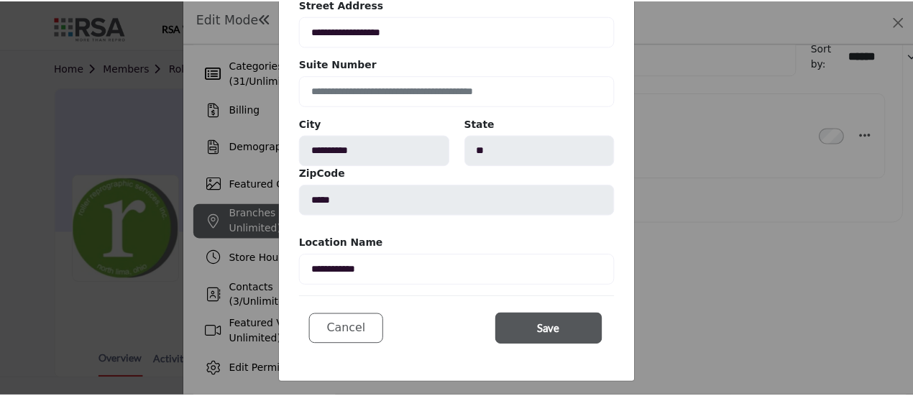
scroll to position [0, 0]
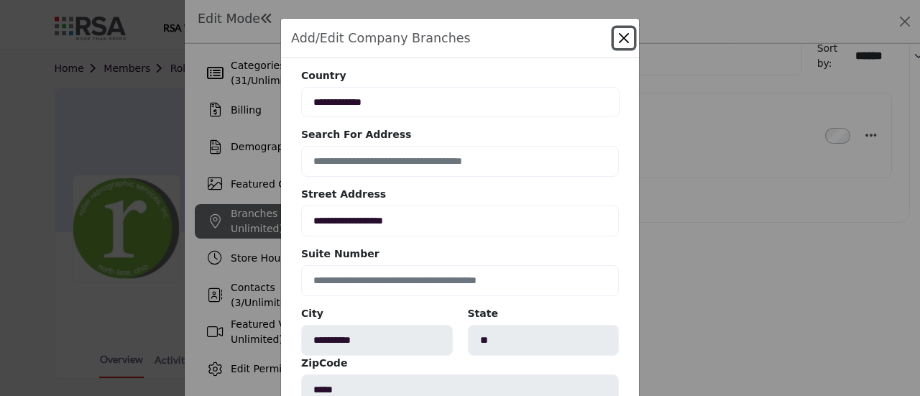
click at [622, 33] on button "Close" at bounding box center [624, 38] width 20 height 20
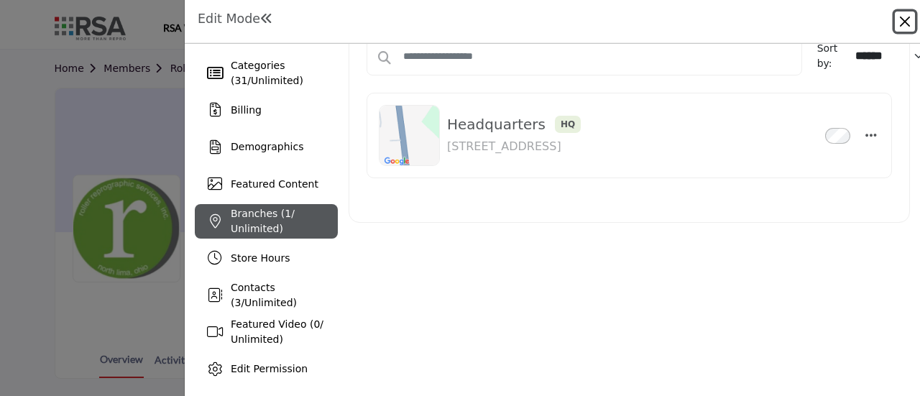
click at [903, 17] on button "Close" at bounding box center [905, 21] width 20 height 20
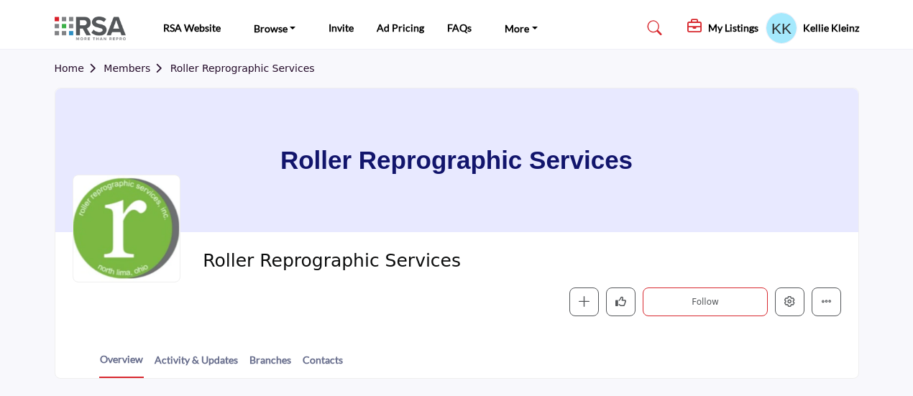
click at [130, 65] on link "Members" at bounding box center [136, 68] width 66 height 11
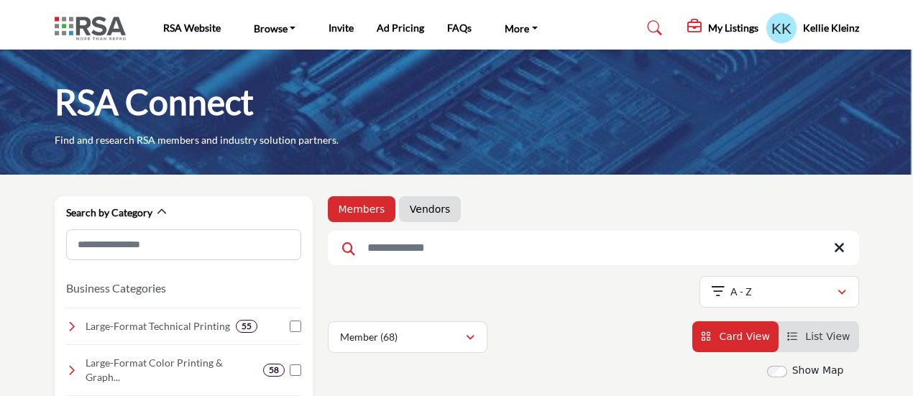
click at [400, 244] on input "Search Keyword" at bounding box center [593, 248] width 531 height 34
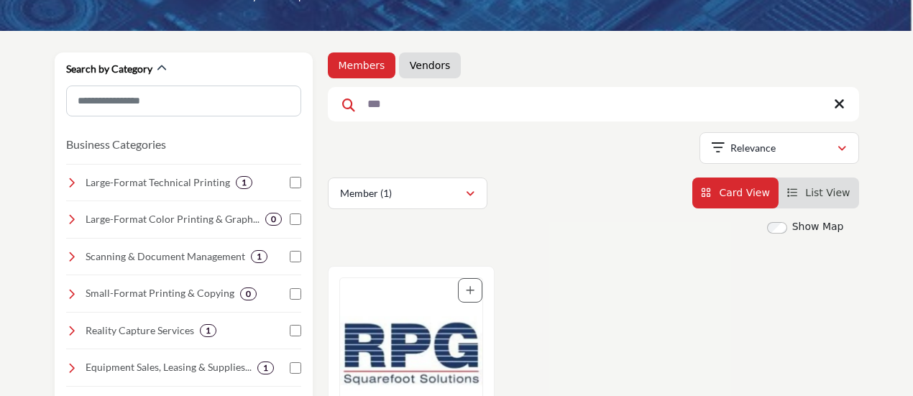
scroll to position [216, 0]
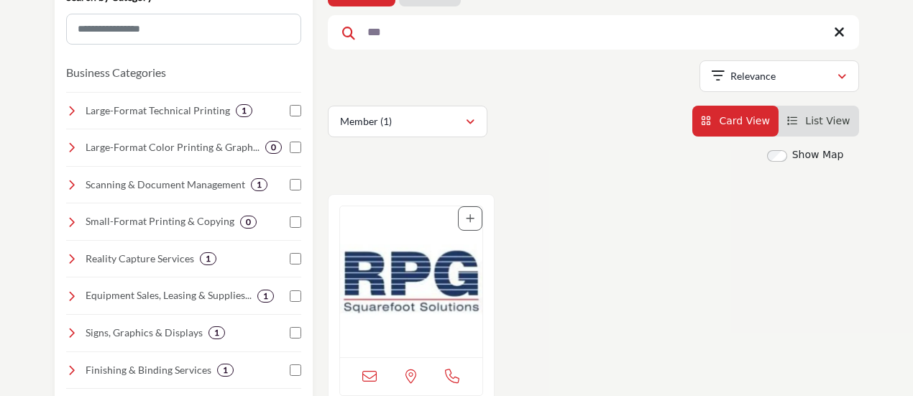
type input "***"
click at [408, 257] on img "Open Listing in new tab" at bounding box center [411, 281] width 142 height 151
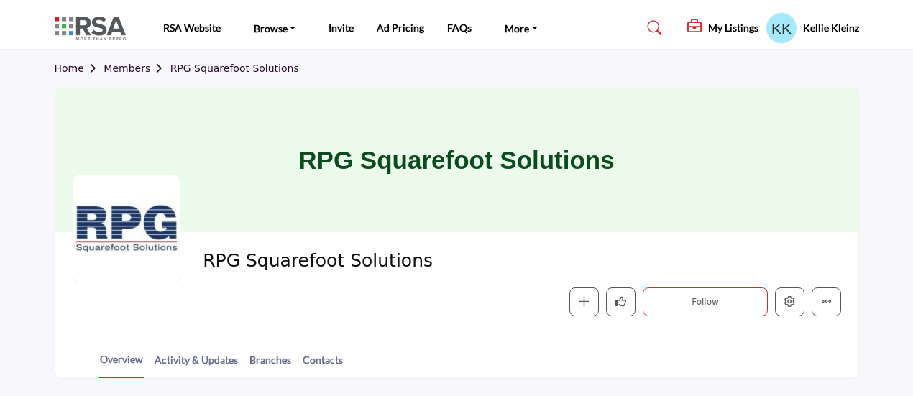
click at [121, 68] on link "Members" at bounding box center [136, 68] width 66 height 11
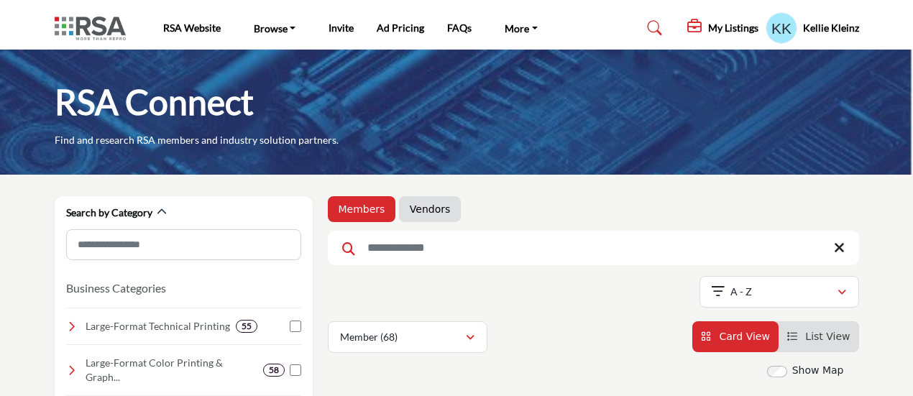
click at [402, 252] on input "Search Keyword" at bounding box center [593, 248] width 531 height 34
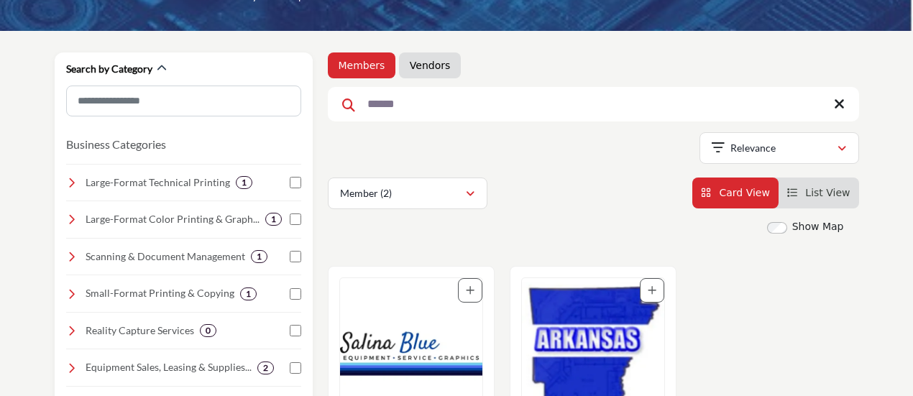
type input "******"
click at [411, 334] on img "Open Listing in new tab" at bounding box center [411, 353] width 142 height 151
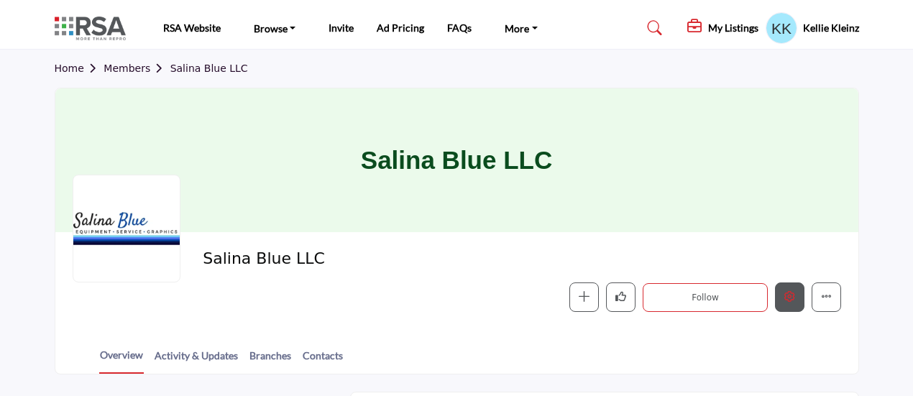
click at [795, 291] on button "Edit company" at bounding box center [789, 296] width 29 height 29
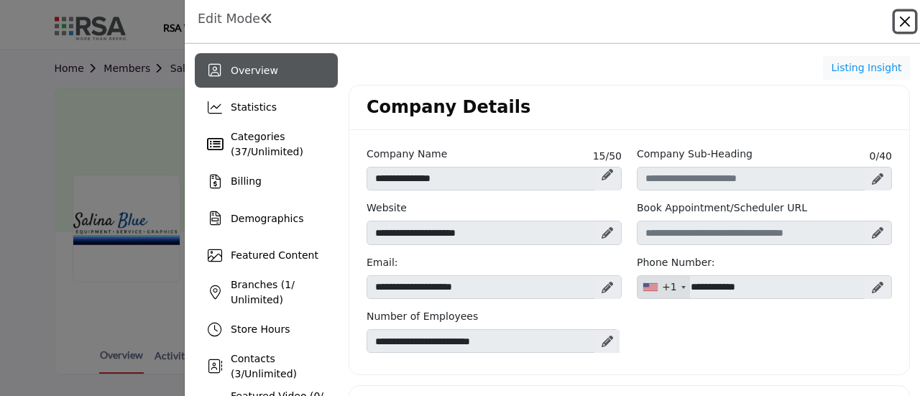
click at [900, 17] on button "Close" at bounding box center [905, 21] width 20 height 20
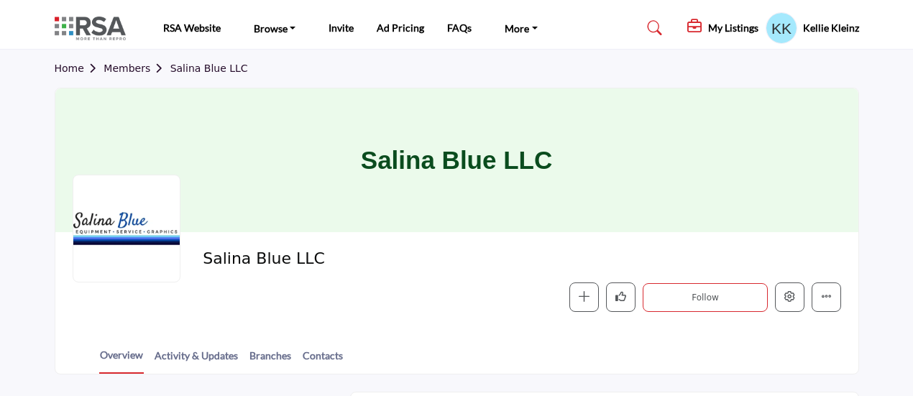
click at [118, 69] on link "Members" at bounding box center [136, 68] width 66 height 11
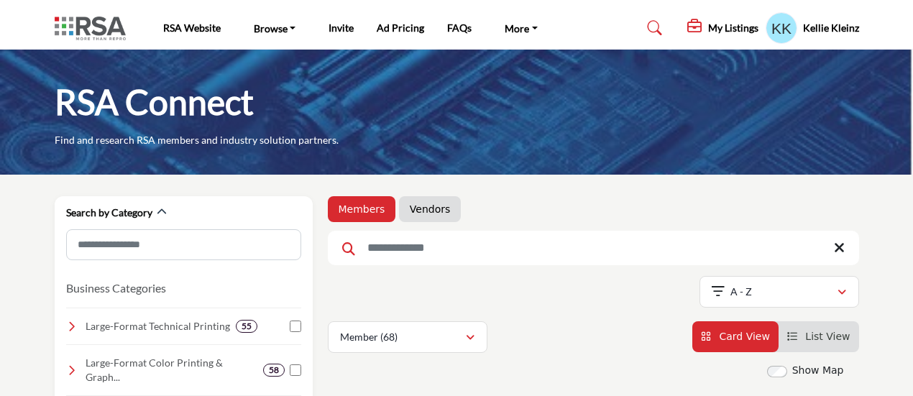
click at [441, 251] on input "Search Keyword" at bounding box center [593, 248] width 531 height 34
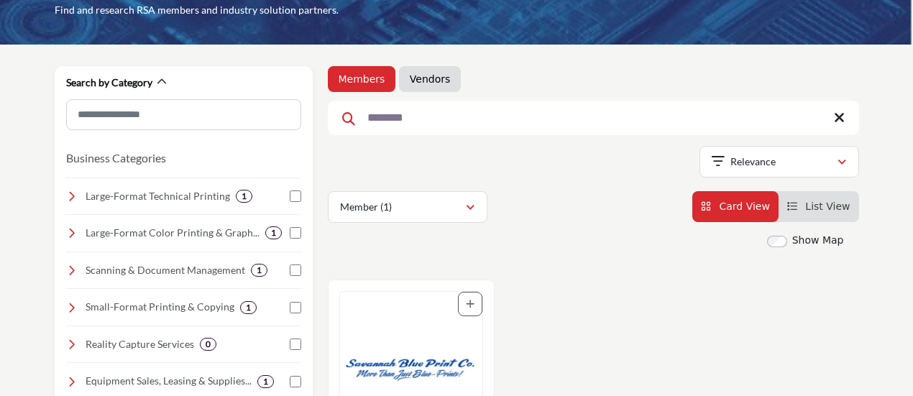
scroll to position [144, 0]
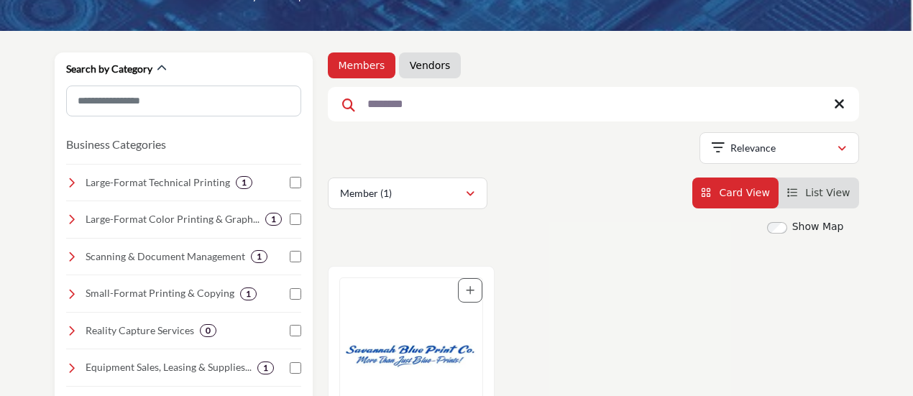
type input "********"
click at [401, 350] on img "Open Listing in new tab" at bounding box center [411, 353] width 142 height 151
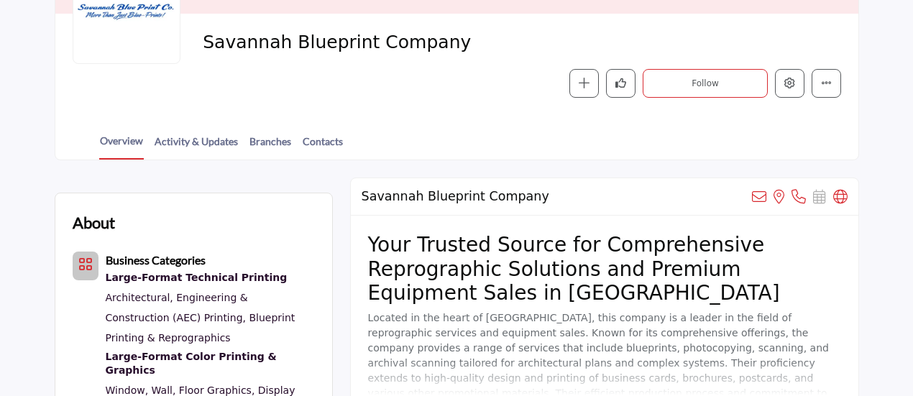
scroll to position [216, 0]
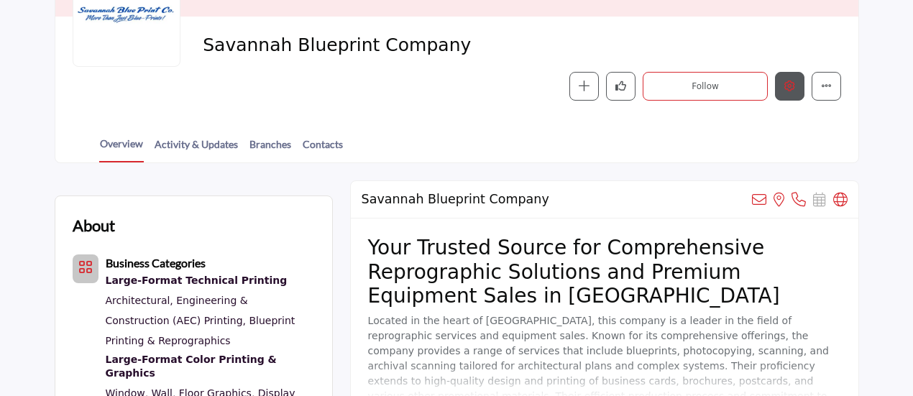
click at [796, 87] on button "Edit company" at bounding box center [789, 86] width 29 height 29
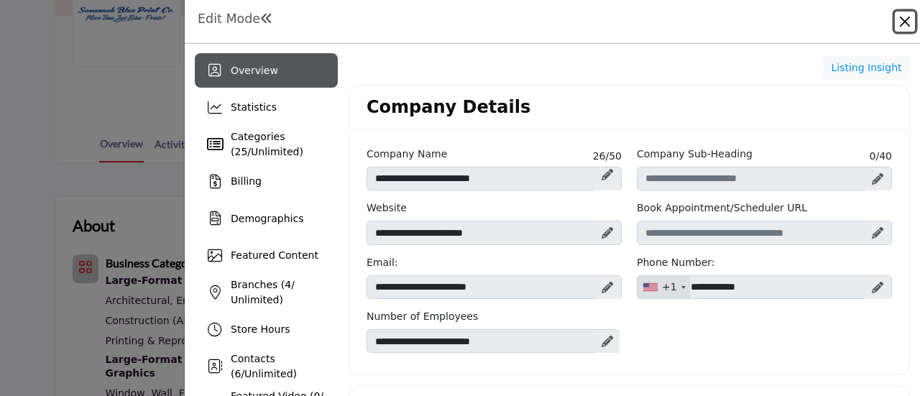
click at [909, 22] on button "Close" at bounding box center [905, 21] width 20 height 20
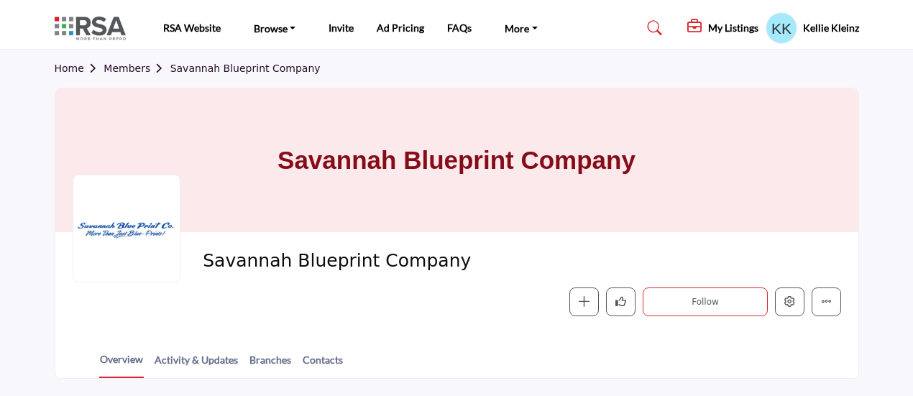
click at [126, 67] on link "Members" at bounding box center [136, 68] width 66 height 11
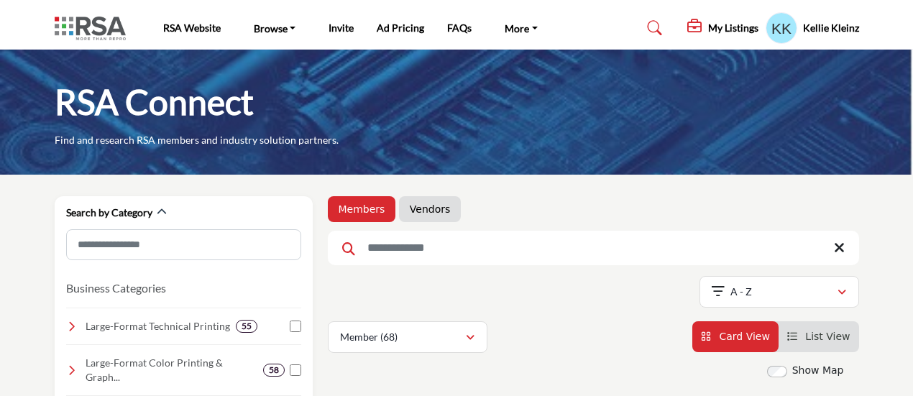
click at [380, 261] on input "Search Keyword" at bounding box center [593, 248] width 531 height 34
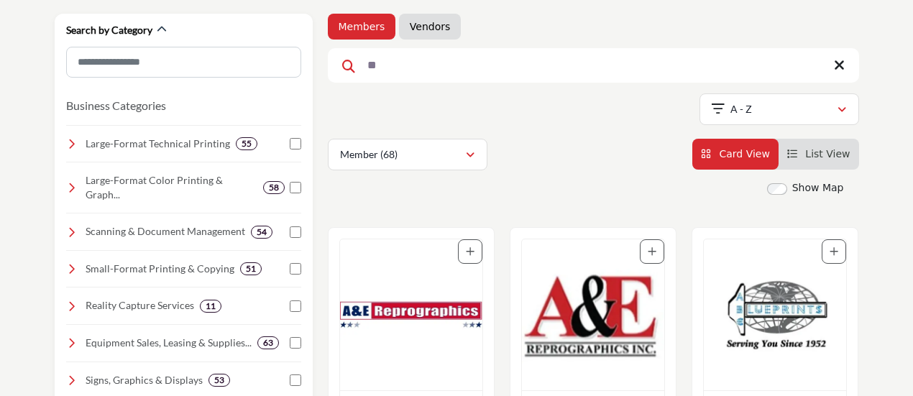
scroll to position [216, 0]
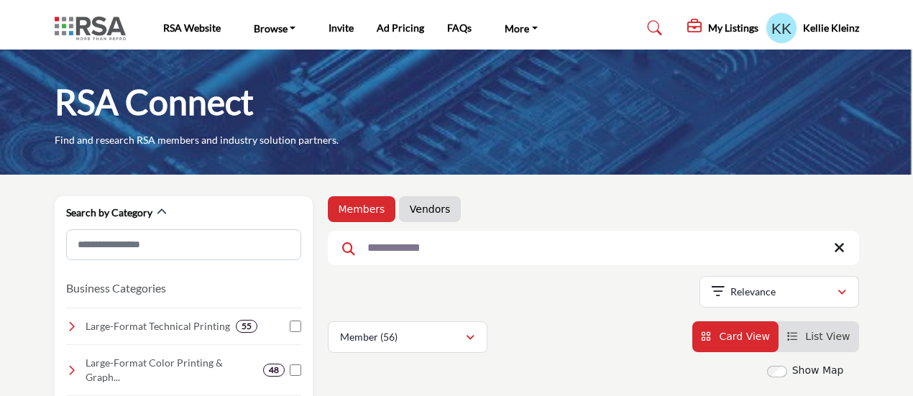
scroll to position [431, 0]
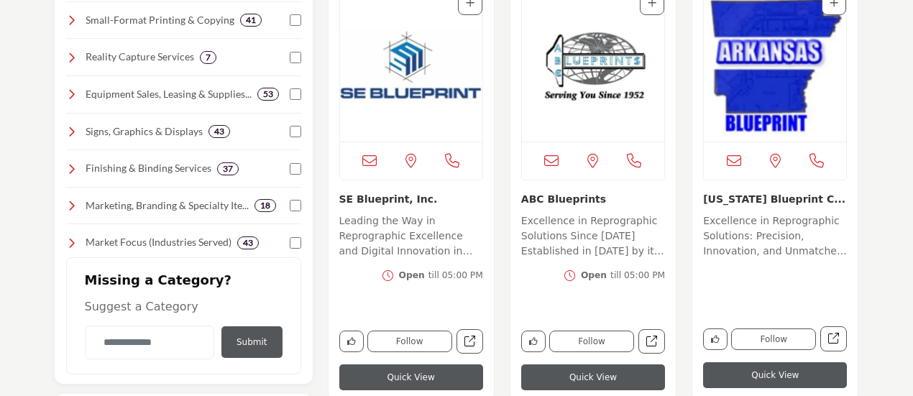
type input "**********"
click at [392, 64] on img "Open Listing in new tab" at bounding box center [411, 66] width 142 height 151
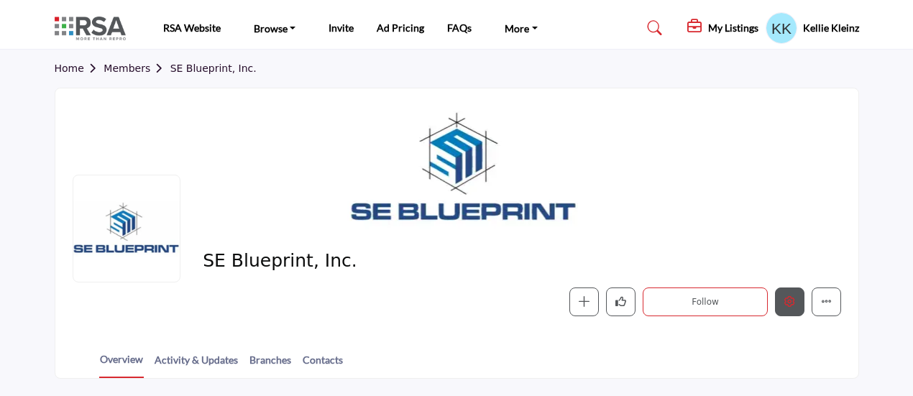
click at [785, 303] on icon "Edit company" at bounding box center [789, 301] width 11 height 11
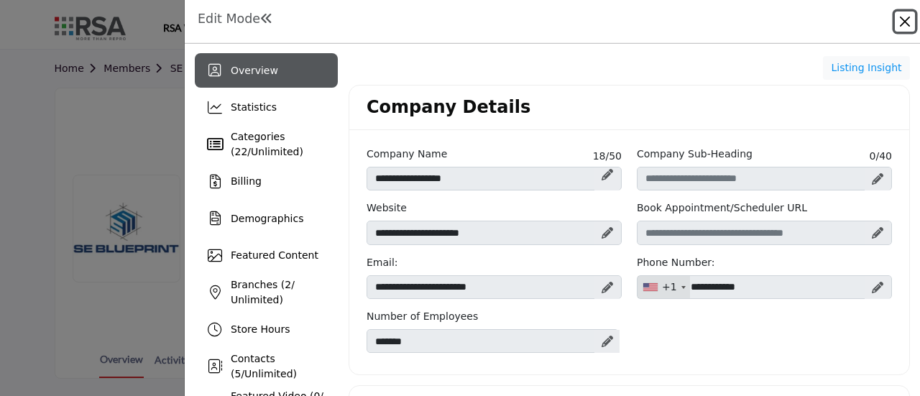
click at [905, 20] on button "Close" at bounding box center [905, 21] width 20 height 20
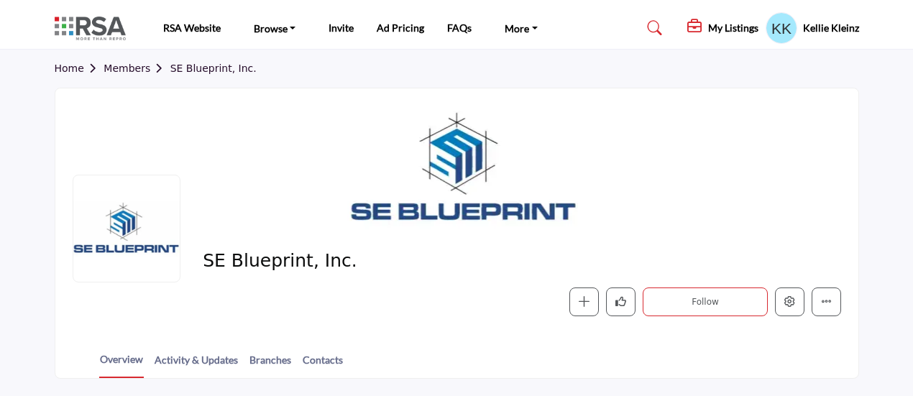
click at [126, 59] on div "Home Members SE Blueprint, Inc." at bounding box center [457, 69] width 804 height 38
click at [128, 70] on link "Members" at bounding box center [136, 68] width 66 height 11
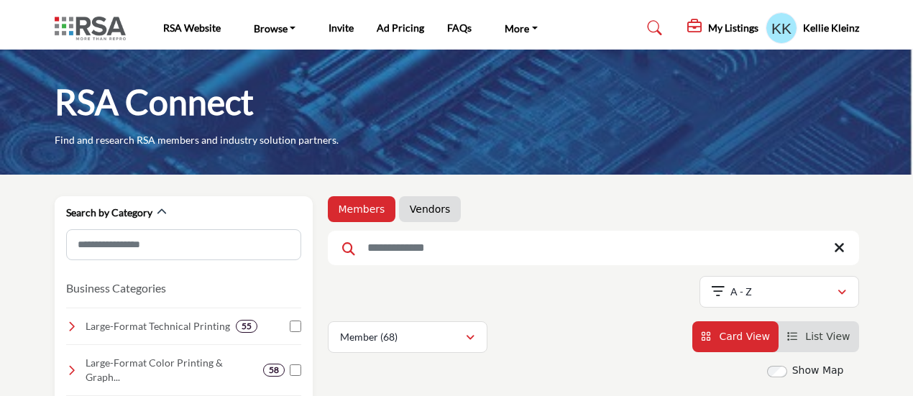
click at [404, 247] on input "Search Keyword" at bounding box center [593, 248] width 531 height 34
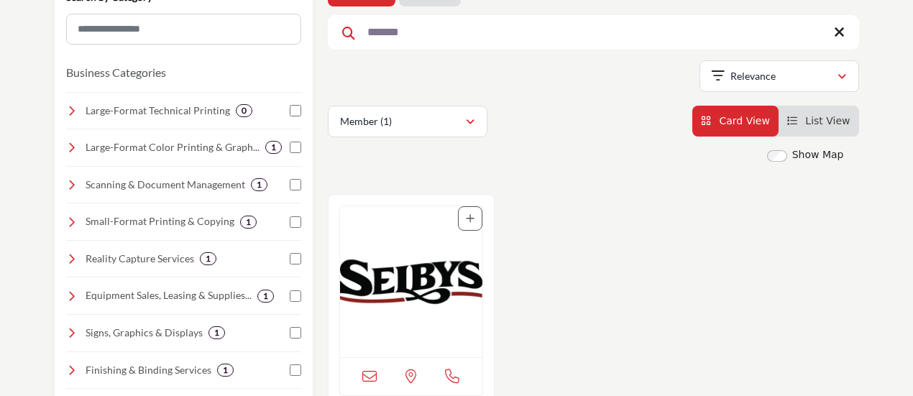
type input "*******"
click at [378, 270] on img "Open Listing in new tab" at bounding box center [411, 281] width 142 height 151
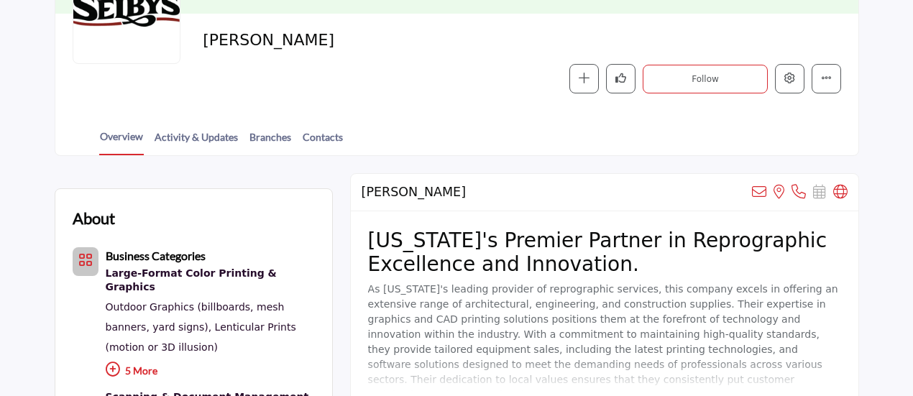
scroll to position [216, 0]
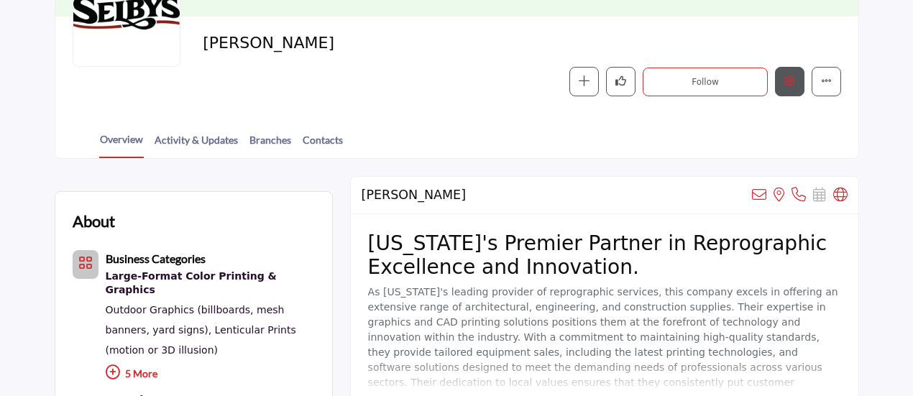
click at [799, 81] on button "Edit company" at bounding box center [789, 81] width 29 height 29
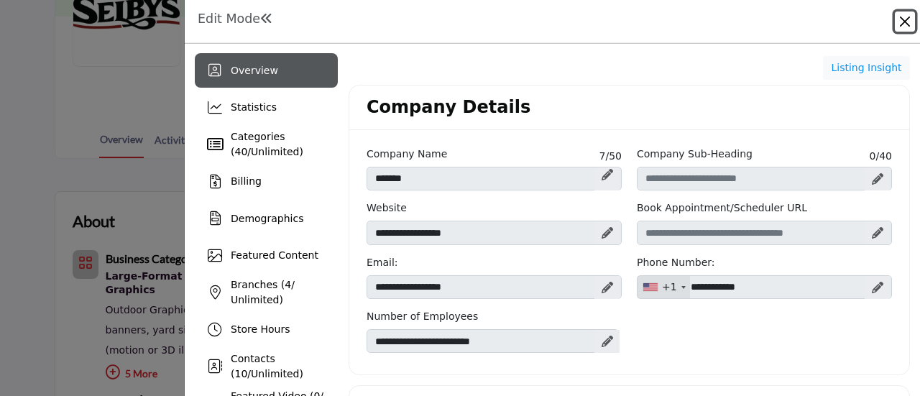
click at [906, 21] on button "Close" at bounding box center [905, 21] width 20 height 20
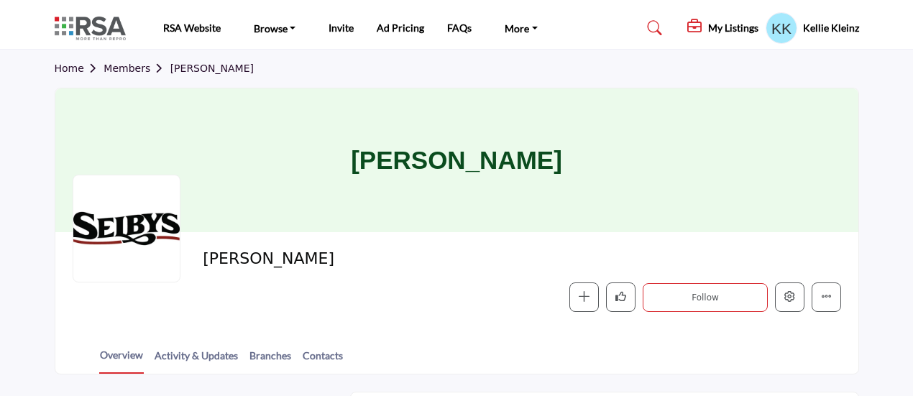
click at [132, 68] on link "Members" at bounding box center [136, 68] width 66 height 11
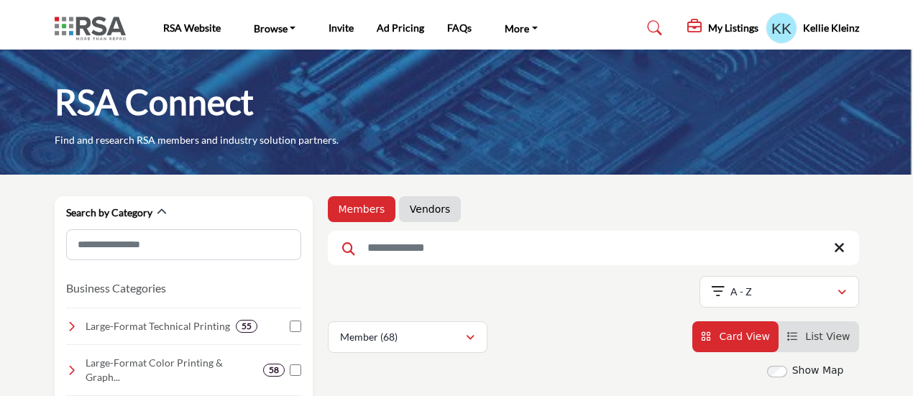
click at [443, 236] on input "Search Keyword" at bounding box center [593, 248] width 531 height 34
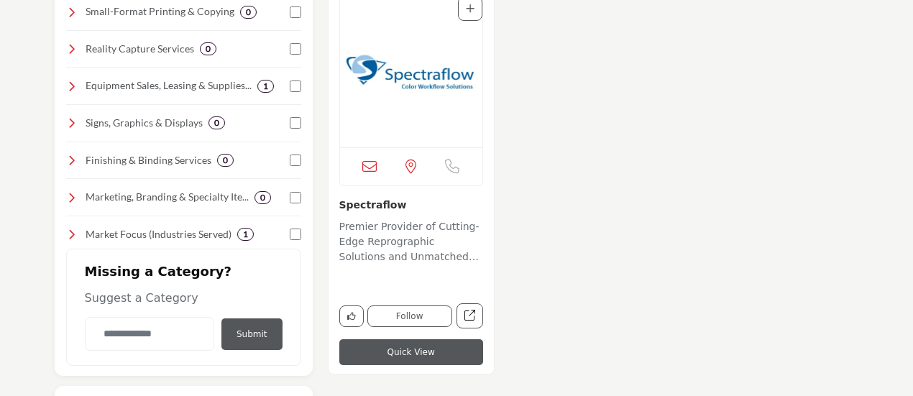
scroll to position [431, 0]
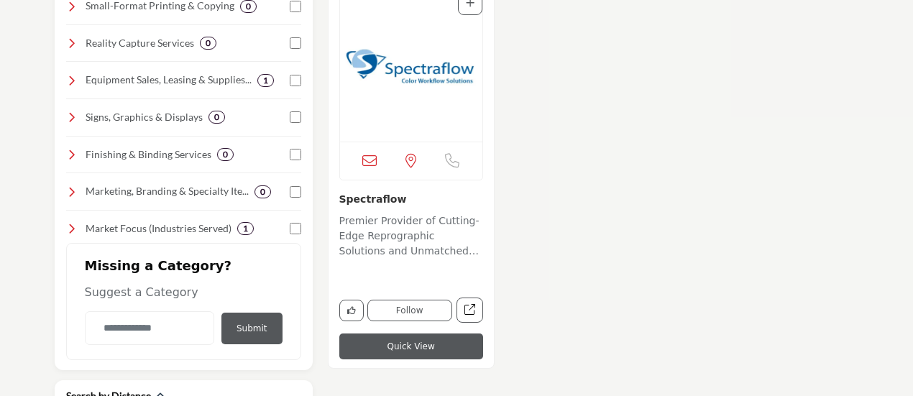
type input "**********"
click at [425, 66] on img "Open Listing in new tab" at bounding box center [411, 66] width 142 height 151
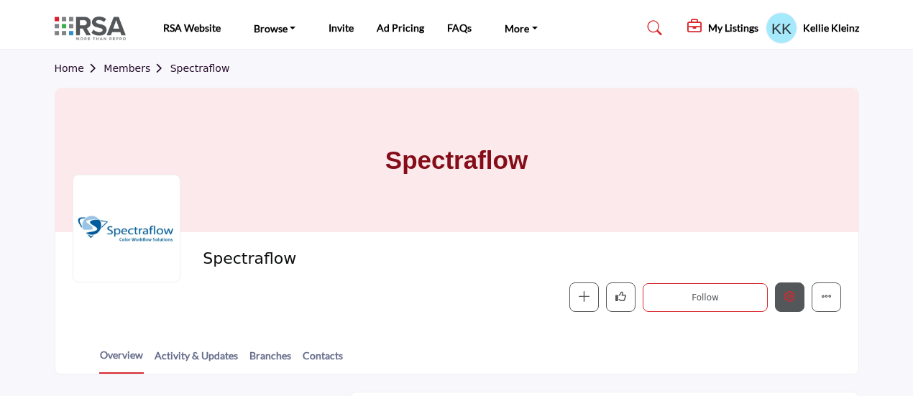
click at [786, 295] on icon "Edit company" at bounding box center [789, 296] width 11 height 11
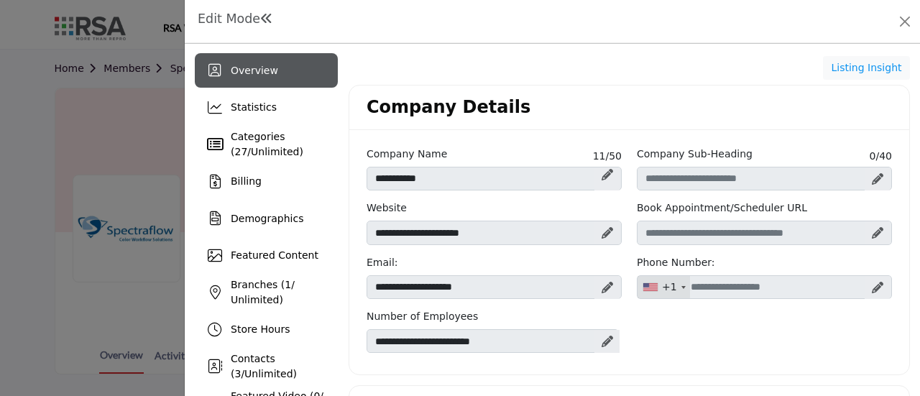
click at [873, 278] on div at bounding box center [877, 287] width 25 height 23
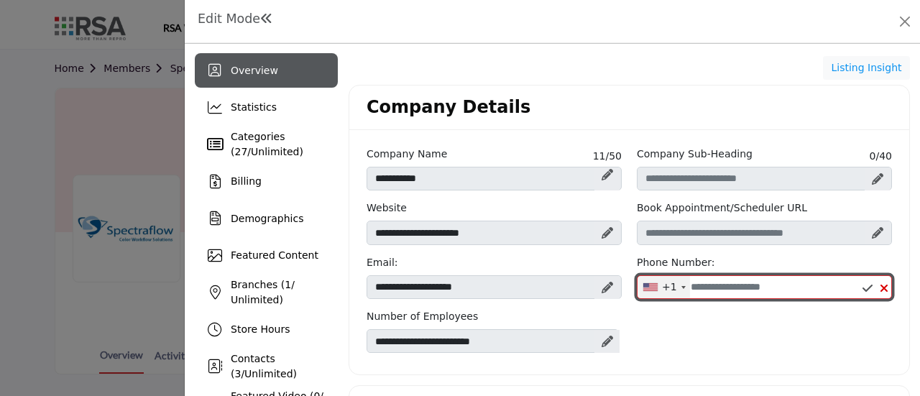
click at [801, 282] on input "Office Number" at bounding box center [764, 287] width 255 height 24
type input "**********"
click at [701, 283] on input "**********" at bounding box center [764, 287] width 255 height 24
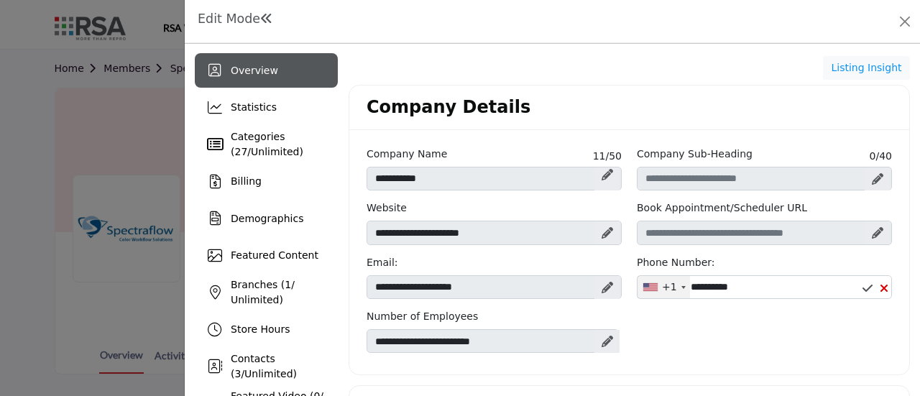
click at [862, 283] on icon at bounding box center [867, 287] width 10 height 11
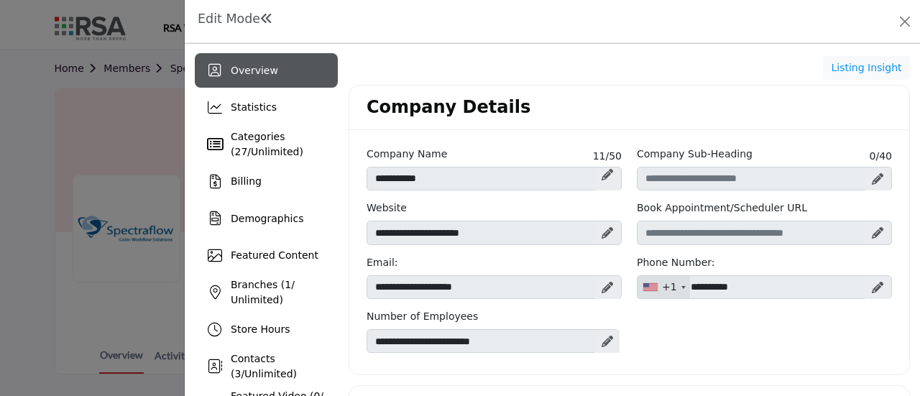
click at [872, 282] on icon at bounding box center [877, 287] width 11 height 11
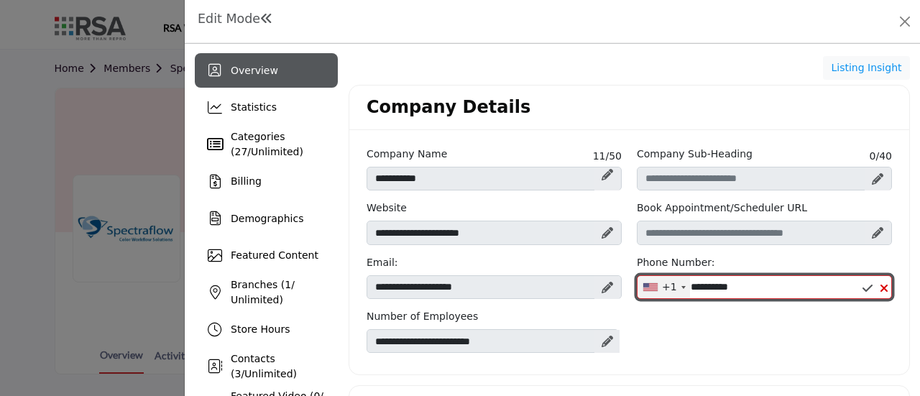
click at [686, 285] on input "**********" at bounding box center [764, 287] width 255 height 24
click at [689, 280] on input "**********" at bounding box center [764, 287] width 255 height 24
click at [684, 287] on input "**********" at bounding box center [764, 287] width 255 height 24
type input "**********"
drag, startPoint x: 743, startPoint y: 283, endPoint x: 680, endPoint y: 285, distance: 63.3
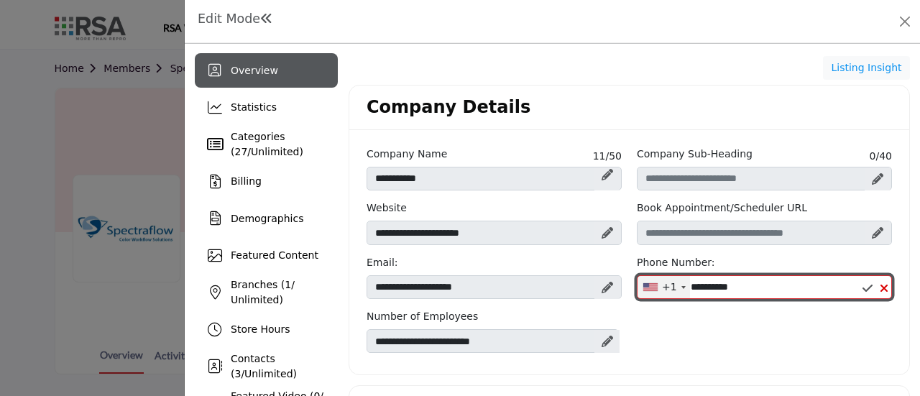
click at [680, 283] on div "+1 United States (US) +1 United Kingdom (GB) +44 Afghanistan (‫افغانستان‬‎) (AF…" at bounding box center [764, 287] width 255 height 24
type input "**********"
drag, startPoint x: 763, startPoint y: 285, endPoint x: 659, endPoint y: 275, distance: 104.0
click at [659, 275] on div "+1 United States (US) +1 United Kingdom (GB) +44 Afghanistan (‫افغانستان‬‎) (AF…" at bounding box center [764, 287] width 255 height 24
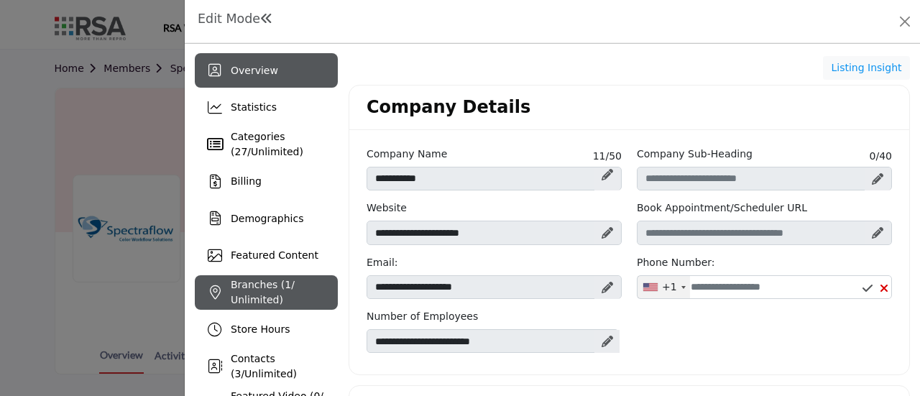
click at [285, 285] on span "1" at bounding box center [288, 284] width 6 height 11
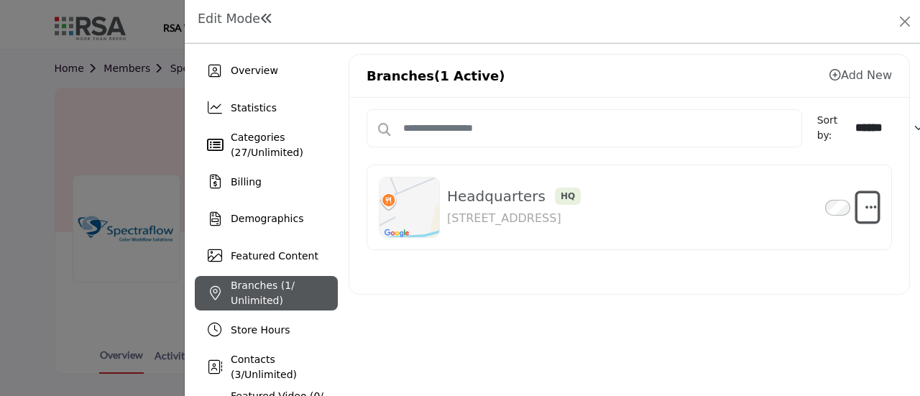
click at [868, 204] on icon "button" at bounding box center [870, 207] width 11 height 13
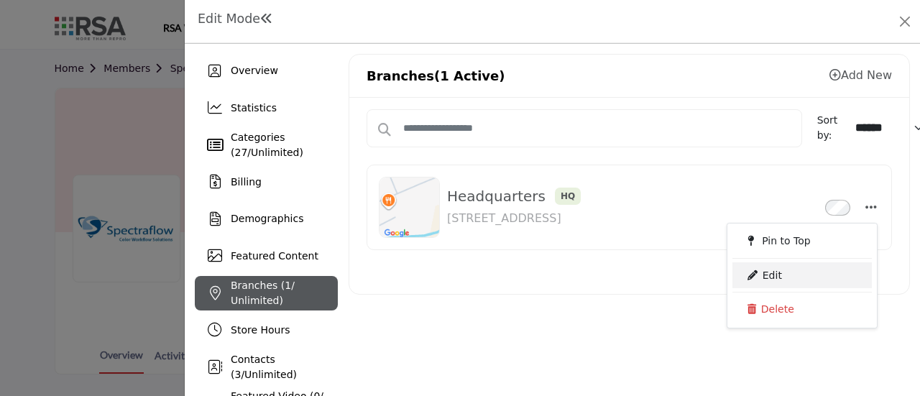
click at [789, 274] on link "Edit" at bounding box center [801, 275] width 139 height 26
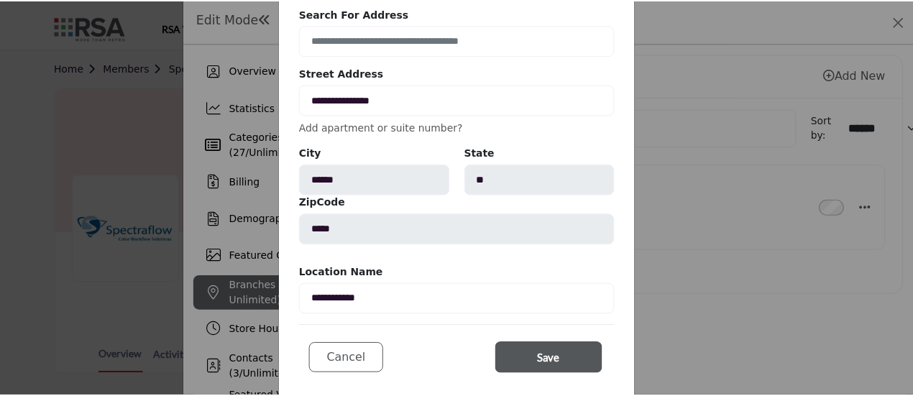
scroll to position [151, 0]
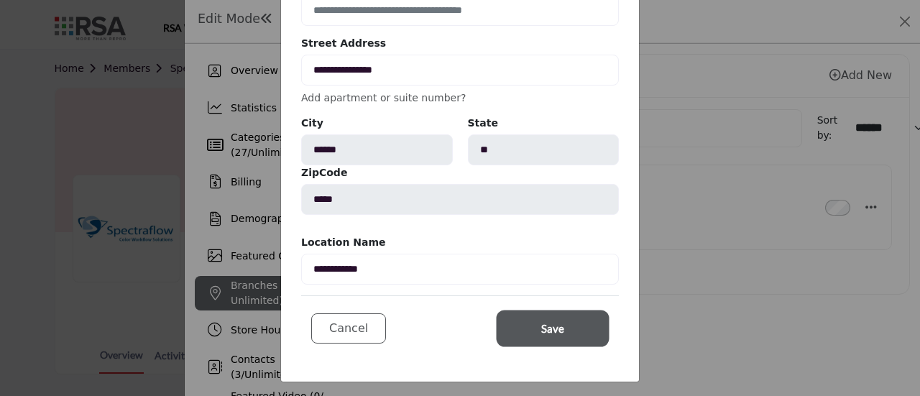
click at [526, 327] on button "Save" at bounding box center [553, 329] width 108 height 32
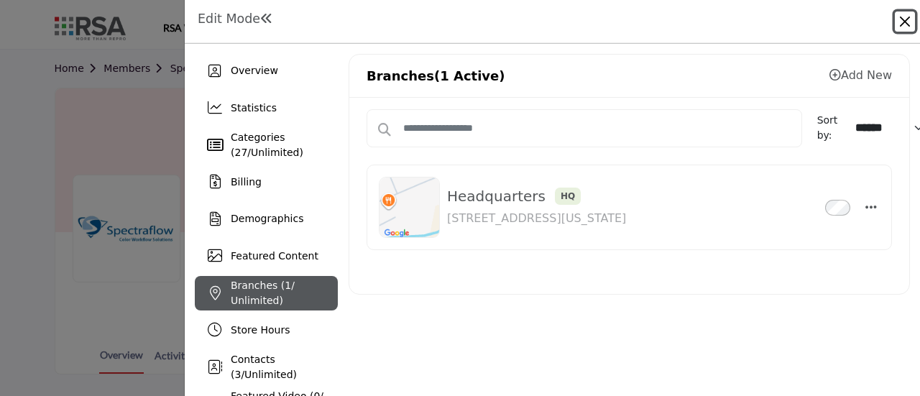
click at [903, 19] on button "Close" at bounding box center [905, 21] width 20 height 20
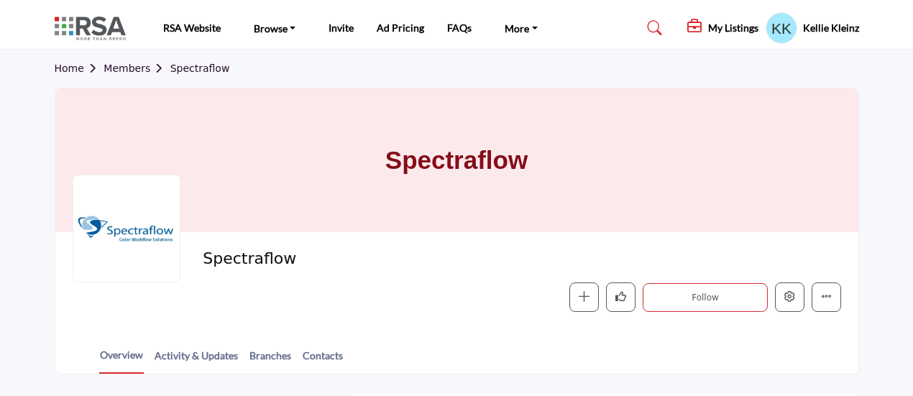
click at [128, 67] on link "Members" at bounding box center [136, 68] width 66 height 11
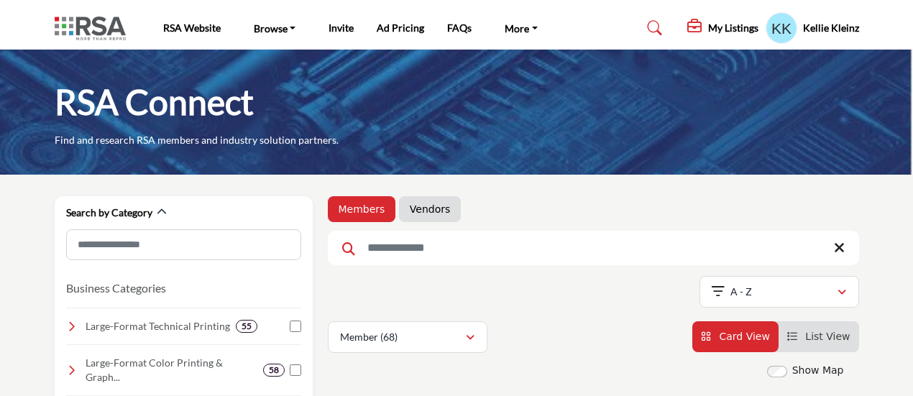
click at [471, 248] on input "Search Keyword" at bounding box center [593, 248] width 531 height 34
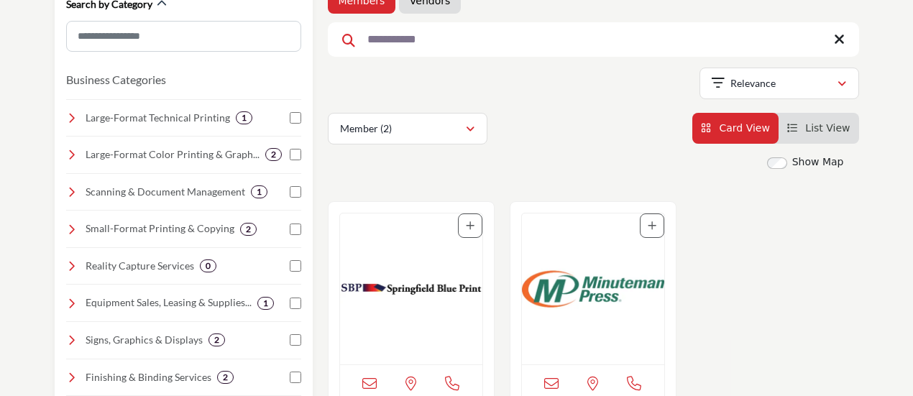
scroll to position [216, 0]
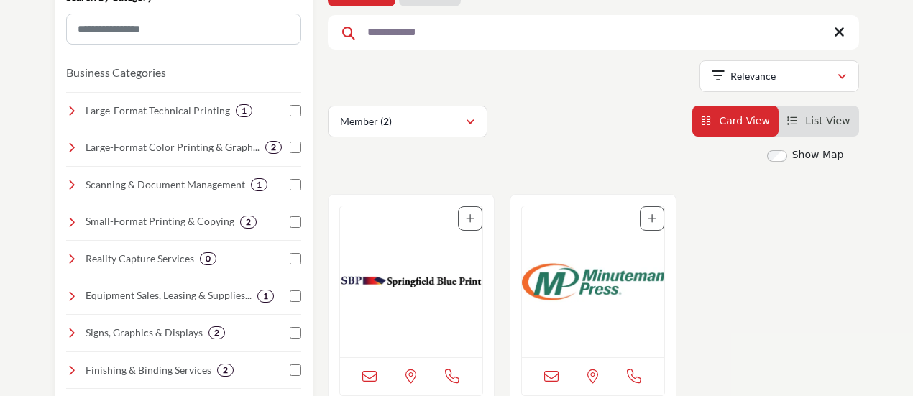
type input "**********"
click at [415, 295] on img "Open Listing in new tab" at bounding box center [411, 281] width 142 height 151
click at [415, 282] on img "Open Listing in new tab" at bounding box center [411, 281] width 142 height 151
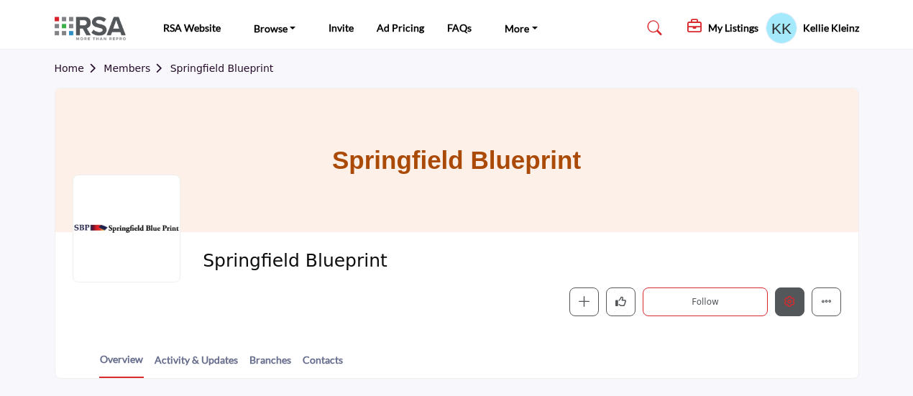
click at [791, 305] on icon "Edit company" at bounding box center [789, 301] width 11 height 11
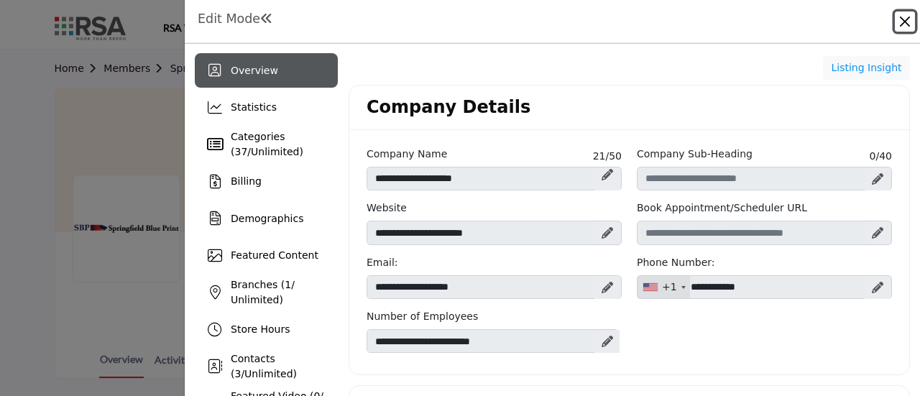
click at [903, 24] on button "Close" at bounding box center [905, 21] width 20 height 20
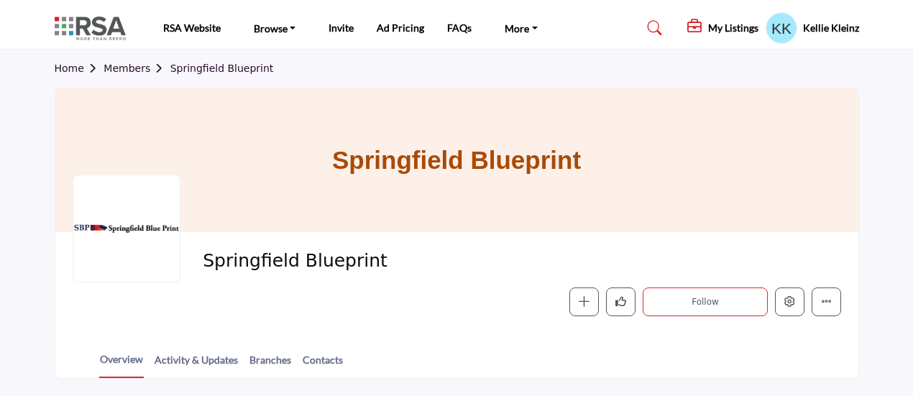
click at [116, 65] on link "Members" at bounding box center [136, 68] width 66 height 11
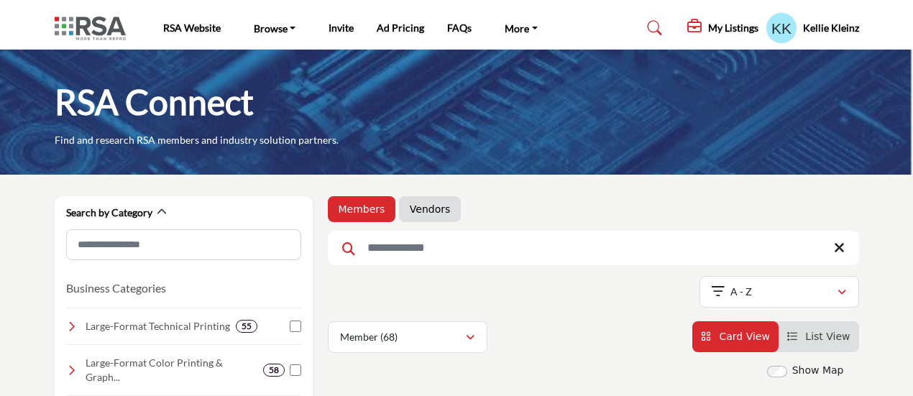
click at [454, 253] on input "Search Keyword" at bounding box center [593, 248] width 531 height 34
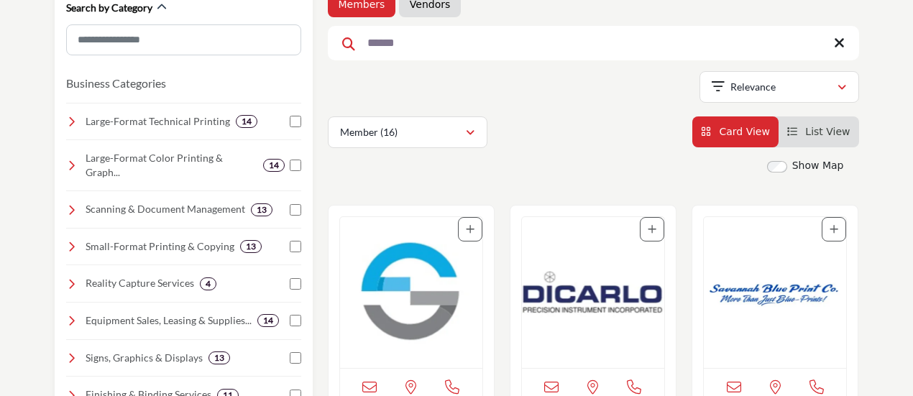
scroll to position [287, 0]
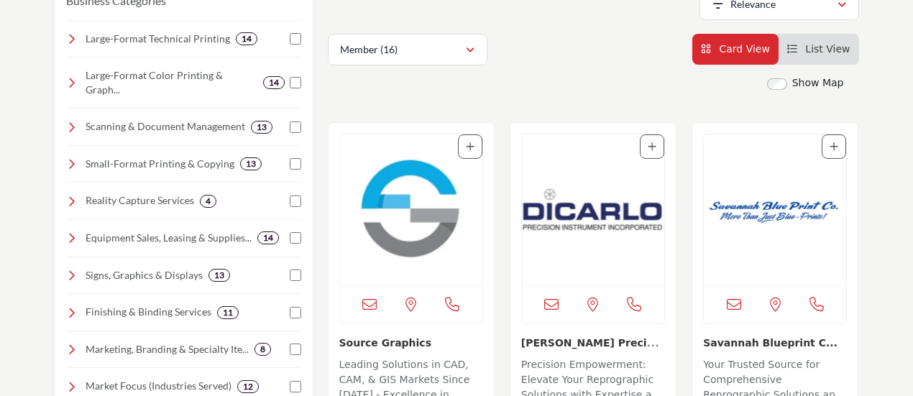
type input "******"
click at [392, 201] on img "Open Listing in new tab" at bounding box center [411, 209] width 142 height 151
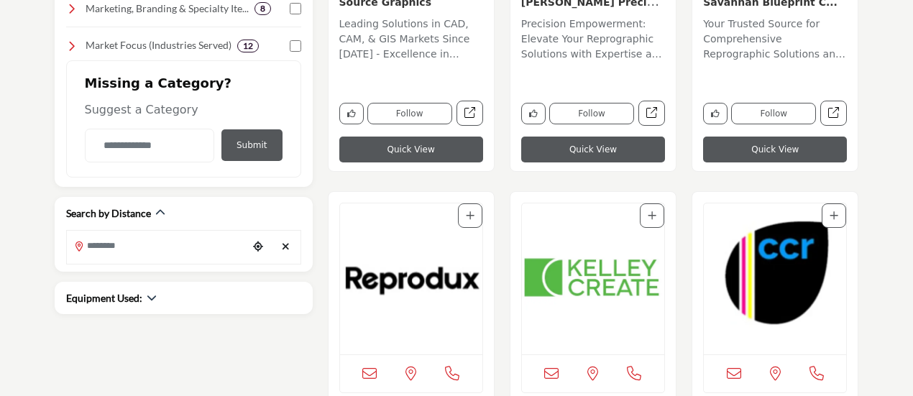
scroll to position [647, 0]
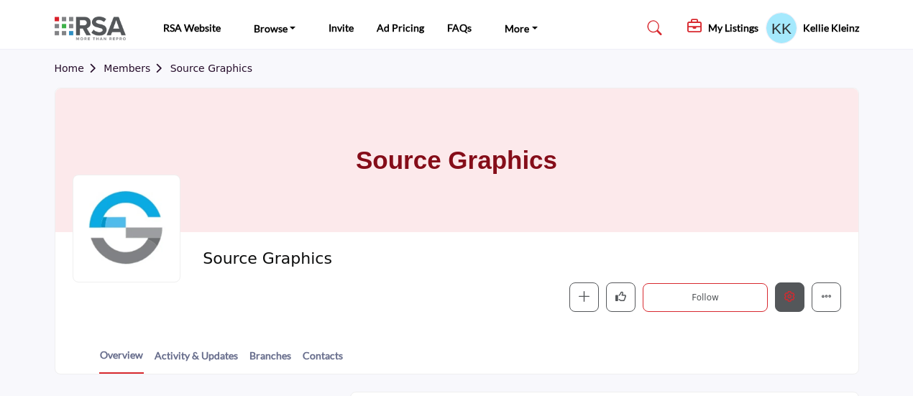
click at [789, 295] on icon "Edit company" at bounding box center [789, 296] width 11 height 11
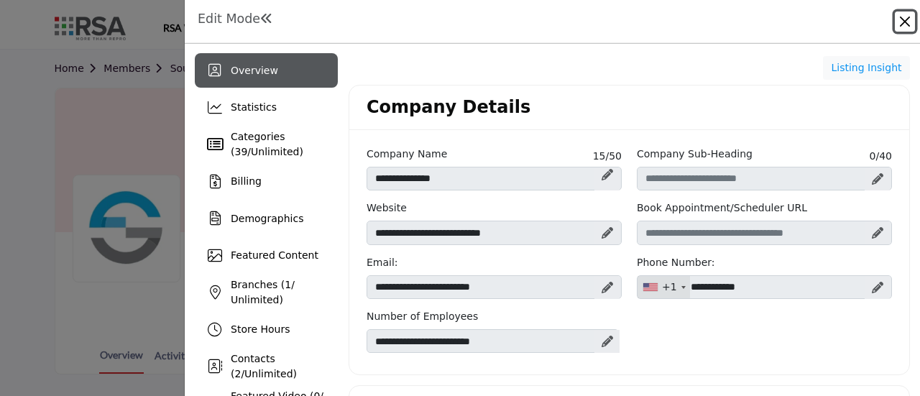
click at [907, 19] on button "Close" at bounding box center [905, 21] width 20 height 20
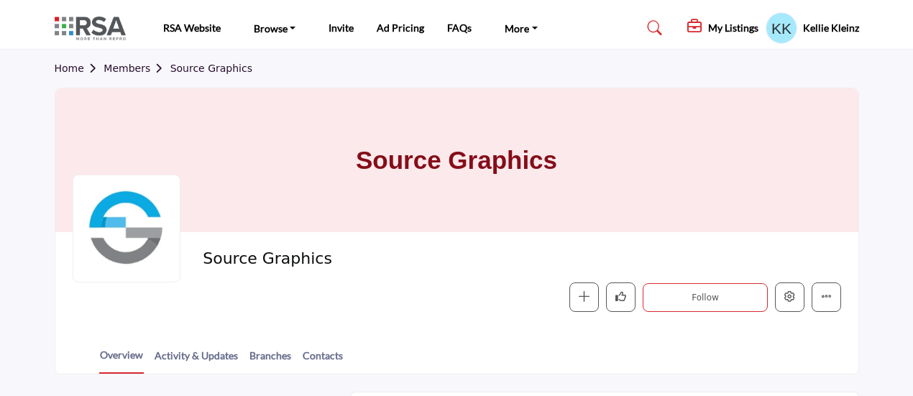
click at [129, 72] on link "Members" at bounding box center [136, 68] width 66 height 11
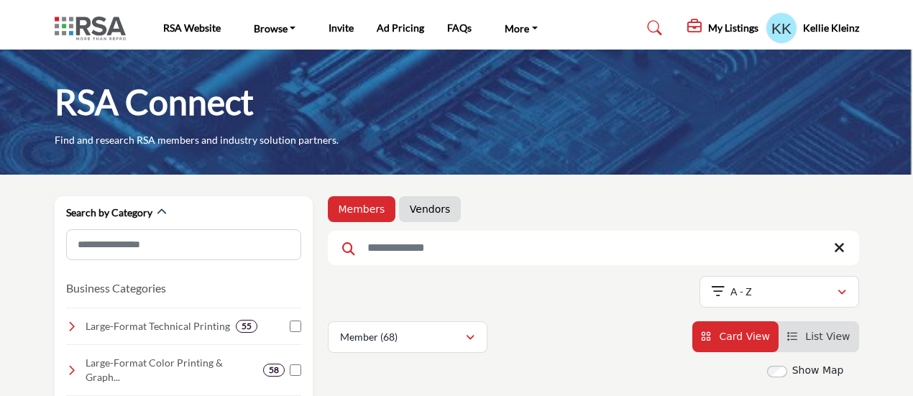
click at [423, 259] on input "Search Keyword" at bounding box center [593, 248] width 531 height 34
type input "**********"
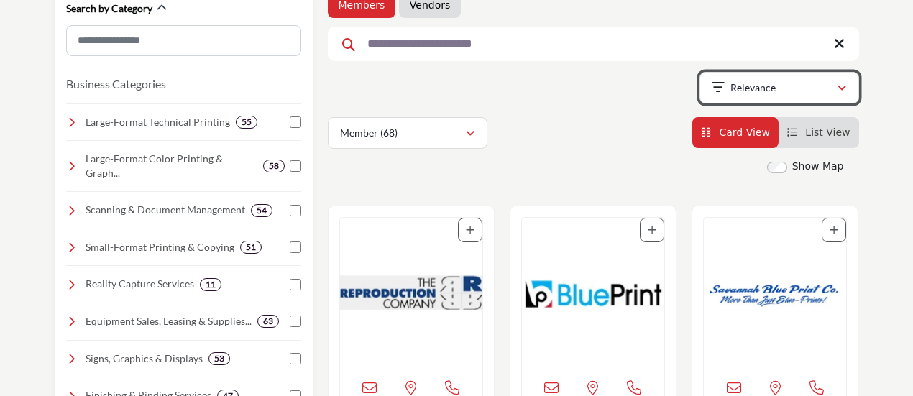
scroll to position [216, 0]
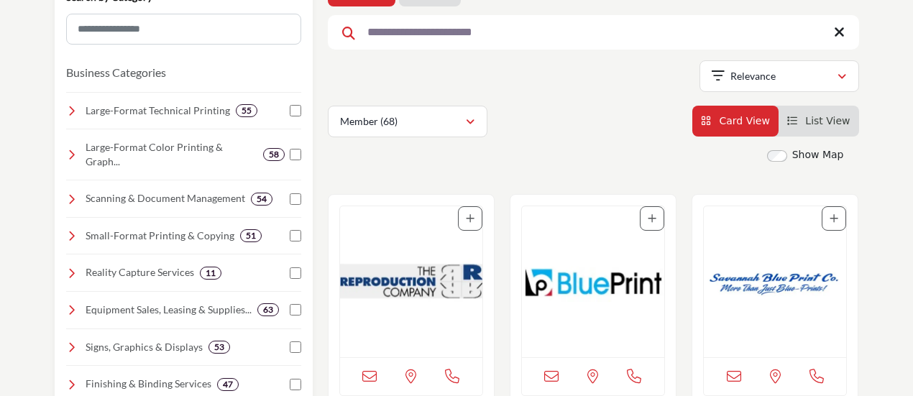
click at [431, 282] on img "Open Listing in new tab" at bounding box center [411, 281] width 142 height 151
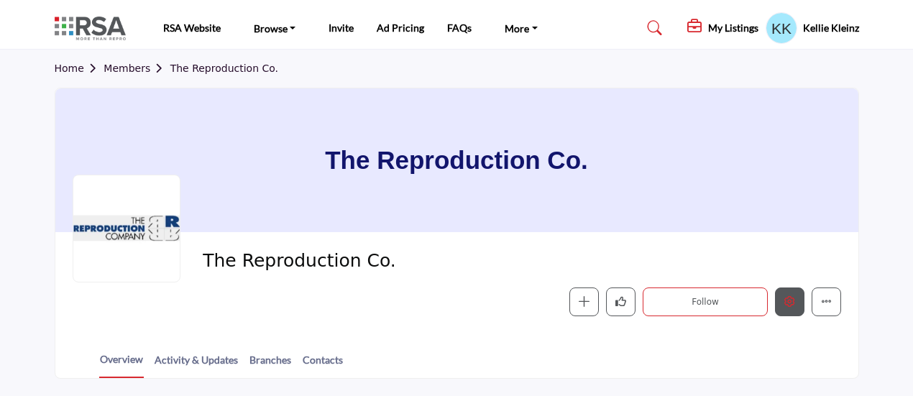
click at [791, 295] on button "Edit company" at bounding box center [789, 301] width 29 height 29
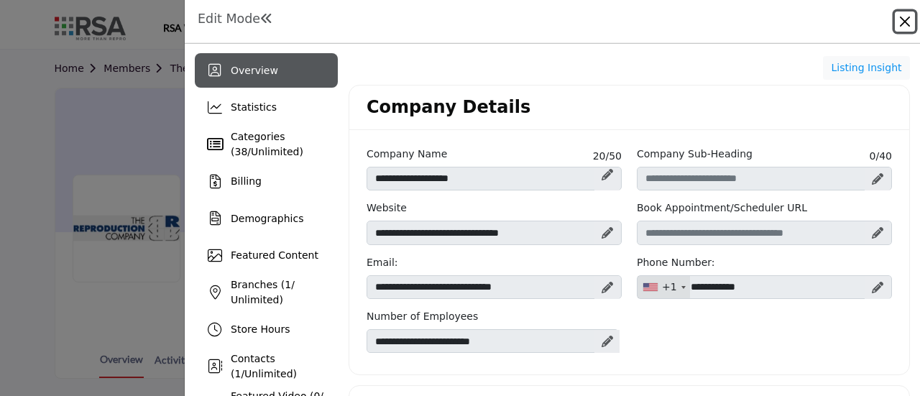
click at [908, 22] on button "Close" at bounding box center [905, 21] width 20 height 20
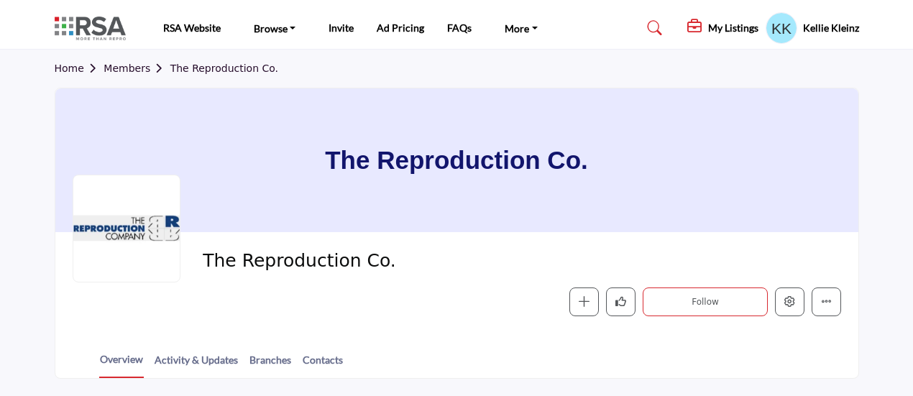
click at [135, 69] on link "Members" at bounding box center [136, 68] width 66 height 11
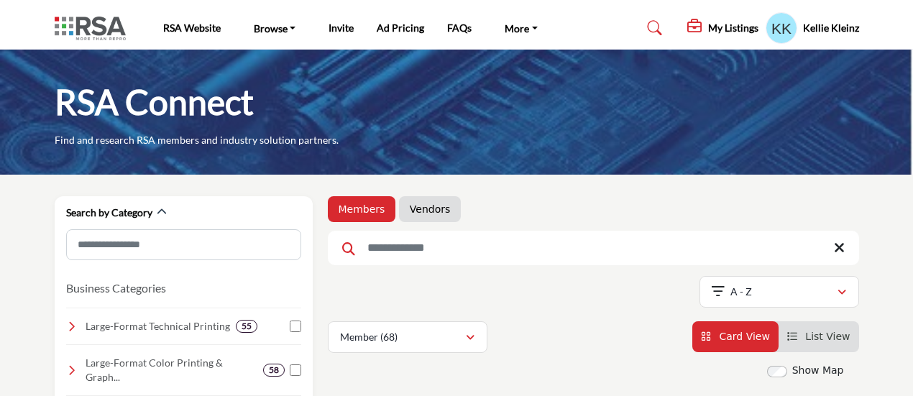
click at [385, 244] on input "Search Keyword" at bounding box center [593, 248] width 531 height 34
type input "********"
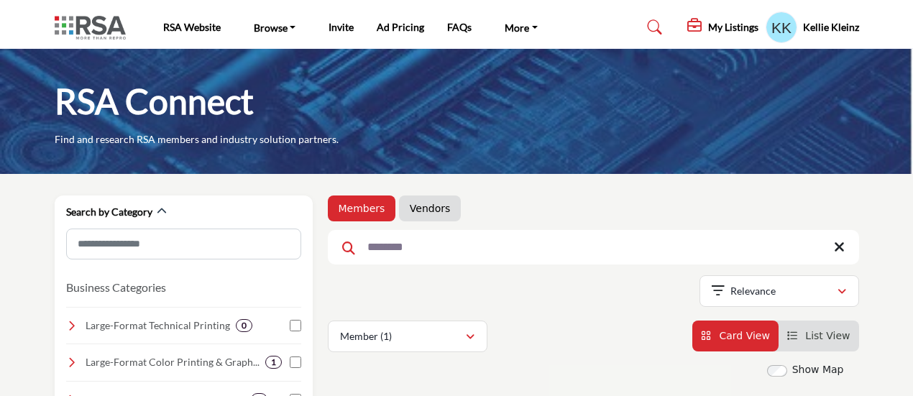
scroll to position [216, 0]
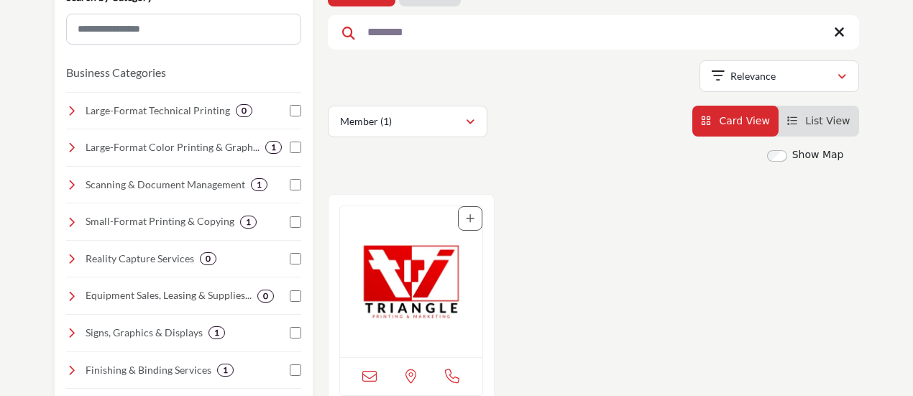
click at [393, 277] on img "Open Listing in new tab" at bounding box center [411, 281] width 142 height 151
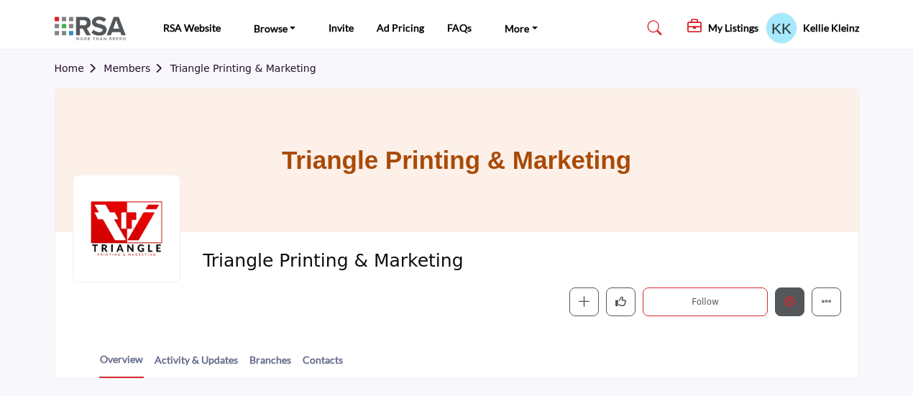
click at [792, 293] on button "Edit company" at bounding box center [789, 301] width 29 height 29
